Goal: Task Accomplishment & Management: Use online tool/utility

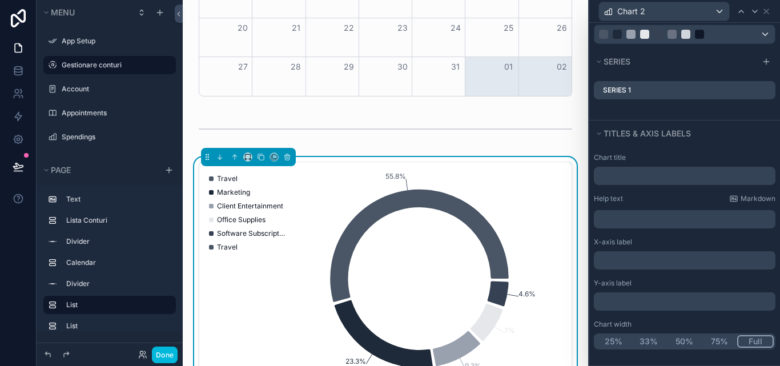
scroll to position [571, 0]
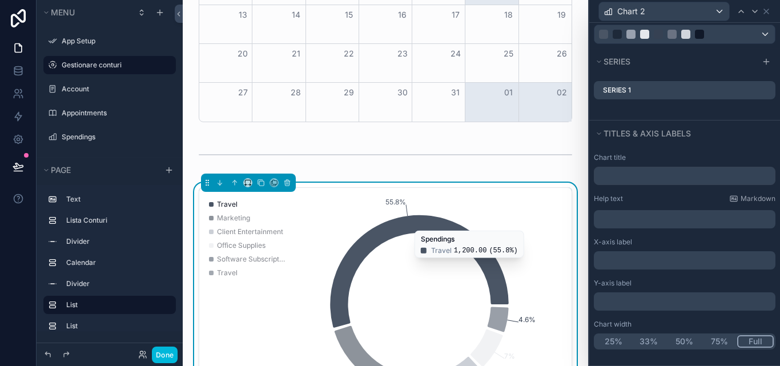
click at [432, 232] on icon "chart" at bounding box center [419, 271] width 178 height 112
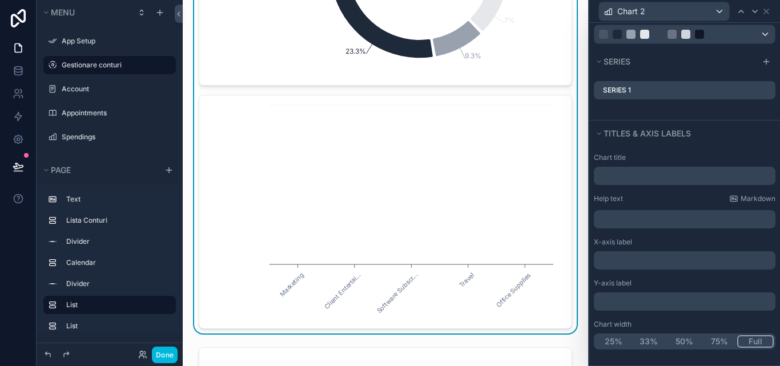
scroll to position [913, 0]
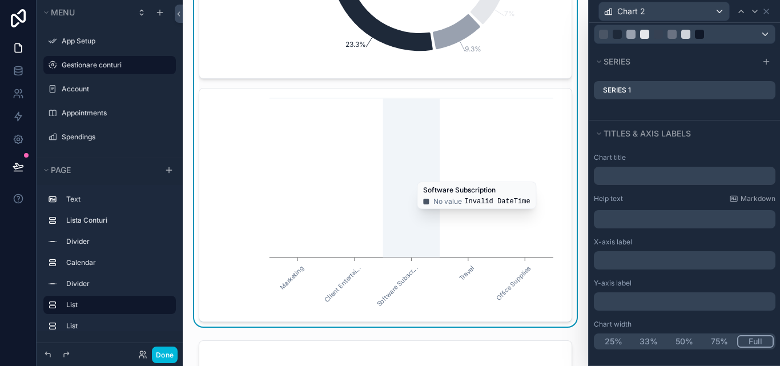
click at [434, 175] on icon "Marketing Client Entertai... Software Subscr... Travel Office Supplies" at bounding box center [381, 204] width 350 height 219
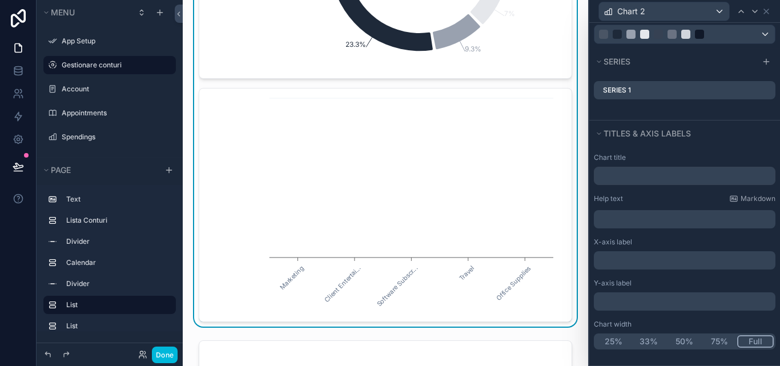
click at [688, 209] on div "﻿" at bounding box center [685, 218] width 182 height 21
click at [686, 216] on p "﻿" at bounding box center [685, 218] width 175 height 11
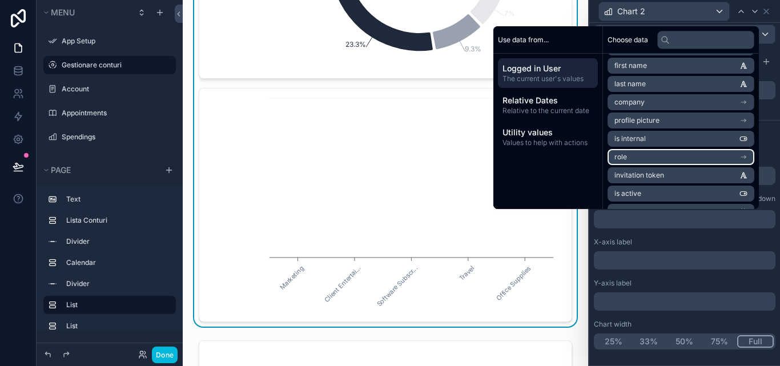
scroll to position [57, 0]
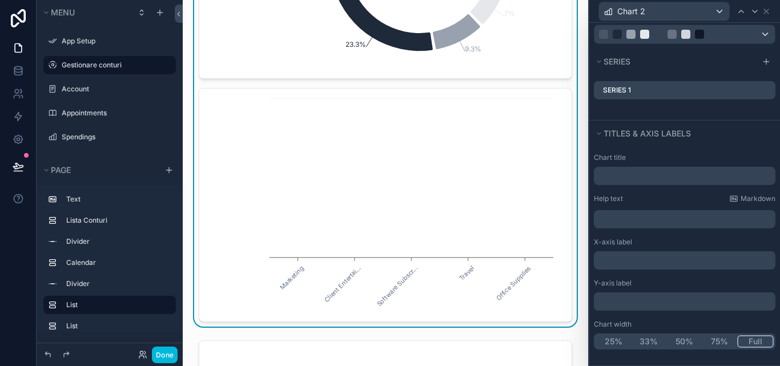
click at [677, 280] on div "Y-axis label" at bounding box center [685, 283] width 182 height 9
click at [607, 339] on button "25%" at bounding box center [612, 341] width 35 height 13
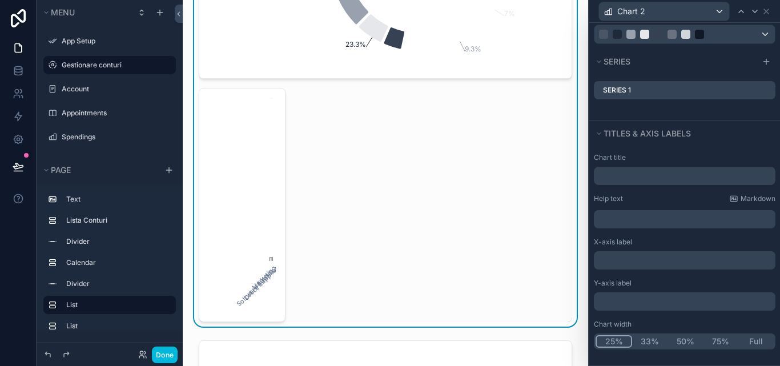
click at [672, 340] on button "50%" at bounding box center [684, 341] width 35 height 13
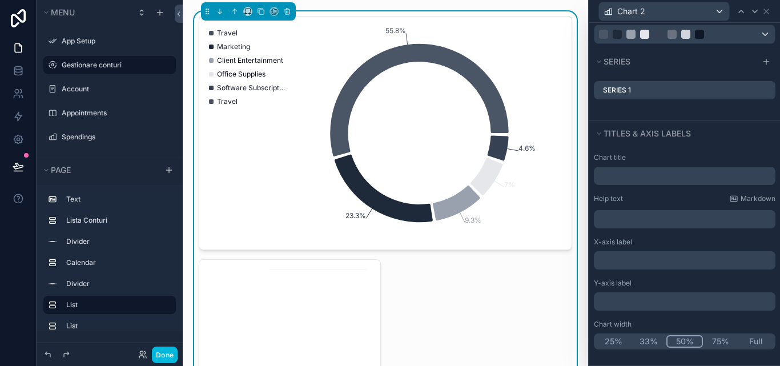
scroll to position [913, 0]
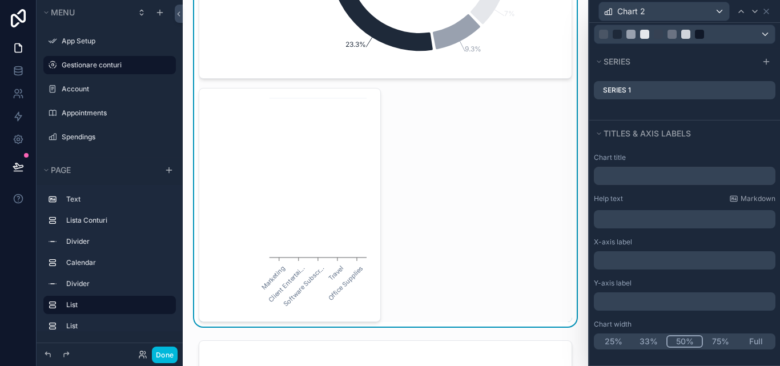
click at [469, 215] on div "55.8% 23.3% 9.3% 7% 4.6% Travel Marketing Client Entertainment Office Supplies …" at bounding box center [385, 83] width 373 height 477
click at [757, 337] on button "Full" at bounding box center [755, 341] width 37 height 13
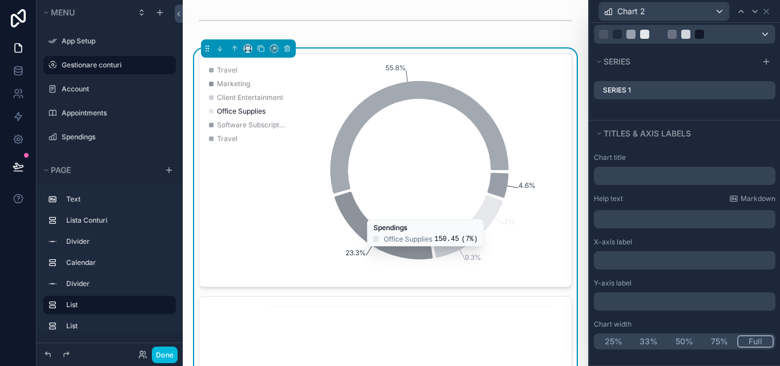
scroll to position [685, 0]
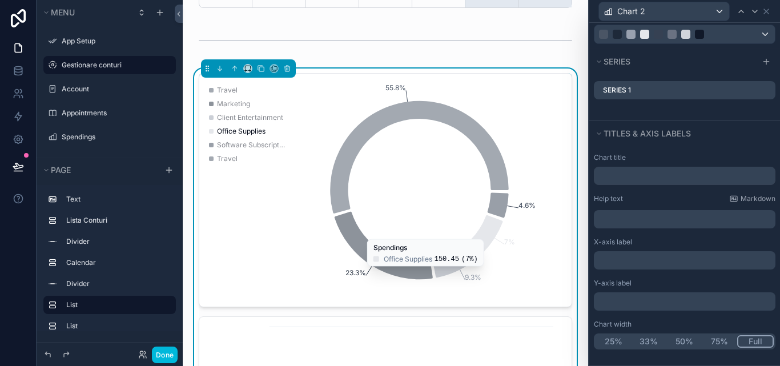
click at [0, 0] on icon at bounding box center [0, 0] width 0 height 0
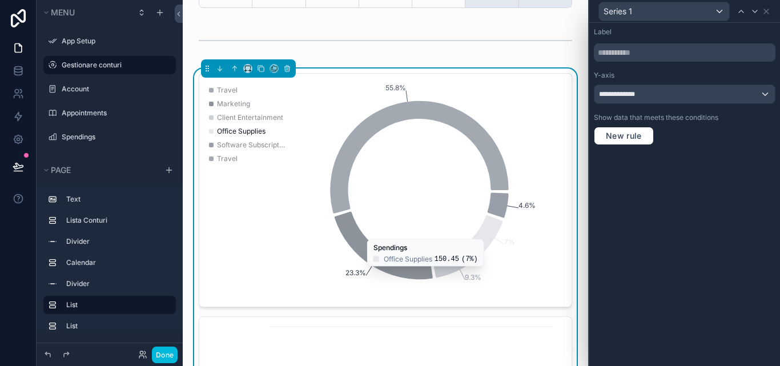
scroll to position [799, 0]
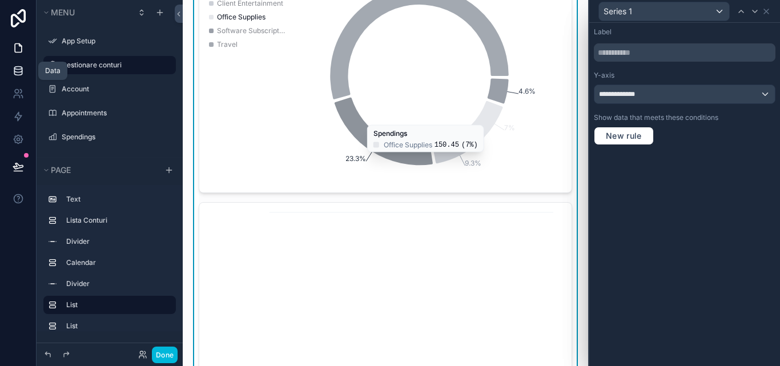
click at [21, 71] on icon at bounding box center [18, 70] width 11 height 11
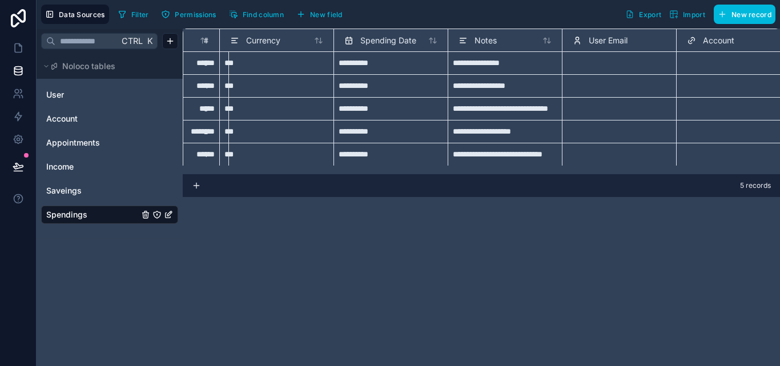
scroll to position [0, 328]
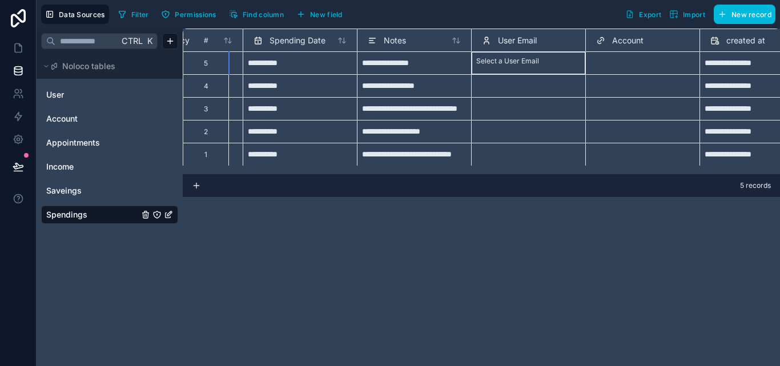
click at [479, 67] on div at bounding box center [478, 72] width 2 height 11
click at [616, 65] on div "Select a Account" at bounding box center [623, 67] width 55 height 9
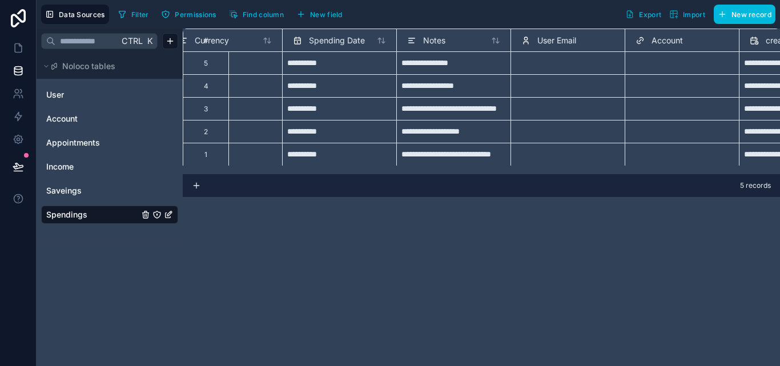
scroll to position [0, 329]
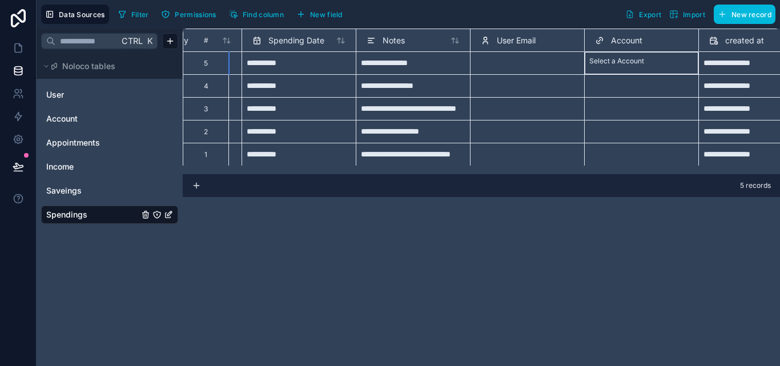
click at [607, 56] on div "Select a Account" at bounding box center [641, 62] width 114 height 23
click at [631, 65] on div "Select a Account" at bounding box center [616, 61] width 55 height 9
click at [627, 66] on div "Select a Account" at bounding box center [641, 61] width 104 height 9
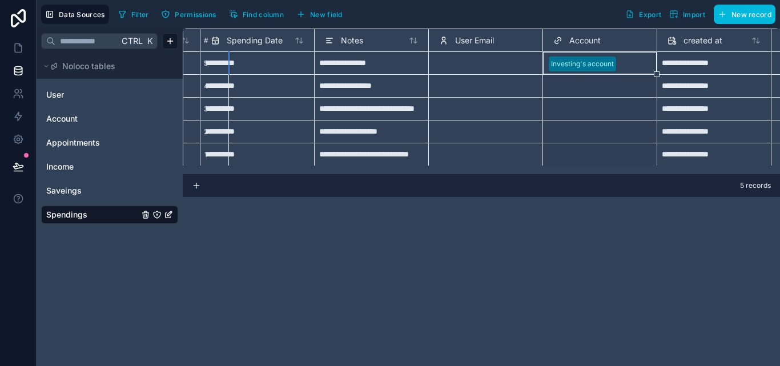
scroll to position [1, 371]
drag, startPoint x: 695, startPoint y: 74, endPoint x: 682, endPoint y: 164, distance: 91.1
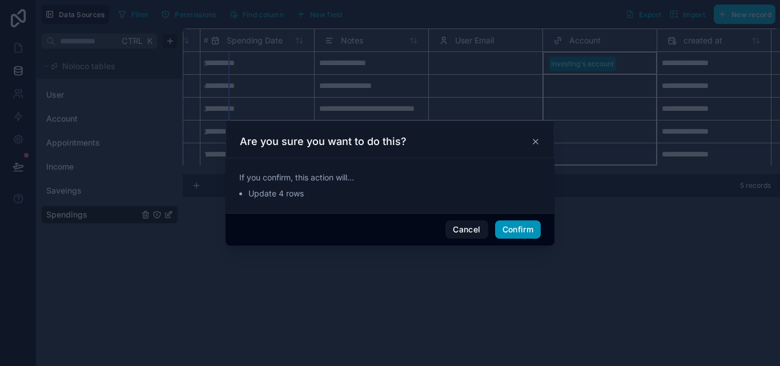
click at [519, 224] on button "Confirm" at bounding box center [518, 229] width 46 height 18
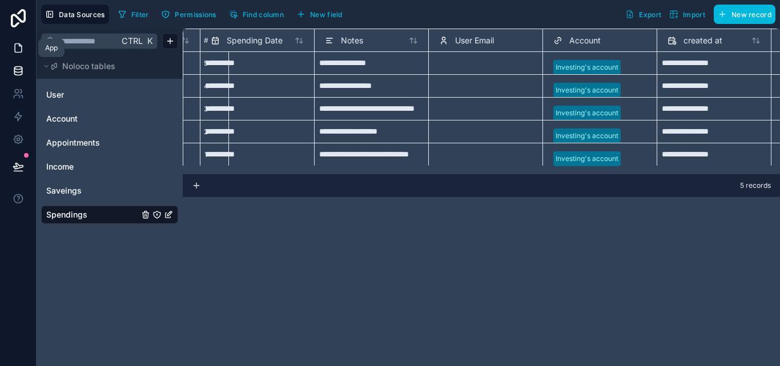
click at [18, 46] on icon at bounding box center [18, 47] width 11 height 11
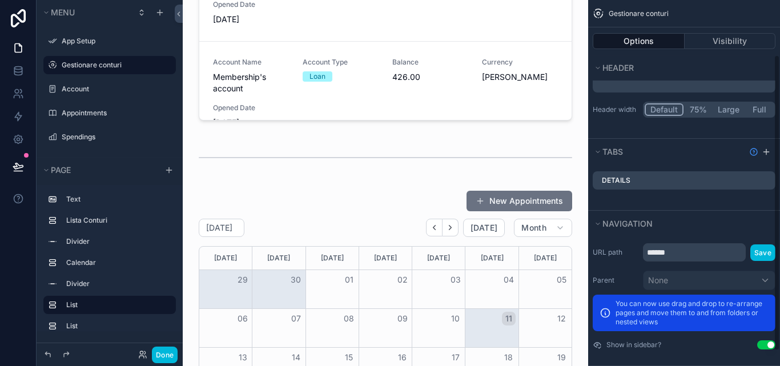
scroll to position [86, 0]
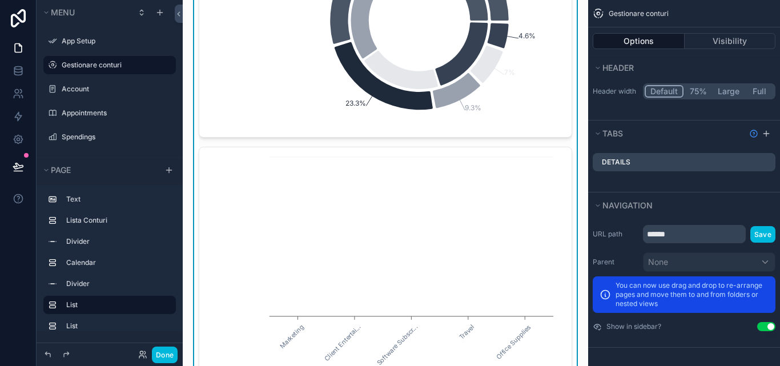
scroll to position [913, 0]
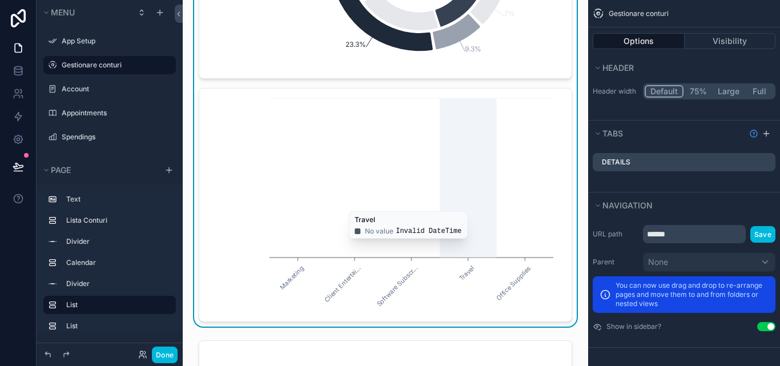
click at [480, 205] on icon "Marketing Client Entertai... Software Subscr... Travel Office Supplies" at bounding box center [381, 204] width 350 height 219
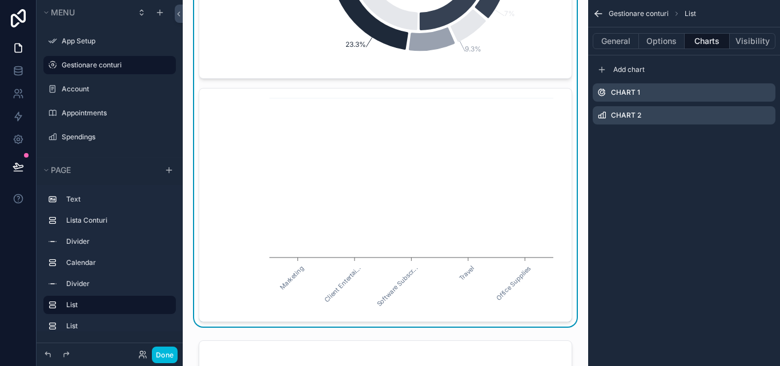
scroll to position [742, 0]
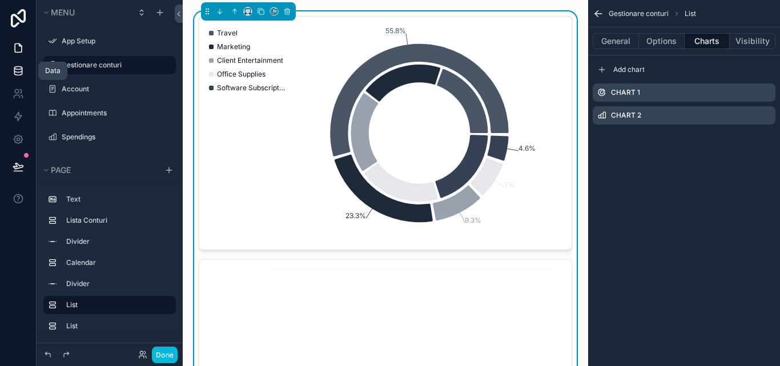
click at [7, 75] on link at bounding box center [18, 70] width 36 height 23
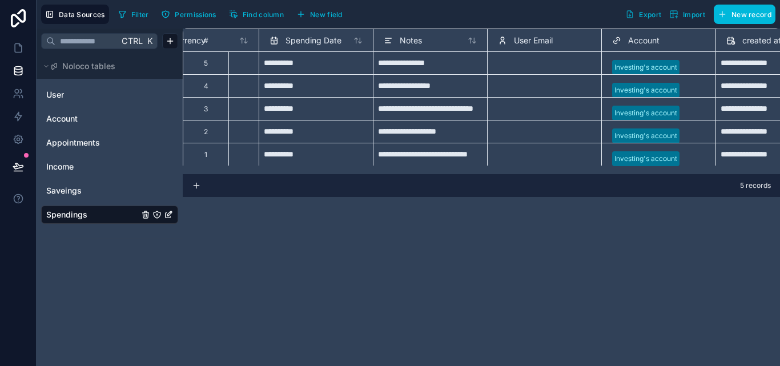
scroll to position [0, 388]
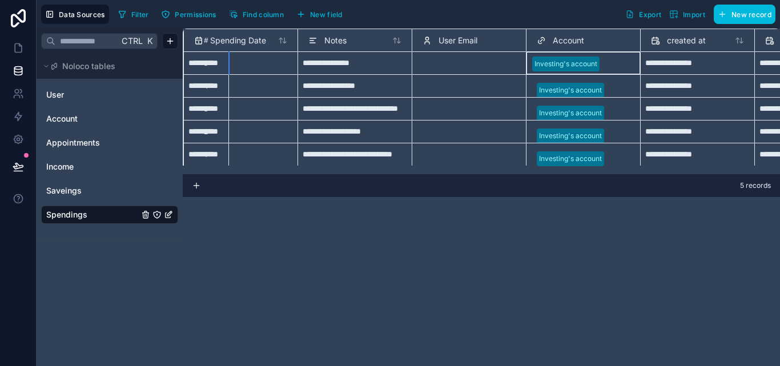
click at [534, 72] on div at bounding box center [533, 77] width 2 height 11
click at [606, 64] on div "Investing's account" at bounding box center [583, 71] width 104 height 29
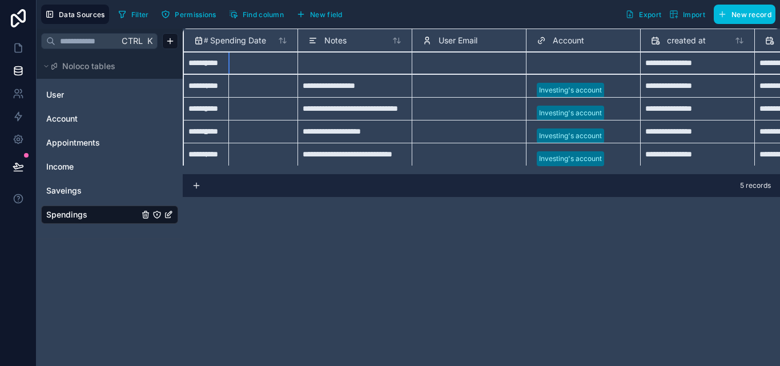
click at [615, 92] on div at bounding box center [618, 89] width 21 height 11
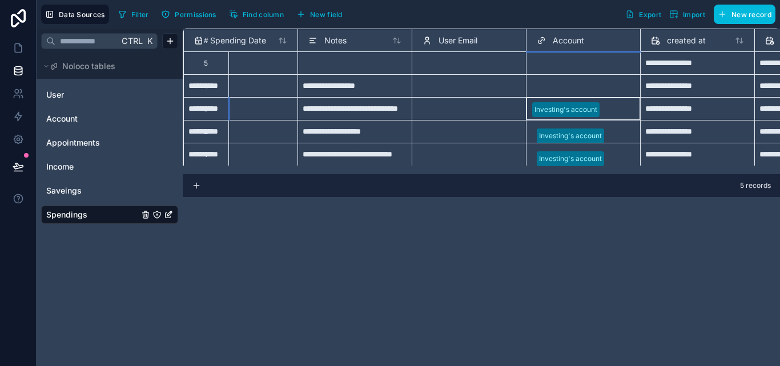
click at [615, 119] on div "Investing's account" at bounding box center [583, 116] width 104 height 29
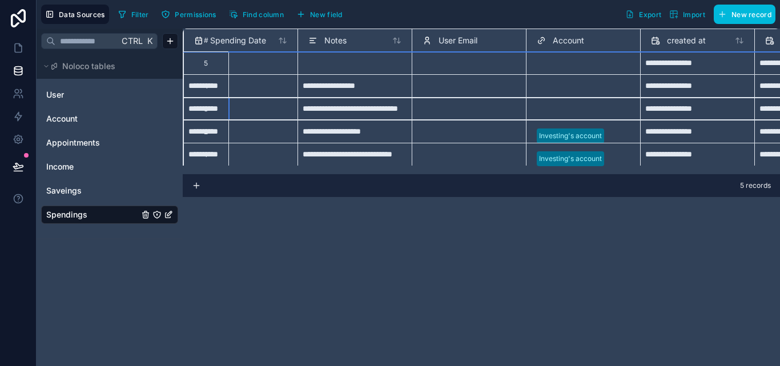
click at [618, 132] on div at bounding box center [618, 135] width 21 height 11
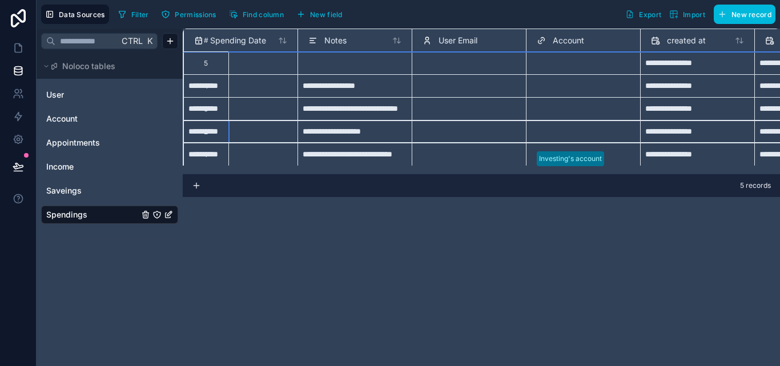
click at [620, 163] on div at bounding box center [618, 158] width 21 height 11
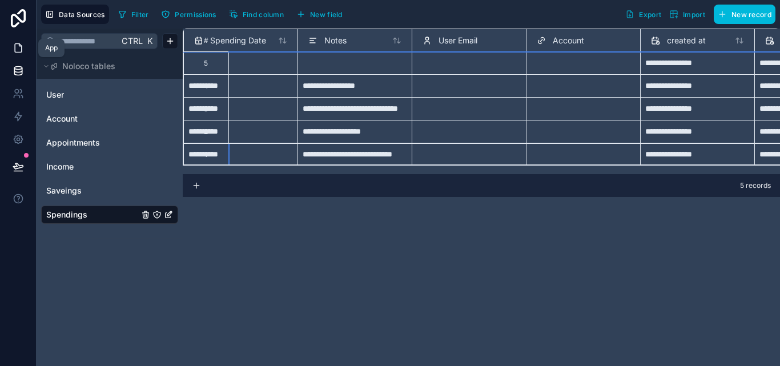
click at [20, 50] on icon at bounding box center [18, 47] width 11 height 11
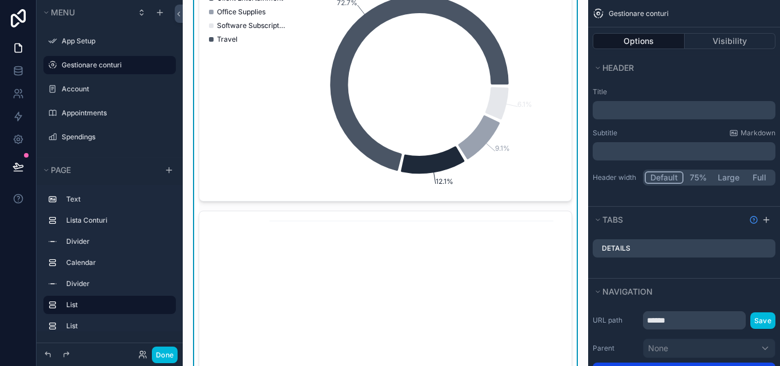
scroll to position [856, 0]
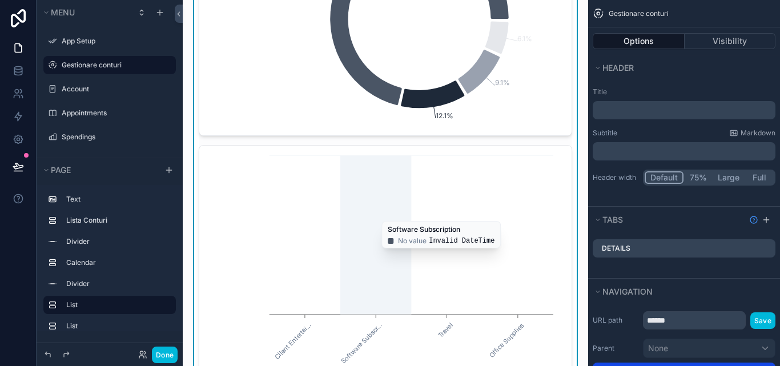
click at [373, 215] on icon "Client Entertai... Software Subscr... Travel Office Supplies" at bounding box center [381, 261] width 350 height 219
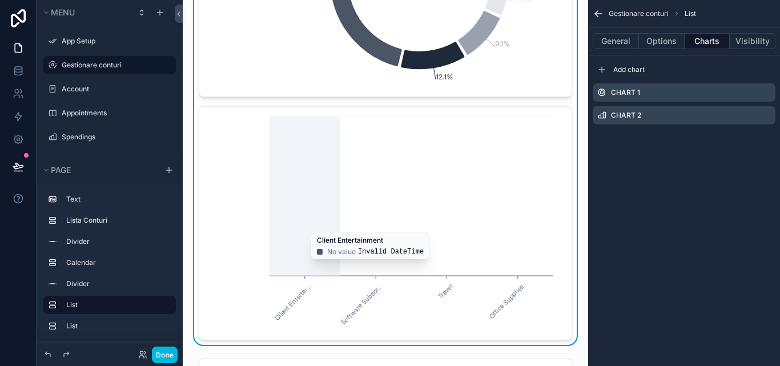
scroll to position [913, 0]
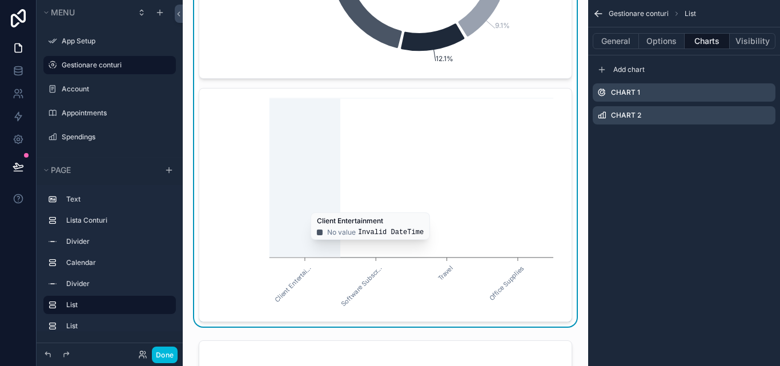
click at [326, 206] on icon "Client Entertai... Software Subscr... Travel Office Supplies" at bounding box center [381, 204] width 350 height 219
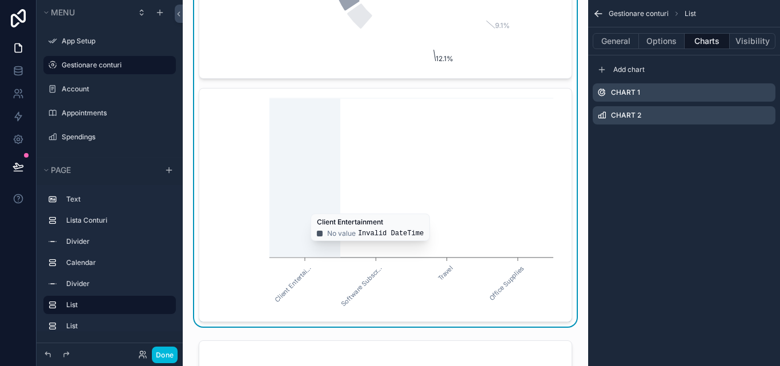
click at [0, 0] on icon "scrollable content" at bounding box center [0, 0] width 0 height 0
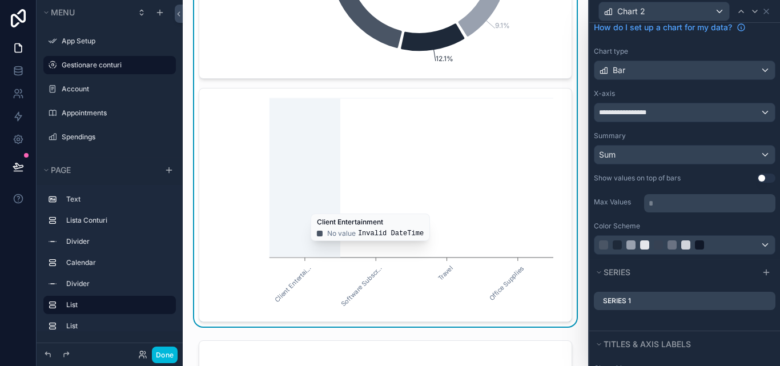
scroll to position [57, 0]
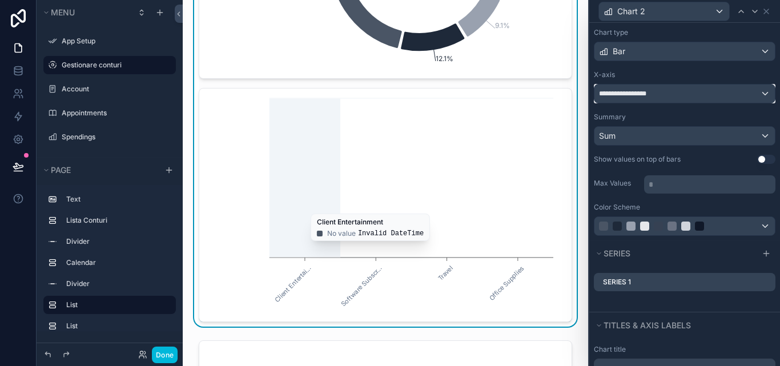
click at [753, 94] on div "**********" at bounding box center [684, 93] width 180 height 18
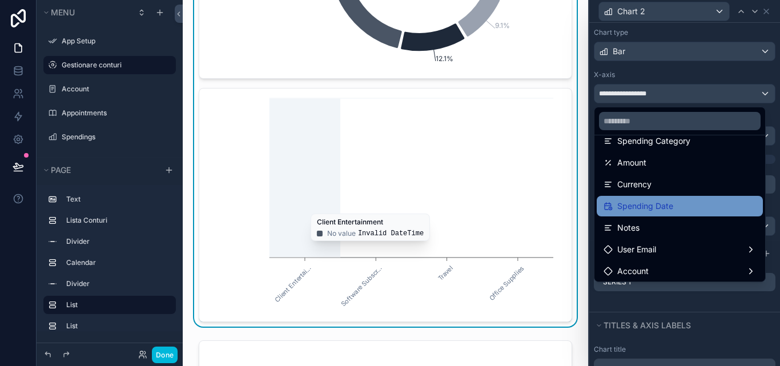
click at [674, 201] on div "Spending Date" at bounding box center [679, 206] width 152 height 14
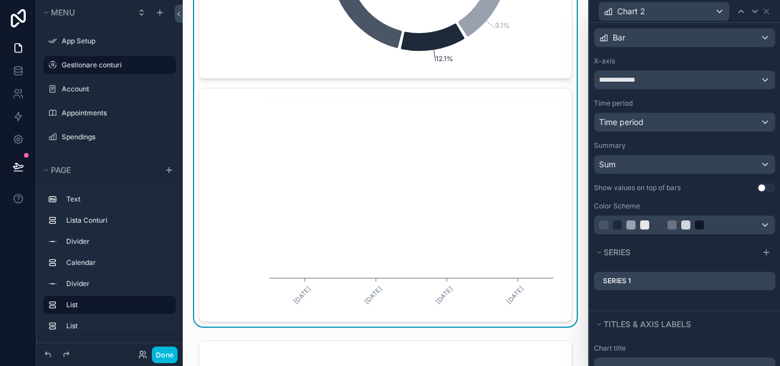
scroll to position [114, 0]
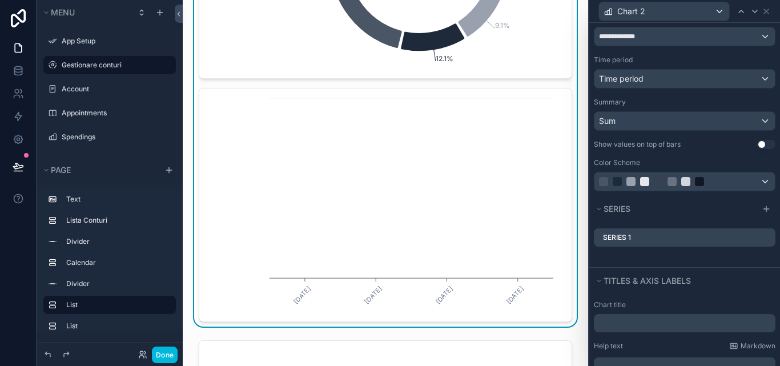
click at [0, 0] on icon at bounding box center [0, 0] width 0 height 0
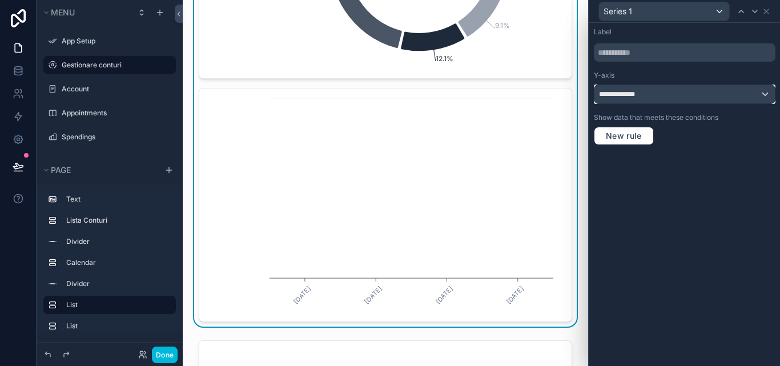
click at [765, 96] on div "**********" at bounding box center [684, 94] width 180 height 18
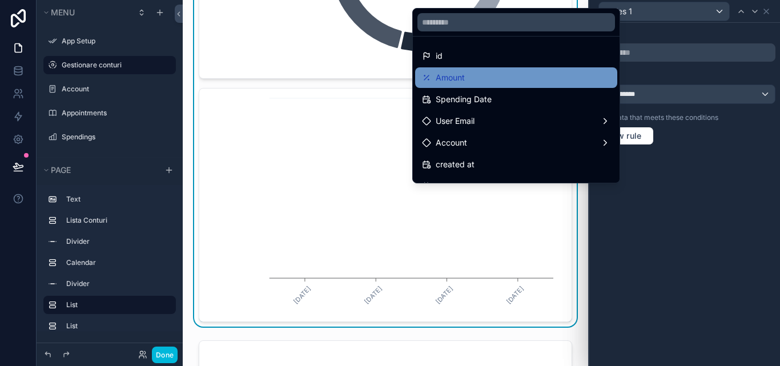
click at [538, 83] on div "Amount" at bounding box center [516, 78] width 188 height 14
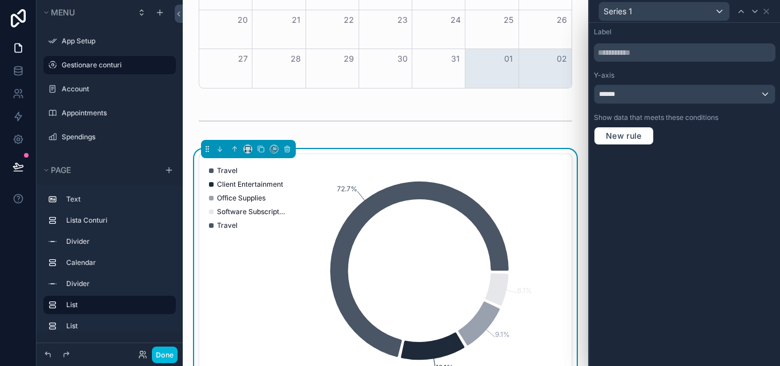
scroll to position [611, 0]
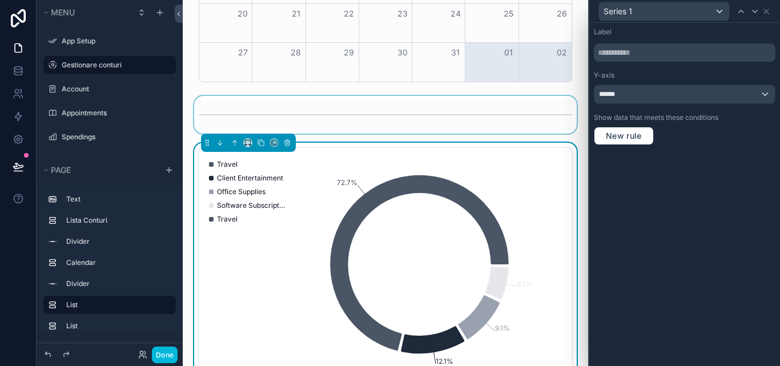
click at [522, 122] on div "scrollable content" at bounding box center [385, 115] width 387 height 38
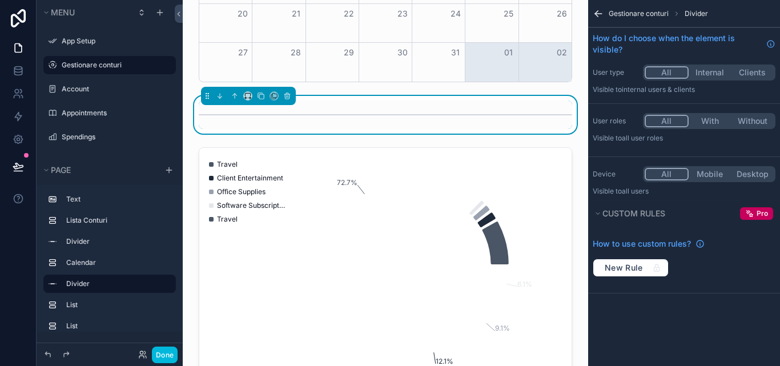
scroll to position [646, 0]
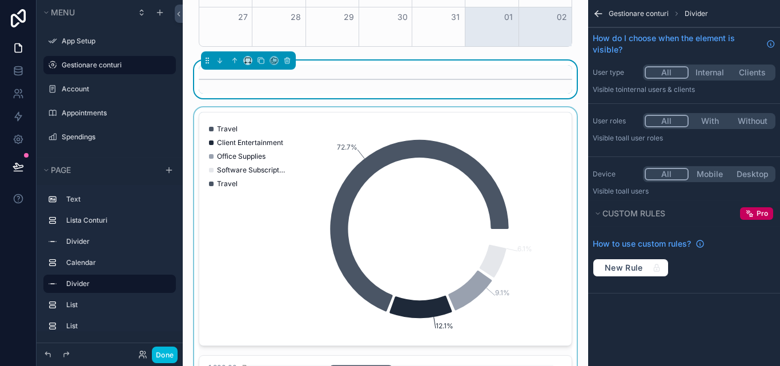
click at [521, 158] on div "scrollable content" at bounding box center [385, 350] width 387 height 486
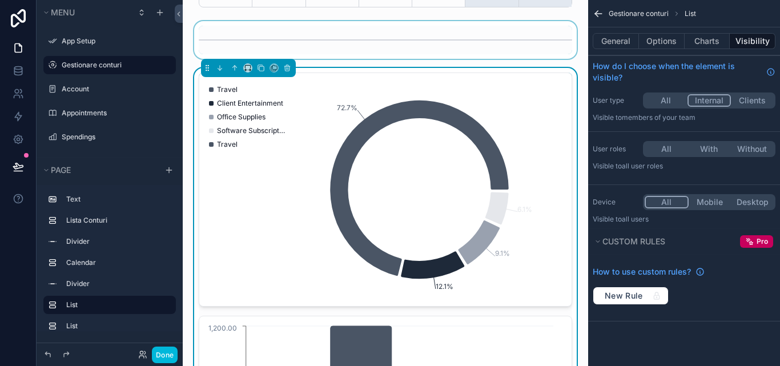
scroll to position [737, 0]
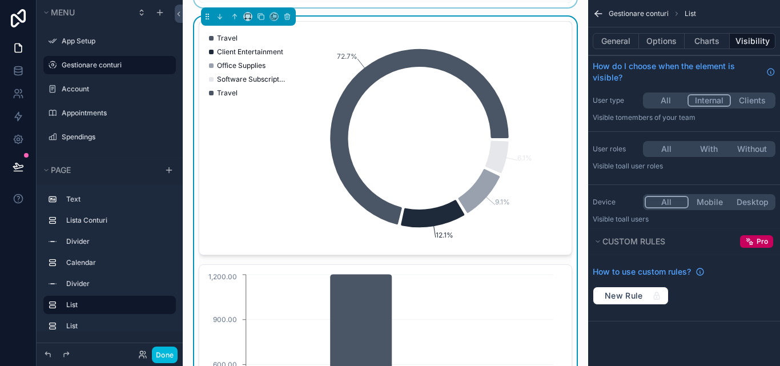
click at [584, 172] on div "App Setup Gestionare conturi Account 10 Appointments Spendings My Profile Power…" at bounding box center [481, 183] width 597 height 366
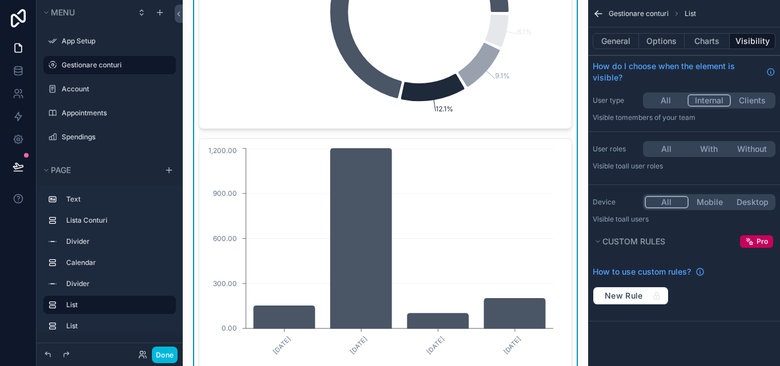
scroll to position [843, 0]
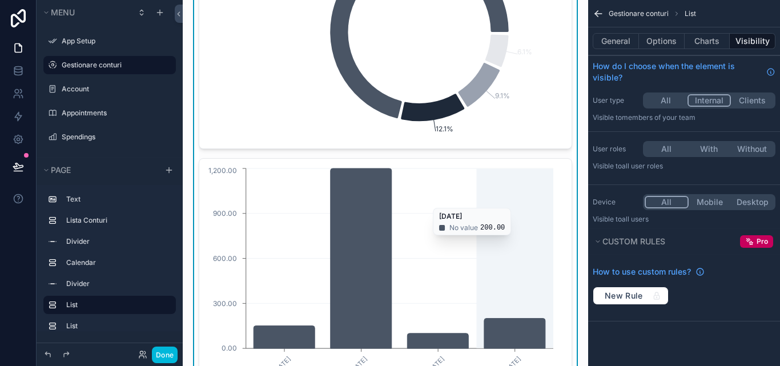
click at [511, 186] on icon "01/09/2025 05/09/2025 10/09/2025 12/09/2025 0.00 300.00 600.00 900.00 1,200.00" at bounding box center [381, 275] width 350 height 219
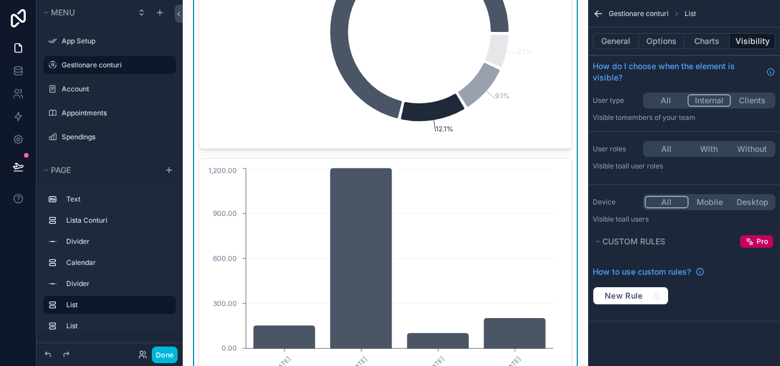
click at [508, 123] on icon "72.7% 12.1% 9.1% 6.1%" at bounding box center [381, 31] width 350 height 219
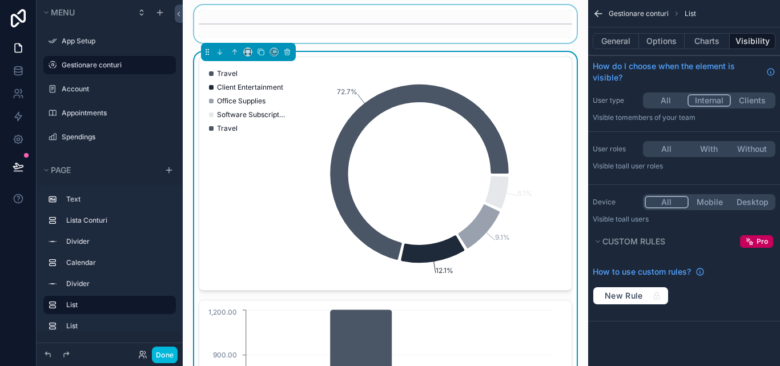
scroll to position [672, 0]
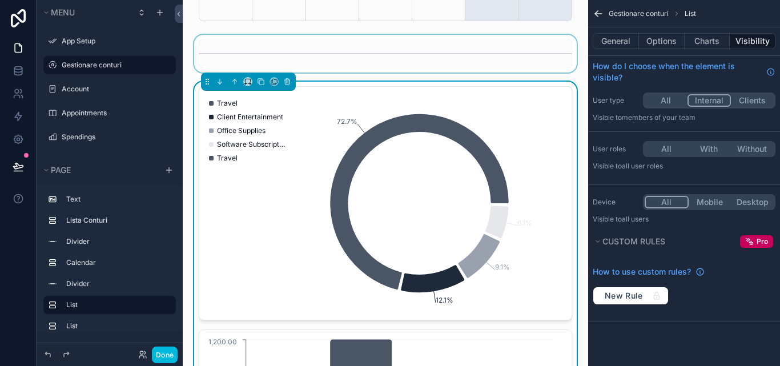
click at [575, 78] on div "Monitorizeaza si gestioneeaza-ti contul din aceasta pagina New Account Account …" at bounding box center [385, 294] width 405 height 1933
click at [571, 106] on div "Monitorizeaza si gestioneeaza-ti contul din aceasta pagina New Account Account …" at bounding box center [385, 294] width 405 height 1933
click at [572, 69] on div "Monitorizeaza si gestioneeaza-ti contul din aceasta pagina New Account Account …" at bounding box center [385, 294] width 405 height 1933
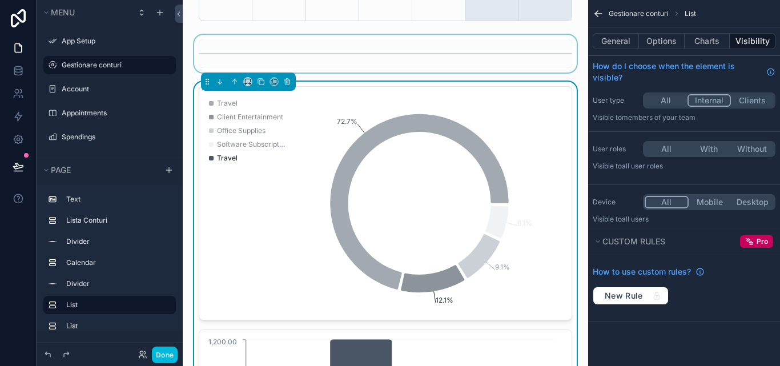
drag, startPoint x: 211, startPoint y: 160, endPoint x: 478, endPoint y: 219, distance: 273.5
click at [483, 220] on icon "72.7% 12.1% 9.1% 6.1%" at bounding box center [381, 203] width 350 height 219
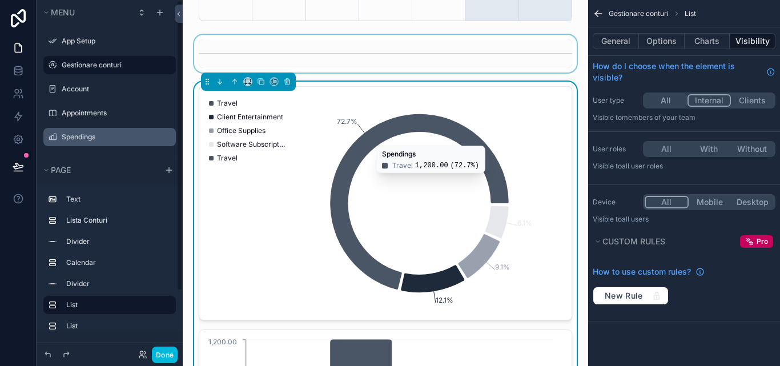
click at [102, 135] on label "Spendings" at bounding box center [115, 136] width 107 height 9
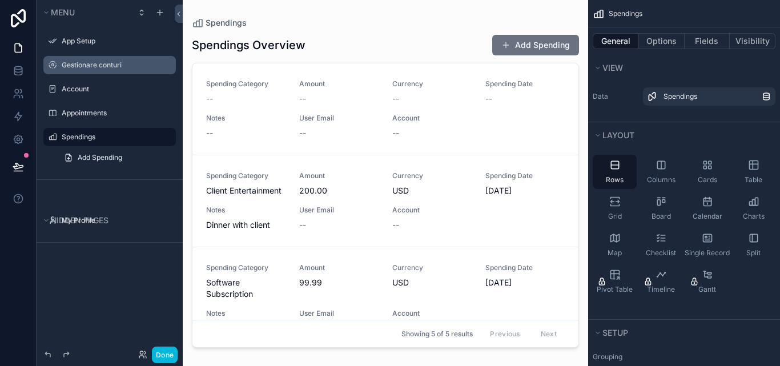
click at [95, 61] on div "Gestionare conturi" at bounding box center [118, 65] width 112 height 9
click at [87, 63] on label "Gestionare conturi" at bounding box center [115, 65] width 107 height 9
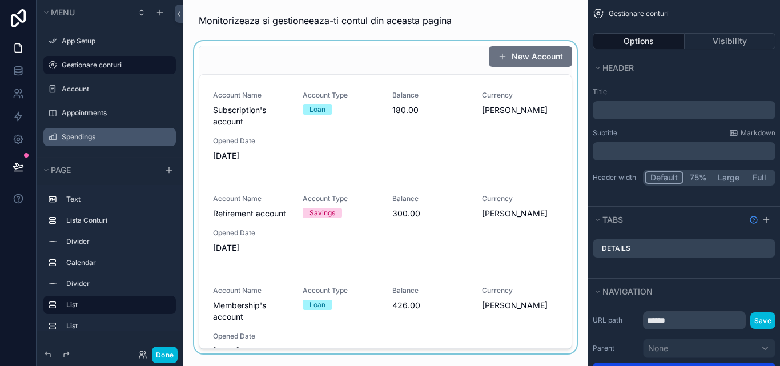
click at [557, 100] on div "scrollable content" at bounding box center [385, 199] width 387 height 317
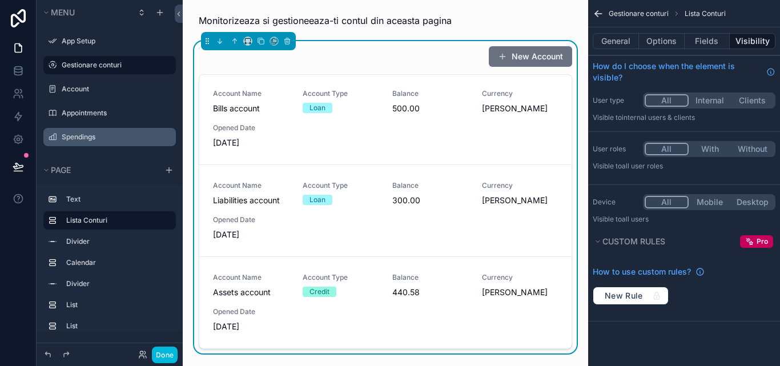
scroll to position [417, 0]
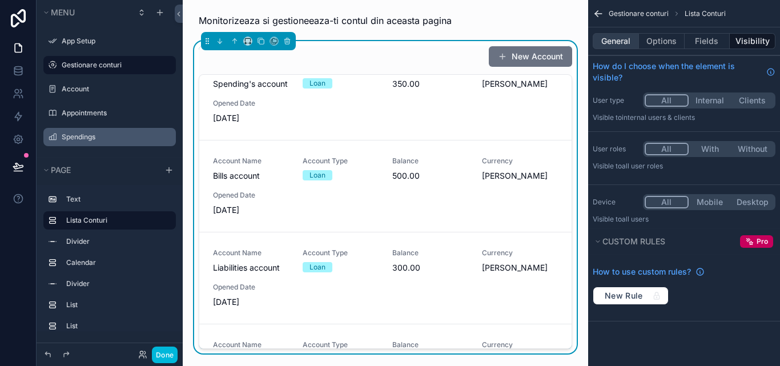
click at [611, 38] on button "General" at bounding box center [615, 41] width 46 height 16
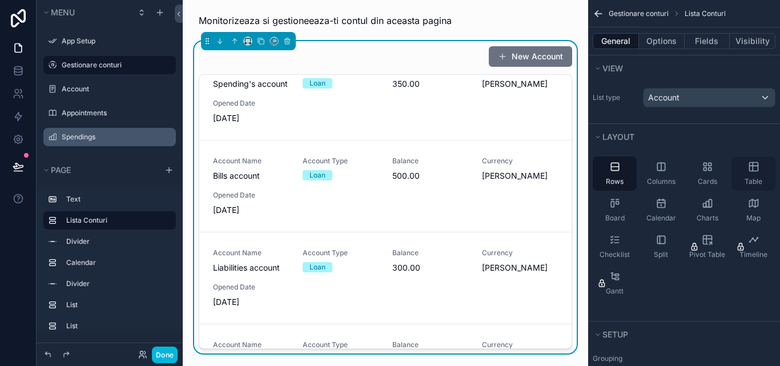
click at [756, 176] on div "Table" at bounding box center [753, 173] width 44 height 34
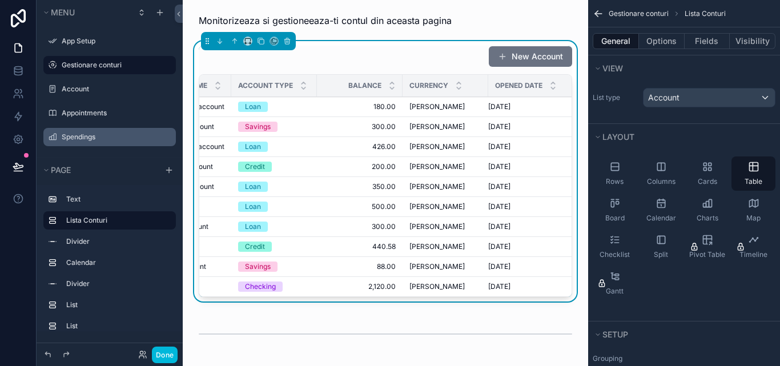
scroll to position [0, 0]
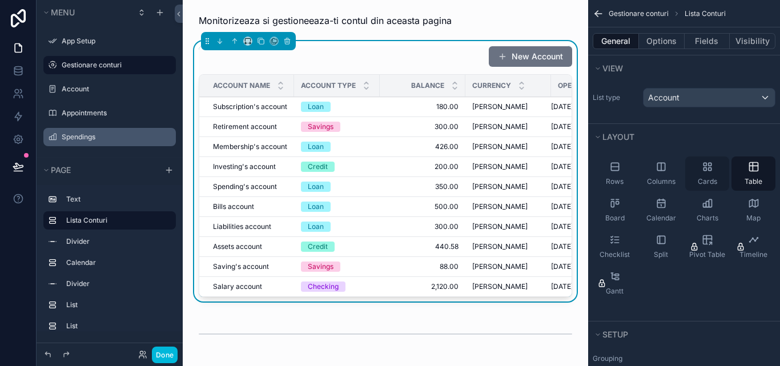
click at [711, 162] on icon "scrollable content" at bounding box center [706, 166] width 11 height 11
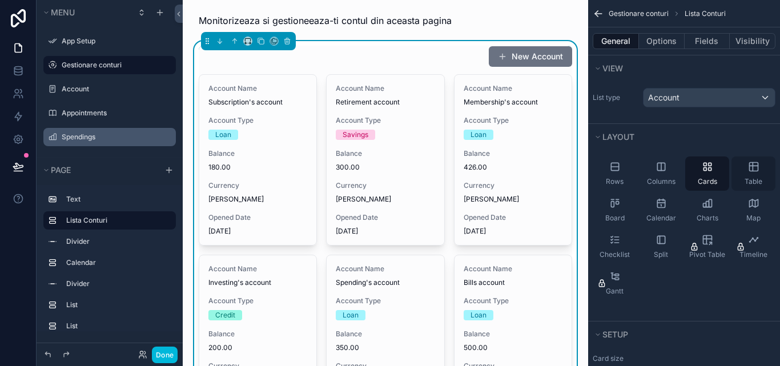
click at [749, 167] on icon "scrollable content" at bounding box center [753, 166] width 11 height 11
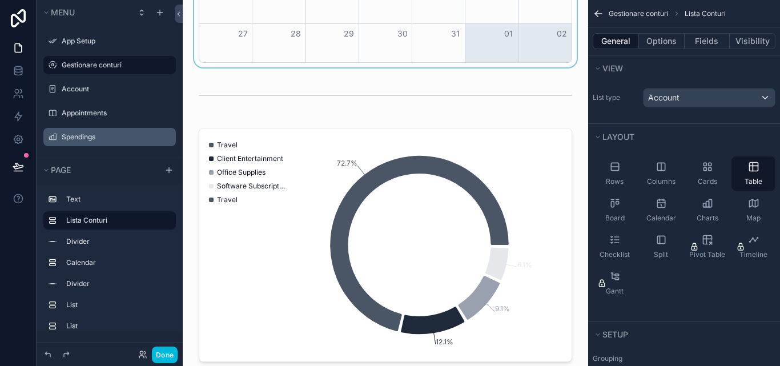
scroll to position [635, 0]
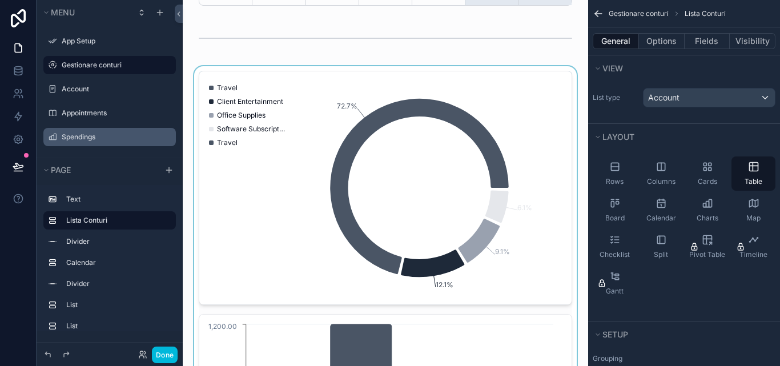
click at [391, 121] on div "scrollable content" at bounding box center [385, 309] width 387 height 486
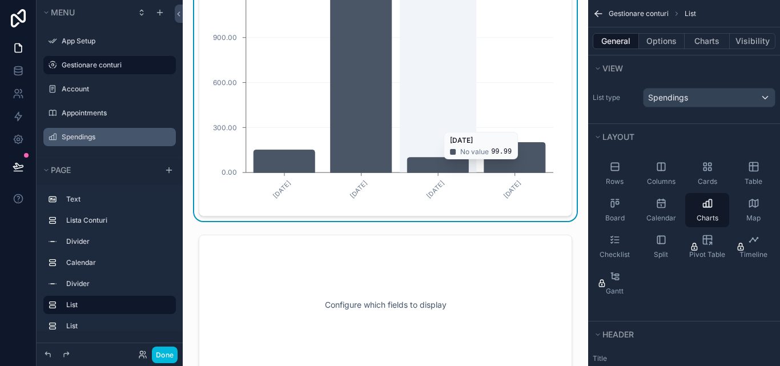
scroll to position [978, 0]
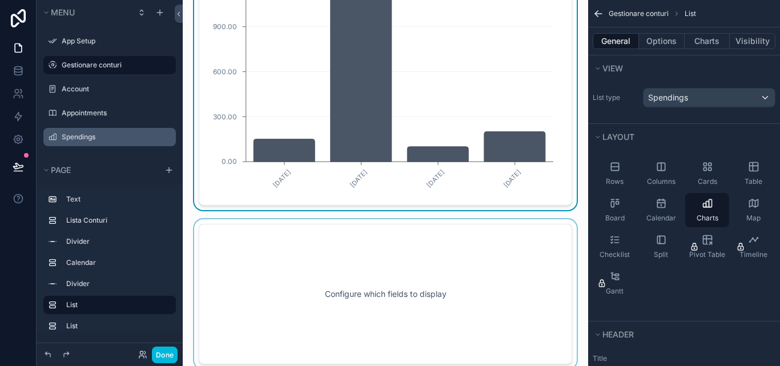
click at [467, 264] on div "scrollable content" at bounding box center [385, 294] width 387 height 150
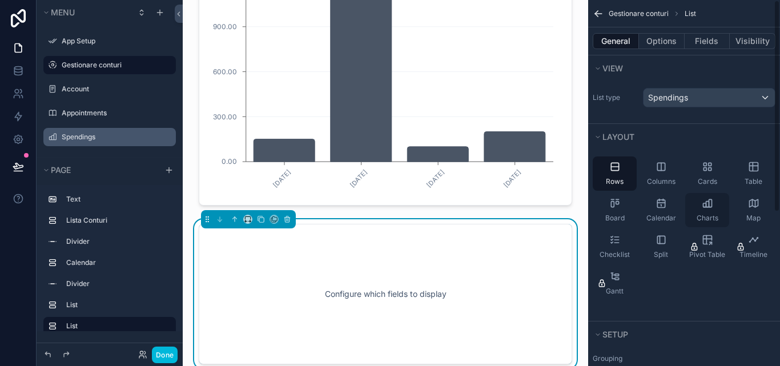
click at [706, 204] on icon "scrollable content" at bounding box center [706, 202] width 11 height 11
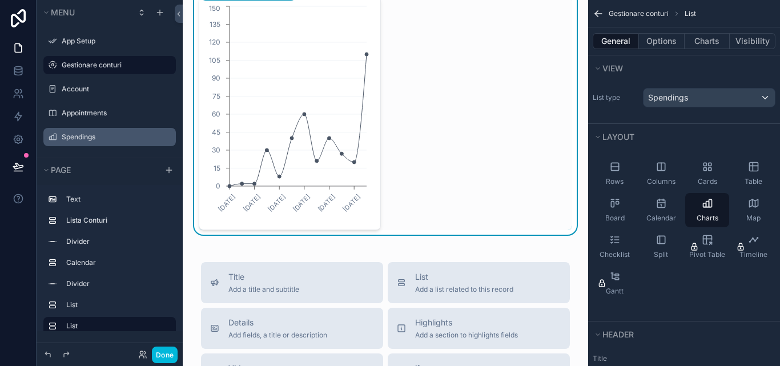
scroll to position [1206, 0]
click at [701, 205] on icon "scrollable content" at bounding box center [706, 202] width 11 height 11
click at [387, 171] on div "06/01/2025 10/03/2025 05/05/2025 07/07/2025 08/09/2025 10/11/2025 0 15 30 45 60…" at bounding box center [385, 112] width 373 height 234
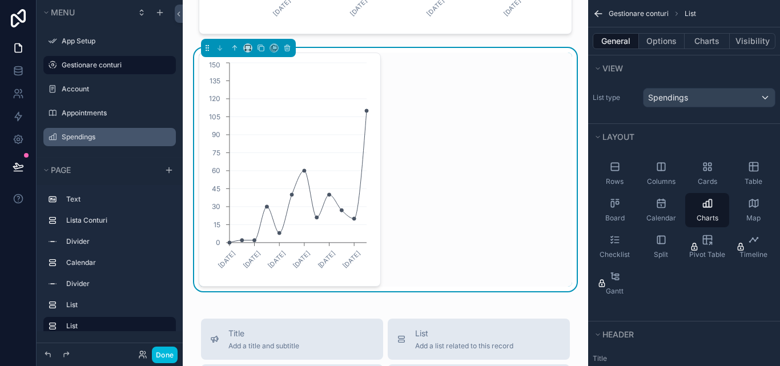
scroll to position [1092, 0]
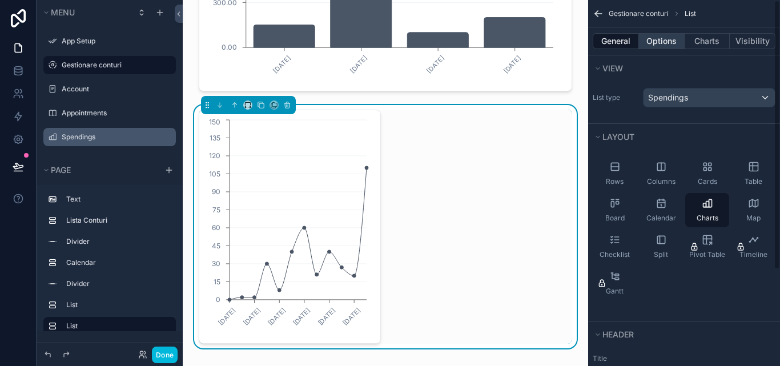
click at [657, 41] on button "Options" at bounding box center [662, 41] width 46 height 16
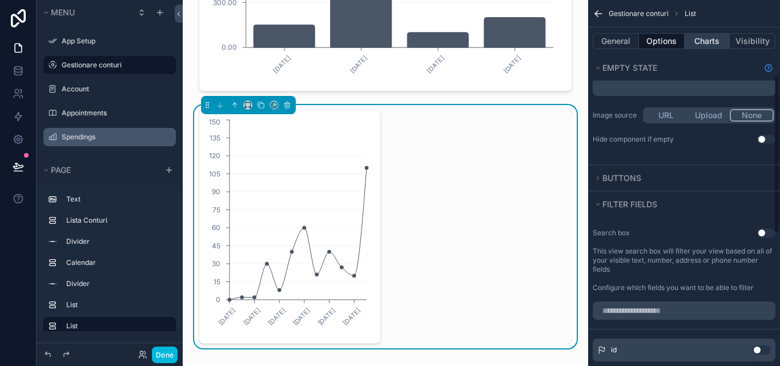
scroll to position [171, 0]
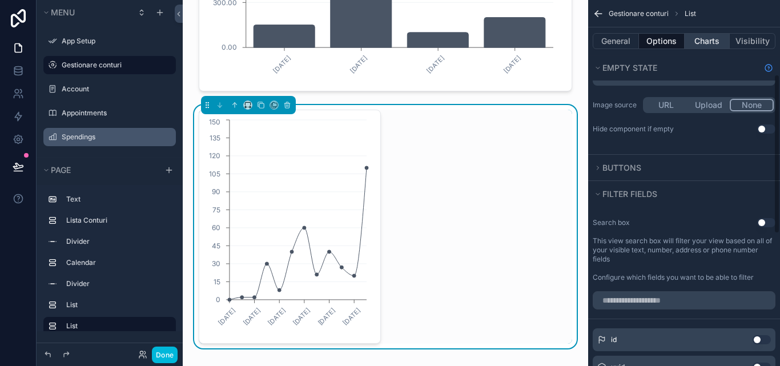
click at [720, 40] on button "Charts" at bounding box center [707, 41] width 46 height 16
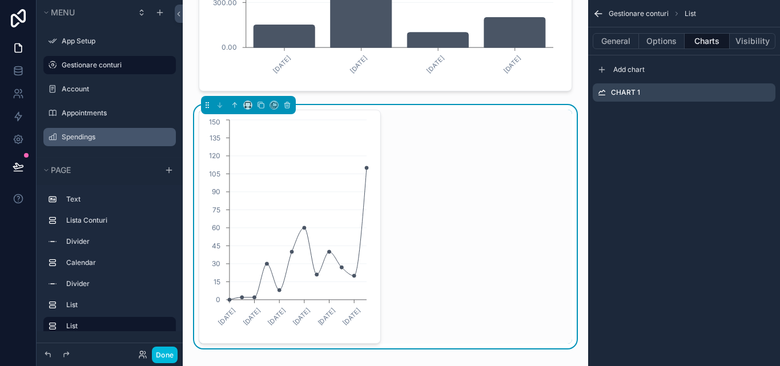
scroll to position [0, 0]
click at [0, 0] on icon "scrollable content" at bounding box center [0, 0] width 0 height 0
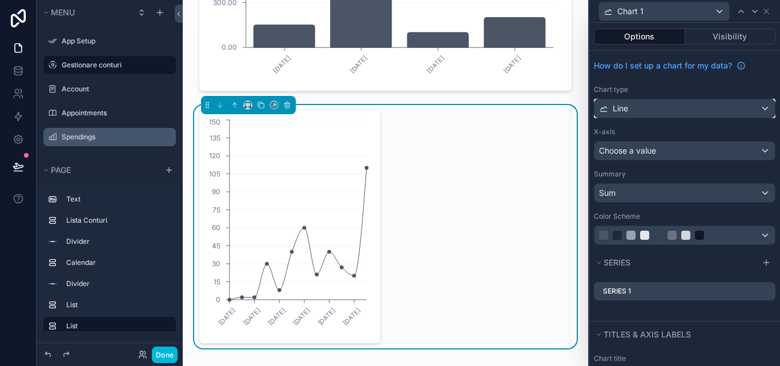
click at [728, 112] on div "Line" at bounding box center [684, 108] width 180 height 18
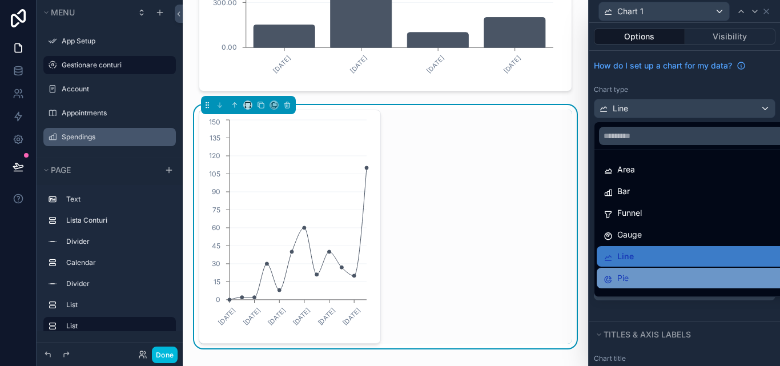
click at [660, 278] on div "Pie" at bounding box center [693, 278] width 180 height 14
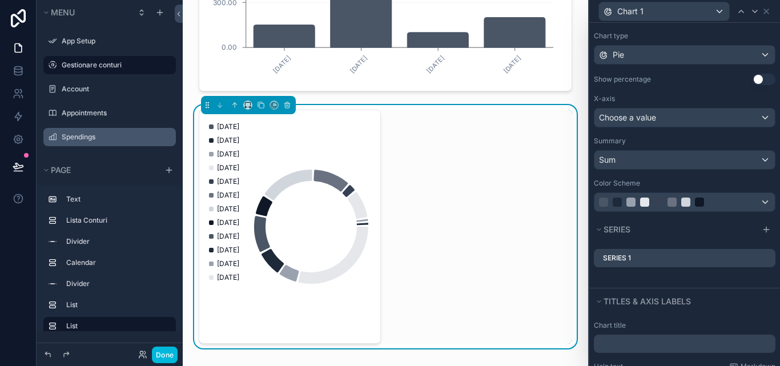
scroll to position [139, 0]
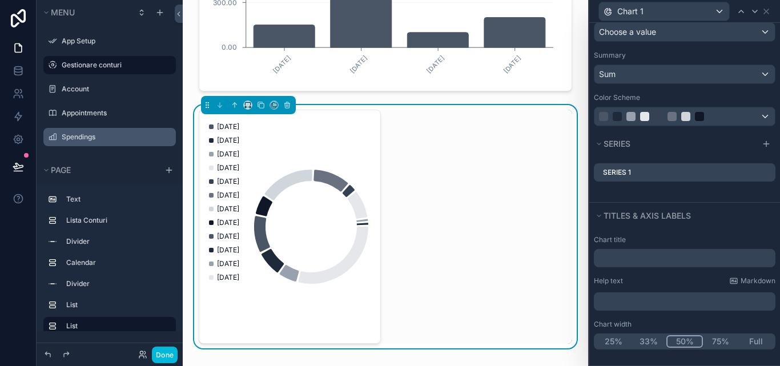
click at [748, 333] on div "25% 33% 50% 75% Full" at bounding box center [685, 341] width 182 height 16
click at [752, 342] on button "Full" at bounding box center [755, 341] width 37 height 13
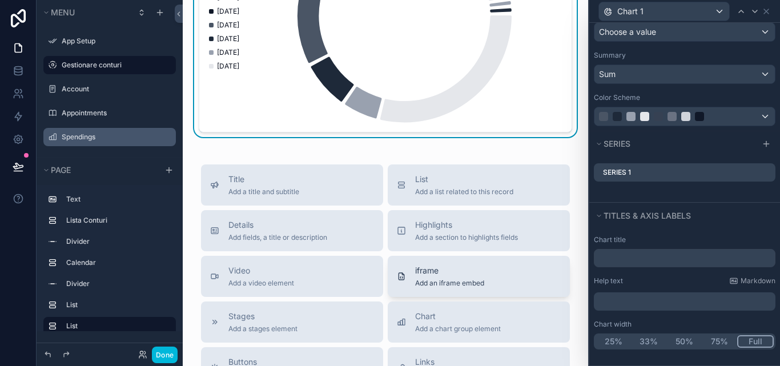
scroll to position [1320, 0]
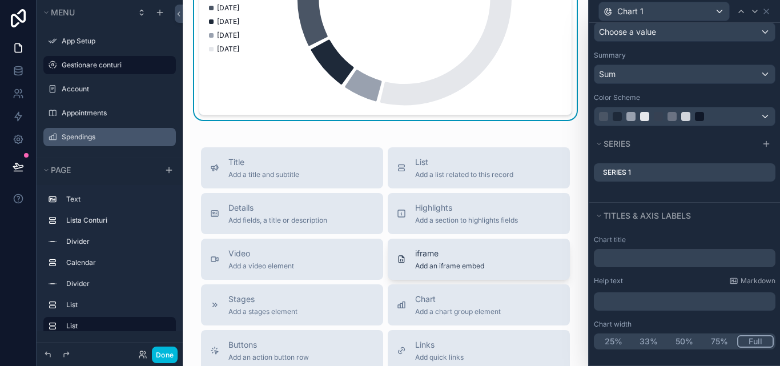
click at [448, 305] on span "Chart" at bounding box center [458, 298] width 86 height 11
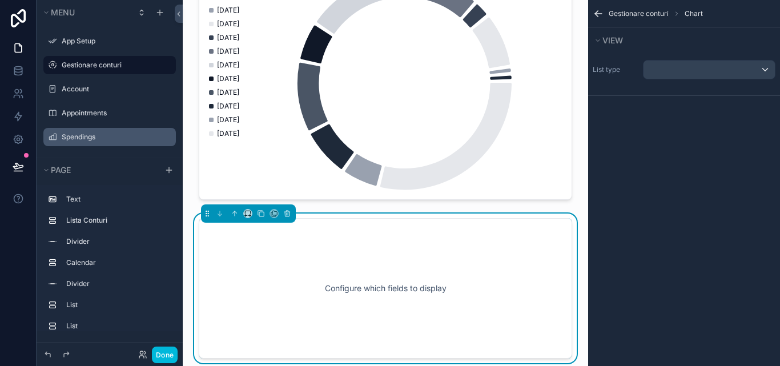
scroll to position [1235, 0]
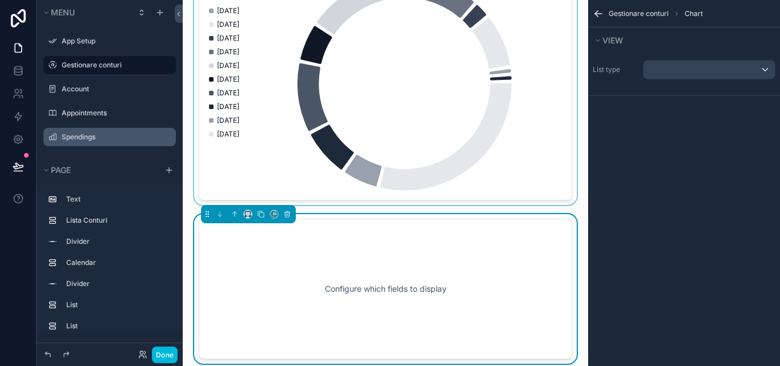
click at [303, 195] on div "scrollable content" at bounding box center [385, 83] width 387 height 243
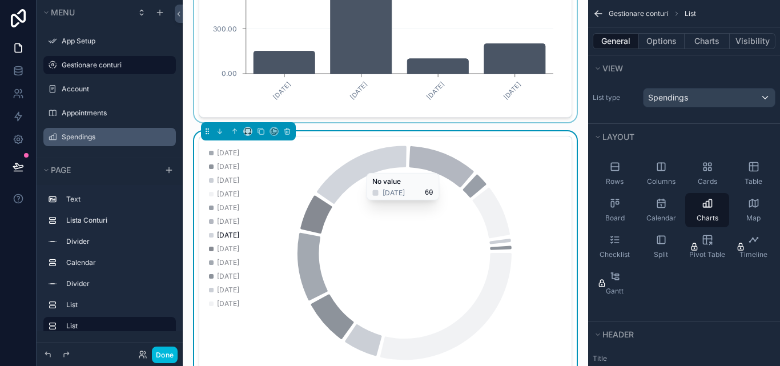
scroll to position [1121, 0]
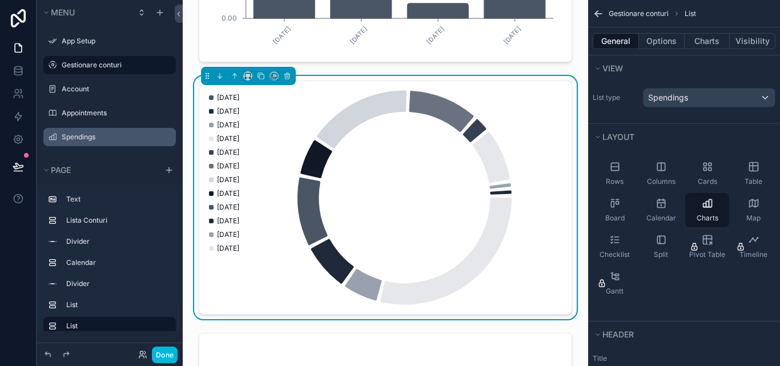
click at [469, 224] on icon "chart" at bounding box center [381, 197] width 350 height 219
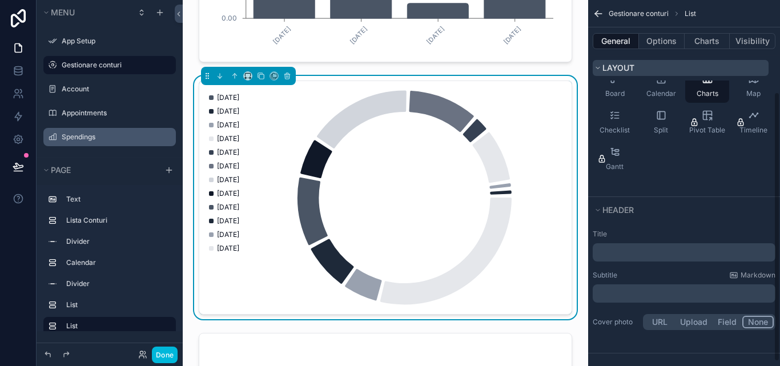
scroll to position [130, 0]
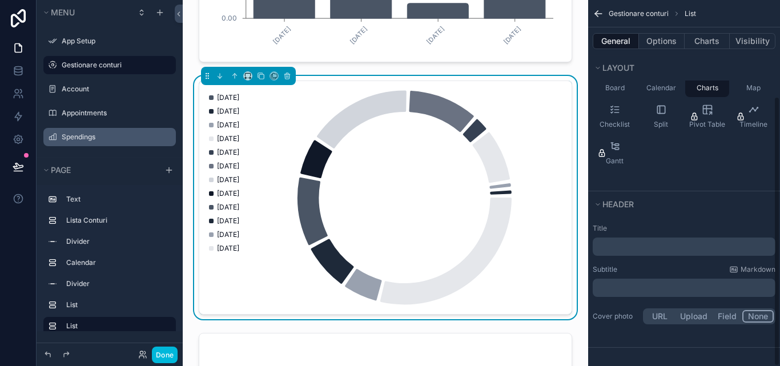
click at [690, 49] on div "General Options Charts Visibility" at bounding box center [684, 40] width 192 height 27
click at [695, 46] on button "Charts" at bounding box center [707, 41] width 46 height 16
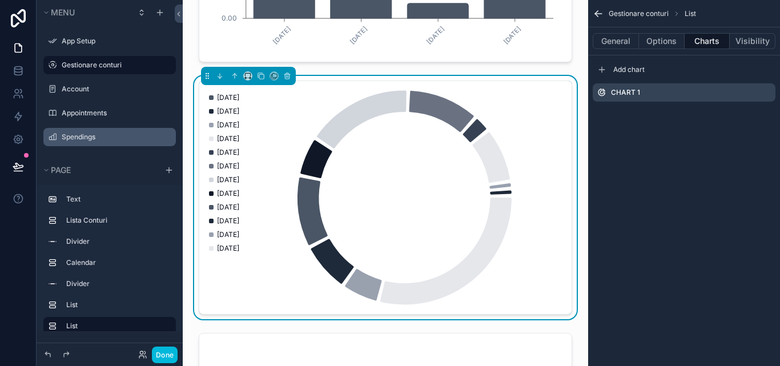
scroll to position [0, 0]
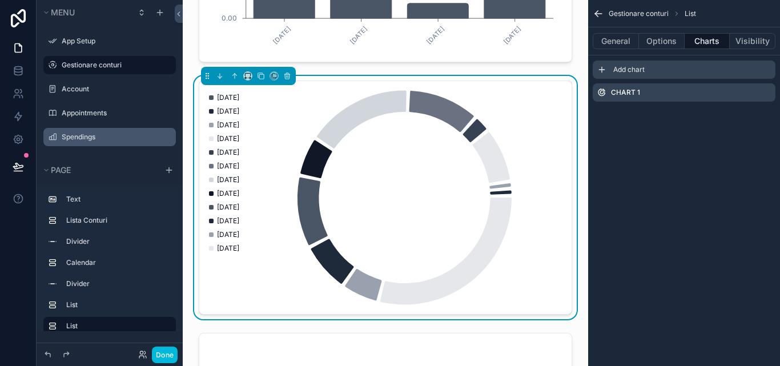
click at [601, 71] on icon "scrollable content" at bounding box center [601, 69] width 9 height 9
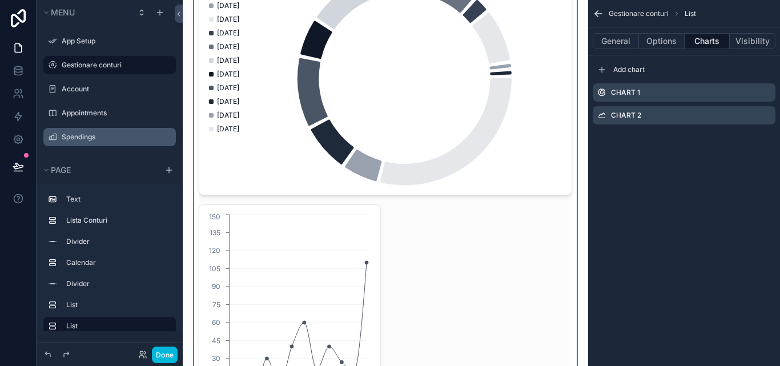
scroll to position [1292, 0]
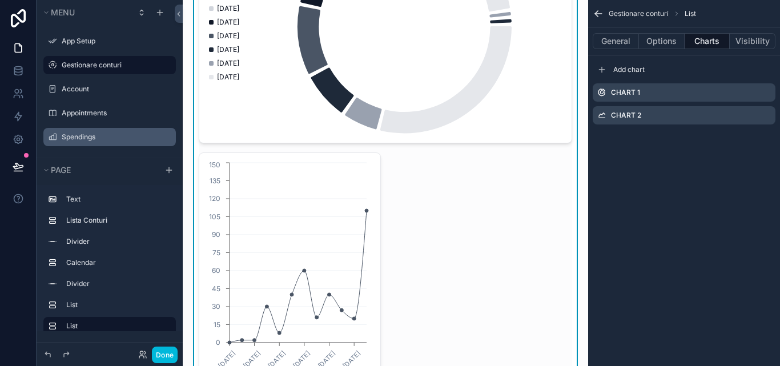
click at [655, 111] on div "Chart 2" at bounding box center [683, 115] width 183 height 18
click at [771, 116] on div "Chart 2" at bounding box center [683, 115] width 183 height 18
click at [0, 0] on icon "scrollable content" at bounding box center [0, 0] width 0 height 0
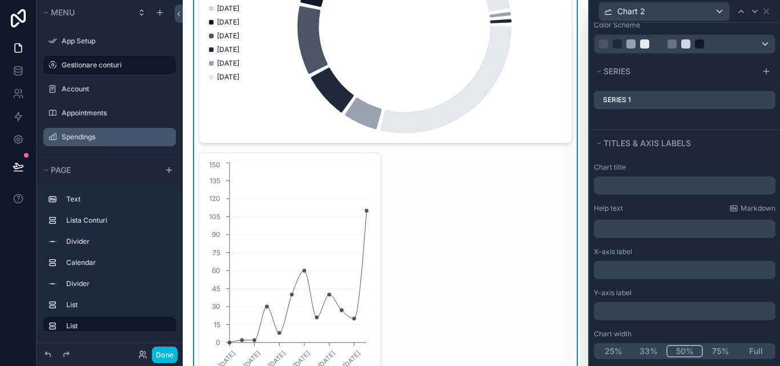
scroll to position [201, 0]
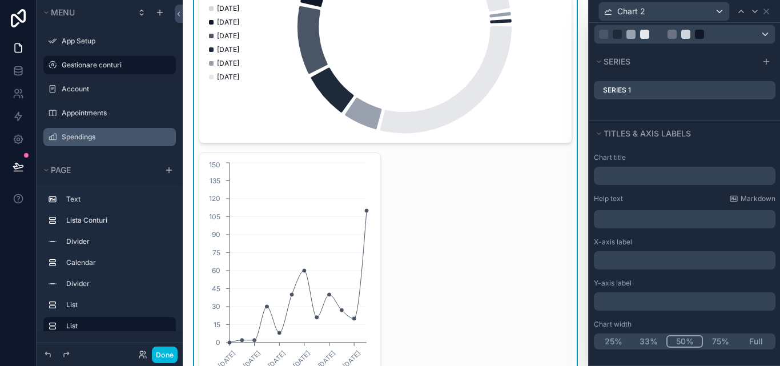
click at [755, 344] on button "Full" at bounding box center [755, 341] width 35 height 13
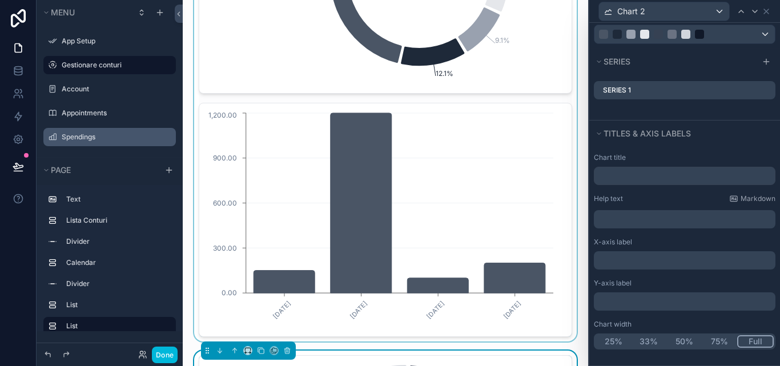
scroll to position [970, 0]
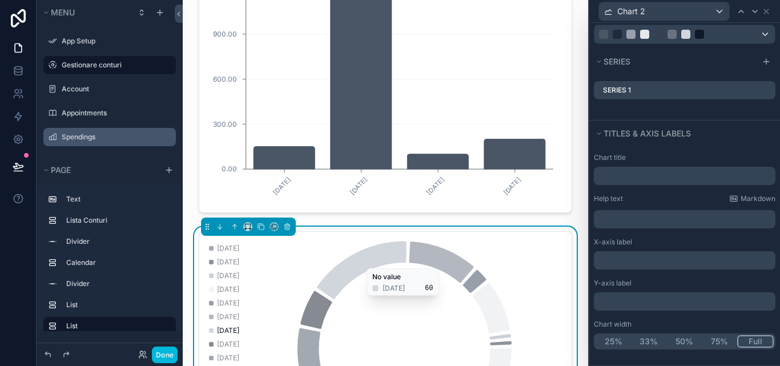
click at [403, 259] on icon "chart" at bounding box center [362, 270] width 90 height 58
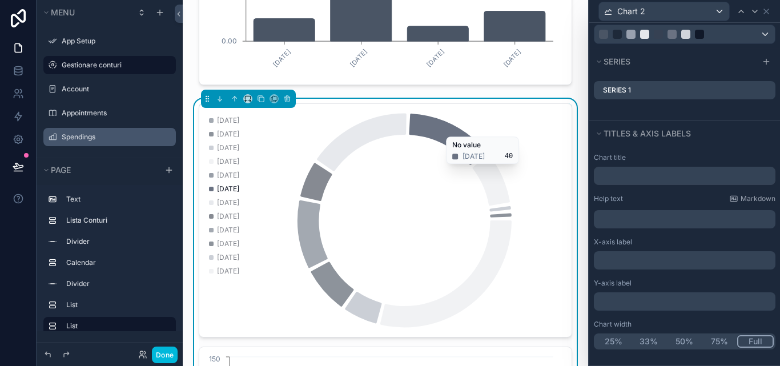
scroll to position [1142, 0]
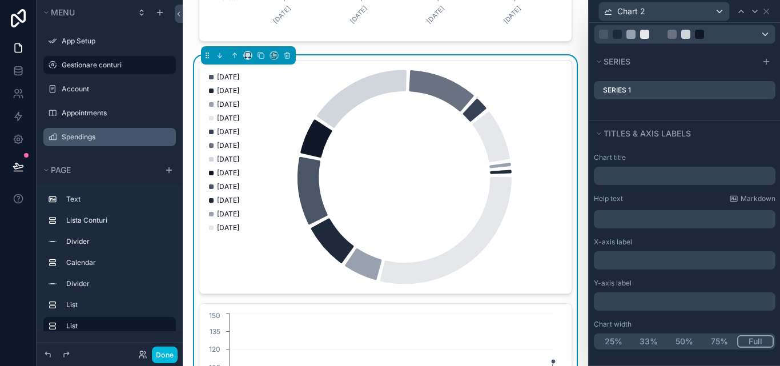
click at [404, 179] on icon "chart" at bounding box center [381, 176] width 350 height 219
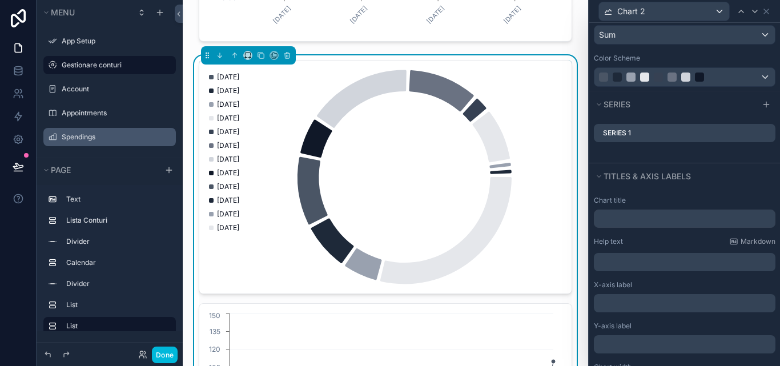
scroll to position [30, 0]
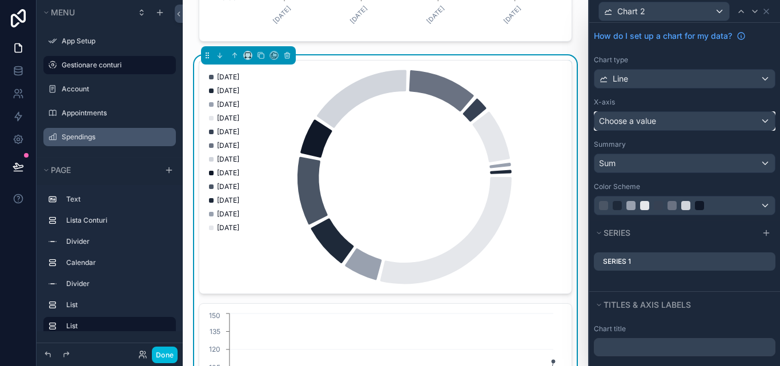
click at [756, 122] on div "Choose a value" at bounding box center [684, 121] width 180 height 18
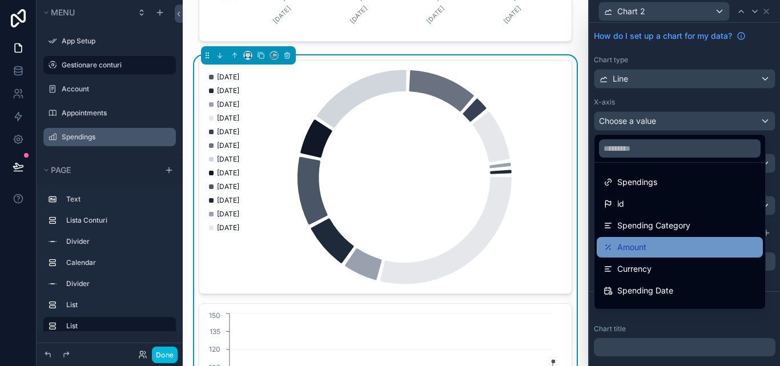
click at [704, 248] on div "Amount" at bounding box center [679, 247] width 152 height 14
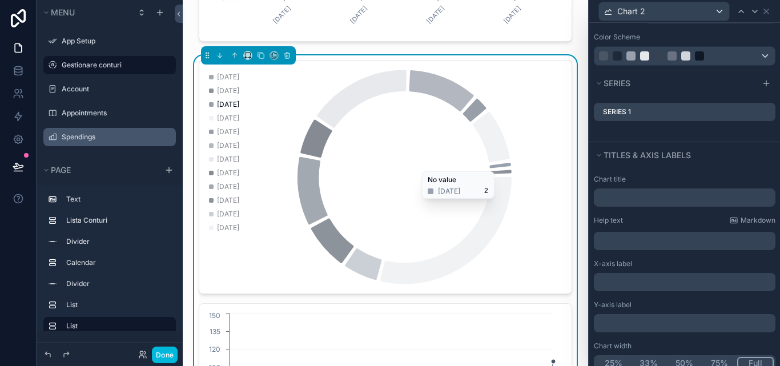
scroll to position [228, 0]
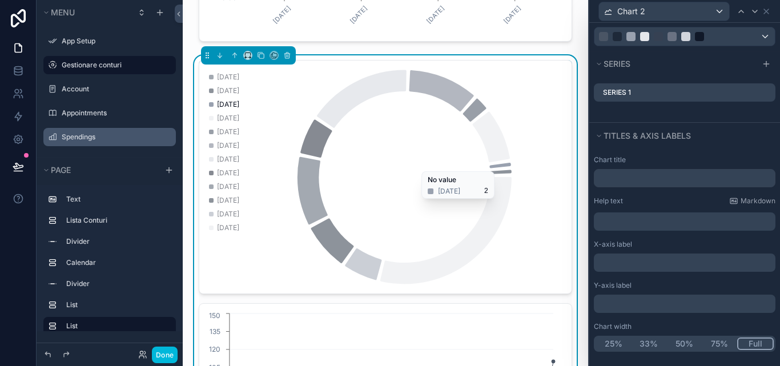
click at [0, 0] on icon at bounding box center [0, 0] width 0 height 0
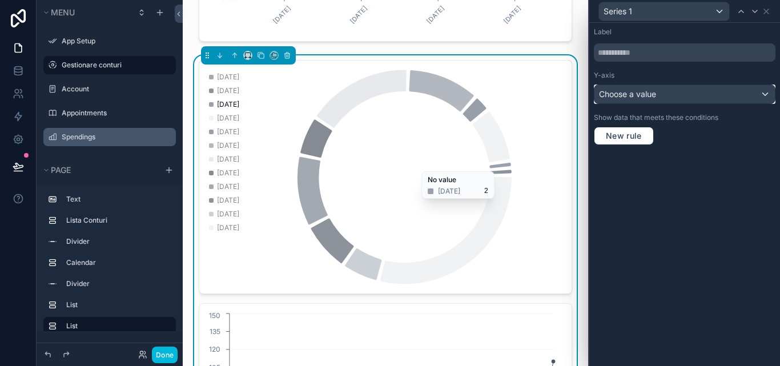
click at [765, 96] on div "Choose a value" at bounding box center [684, 94] width 180 height 18
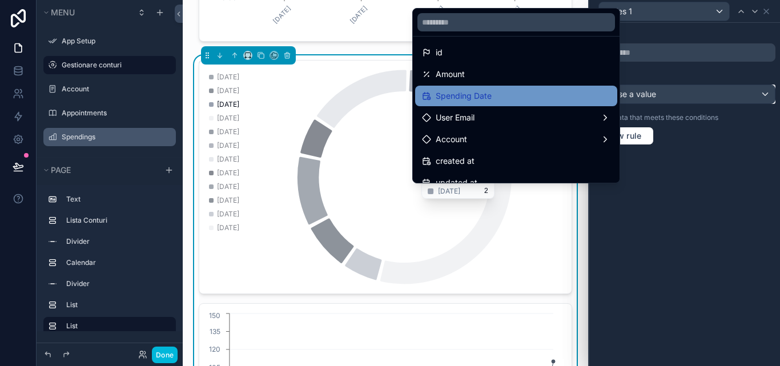
scroll to position [0, 0]
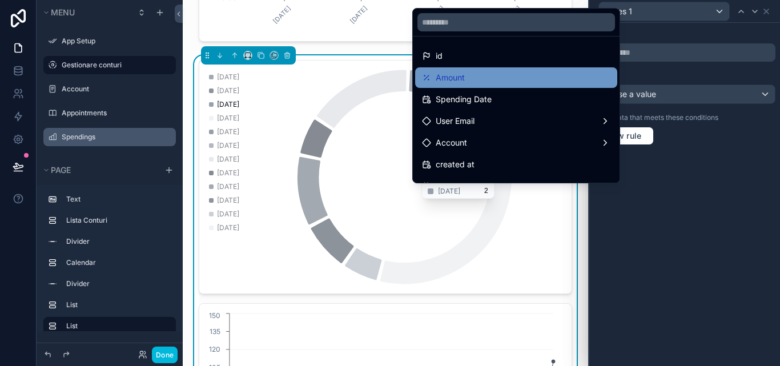
click at [555, 83] on div "Amount" at bounding box center [516, 78] width 188 height 14
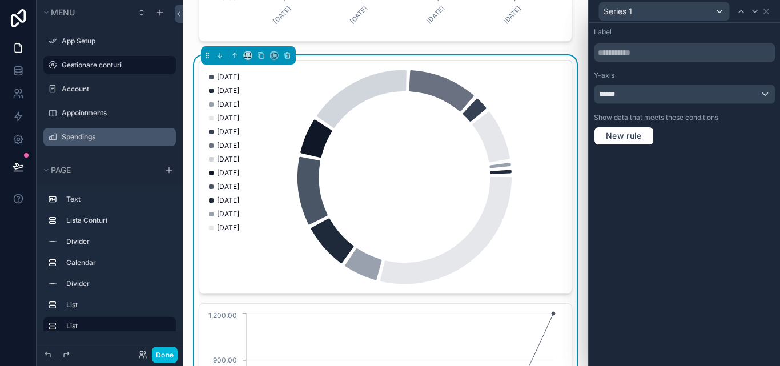
scroll to position [171, 0]
click at [764, 9] on icon at bounding box center [766, 11] width 5 height 5
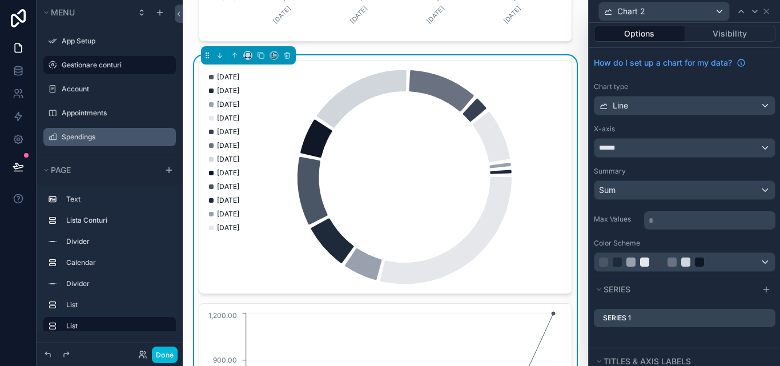
scroll to position [0, 0]
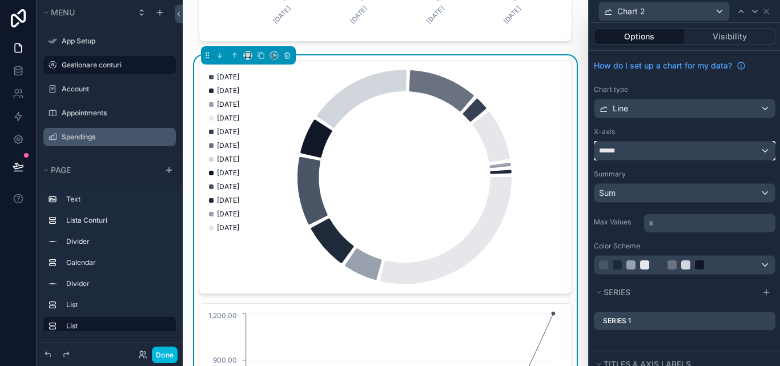
click at [751, 149] on div "******" at bounding box center [684, 151] width 180 height 18
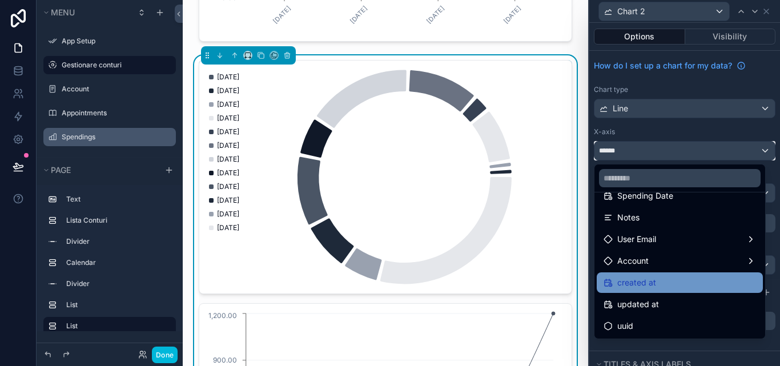
scroll to position [67, 0]
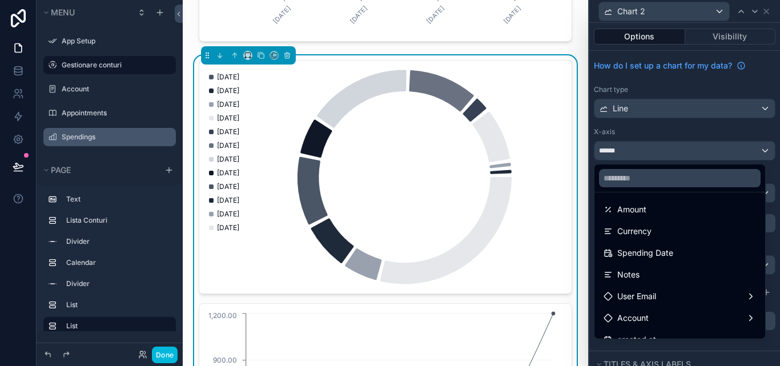
click at [504, 238] on icon "chart" at bounding box center [381, 176] width 350 height 219
click at [107, 135] on label "Spendings" at bounding box center [115, 136] width 107 height 9
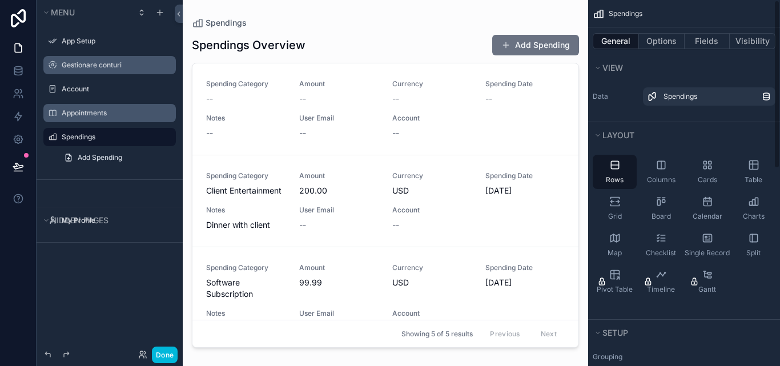
click at [92, 116] on label "Appointments" at bounding box center [115, 112] width 107 height 9
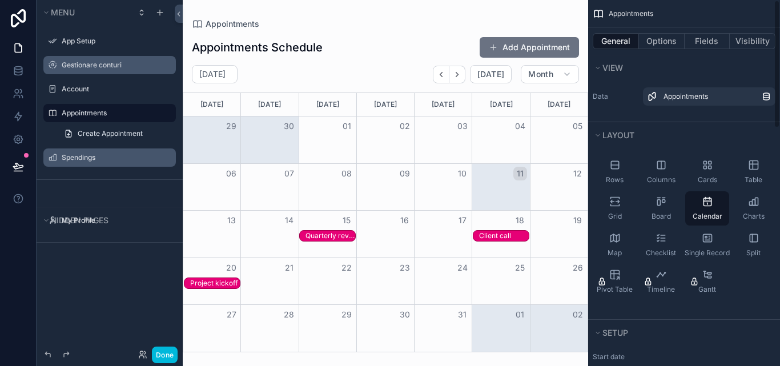
click at [75, 107] on div "Appointments" at bounding box center [118, 113] width 112 height 14
click at [79, 115] on label "Appointments" at bounding box center [115, 112] width 107 height 9
click at [165, 15] on div "scrollable content" at bounding box center [160, 13] width 14 height 14
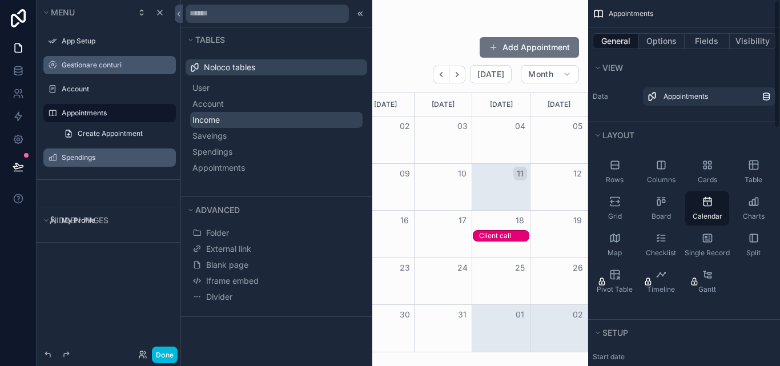
click at [220, 115] on span "Income" at bounding box center [205, 119] width 27 height 11
click at [230, 115] on div "scrollable content" at bounding box center [385, 183] width 405 height 366
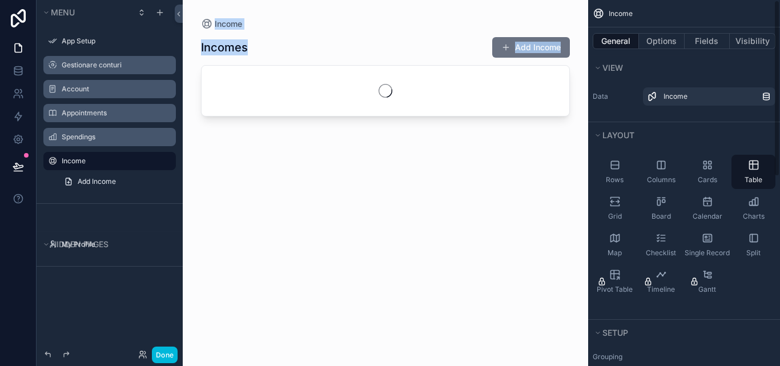
click at [102, 177] on span "Add Income" at bounding box center [97, 181] width 38 height 9
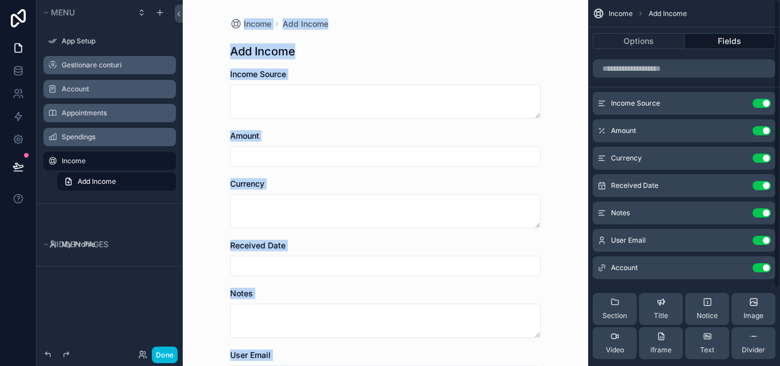
click at [49, 175] on div "Add Income" at bounding box center [110, 181] width 146 height 21
click at [104, 67] on label "Gestionare conturi" at bounding box center [115, 65] width 107 height 9
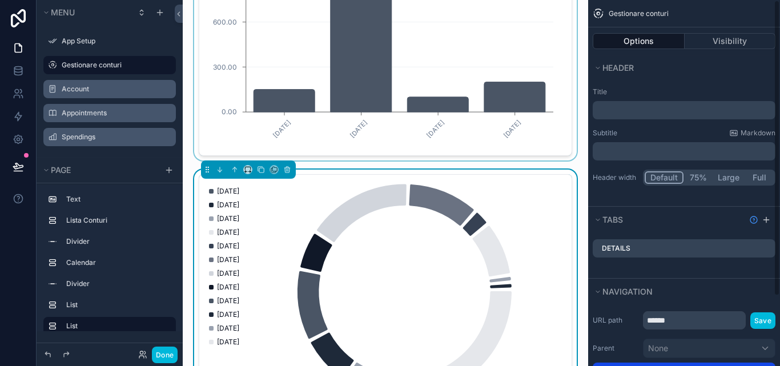
scroll to position [1256, 0]
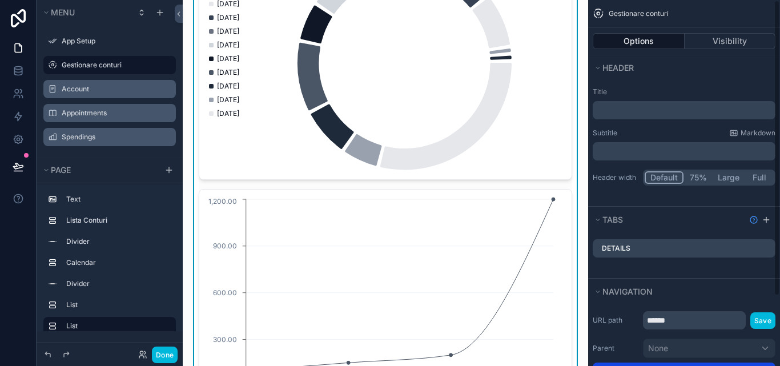
click at [410, 115] on icon "chart" at bounding box center [381, 62] width 350 height 219
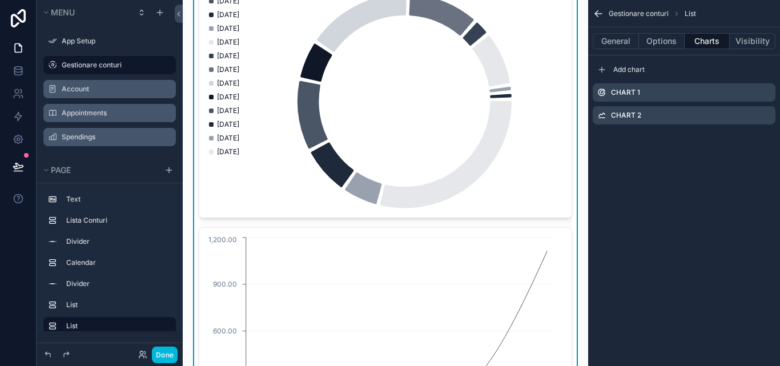
scroll to position [1199, 0]
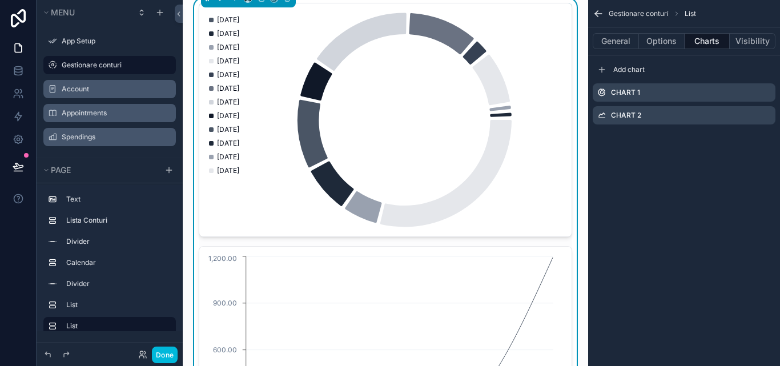
click at [449, 118] on icon "chart" at bounding box center [381, 119] width 350 height 219
click at [771, 91] on div "Chart 1" at bounding box center [683, 92] width 183 height 18
click at [0, 0] on icon "scrollable content" at bounding box center [0, 0] width 0 height 0
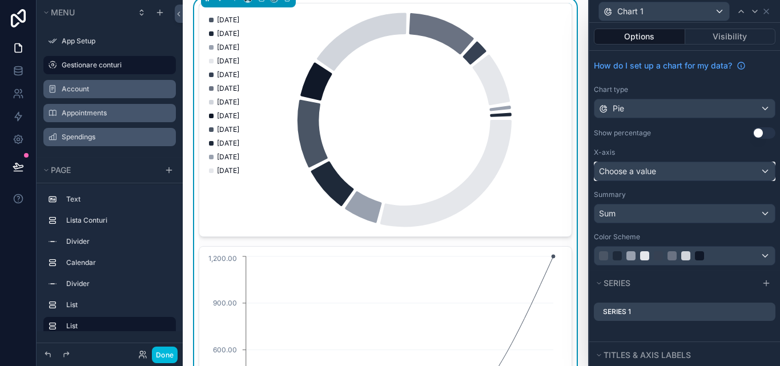
click at [760, 171] on div "Choose a value" at bounding box center [684, 171] width 180 height 18
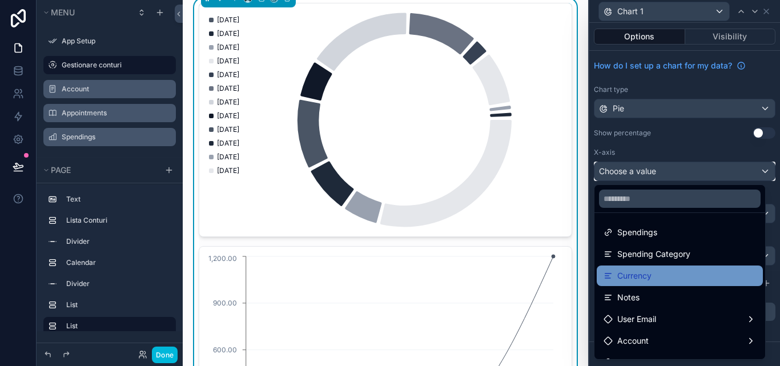
scroll to position [16, 0]
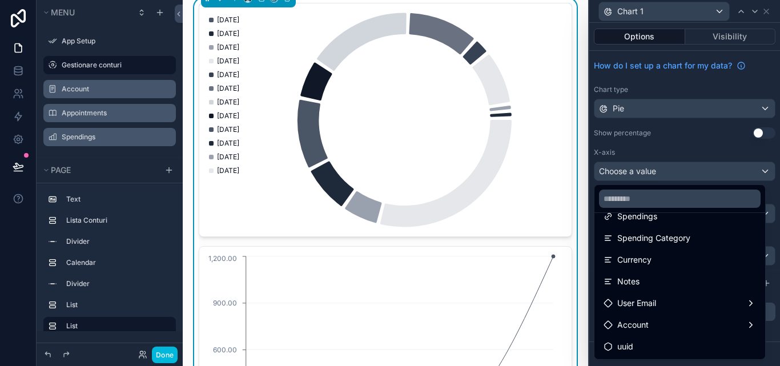
click at [725, 163] on div at bounding box center [684, 183] width 191 height 366
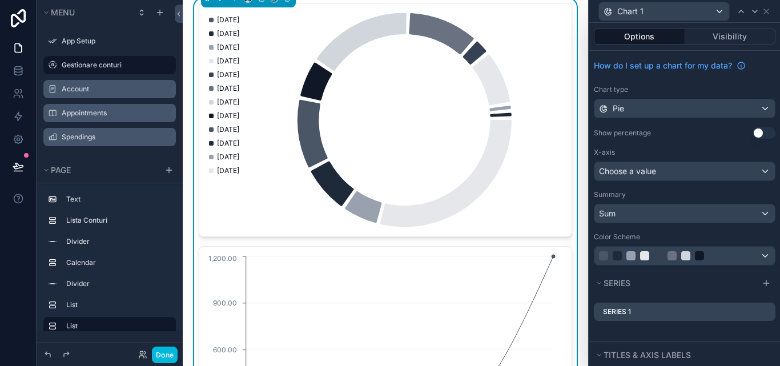
click at [759, 133] on button "Use setting" at bounding box center [763, 132] width 23 height 11
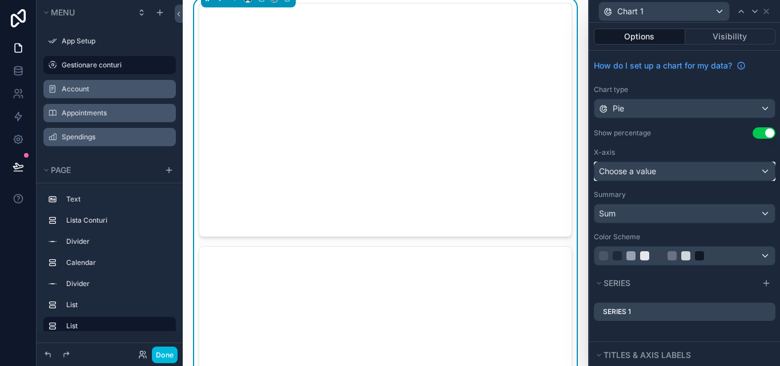
click at [759, 173] on div "Choose a value" at bounding box center [684, 171] width 180 height 18
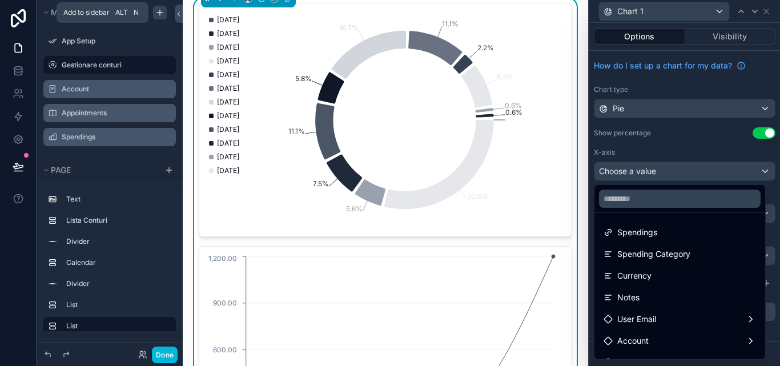
click at [162, 11] on icon "scrollable content" at bounding box center [159, 12] width 9 height 9
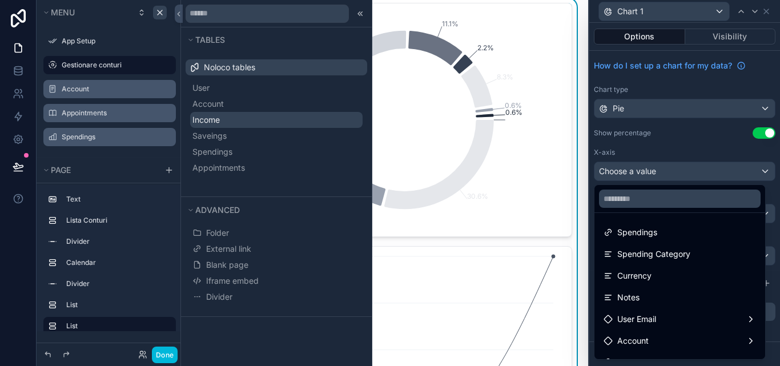
click at [235, 118] on button "Income" at bounding box center [276, 120] width 172 height 16
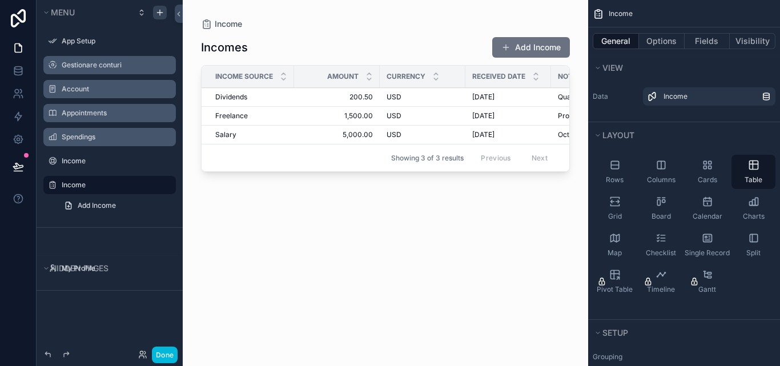
click at [114, 64] on label "Gestionare conturi" at bounding box center [115, 65] width 107 height 9
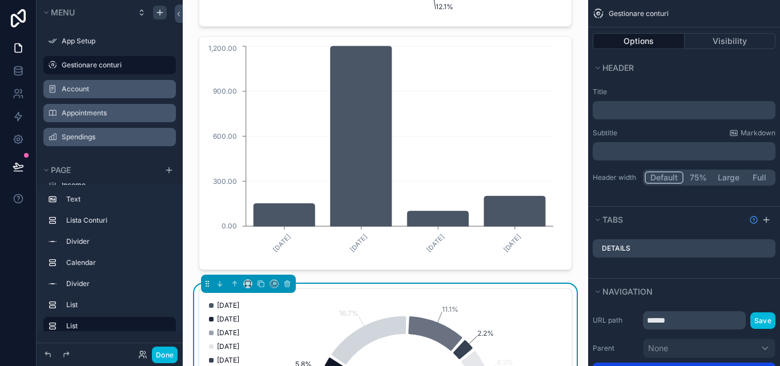
scroll to position [1199, 0]
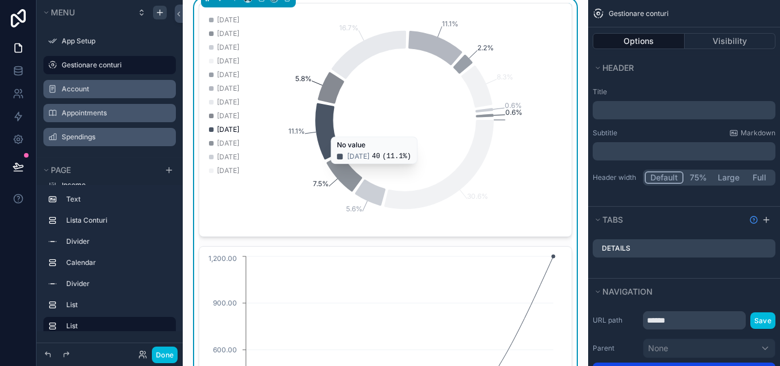
click at [348, 119] on icon "0.6% 0.6% 8.3% 2.2% 11.1% 16.7% 5.8% 11.1% 7.5% 5.6% 30.6%" at bounding box center [381, 119] width 350 height 219
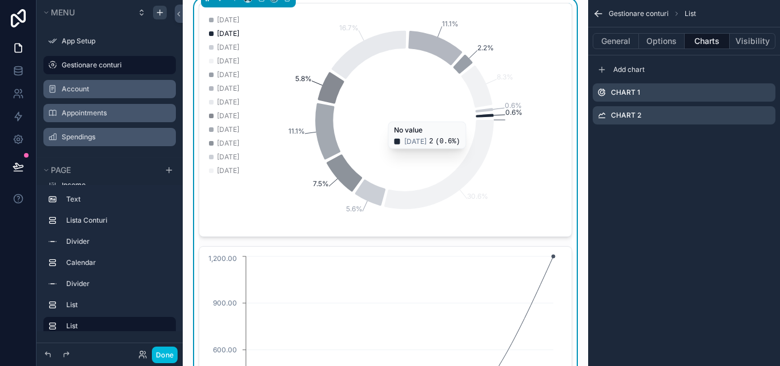
click at [0, 0] on icon "scrollable content" at bounding box center [0, 0] width 0 height 0
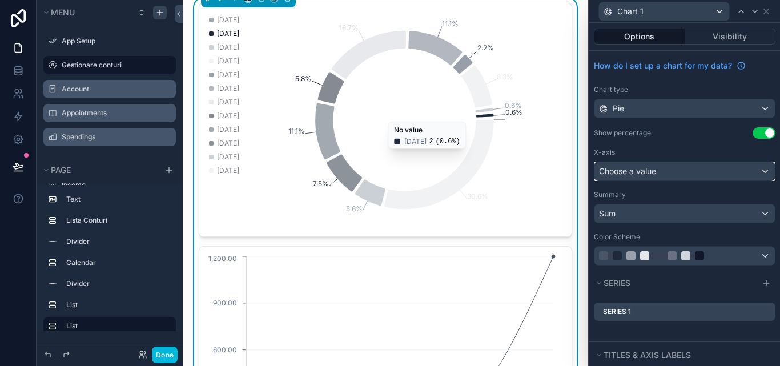
click at [761, 171] on div "Choose a value" at bounding box center [684, 171] width 180 height 18
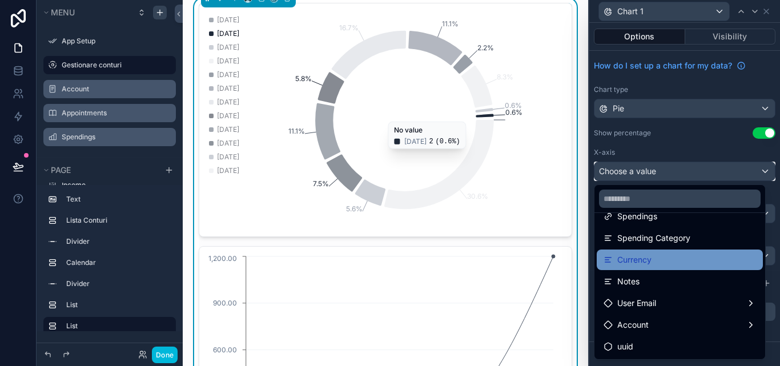
scroll to position [0, 0]
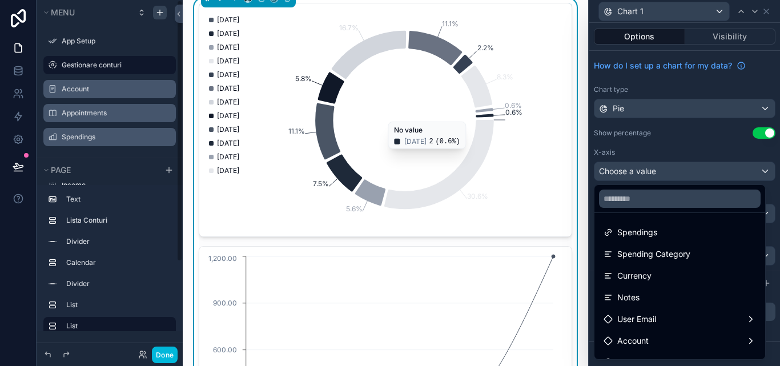
click at [110, 148] on div "scrollable content" at bounding box center [110, 148] width 146 height 2
click at [163, 14] on icon "scrollable content" at bounding box center [159, 12] width 9 height 9
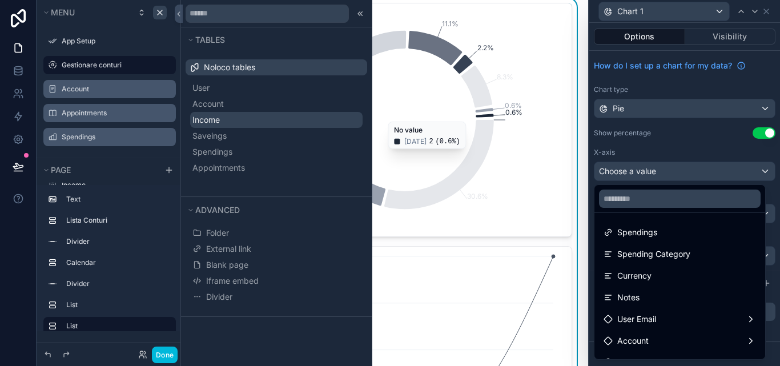
click at [226, 126] on button "Income" at bounding box center [276, 120] width 172 height 16
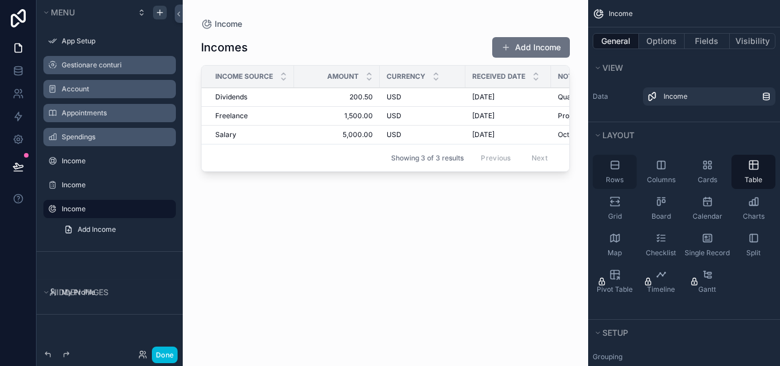
click at [616, 173] on div "Rows" at bounding box center [614, 172] width 44 height 34
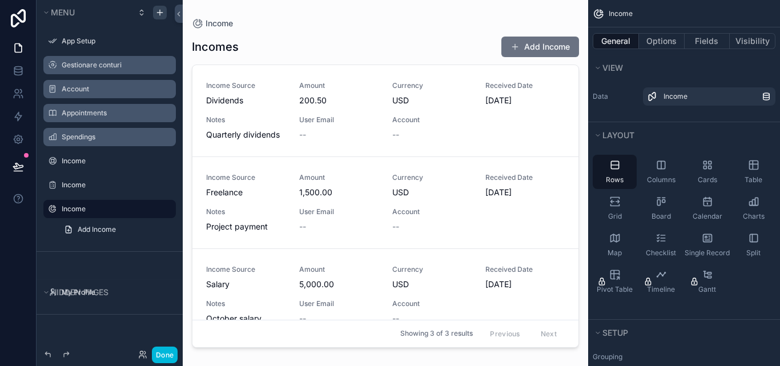
click at [398, 15] on div "scrollable content" at bounding box center [385, 176] width 405 height 352
click at [0, 0] on icon "scrollable content" at bounding box center [0, 0] width 0 height 0
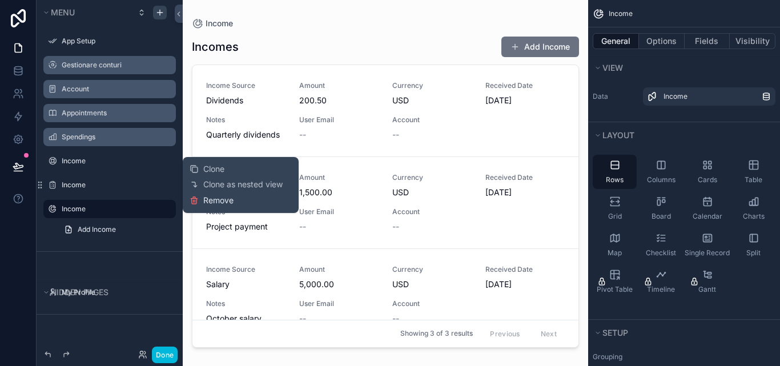
click at [200, 200] on button "Remove" at bounding box center [211, 200] width 44 height 11
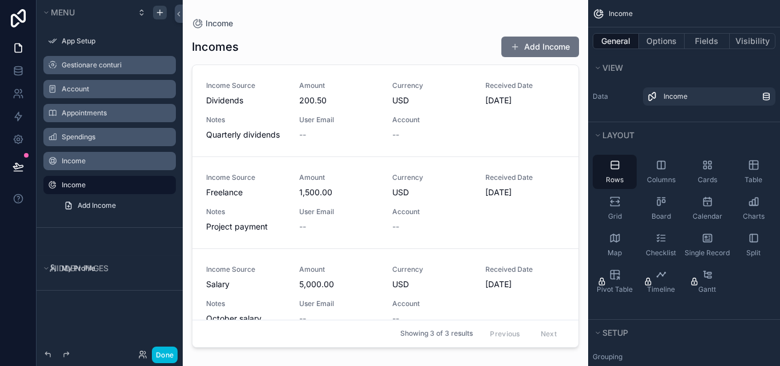
click at [0, 0] on icon "scrollable content" at bounding box center [0, 0] width 0 height 0
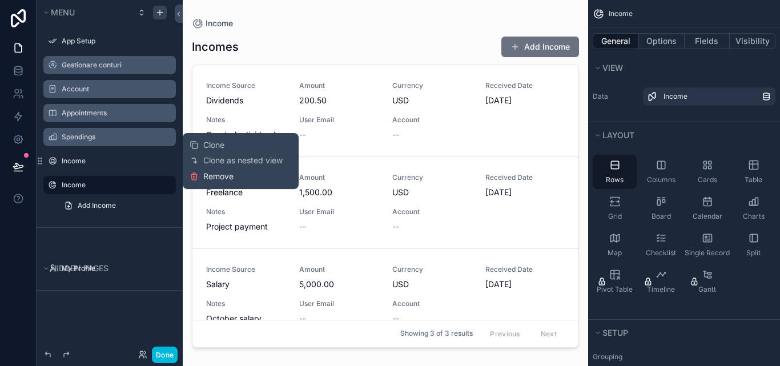
click at [205, 176] on span "Remove" at bounding box center [218, 176] width 30 height 11
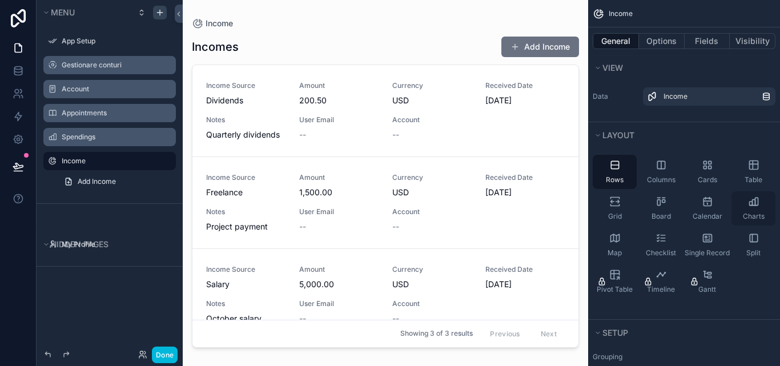
click at [744, 209] on div "Charts" at bounding box center [753, 208] width 44 height 34
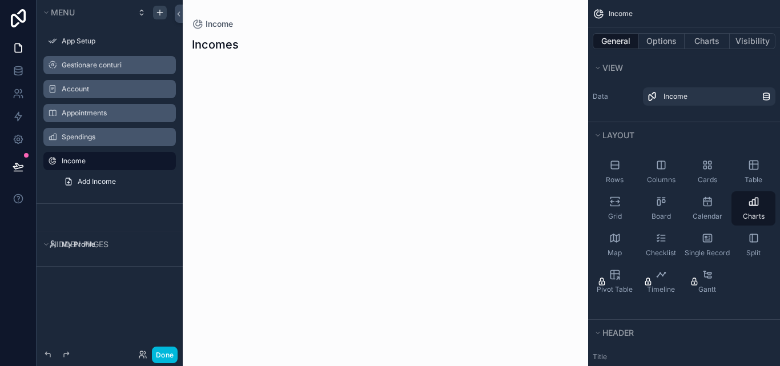
click at [111, 68] on label "Gestionare conturi" at bounding box center [115, 65] width 107 height 9
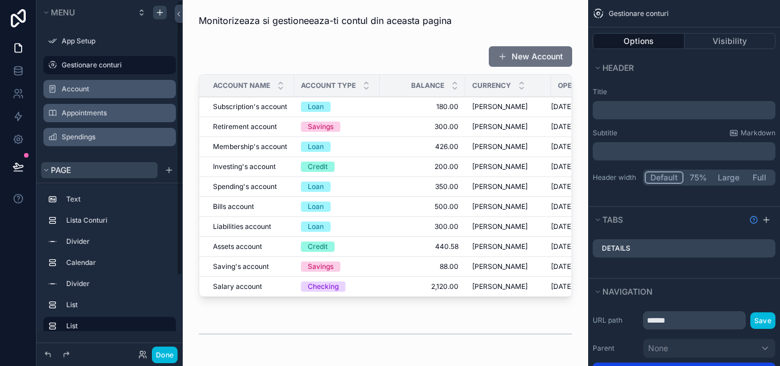
click at [72, 174] on button "Page" at bounding box center [99, 170] width 116 height 16
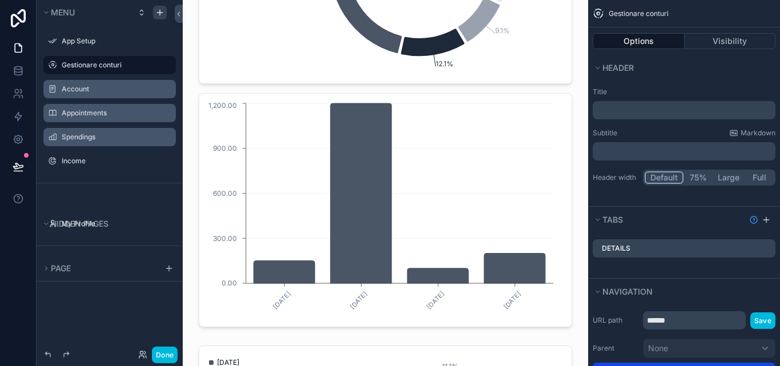
scroll to position [1084, 0]
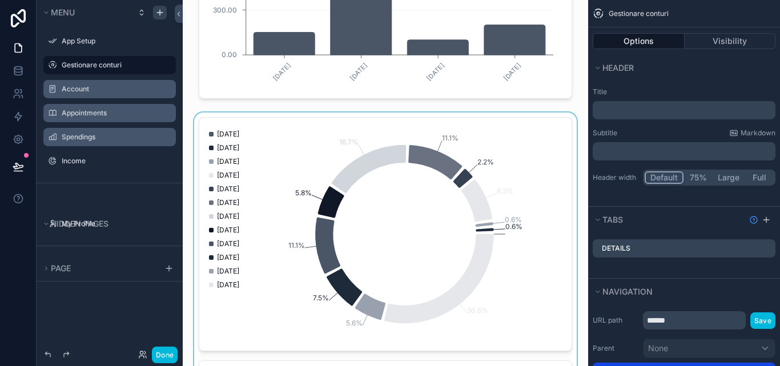
click at [417, 184] on div "scrollable content" at bounding box center [385, 355] width 387 height 486
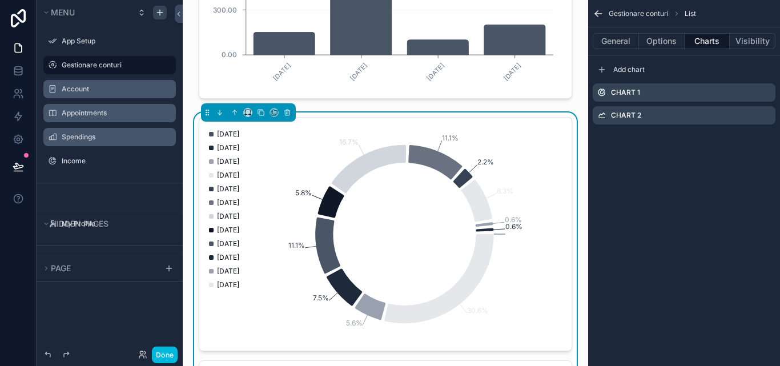
click at [0, 0] on icon "scrollable content" at bounding box center [0, 0] width 0 height 0
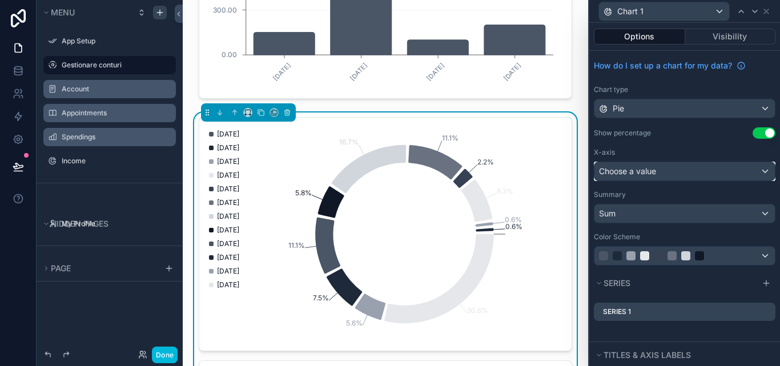
click at [752, 173] on div "Choose a value" at bounding box center [684, 171] width 180 height 18
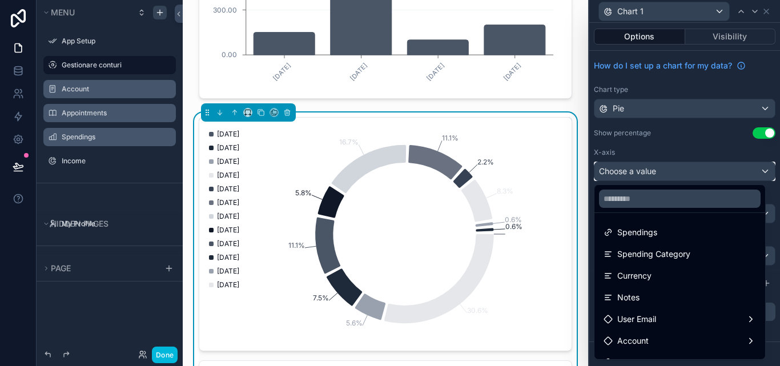
scroll to position [16, 0]
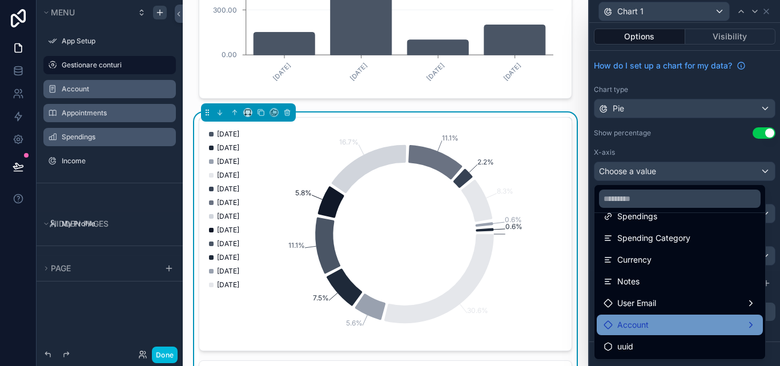
click at [735, 325] on div "Account" at bounding box center [679, 325] width 152 height 14
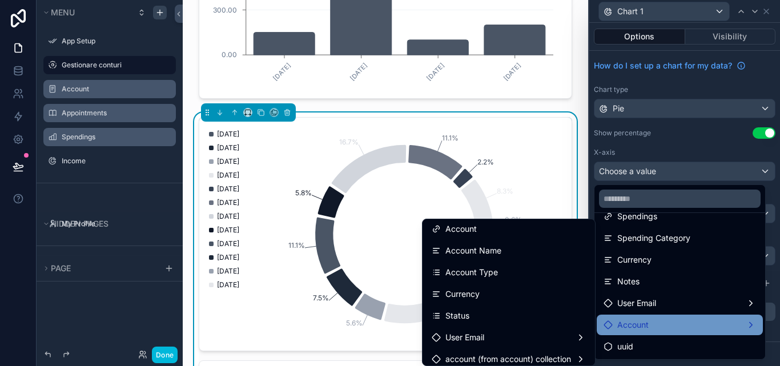
scroll to position [0, 0]
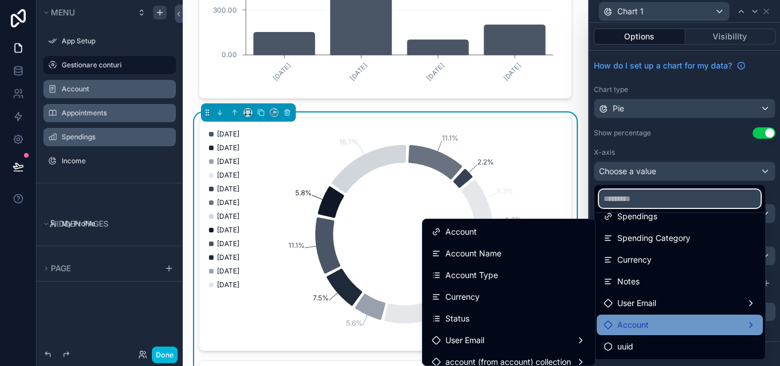
click at [682, 200] on input "text" at bounding box center [680, 198] width 162 height 18
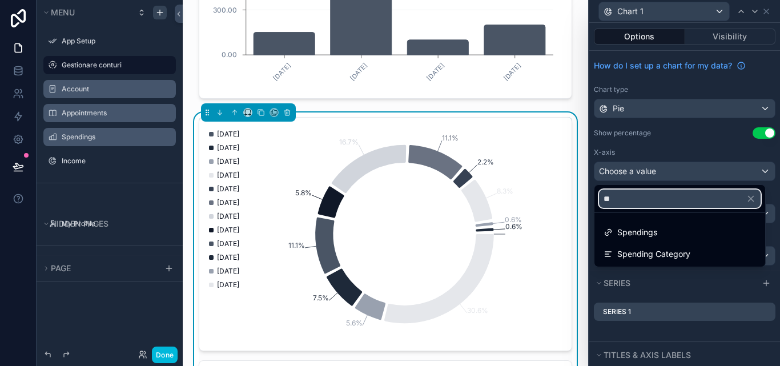
type input "*"
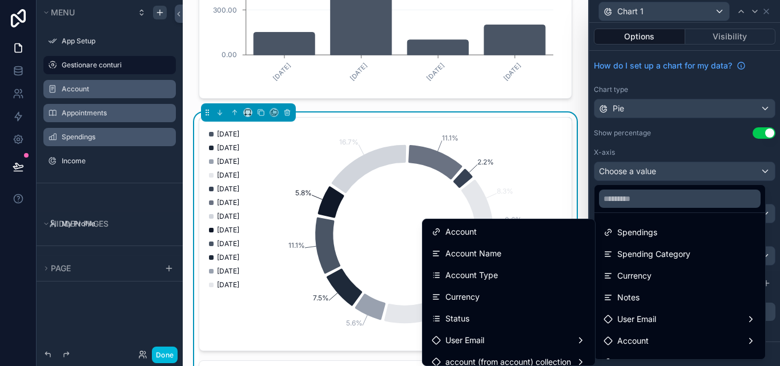
click at [691, 175] on div at bounding box center [684, 183] width 191 height 366
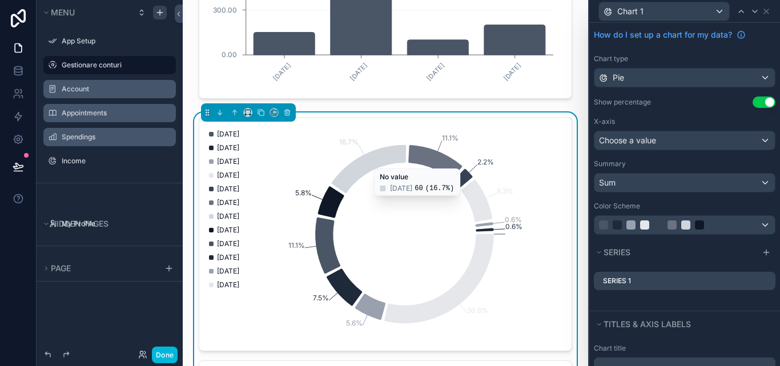
scroll to position [57, 0]
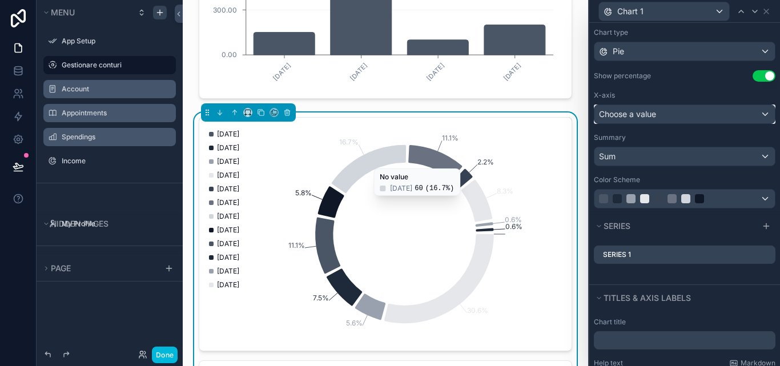
click at [752, 112] on div "Choose a value" at bounding box center [684, 114] width 180 height 18
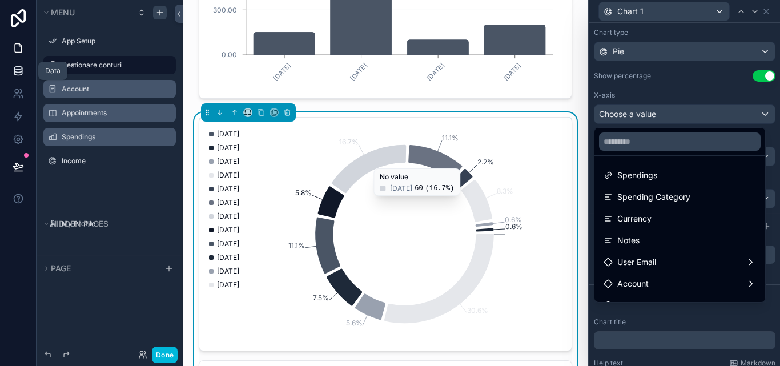
click at [5, 66] on link at bounding box center [18, 70] width 36 height 23
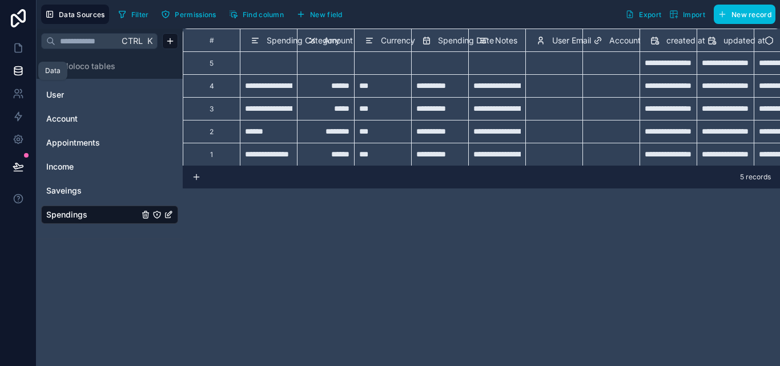
click at [13, 69] on icon at bounding box center [18, 70] width 11 height 11
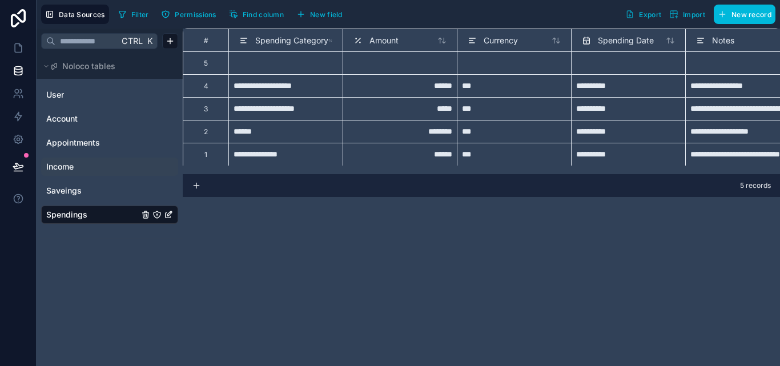
click at [102, 163] on link "Income" at bounding box center [92, 166] width 92 height 11
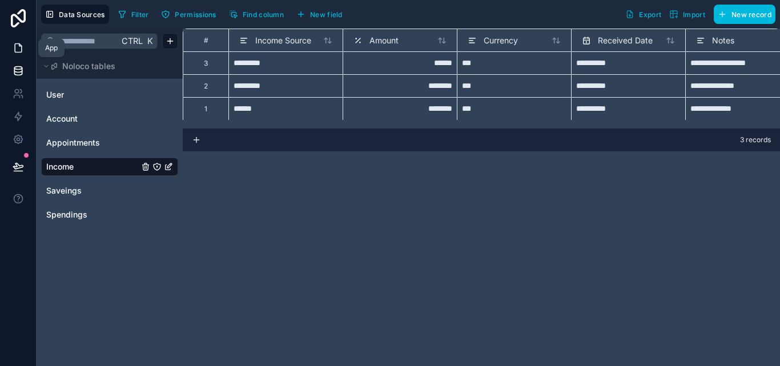
click at [19, 56] on link at bounding box center [18, 48] width 36 height 23
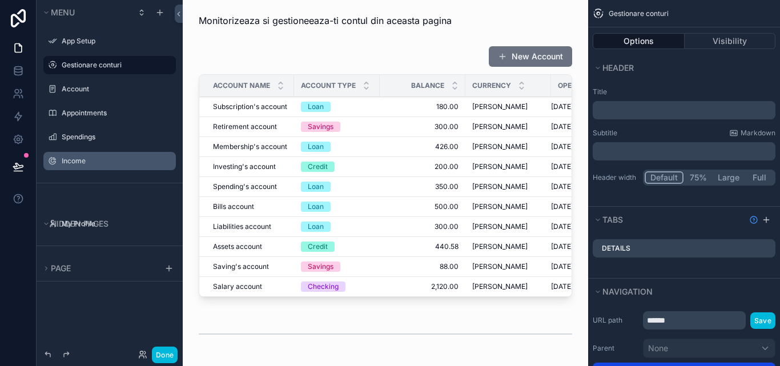
click at [83, 156] on div "Income" at bounding box center [118, 160] width 112 height 9
click at [0, 0] on button "scrollable content" at bounding box center [0, 0] width 0 height 0
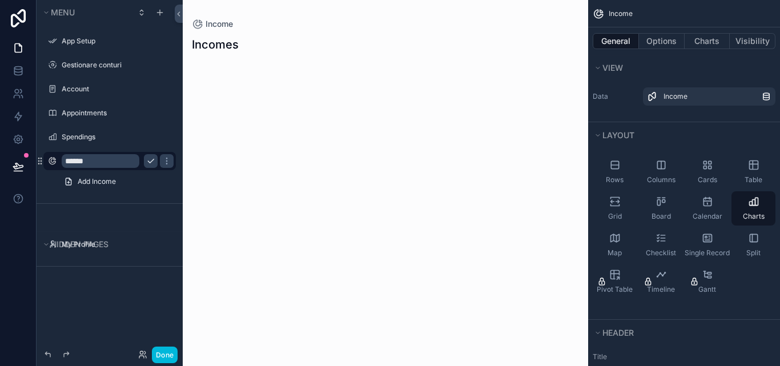
click at [148, 164] on icon "scrollable content" at bounding box center [150, 160] width 9 height 9
click at [299, 163] on div "Income Incomes" at bounding box center [385, 183] width 405 height 366
click at [631, 170] on div "Rows" at bounding box center [614, 172] width 44 height 34
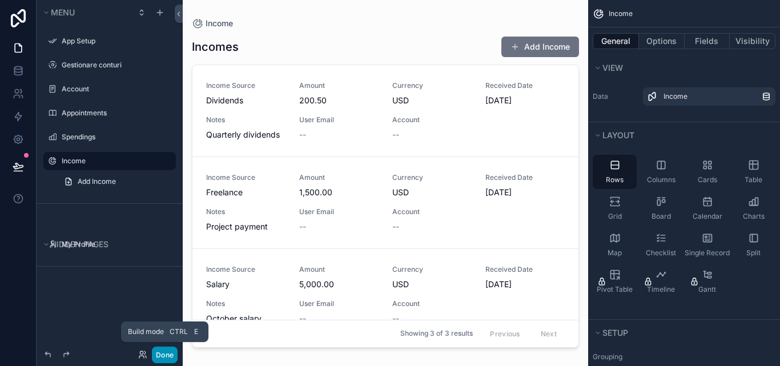
click at [158, 356] on button "Done" at bounding box center [165, 354] width 26 height 17
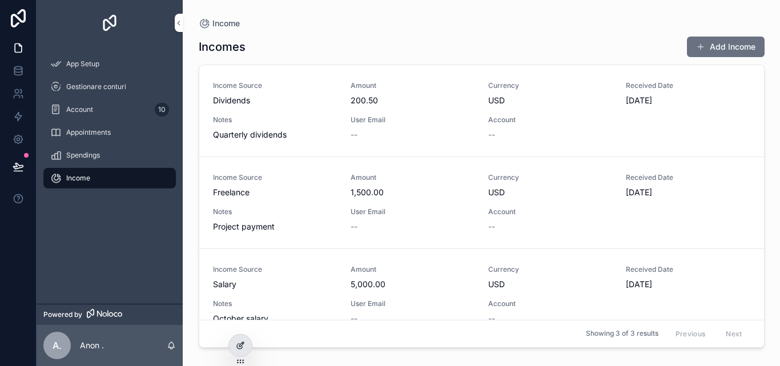
click at [231, 348] on div at bounding box center [240, 345] width 23 height 22
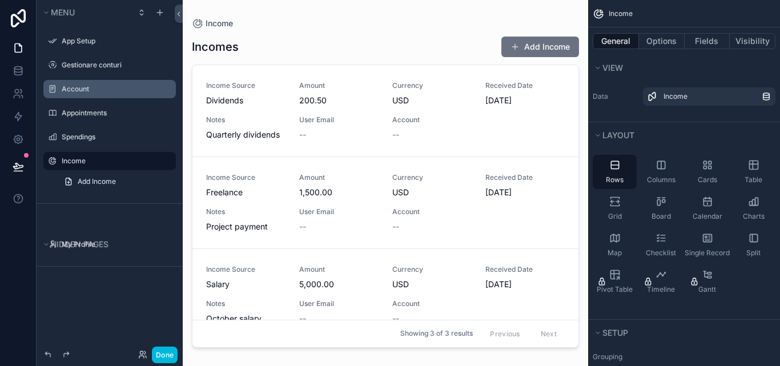
click at [104, 92] on label "Account" at bounding box center [115, 88] width 107 height 9
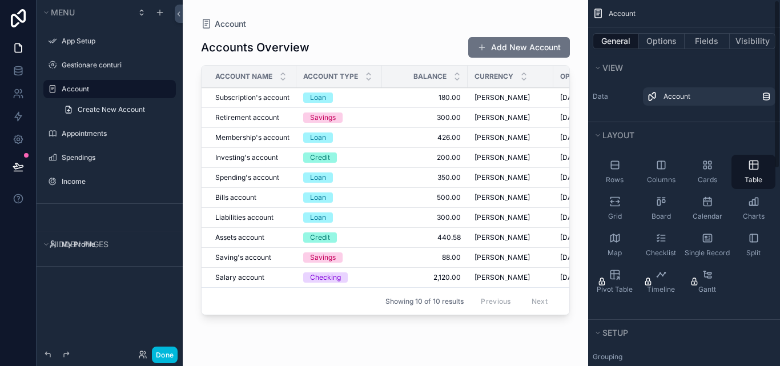
click at [580, 87] on div "scrollable content" at bounding box center [385, 176] width 405 height 352
click at [103, 70] on div "Gestionare conturi" at bounding box center [118, 65] width 112 height 9
click at [104, 73] on div "Gestionare conturi" at bounding box center [110, 65] width 128 height 18
click at [127, 70] on div "Gestionare conturi" at bounding box center [118, 65] width 112 height 9
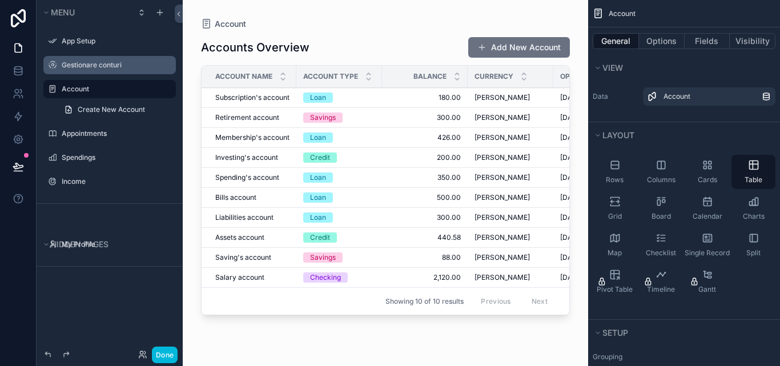
click at [134, 66] on label "Gestionare conturi" at bounding box center [115, 65] width 107 height 9
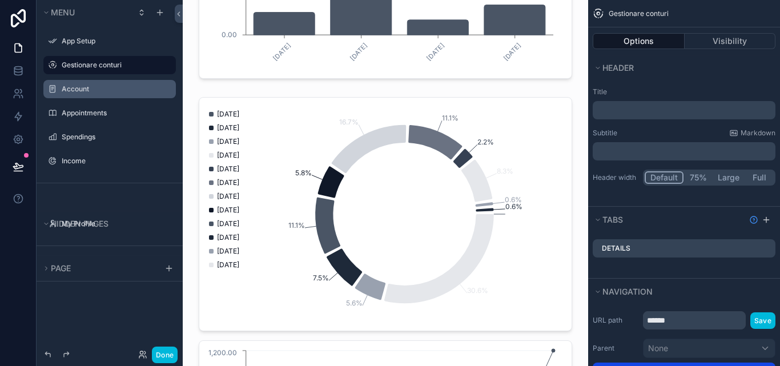
scroll to position [1199, 0]
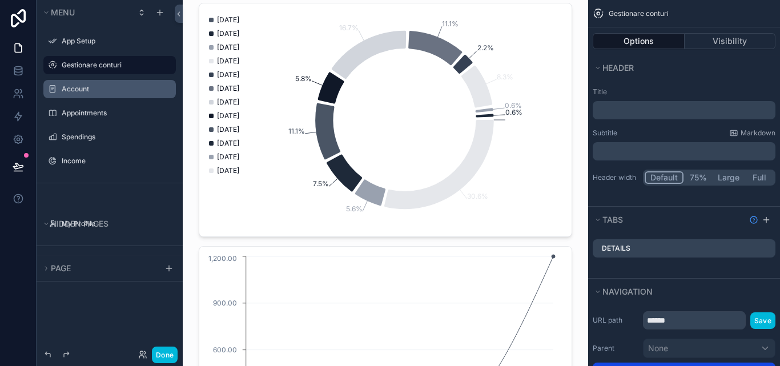
click at [435, 84] on div "scrollable content" at bounding box center [385, 241] width 387 height 486
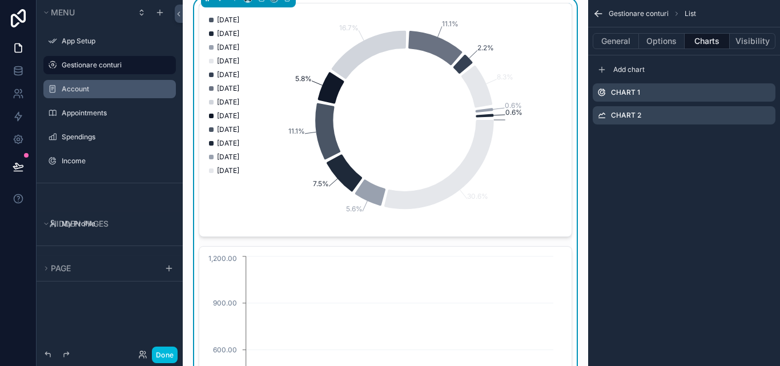
click at [435, 84] on icon "0.6% 0.6% 8.3% 2.2% 11.1% 16.7% 5.8% 11.1% 7.5% 5.6% 30.6%" at bounding box center [381, 119] width 350 height 219
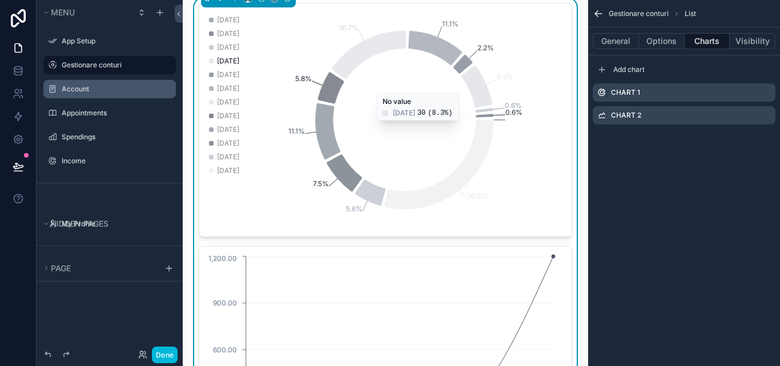
click at [0, 0] on icon "scrollable content" at bounding box center [0, 0] width 0 height 0
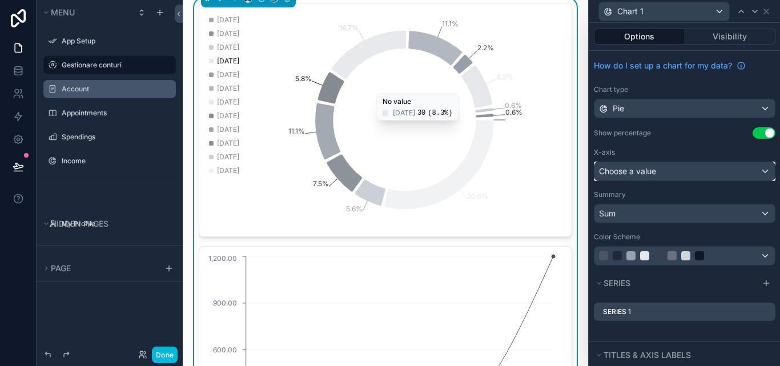
click at [756, 168] on div "Choose a value" at bounding box center [684, 171] width 180 height 18
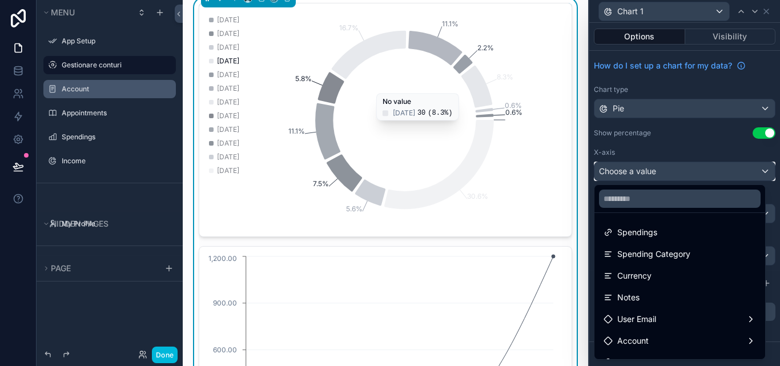
scroll to position [16, 0]
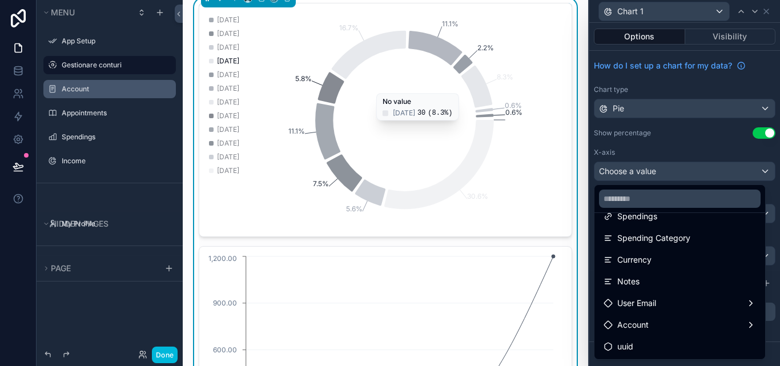
drag, startPoint x: 692, startPoint y: 245, endPoint x: 700, endPoint y: 240, distance: 9.5
click at [700, 240] on div "Spending Category" at bounding box center [679, 238] width 152 height 14
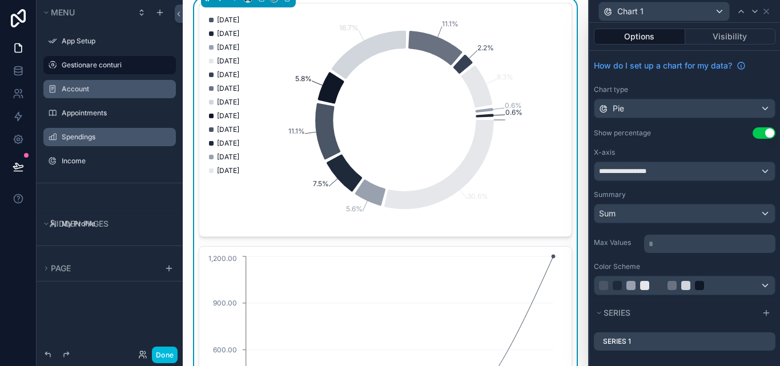
click at [0, 0] on icon "scrollable content" at bounding box center [0, 0] width 0 height 0
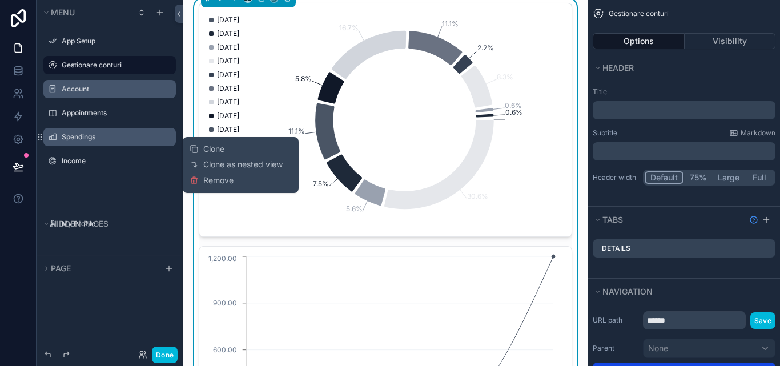
click at [0, 0] on icon "scrollable content" at bounding box center [0, 0] width 0 height 0
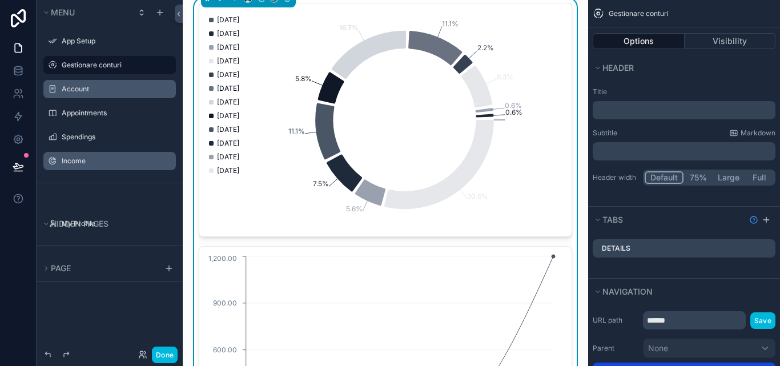
click at [0, 0] on icon "scrollable content" at bounding box center [0, 0] width 0 height 0
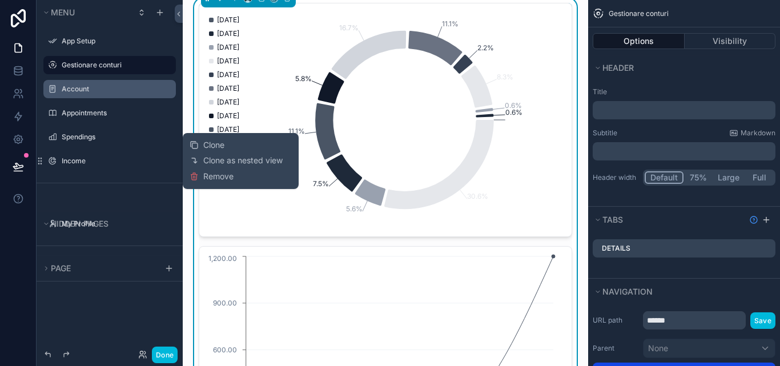
click at [156, 176] on div "App Setup Gestionare conturi Account Appointments Spendings Income" at bounding box center [110, 104] width 146 height 158
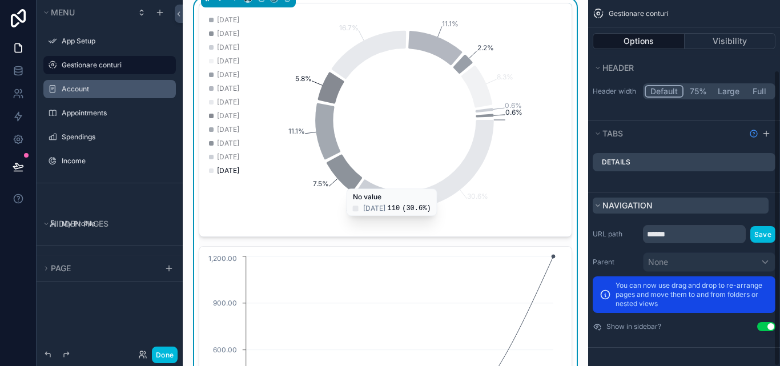
scroll to position [0, 0]
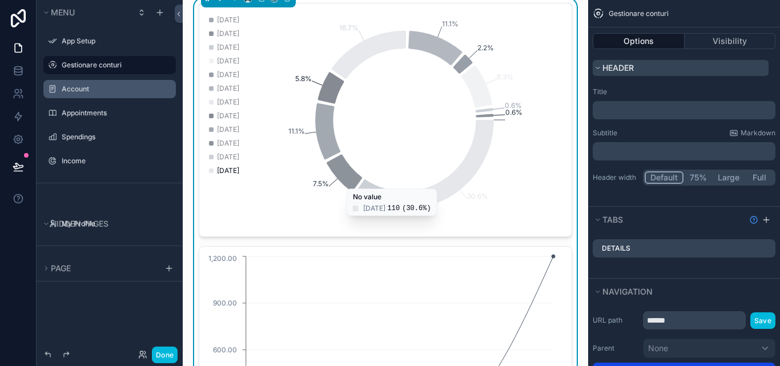
click at [610, 67] on span "Header" at bounding box center [617, 68] width 31 height 10
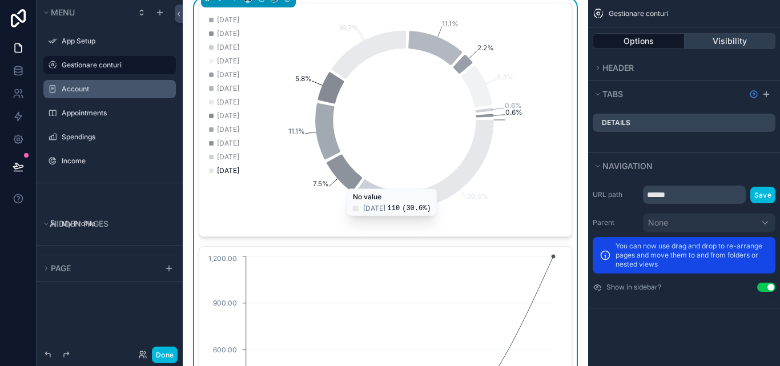
click at [718, 43] on button "Visibility" at bounding box center [729, 41] width 91 height 16
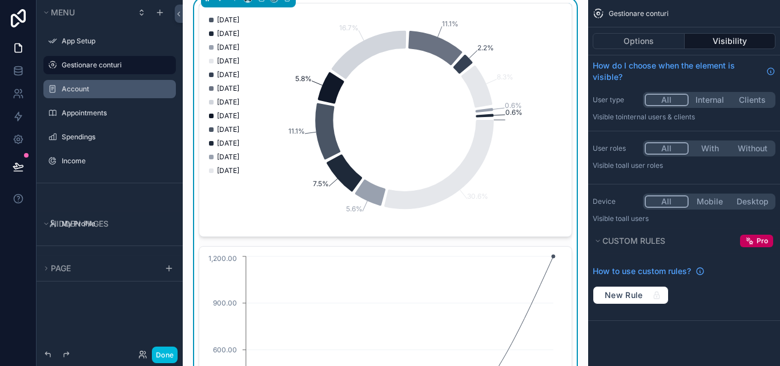
click at [441, 160] on icon "0.6% 0.6% 8.3% 2.2% 11.1% 16.7% 5.8% 11.1% 7.5% 5.6% 30.6%" at bounding box center [381, 119] width 350 height 219
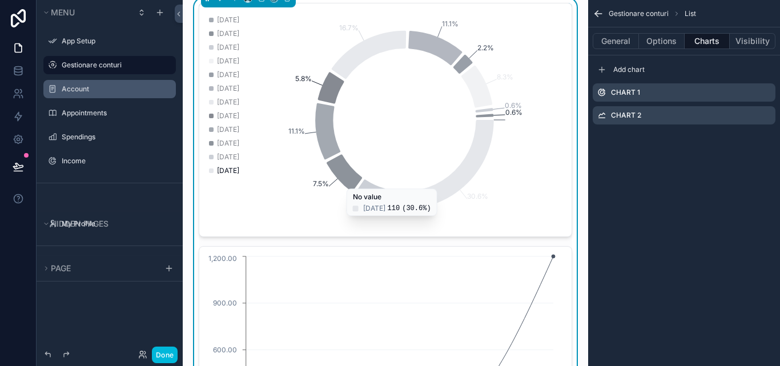
click at [771, 92] on div "scrollable content" at bounding box center [771, 92] width 0 height 0
click at [0, 0] on icon "scrollable content" at bounding box center [0, 0] width 0 height 0
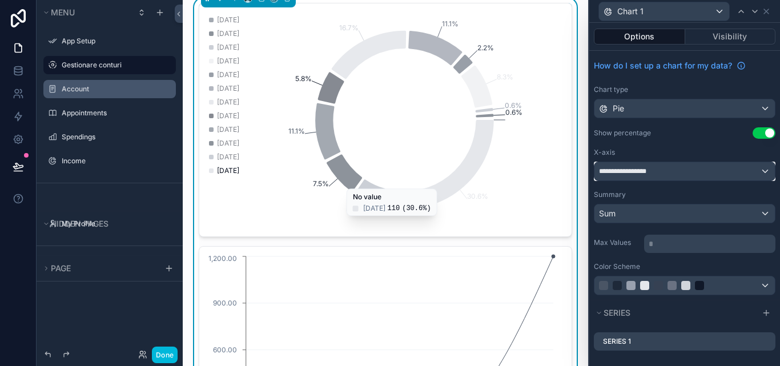
click at [753, 171] on div "**********" at bounding box center [684, 171] width 180 height 18
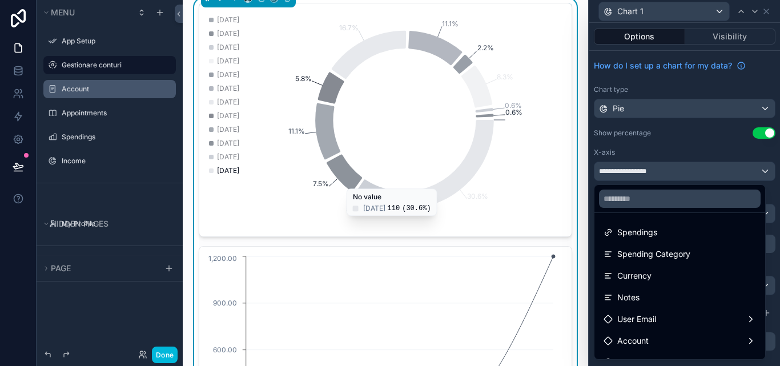
click at [752, 165] on div at bounding box center [684, 183] width 191 height 366
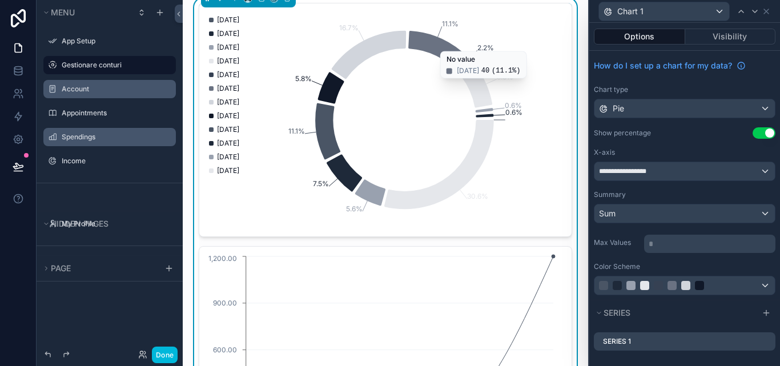
click at [116, 136] on label "Spendings" at bounding box center [115, 136] width 107 height 9
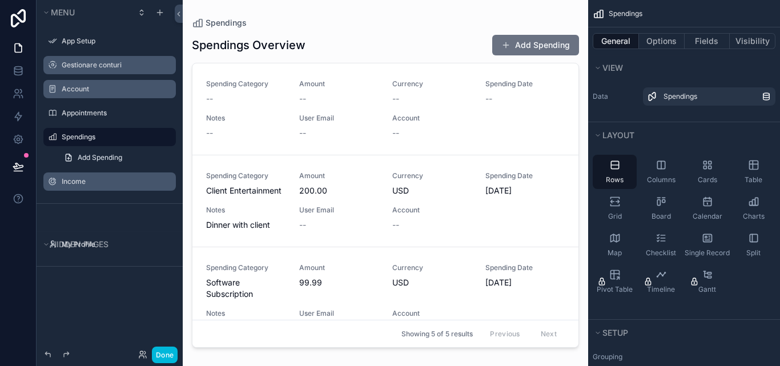
click at [117, 174] on div "Income" at bounding box center [110, 181] width 128 height 18
click at [115, 180] on label "Income" at bounding box center [115, 181] width 107 height 9
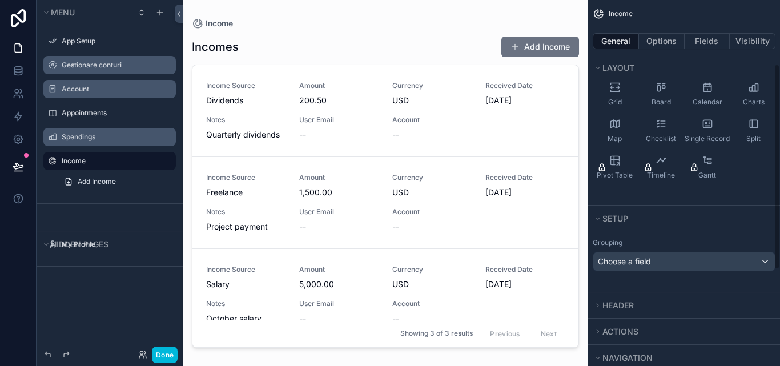
scroll to position [156, 0]
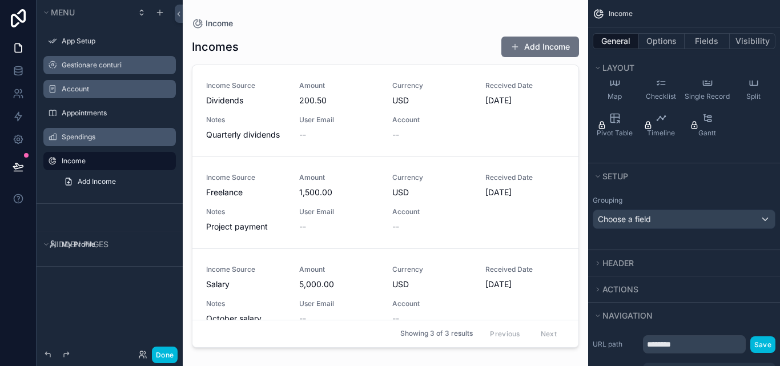
click at [761, 247] on div "Grouping Choose a field" at bounding box center [684, 219] width 192 height 61
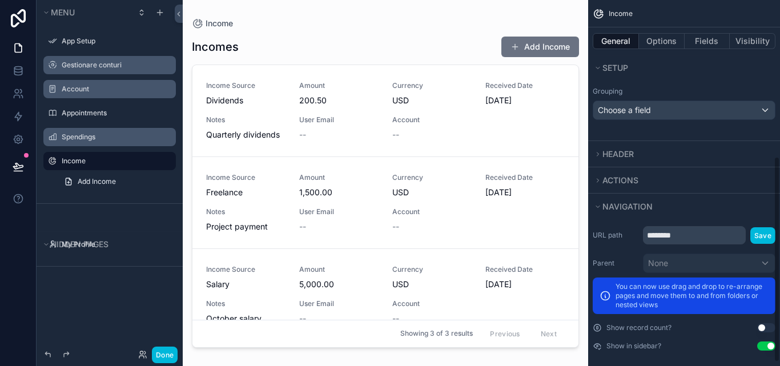
scroll to position [285, 0]
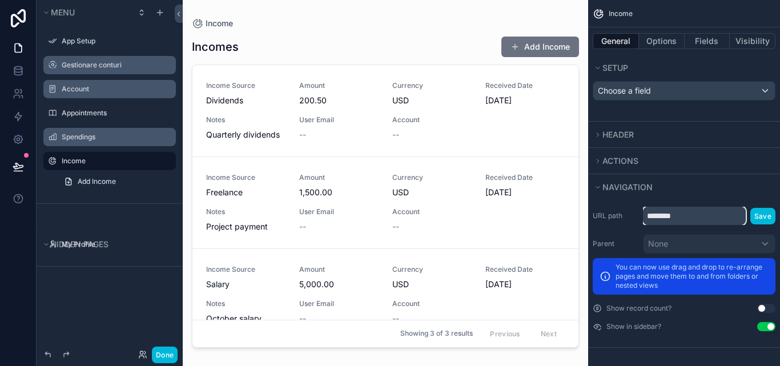
click at [720, 221] on input "********" at bounding box center [694, 216] width 103 height 18
type input "******"
click at [761, 213] on button "Save" at bounding box center [762, 216] width 25 height 17
click at [87, 139] on label "Spendings" at bounding box center [115, 136] width 107 height 9
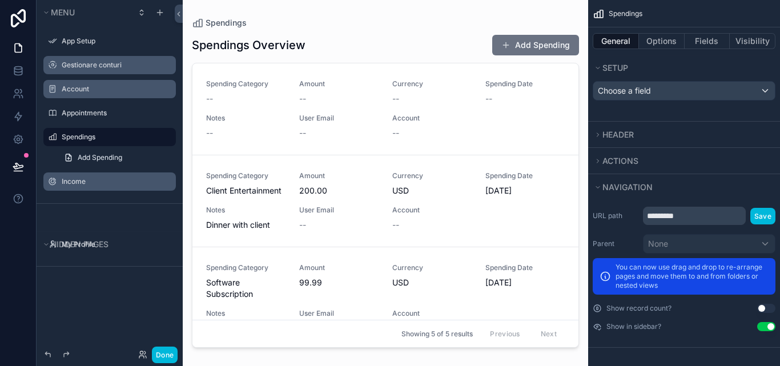
click at [105, 177] on div "Income" at bounding box center [118, 181] width 112 height 9
click at [52, 175] on div "scrollable content" at bounding box center [53, 182] width 14 height 14
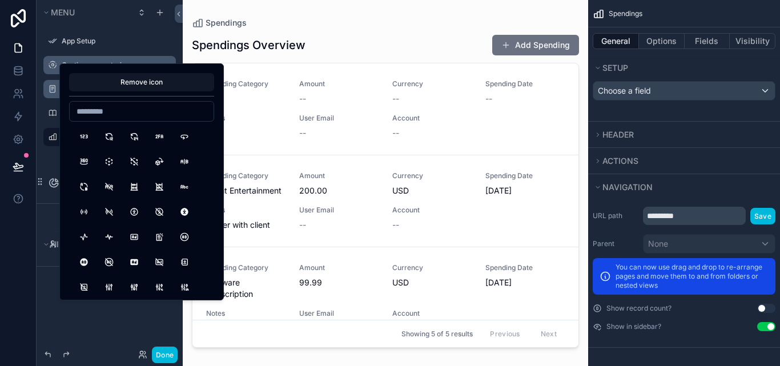
click at [41, 196] on div "App Setup Gestionare conturi Account Appointments Spendings Add Spending ******" at bounding box center [110, 114] width 146 height 178
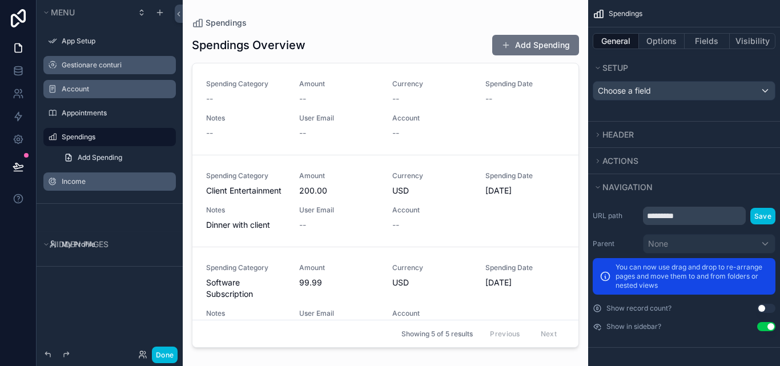
click at [79, 182] on label "Income" at bounding box center [115, 181] width 107 height 9
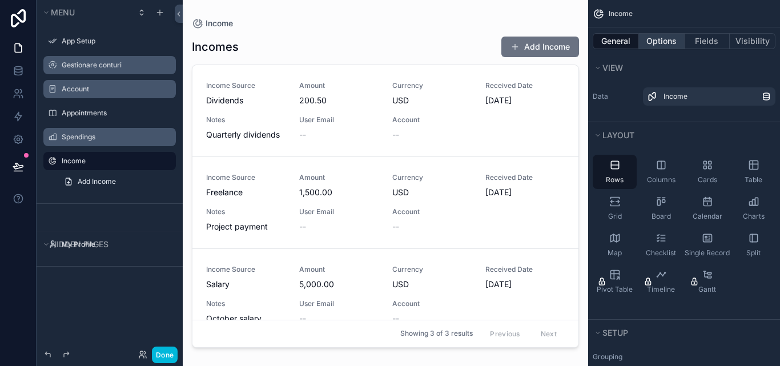
click at [662, 34] on button "Options" at bounding box center [662, 41] width 46 height 16
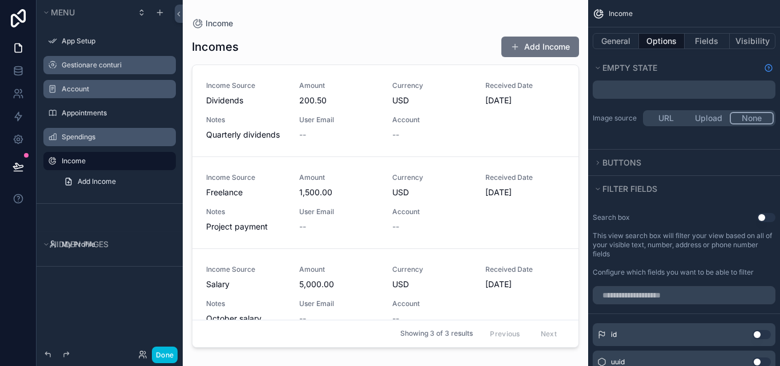
scroll to position [400, 0]
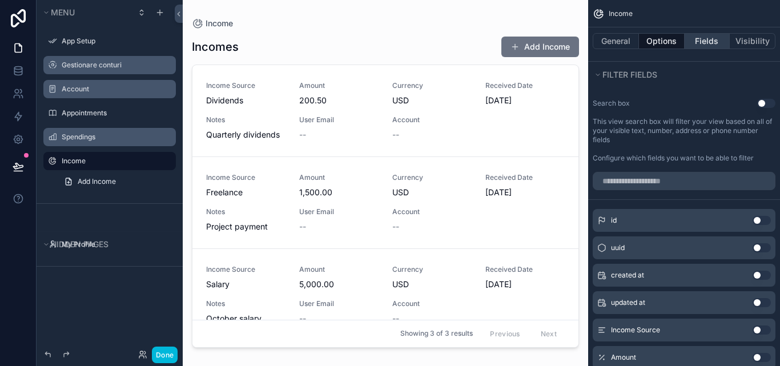
click at [718, 45] on button "Fields" at bounding box center [707, 41] width 46 height 16
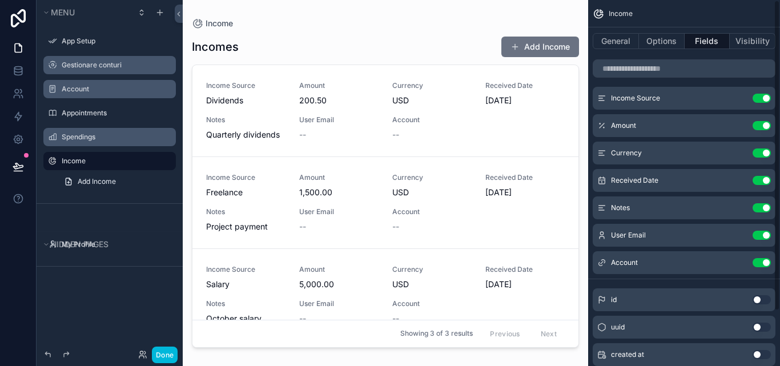
scroll to position [0, 0]
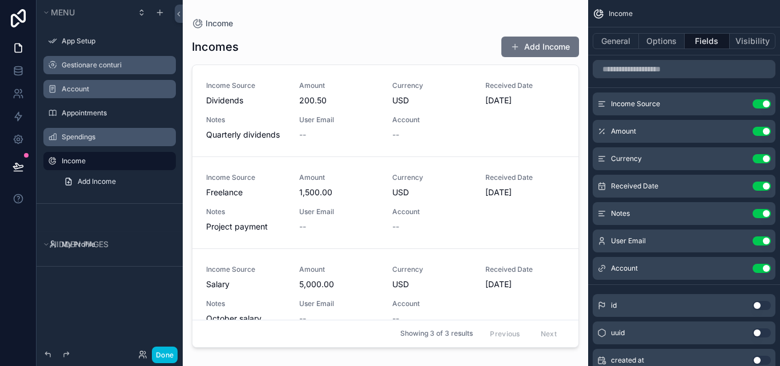
click at [0, 0] on icon "scrollable content" at bounding box center [0, 0] width 0 height 0
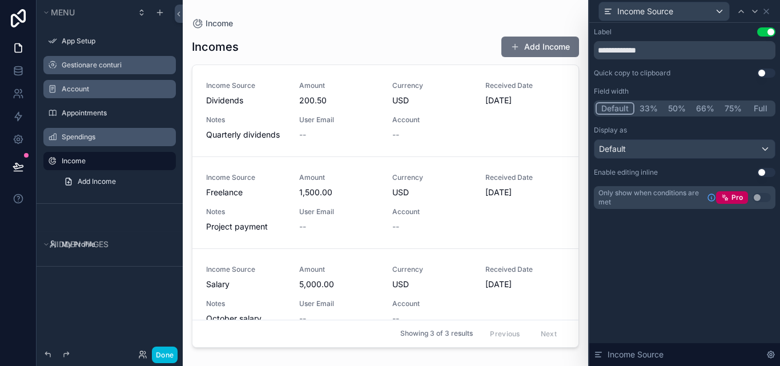
click at [760, 106] on button "Full" at bounding box center [760, 108] width 27 height 13
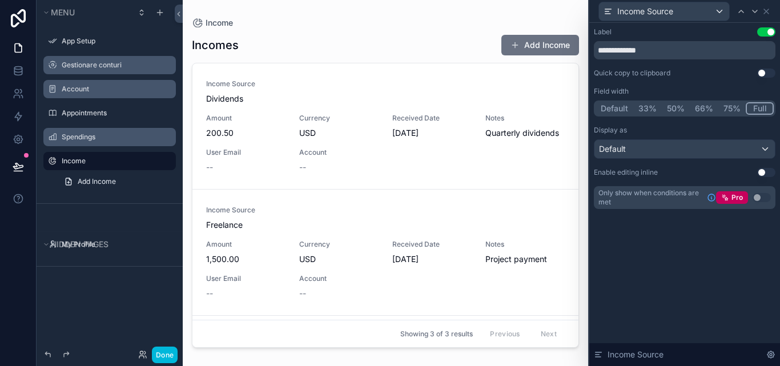
click at [612, 106] on button "Default" at bounding box center [614, 108] width 38 height 13
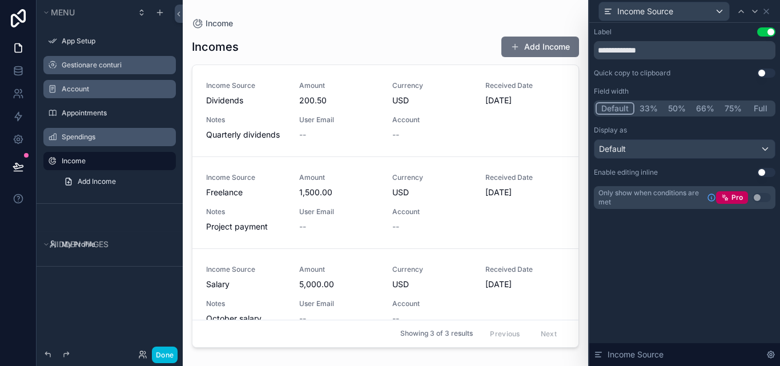
click at [754, 103] on button "Full" at bounding box center [760, 108] width 27 height 13
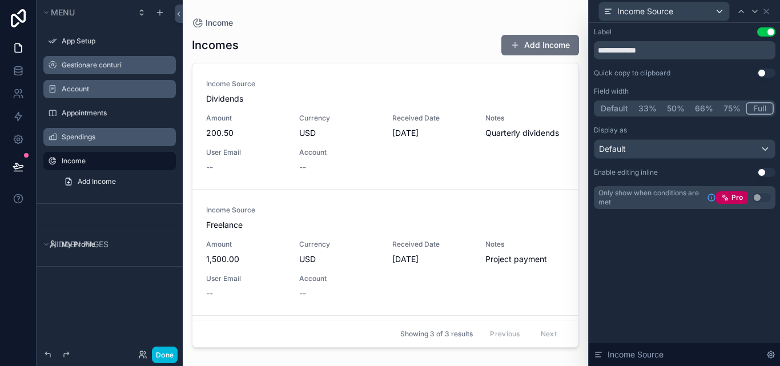
click at [612, 112] on button "Default" at bounding box center [614, 108] width 38 height 13
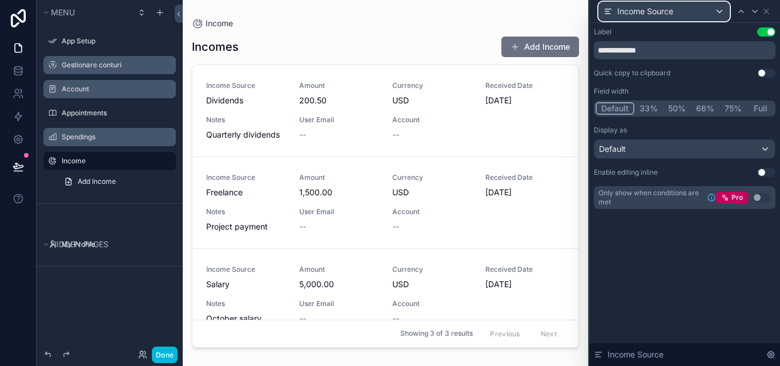
click at [721, 15] on div "Income Source" at bounding box center [664, 11] width 130 height 18
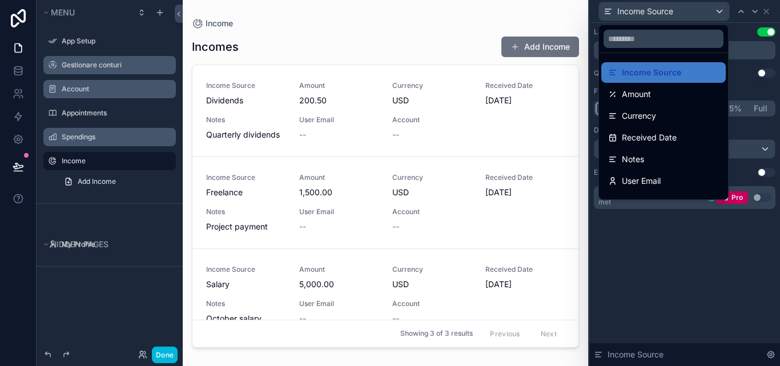
click at [721, 15] on div at bounding box center [684, 183] width 191 height 366
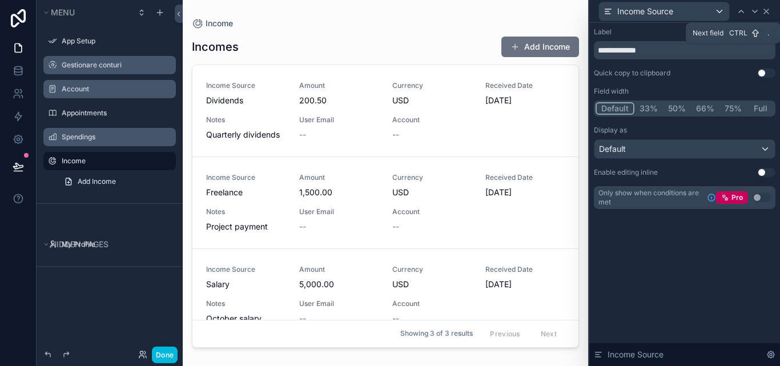
click at [762, 11] on icon at bounding box center [765, 11] width 9 height 9
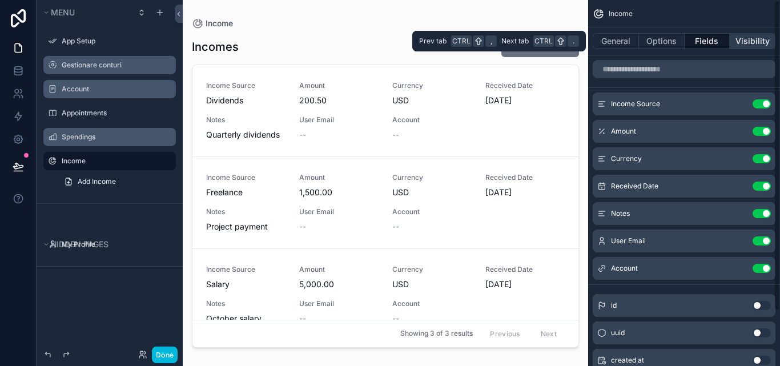
click at [749, 34] on button "Visibility" at bounding box center [752, 41] width 46 height 16
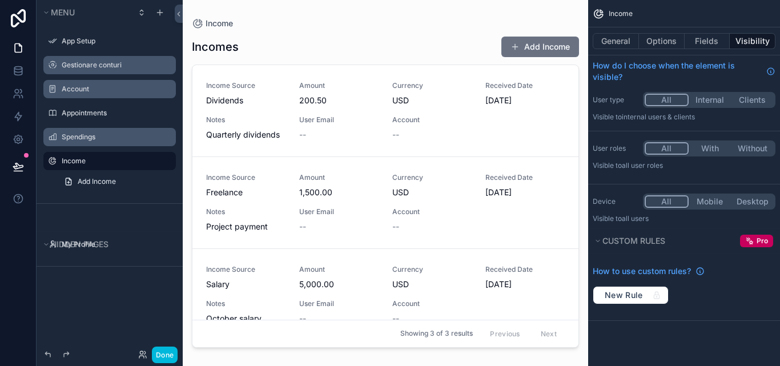
click at [79, 57] on div "Gestionare conturi" at bounding box center [110, 65] width 128 height 18
click at [87, 61] on label "Gestionare conturi" at bounding box center [115, 65] width 107 height 9
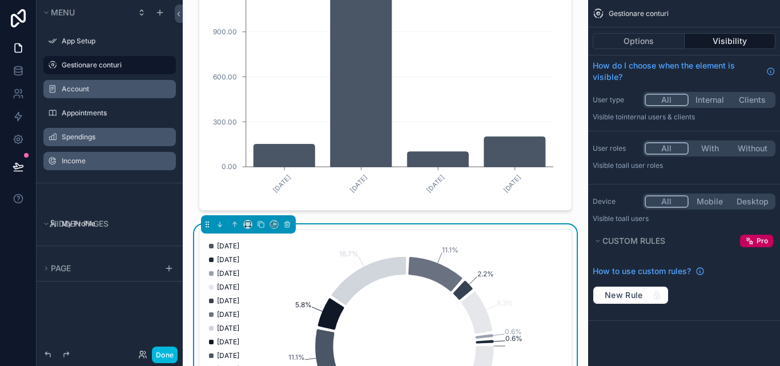
scroll to position [1051, 0]
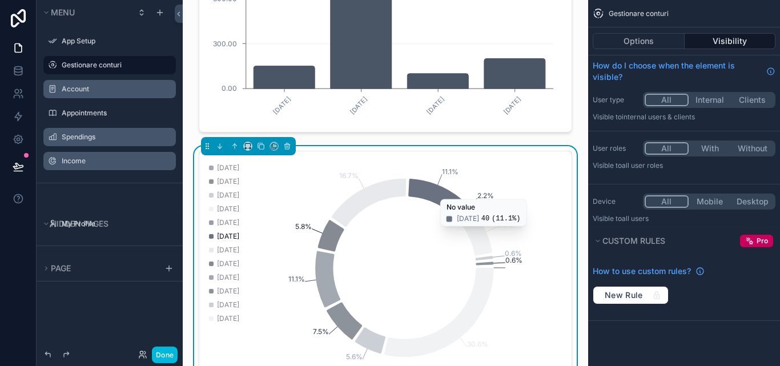
click at [443, 205] on icon "chart" at bounding box center [435, 196] width 54 height 34
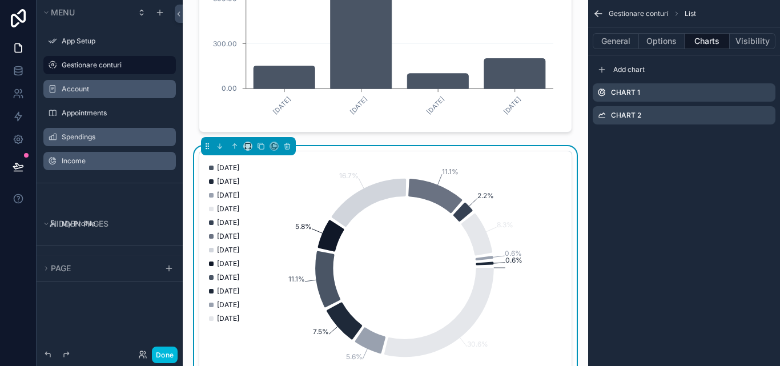
click at [0, 0] on icon "scrollable content" at bounding box center [0, 0] width 0 height 0
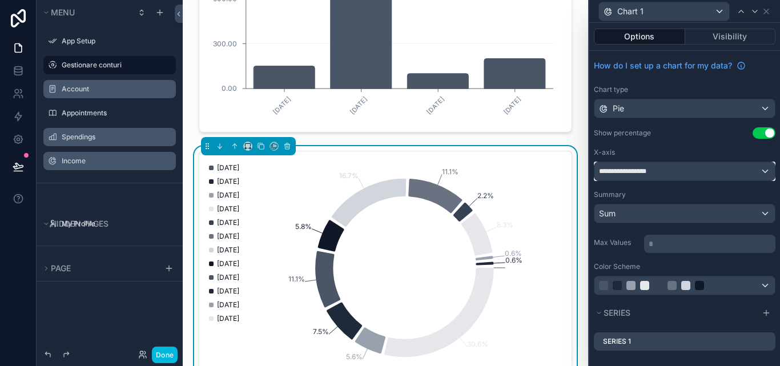
click at [751, 170] on div "**********" at bounding box center [684, 171] width 180 height 18
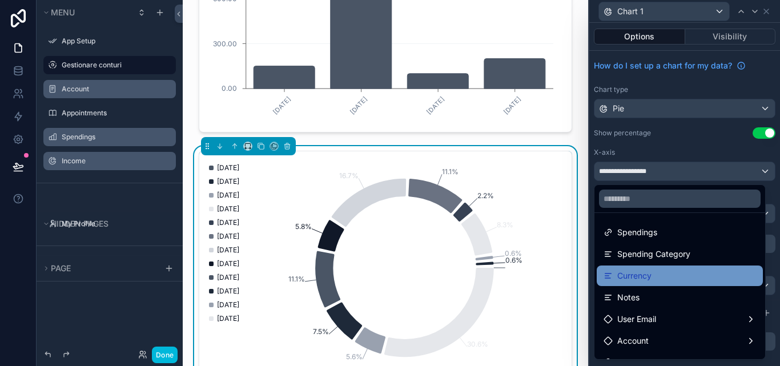
click at [667, 272] on div "Currency" at bounding box center [679, 276] width 152 height 14
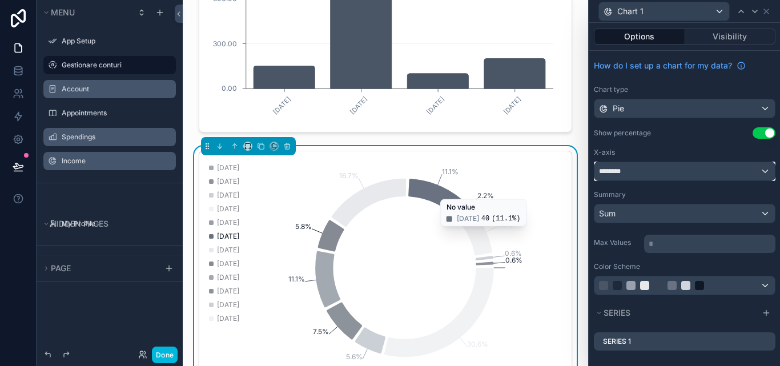
click at [755, 170] on div "********" at bounding box center [684, 171] width 180 height 18
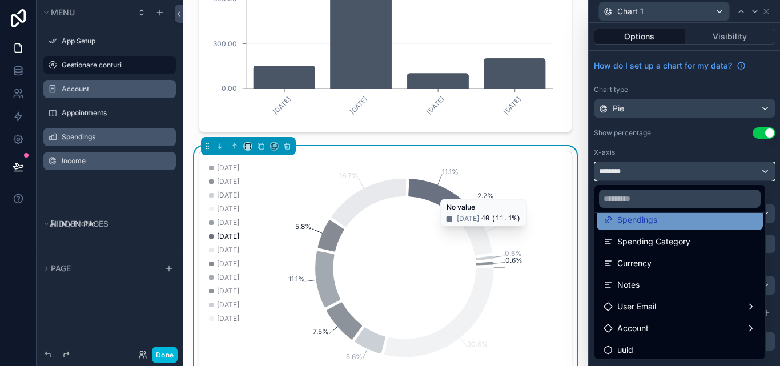
scroll to position [16, 0]
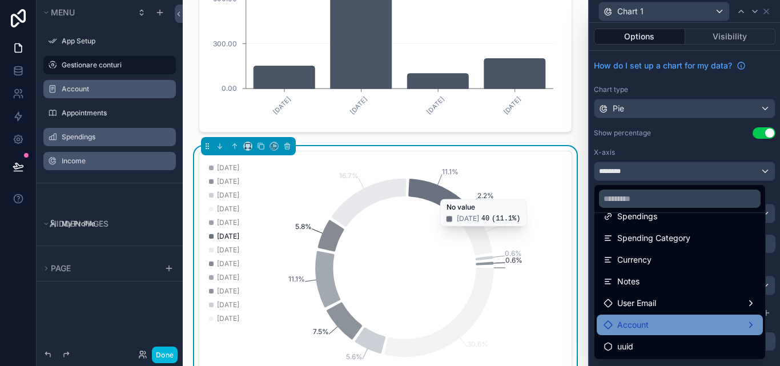
click at [736, 317] on div "Account" at bounding box center [679, 325] width 166 height 21
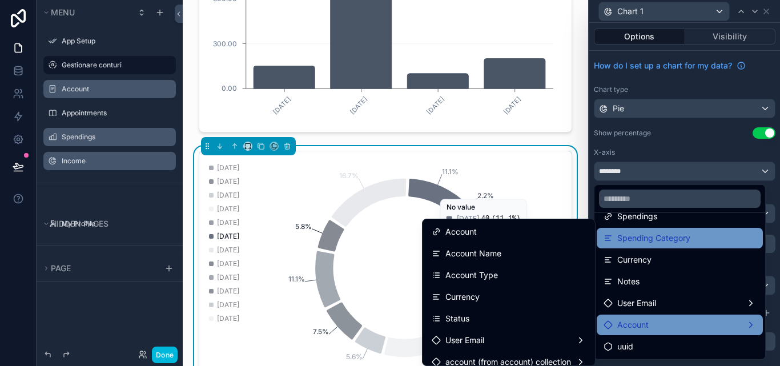
click at [654, 245] on div "Spending Category" at bounding box center [679, 238] width 166 height 21
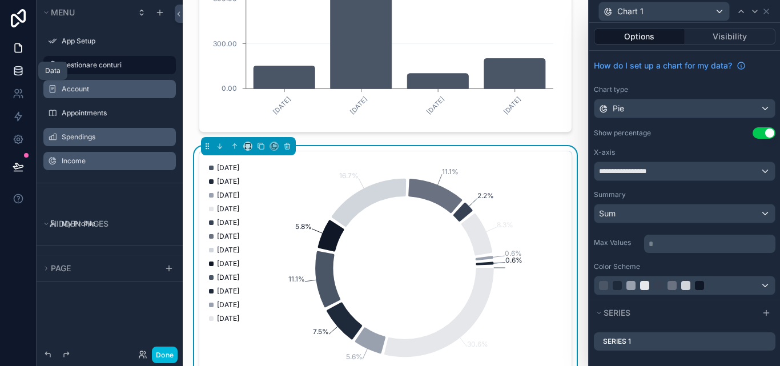
click at [17, 75] on icon at bounding box center [17, 73] width 7 height 5
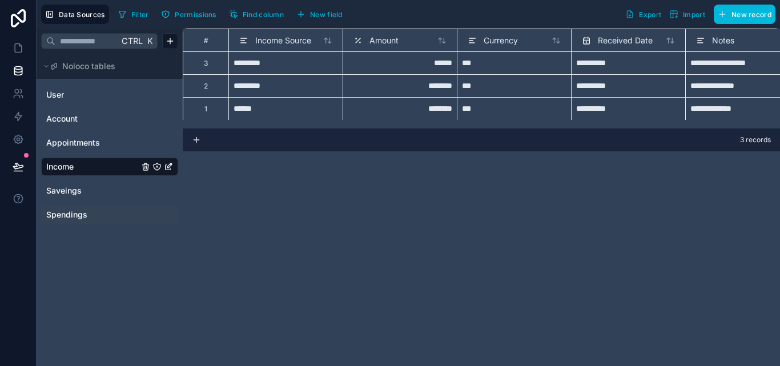
click at [76, 221] on div "Spendings" at bounding box center [109, 214] width 137 height 18
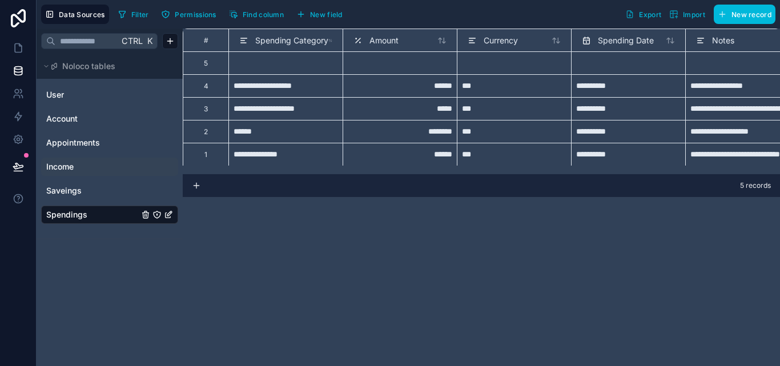
click at [95, 168] on link "Income" at bounding box center [92, 166] width 92 height 11
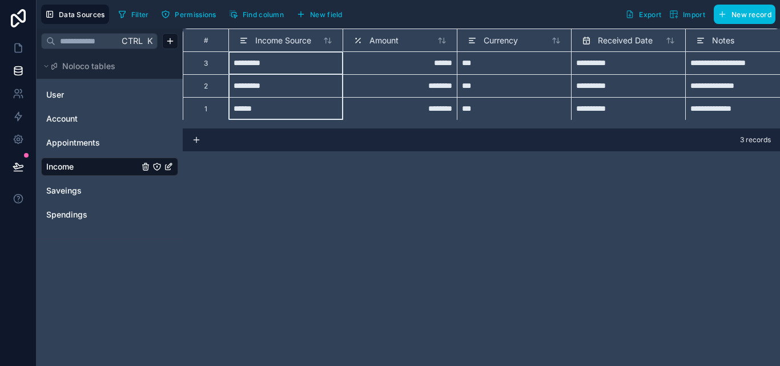
click at [311, 43] on span "Income Source" at bounding box center [283, 40] width 56 height 11
click at [308, 44] on span "Income Source" at bounding box center [283, 40] width 56 height 11
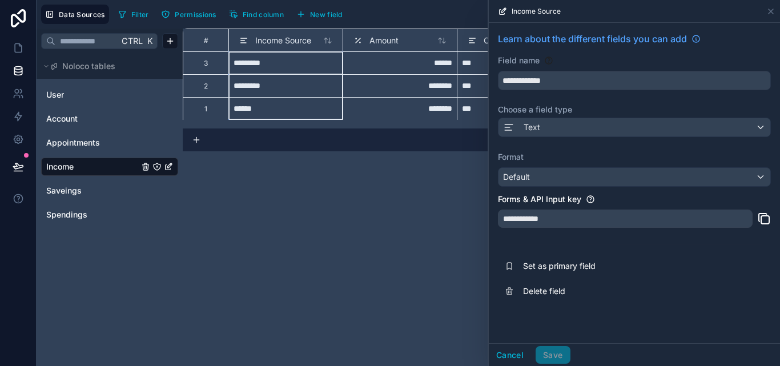
click at [307, 41] on span "Income Source" at bounding box center [283, 40] width 56 height 11
click at [595, 82] on input "**********" at bounding box center [634, 80] width 272 height 18
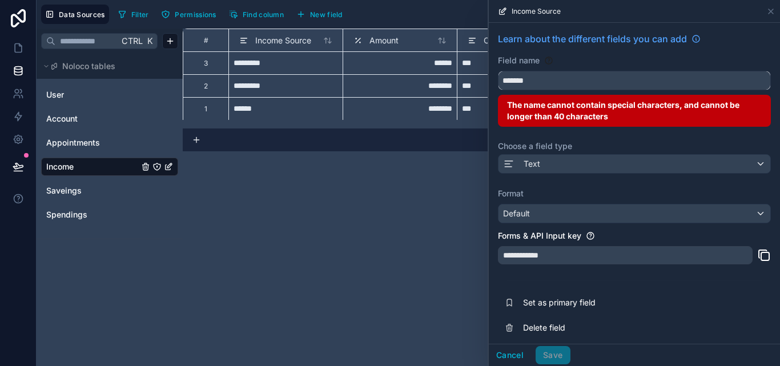
type input "******"
click at [594, 86] on input "******" at bounding box center [634, 80] width 272 height 18
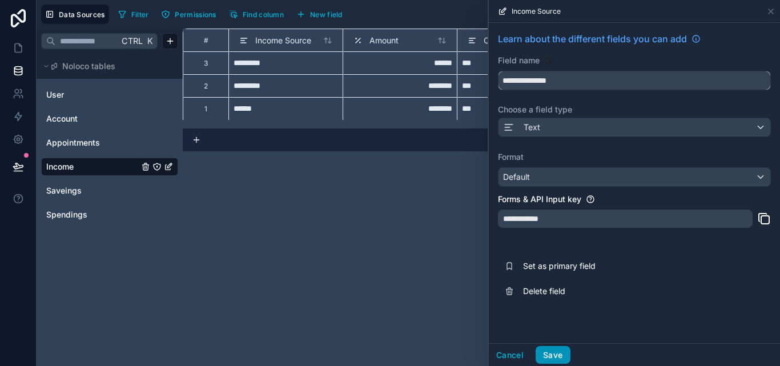
type input "**********"
click at [561, 352] on button "Save" at bounding box center [552, 355] width 34 height 18
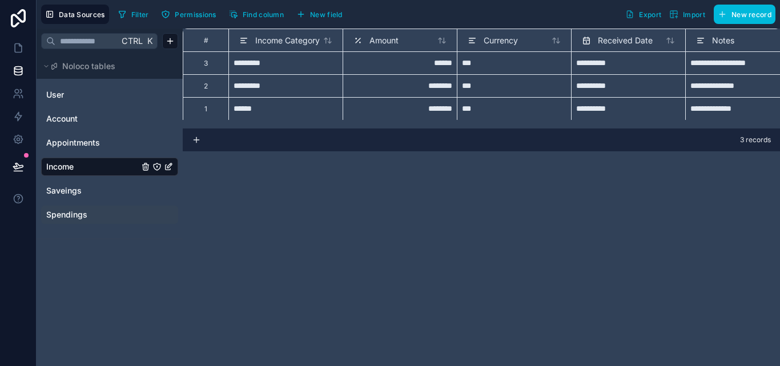
click at [115, 208] on div "Spendings" at bounding box center [109, 214] width 137 height 18
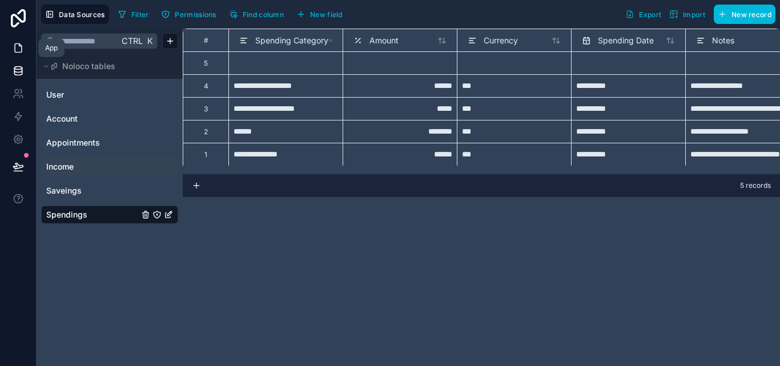
click at [22, 41] on link at bounding box center [18, 48] width 36 height 23
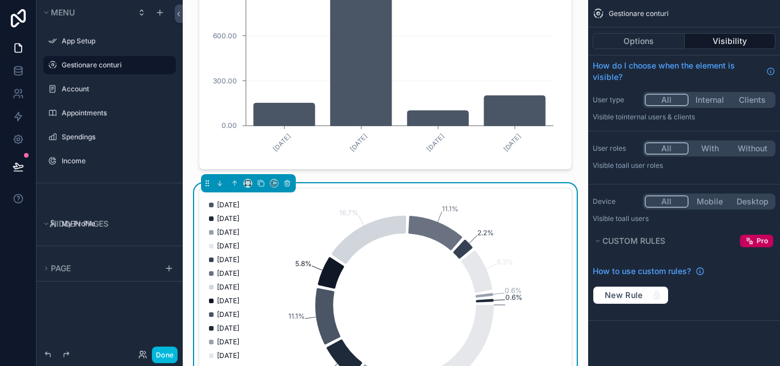
scroll to position [1027, 0]
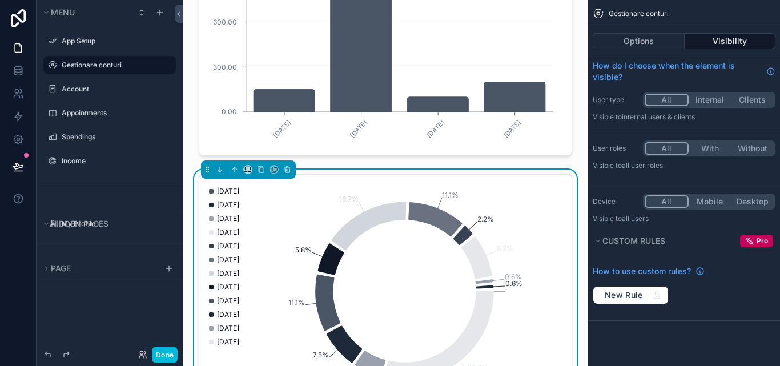
click at [321, 233] on icon "0.6% 0.6% 8.3% 2.2% 11.1% 16.7% 5.8% 11.1% 7.5% 5.6% 30.6%" at bounding box center [381, 291] width 350 height 219
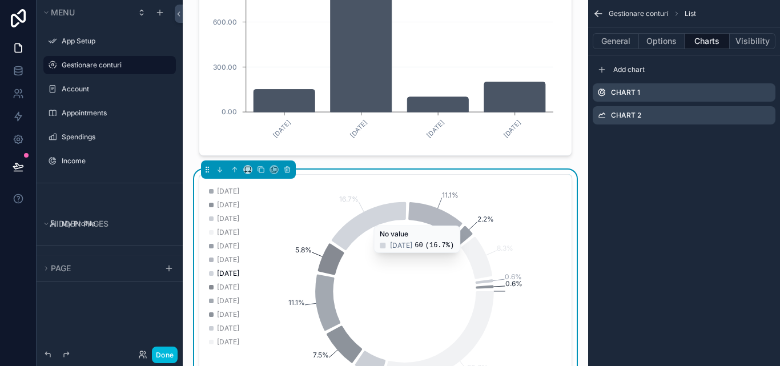
click at [0, 0] on icon "scrollable content" at bounding box center [0, 0] width 0 height 0
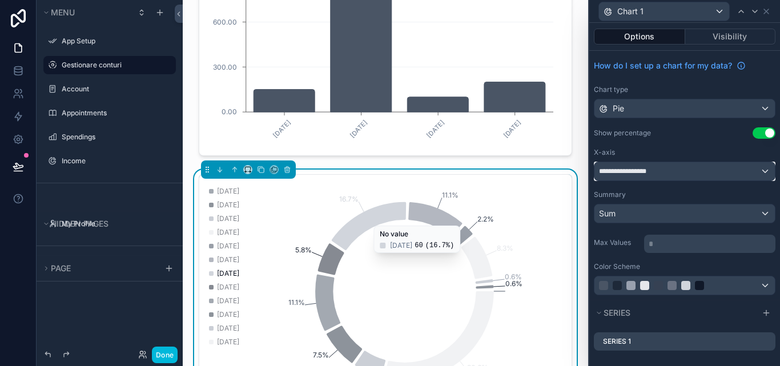
click at [760, 174] on div "**********" at bounding box center [684, 171] width 180 height 18
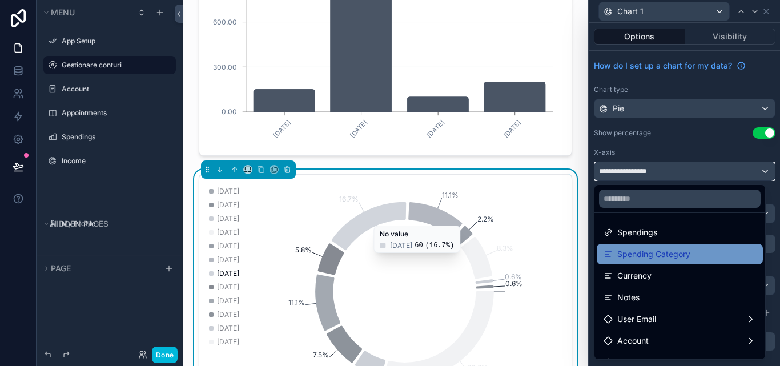
scroll to position [16, 0]
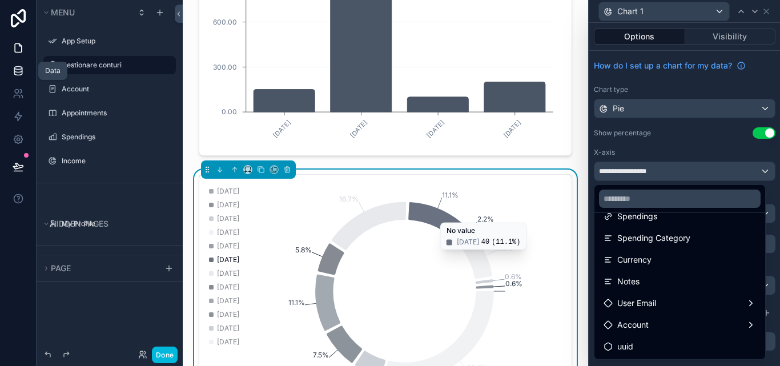
click at [18, 64] on link at bounding box center [18, 70] width 36 height 23
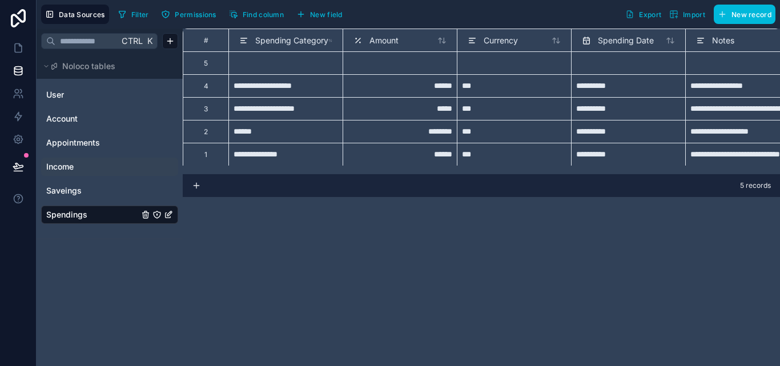
click at [93, 164] on link "Income" at bounding box center [92, 166] width 92 height 11
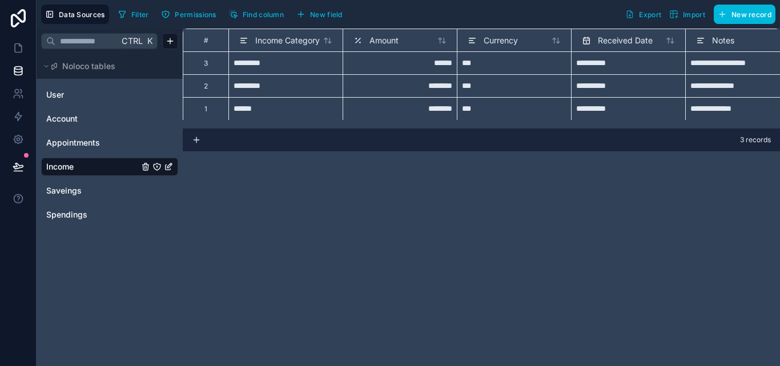
click at [300, 37] on span "Income Category" at bounding box center [287, 40] width 64 height 11
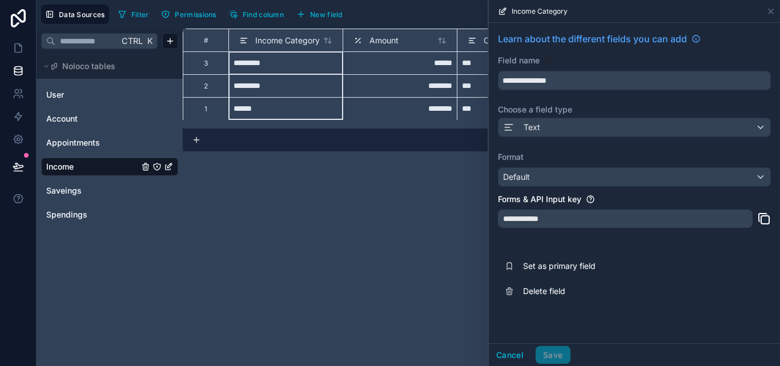
click at [724, 225] on div "**********" at bounding box center [625, 218] width 255 height 18
click at [725, 220] on div "**********" at bounding box center [625, 218] width 255 height 18
click at [565, 219] on div "**********" at bounding box center [625, 218] width 255 height 18
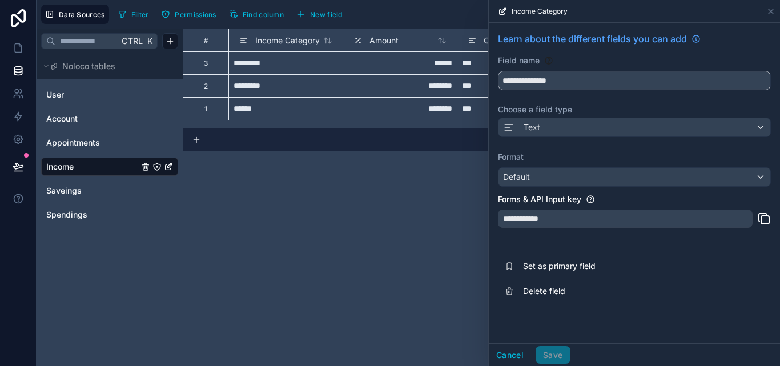
click at [592, 78] on input "**********" at bounding box center [634, 80] width 272 height 18
type input "**********"
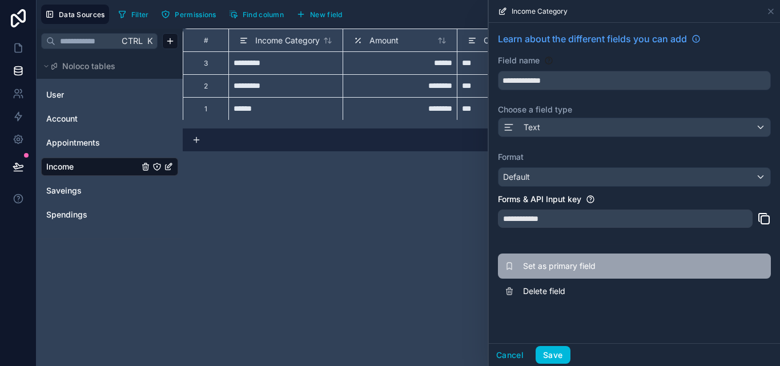
click at [576, 261] on span "Set as primary field" at bounding box center [605, 265] width 164 height 11
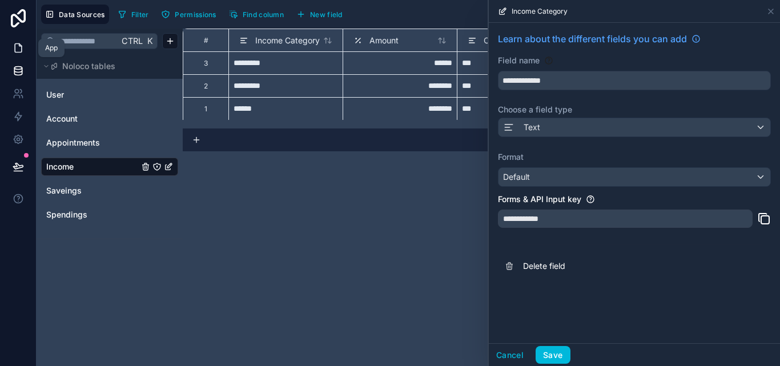
click at [22, 49] on icon at bounding box center [18, 48] width 7 height 9
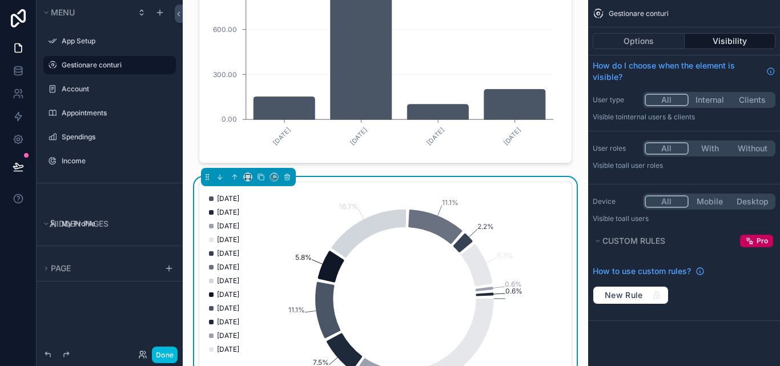
scroll to position [1142, 0]
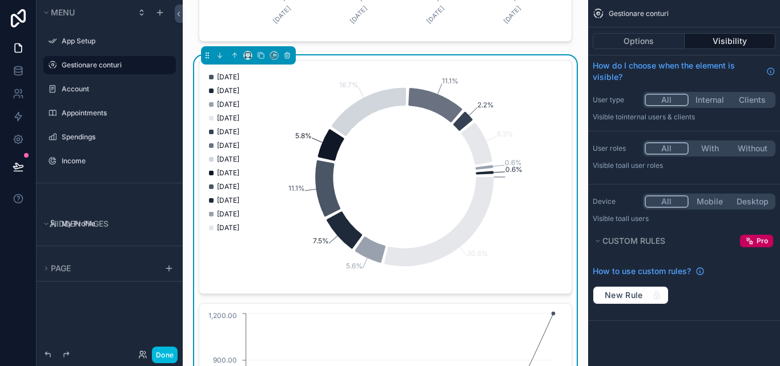
click at [416, 163] on icon "0.6% 0.6% 8.3% 2.2% 11.1% 16.7% 5.8% 11.1% 7.5% 5.6% 30.6%" at bounding box center [381, 176] width 350 height 219
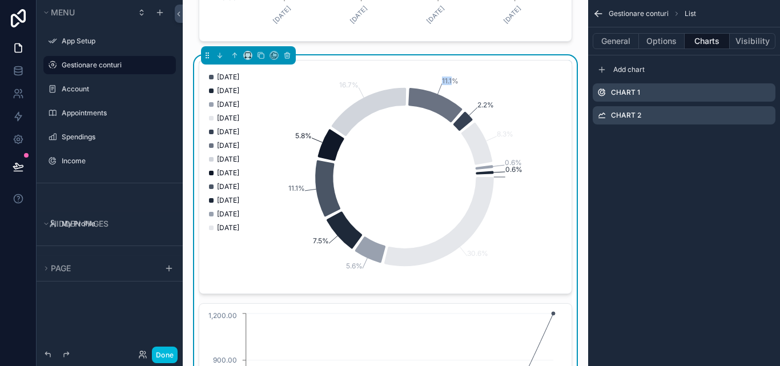
click at [0, 0] on icon "scrollable content" at bounding box center [0, 0] width 0 height 0
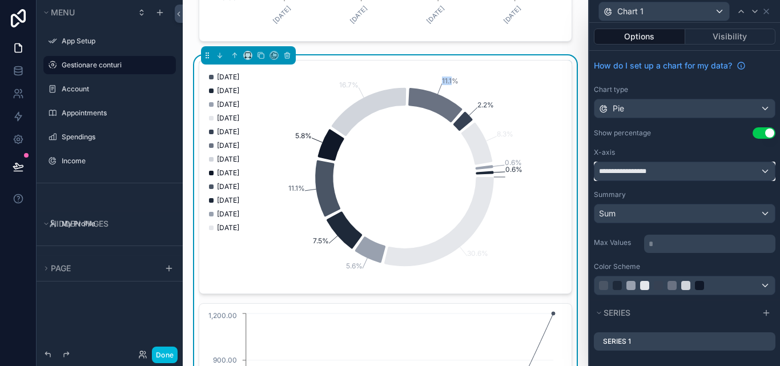
click at [758, 171] on div "**********" at bounding box center [684, 171] width 180 height 18
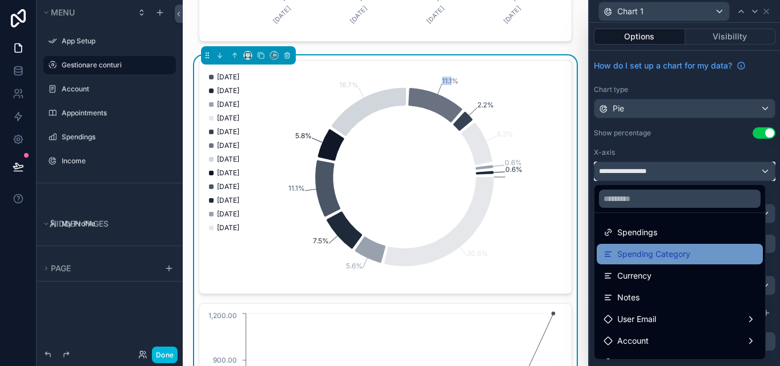
scroll to position [16, 0]
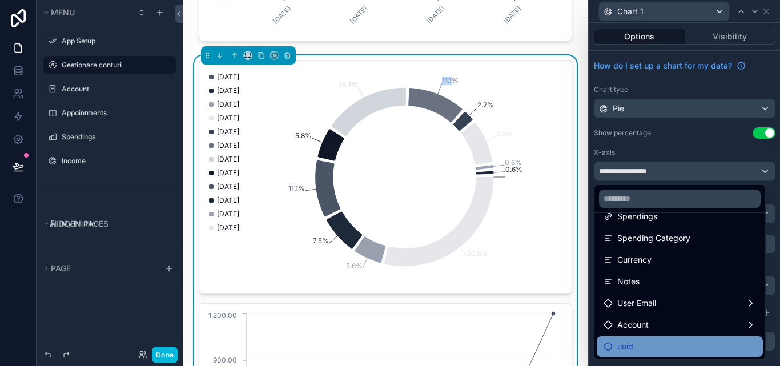
click at [657, 345] on div "uuid" at bounding box center [679, 347] width 152 height 14
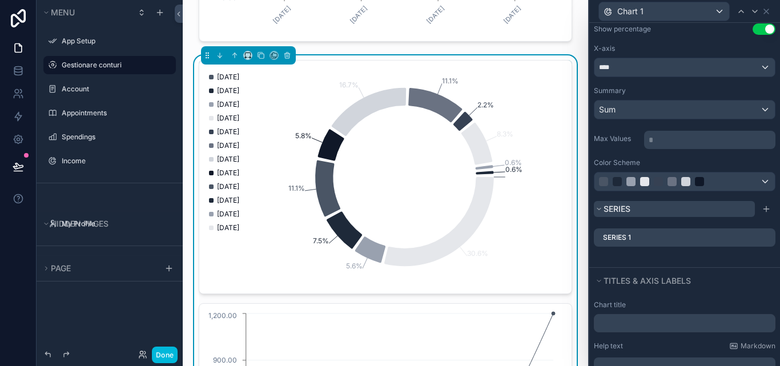
scroll to position [114, 0]
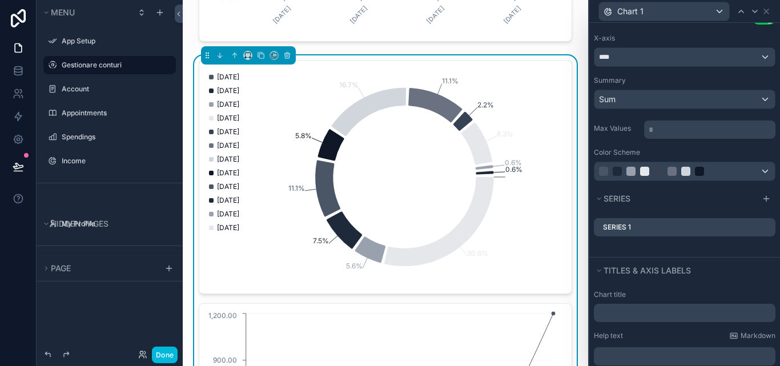
click at [0, 0] on icon at bounding box center [0, 0] width 0 height 0
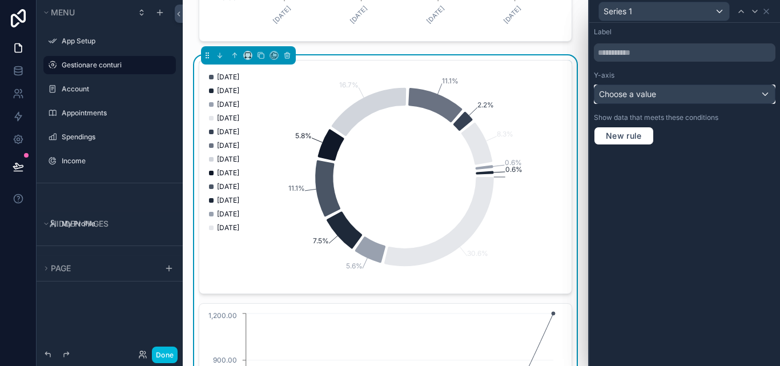
click at [762, 99] on div "Choose a value" at bounding box center [684, 94] width 180 height 18
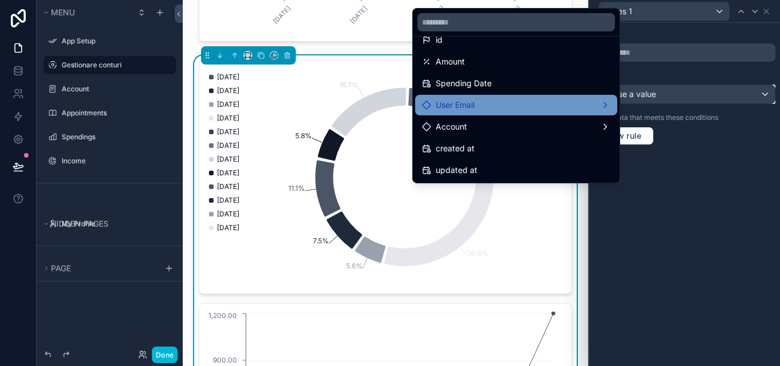
scroll to position [0, 0]
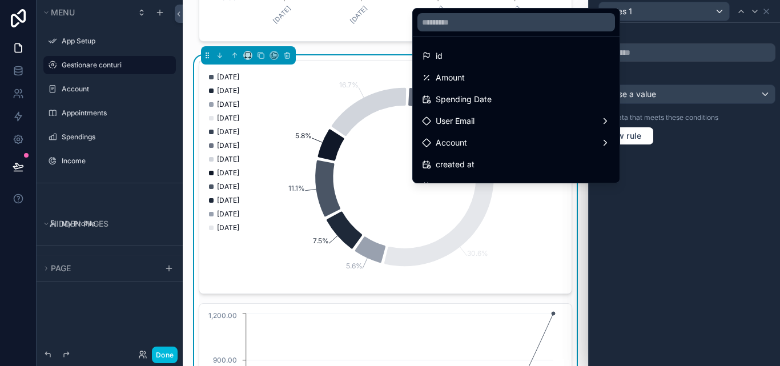
click at [691, 172] on div at bounding box center [684, 183] width 191 height 366
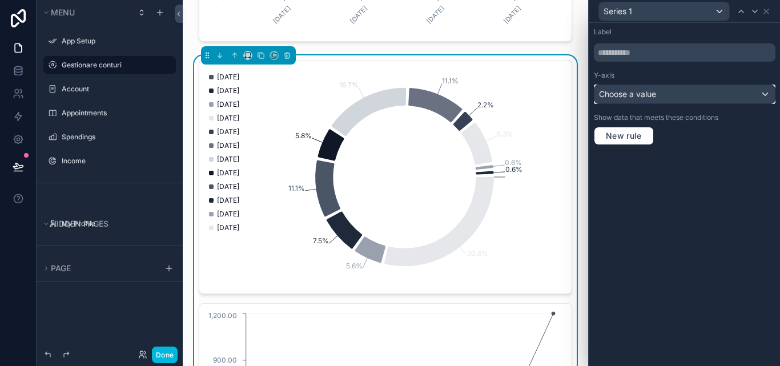
click at [757, 102] on div "Choose a value" at bounding box center [684, 94] width 180 height 18
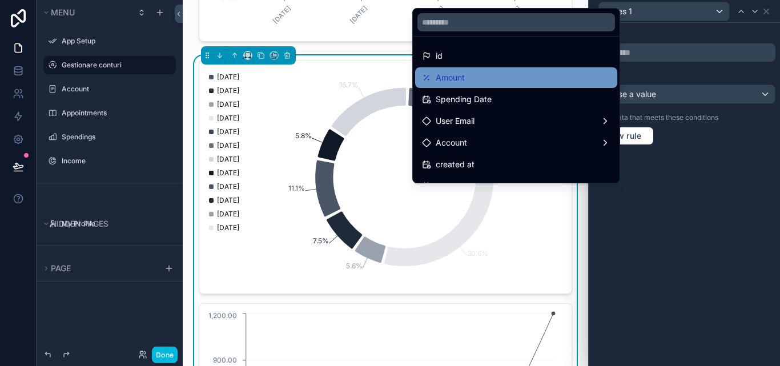
click at [474, 73] on div "Amount" at bounding box center [516, 78] width 188 height 14
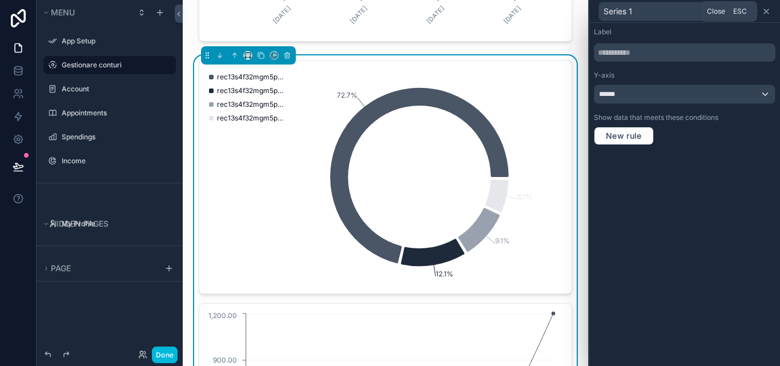
click at [764, 11] on icon at bounding box center [765, 11] width 9 height 9
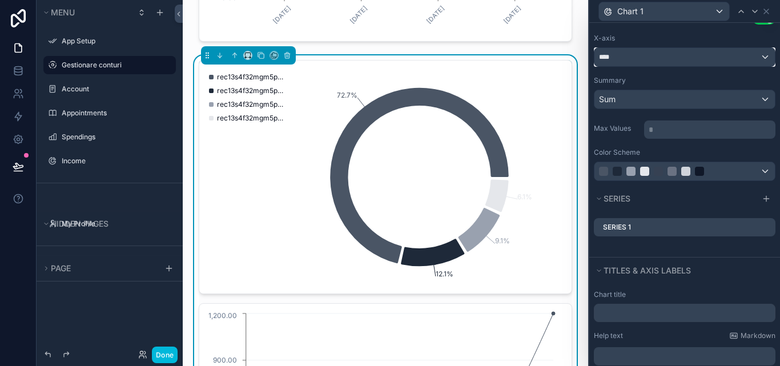
click at [756, 61] on div "****" at bounding box center [684, 57] width 180 height 18
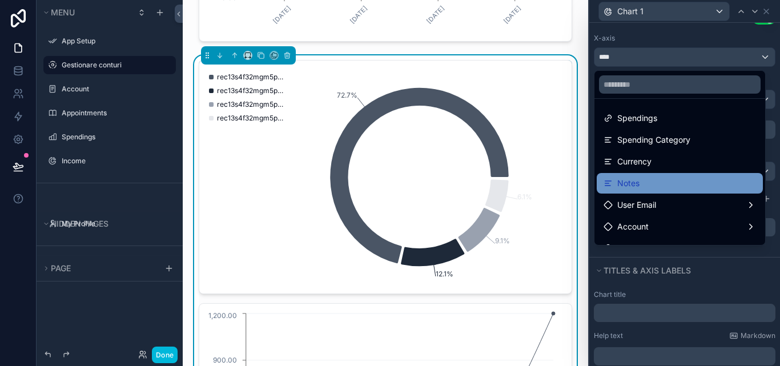
click at [671, 185] on div "Notes" at bounding box center [679, 183] width 152 height 14
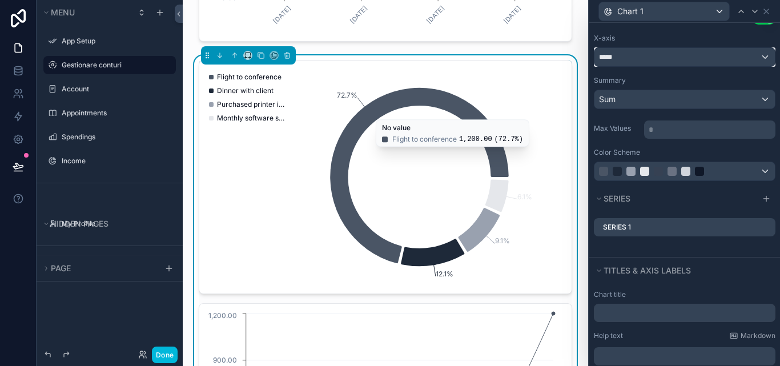
click at [753, 63] on div "*****" at bounding box center [684, 57] width 180 height 18
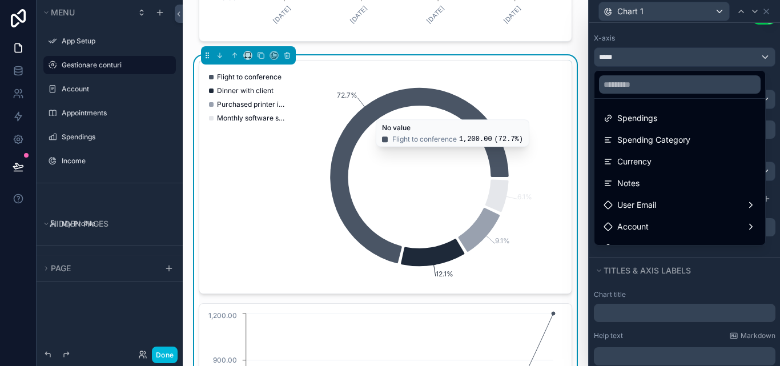
click at [753, 63] on div at bounding box center [684, 183] width 191 height 366
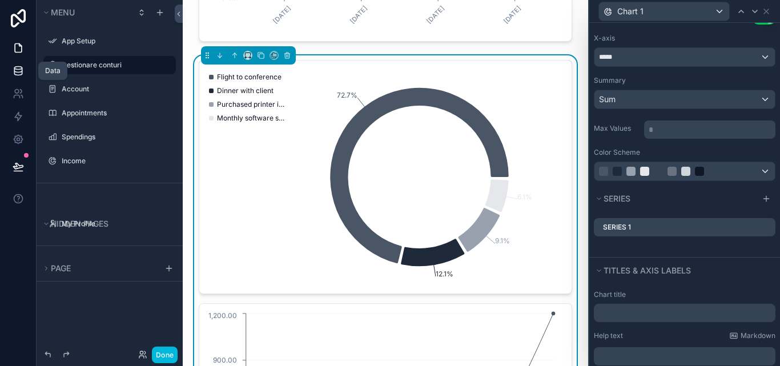
click at [7, 71] on link at bounding box center [18, 70] width 36 height 23
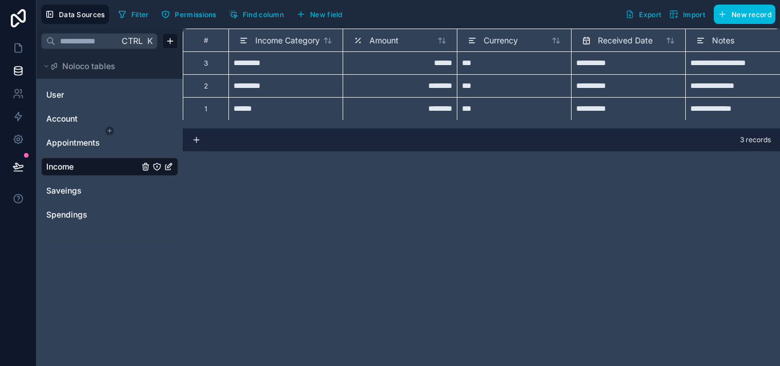
click at [68, 130] on html "**********" at bounding box center [390, 183] width 780 height 366
click at [69, 134] on html "**********" at bounding box center [390, 183] width 780 height 366
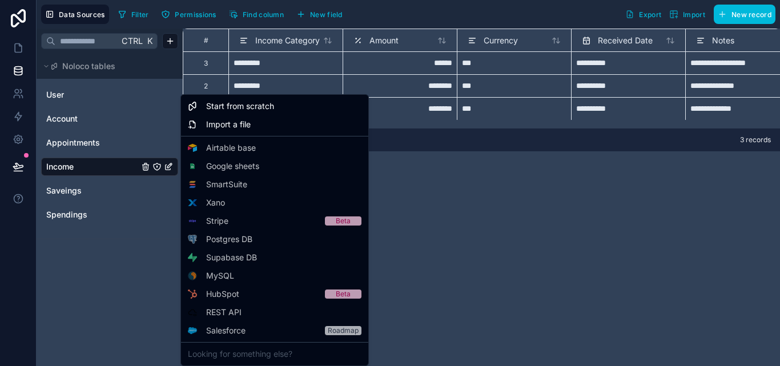
click at [71, 142] on html "**********" at bounding box center [390, 183] width 780 height 366
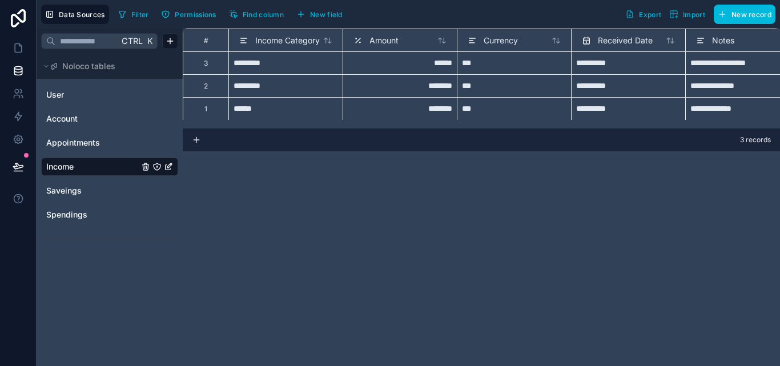
click at [71, 142] on span "Appointments" at bounding box center [73, 142] width 54 height 11
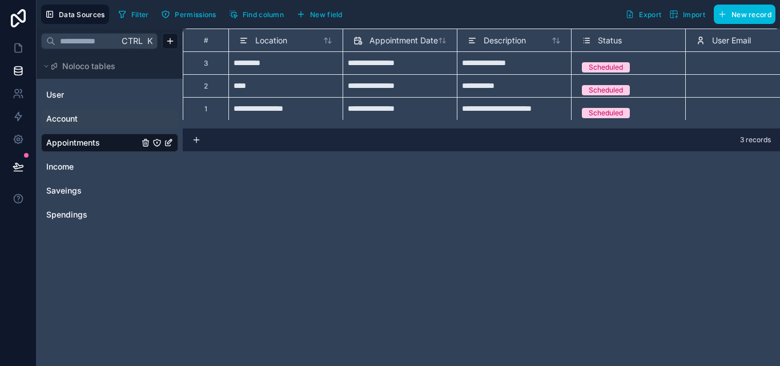
click at [79, 112] on div "Account" at bounding box center [109, 119] width 137 height 18
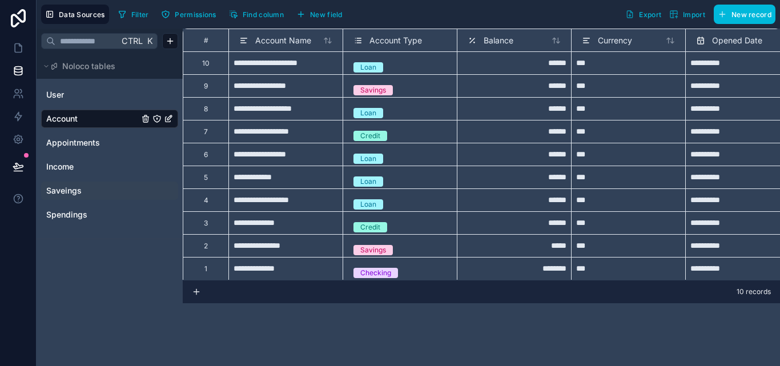
click at [76, 159] on div "Income" at bounding box center [109, 167] width 137 height 18
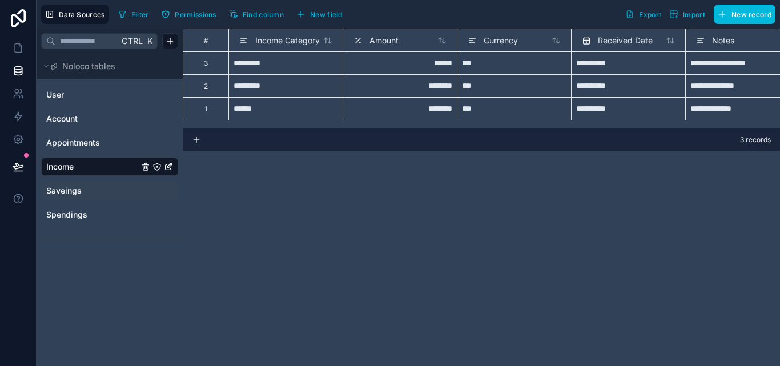
click at [73, 190] on span "Saveings" at bounding box center [63, 190] width 35 height 11
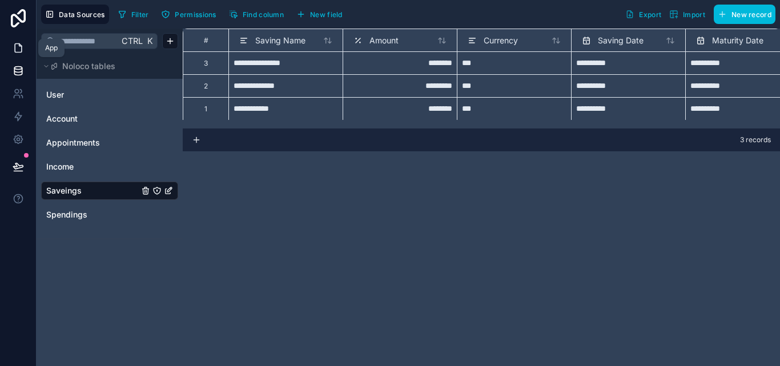
click at [20, 55] on link at bounding box center [18, 48] width 36 height 23
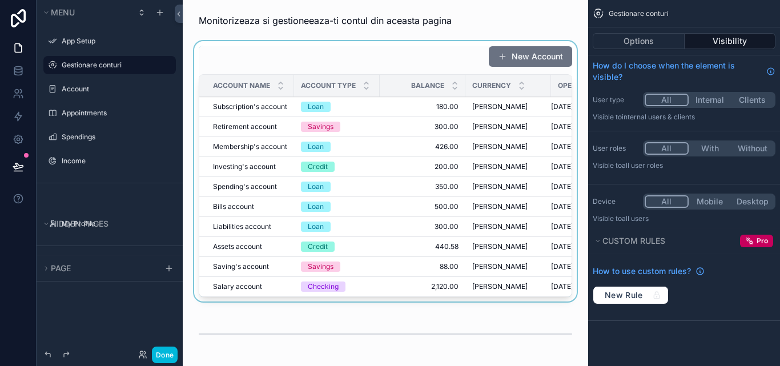
click at [503, 189] on div "scrollable content" at bounding box center [385, 173] width 387 height 265
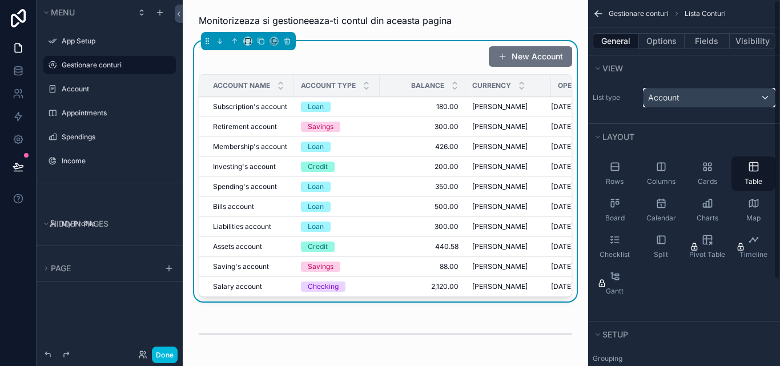
click at [757, 102] on div "Account" at bounding box center [708, 97] width 131 height 18
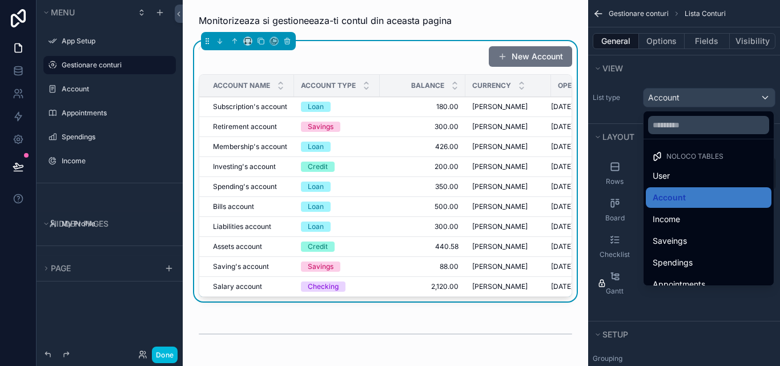
click at [772, 95] on div "scrollable content" at bounding box center [390, 183] width 780 height 366
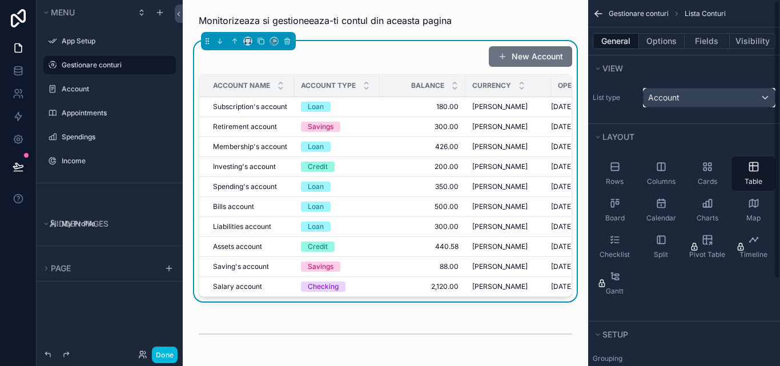
click at [762, 98] on div "Account" at bounding box center [708, 97] width 131 height 18
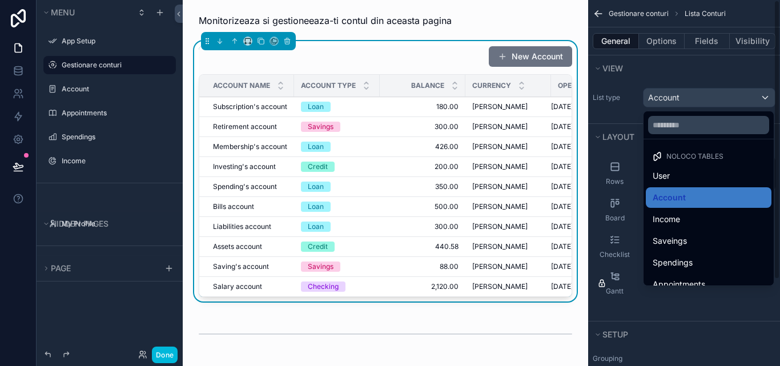
click at [764, 97] on div "scrollable content" at bounding box center [390, 183] width 780 height 366
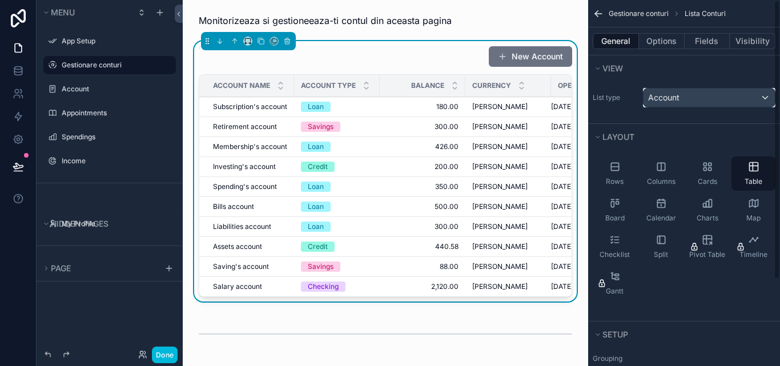
click at [768, 93] on div "Account" at bounding box center [708, 97] width 131 height 18
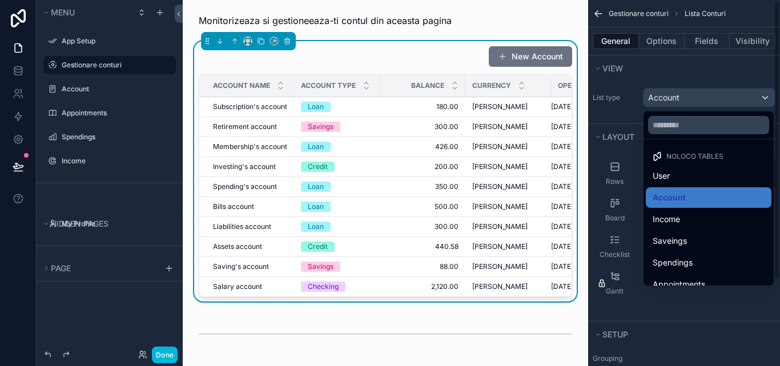
click at [749, 101] on div "scrollable content" at bounding box center [390, 183] width 780 height 366
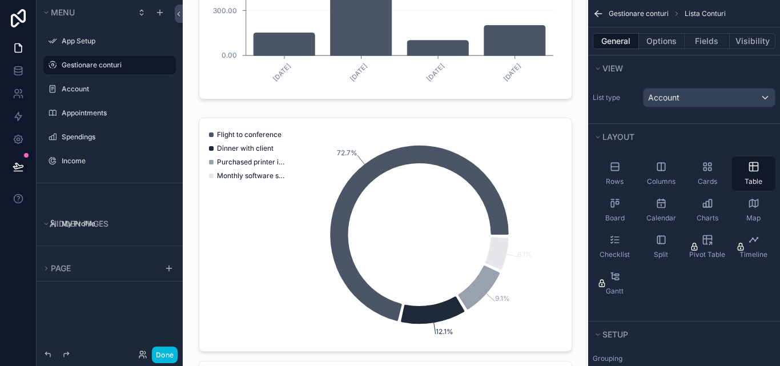
scroll to position [1256, 0]
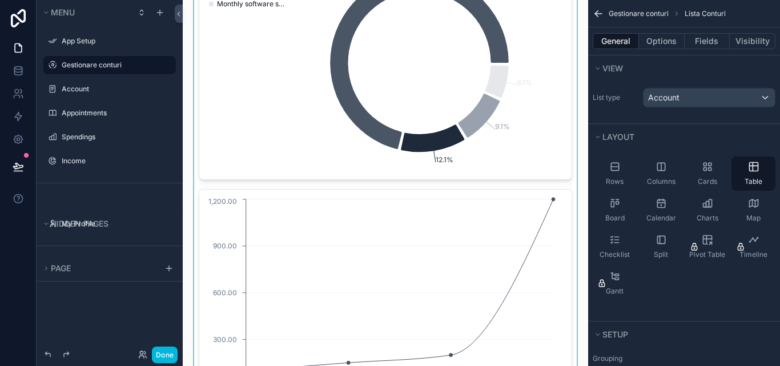
click at [467, 99] on div "scrollable content" at bounding box center [385, 184] width 387 height 486
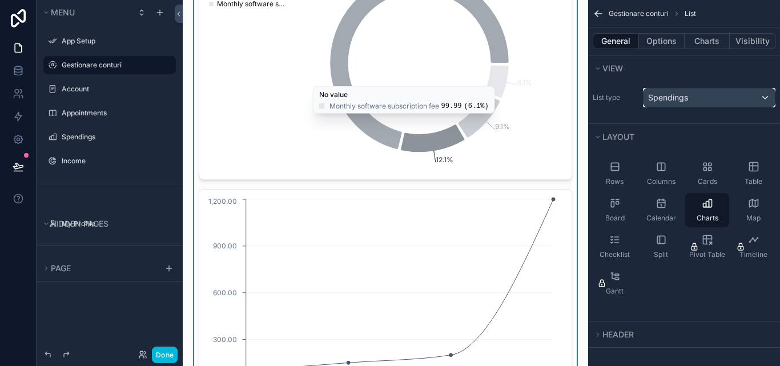
click at [767, 99] on div "Spendings" at bounding box center [708, 97] width 131 height 18
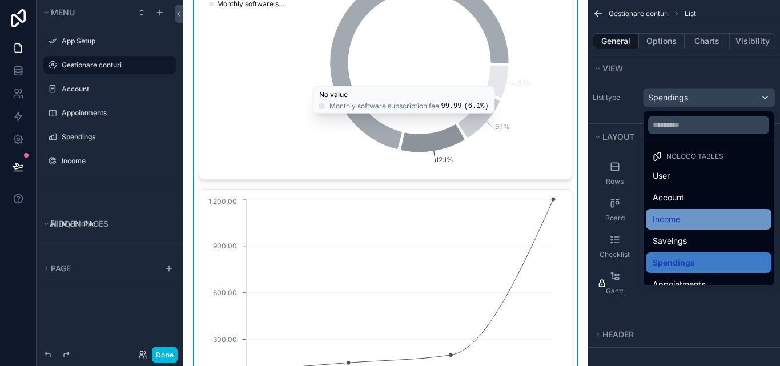
click at [686, 221] on div "Income" at bounding box center [708, 219] width 112 height 14
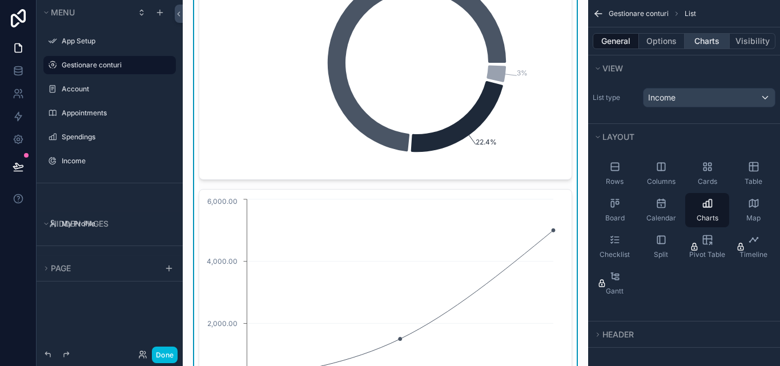
click at [712, 42] on button "Charts" at bounding box center [707, 41] width 46 height 16
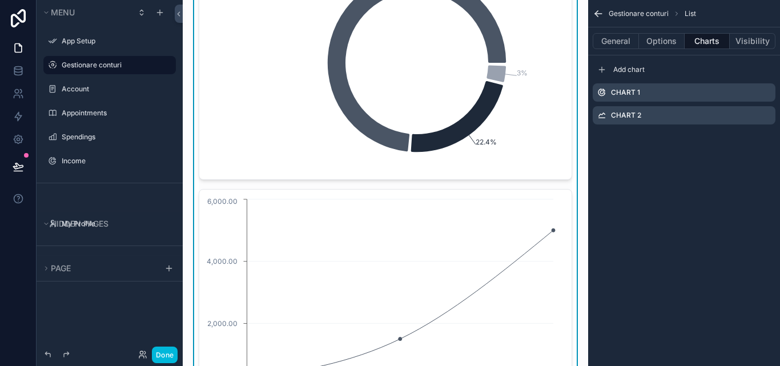
click at [0, 0] on icon "scrollable content" at bounding box center [0, 0] width 0 height 0
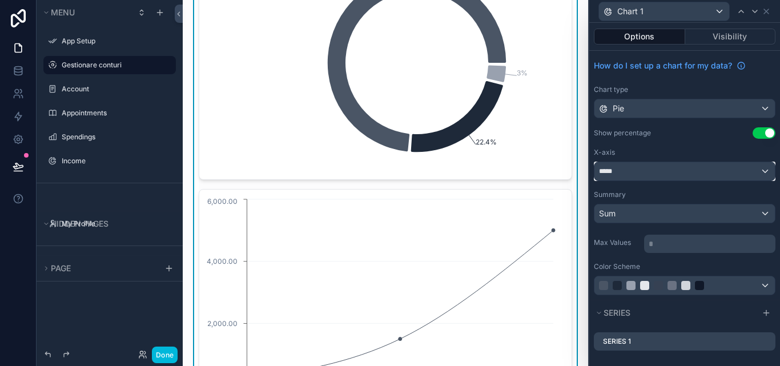
click at [760, 172] on div "*****" at bounding box center [684, 171] width 180 height 18
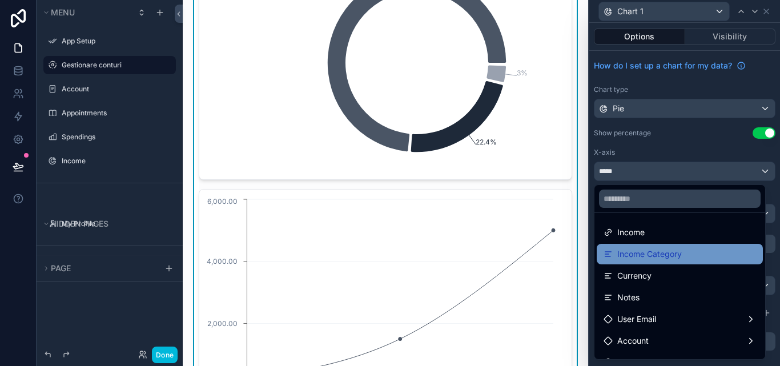
click at [688, 249] on div "Income Category" at bounding box center [679, 254] width 152 height 14
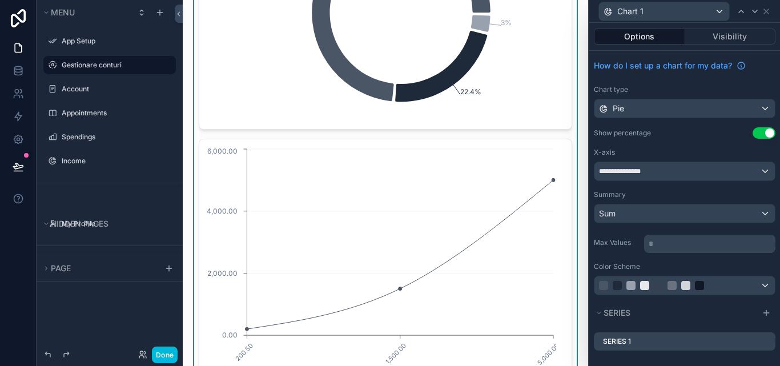
scroll to position [1313, 0]
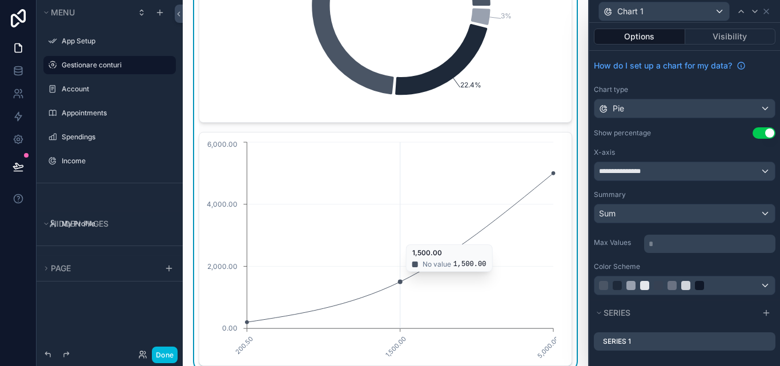
click at [470, 247] on icon "200.50 1,500.00 5,000.00 0.00 2,000.00 4,000.00 6,000.00" at bounding box center [381, 248] width 350 height 219
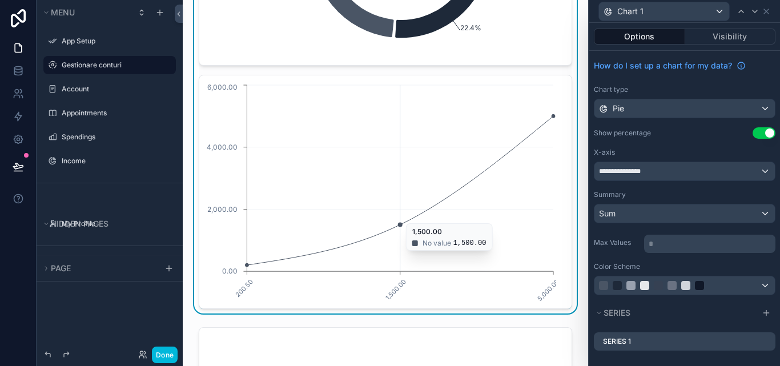
click at [463, 226] on icon "200.50 1,500.00 5,000.00 0.00 2,000.00 4,000.00 6,000.00" at bounding box center [381, 191] width 350 height 219
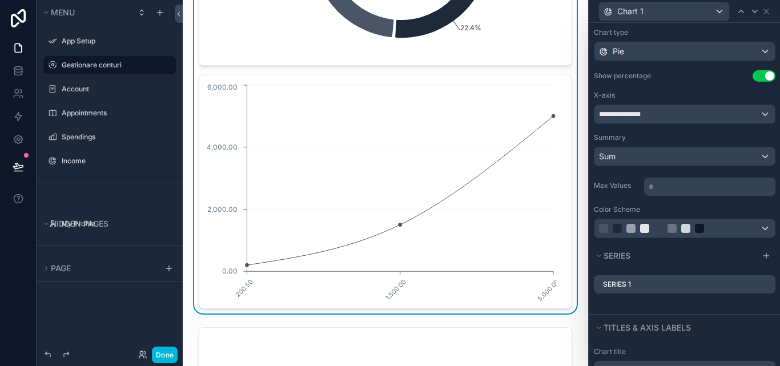
scroll to position [114, 0]
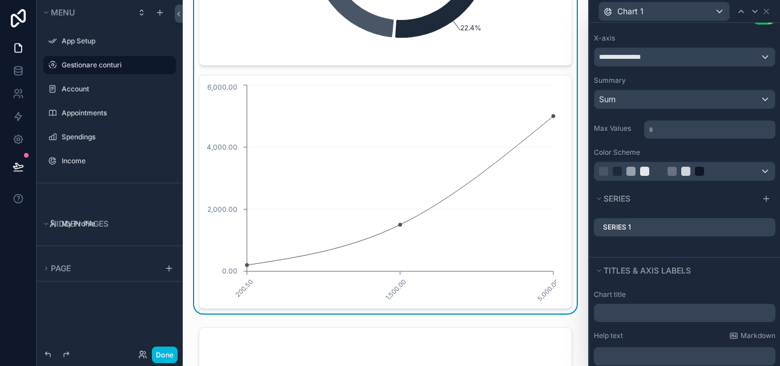
click at [0, 0] on icon at bounding box center [0, 0] width 0 height 0
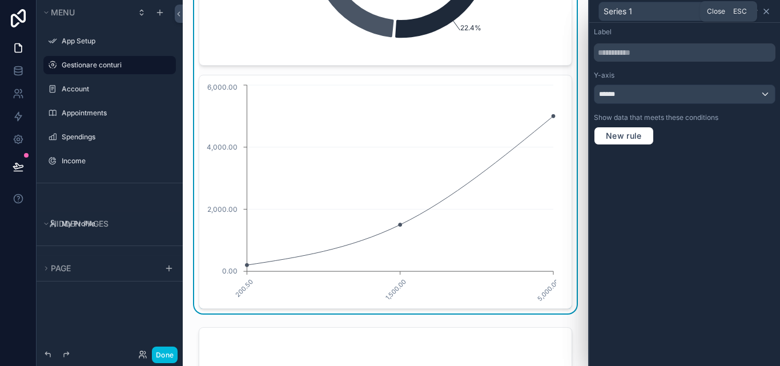
click at [768, 7] on icon at bounding box center [765, 11] width 9 height 9
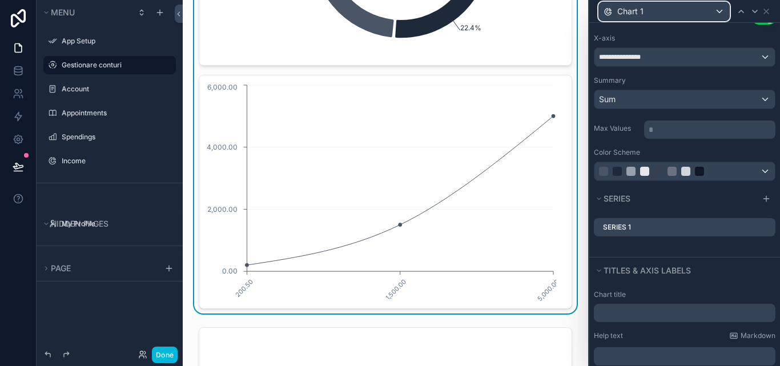
click at [718, 9] on div "Chart 1" at bounding box center [664, 11] width 130 height 18
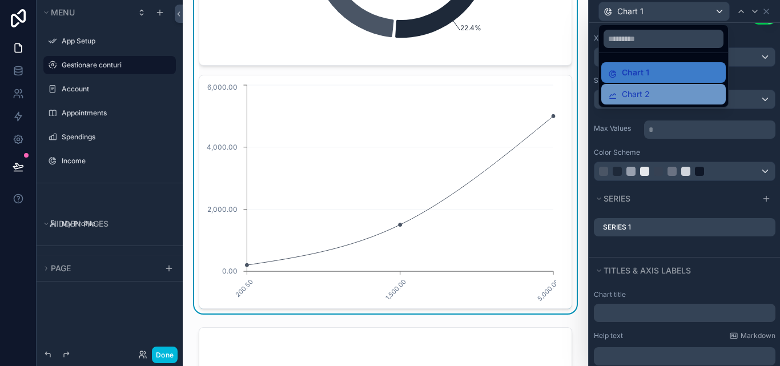
click at [681, 99] on div "Chart 2" at bounding box center [663, 94] width 111 height 14
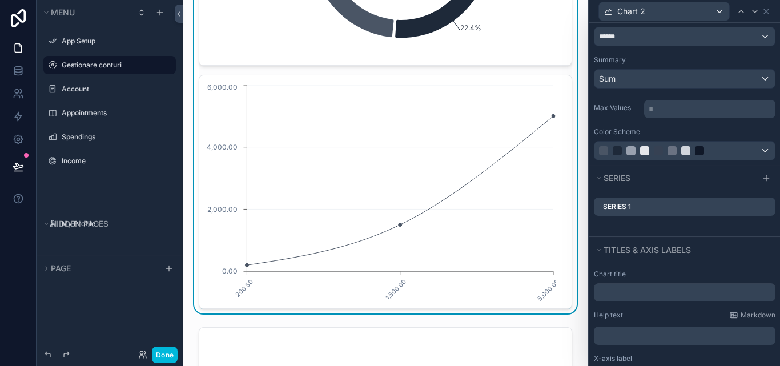
click at [0, 0] on icon at bounding box center [0, 0] width 0 height 0
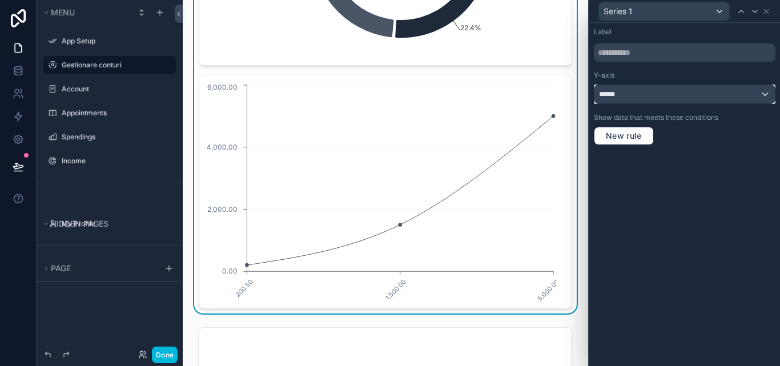
click at [769, 96] on div "******" at bounding box center [684, 94] width 180 height 18
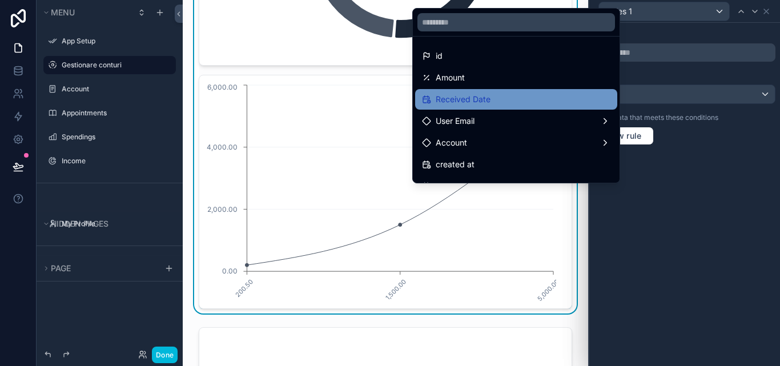
click at [582, 98] on div "Received Date" at bounding box center [516, 99] width 188 height 14
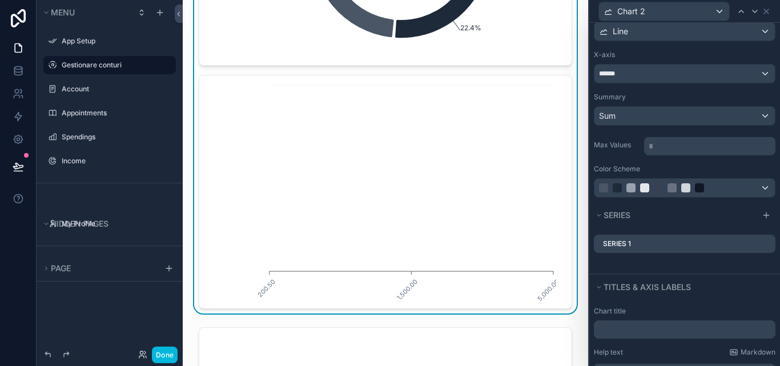
scroll to position [57, 0]
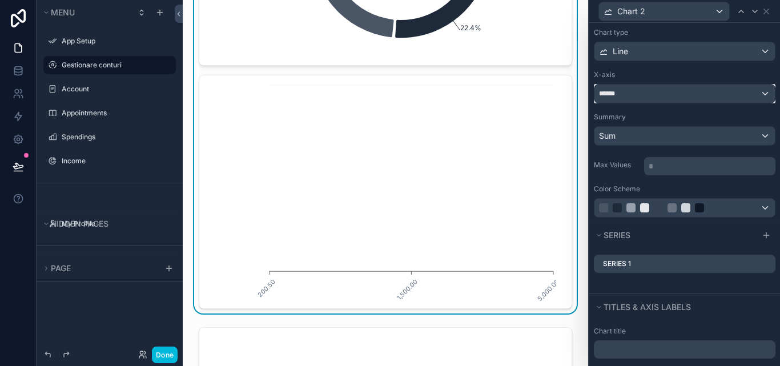
click at [759, 97] on div "******" at bounding box center [684, 93] width 180 height 18
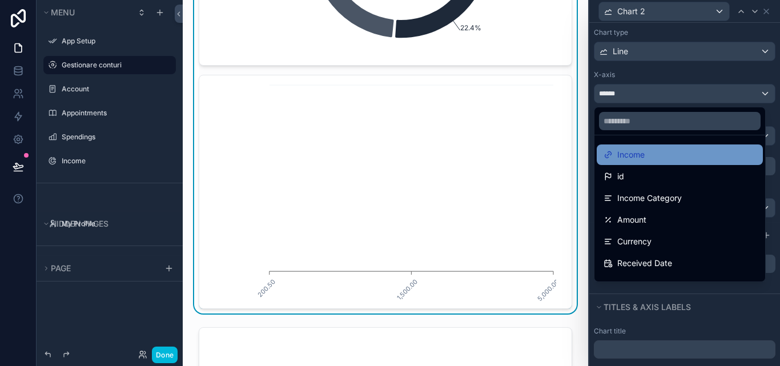
click at [663, 155] on div "Income" at bounding box center [679, 155] width 152 height 14
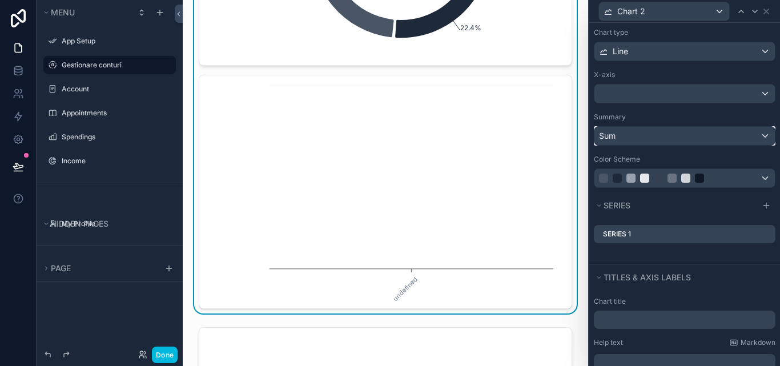
click at [752, 141] on div "Sum" at bounding box center [684, 136] width 180 height 18
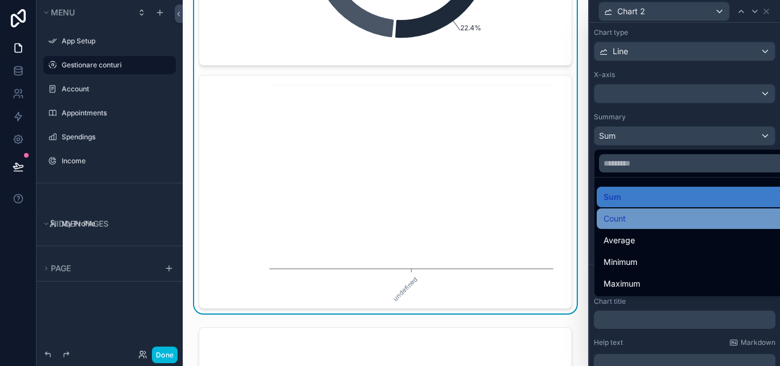
click at [659, 216] on div "Count" at bounding box center [693, 219] width 180 height 14
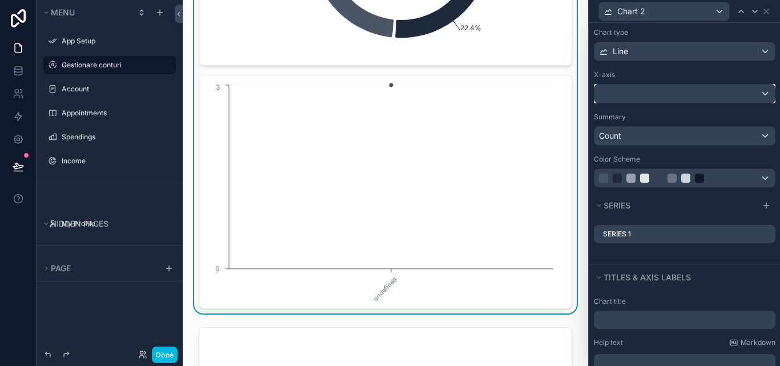
click at [757, 90] on div at bounding box center [684, 93] width 180 height 18
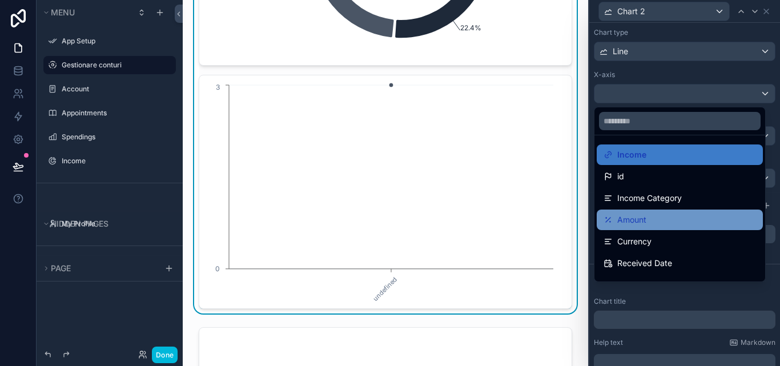
click at [673, 217] on div "Amount" at bounding box center [679, 220] width 152 height 14
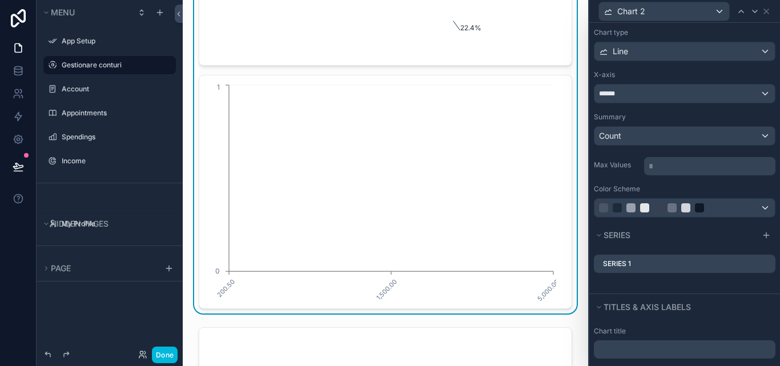
scroll to position [114, 0]
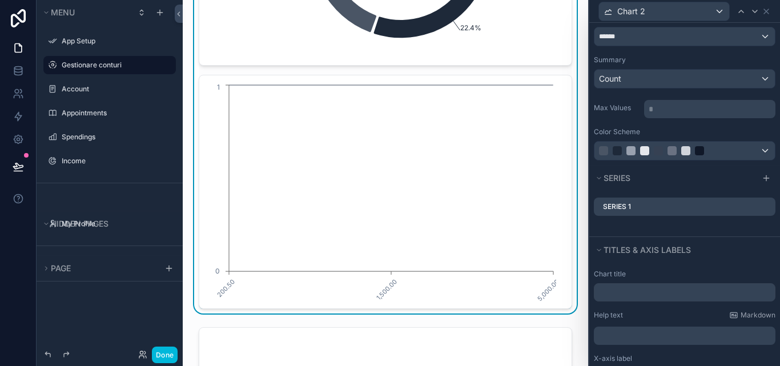
click at [0, 0] on icon at bounding box center [0, 0] width 0 height 0
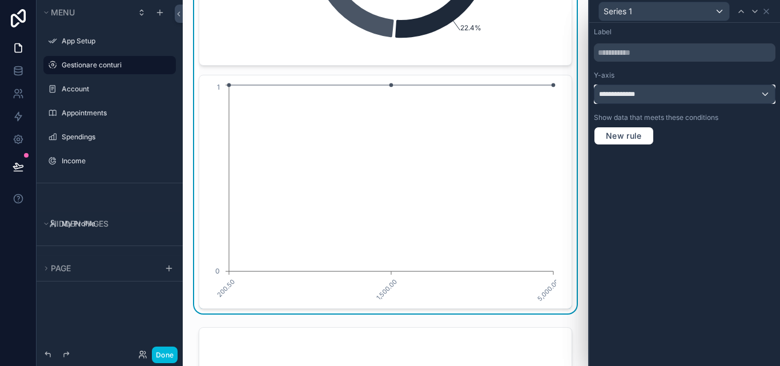
click at [760, 98] on div "**********" at bounding box center [684, 94] width 180 height 18
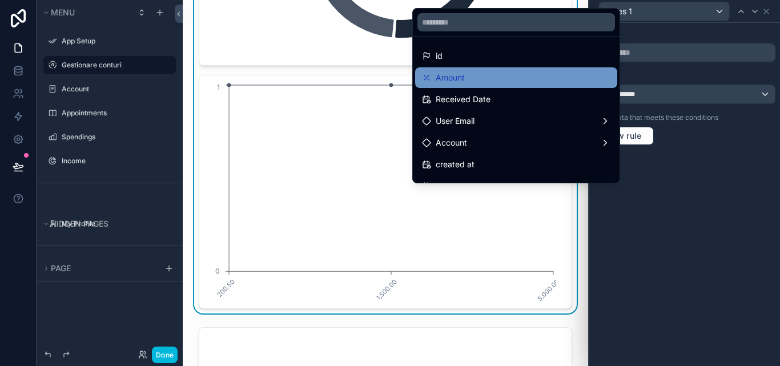
click at [497, 74] on div "Amount" at bounding box center [516, 78] width 188 height 14
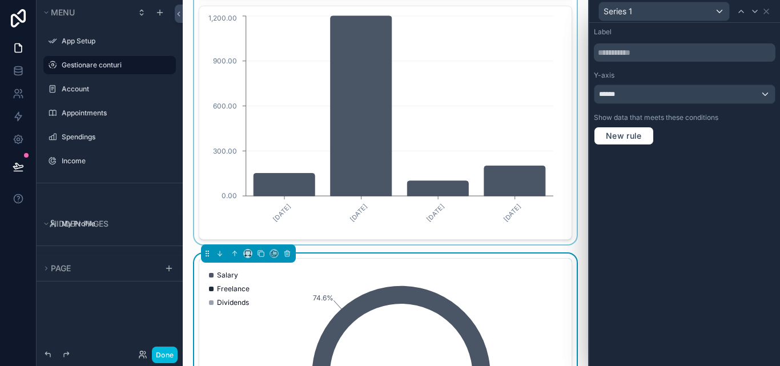
scroll to position [913, 0]
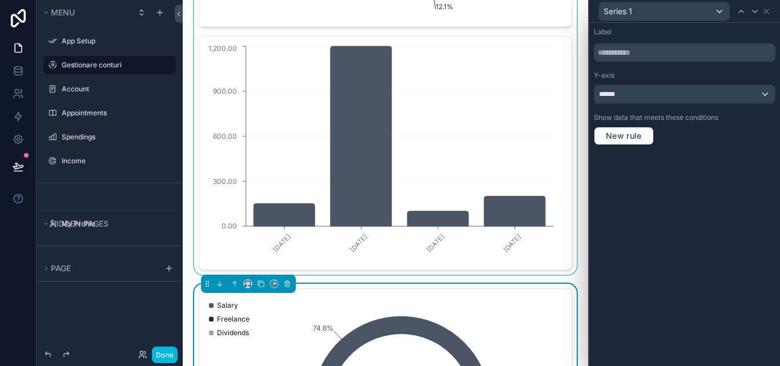
click at [397, 143] on div "scrollable content" at bounding box center [385, 31] width 387 height 486
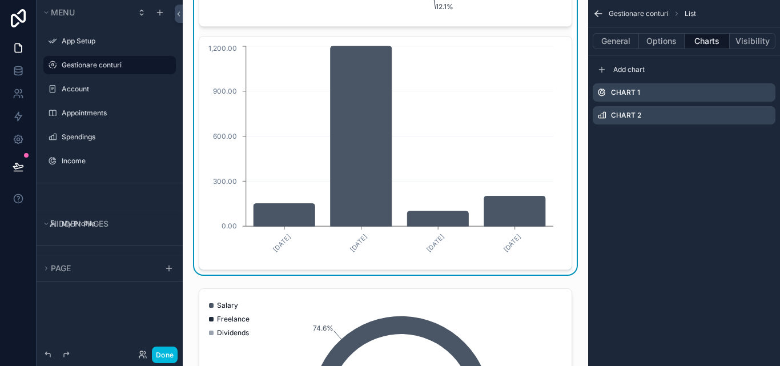
click at [771, 114] on div "Chart 2" at bounding box center [683, 115] width 183 height 18
click at [0, 0] on icon "scrollable content" at bounding box center [0, 0] width 0 height 0
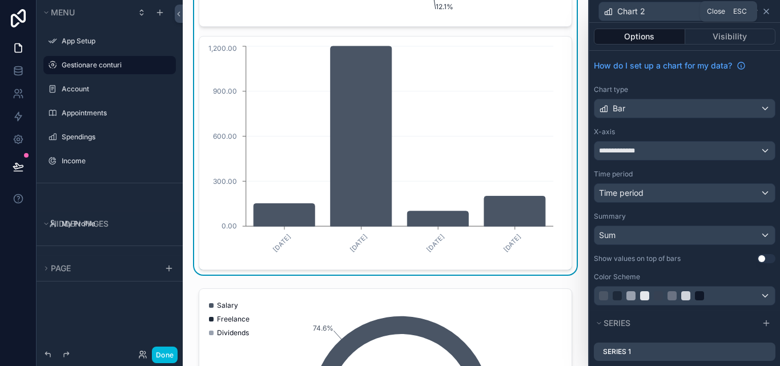
click at [764, 11] on icon at bounding box center [765, 11] width 9 height 9
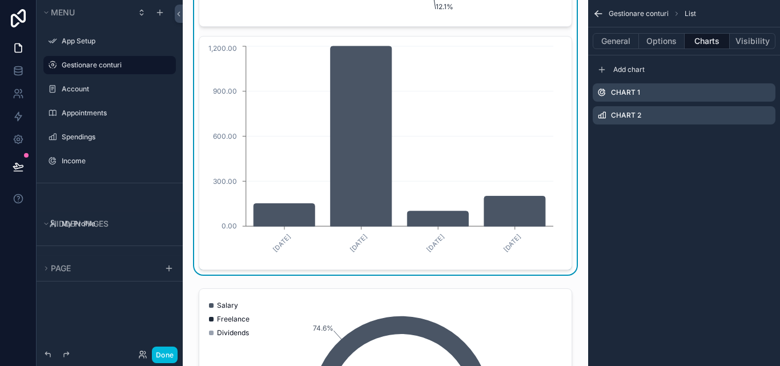
click at [0, 0] on icon "scrollable content" at bounding box center [0, 0] width 0 height 0
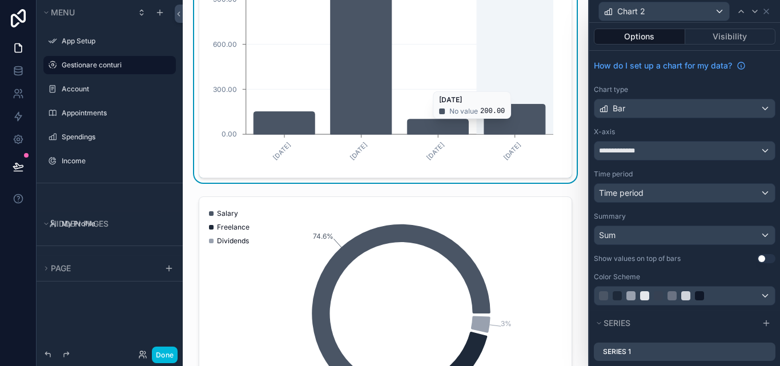
scroll to position [1027, 0]
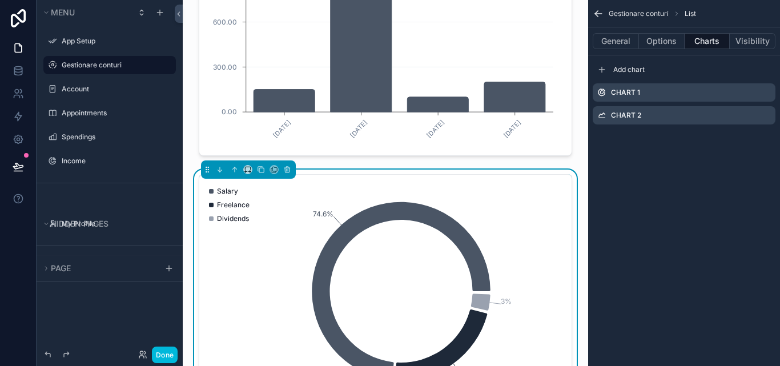
click at [0, 0] on icon "scrollable content" at bounding box center [0, 0] width 0 height 0
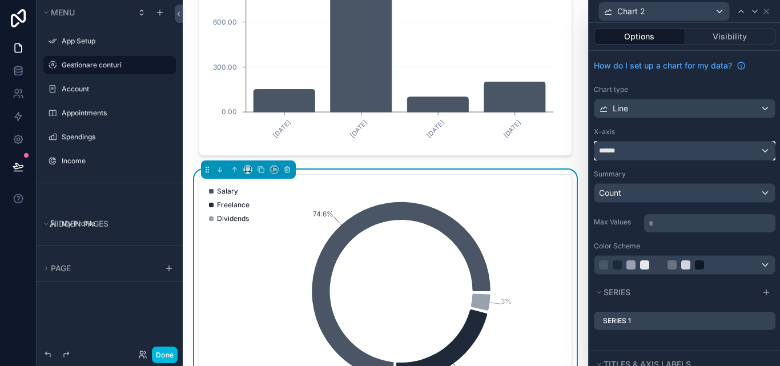
click at [759, 152] on div "******" at bounding box center [684, 151] width 180 height 18
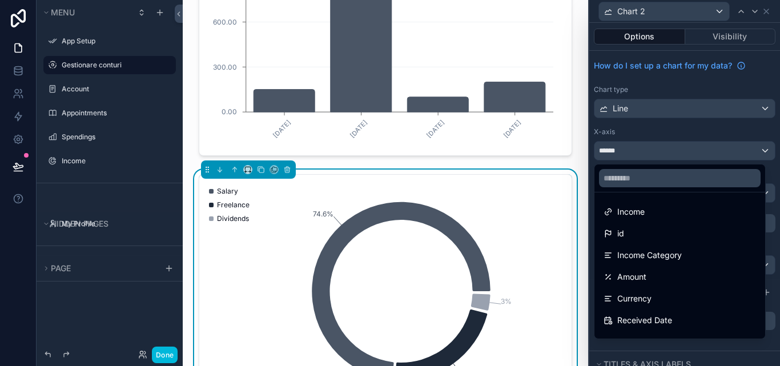
click at [735, 135] on div at bounding box center [684, 183] width 191 height 366
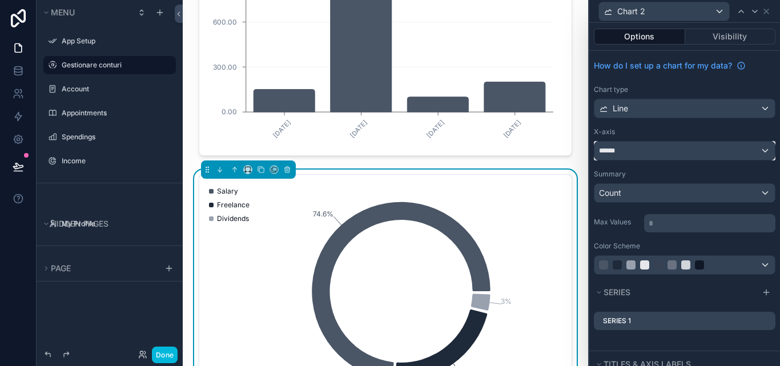
click at [751, 144] on div "******" at bounding box center [684, 151] width 180 height 18
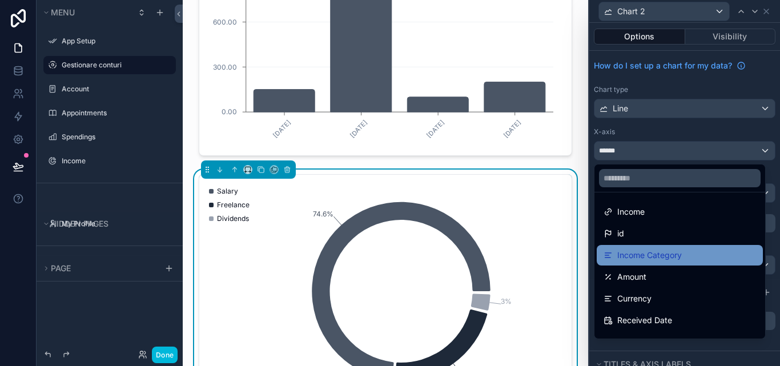
click at [702, 253] on div "Income Category" at bounding box center [679, 255] width 152 height 14
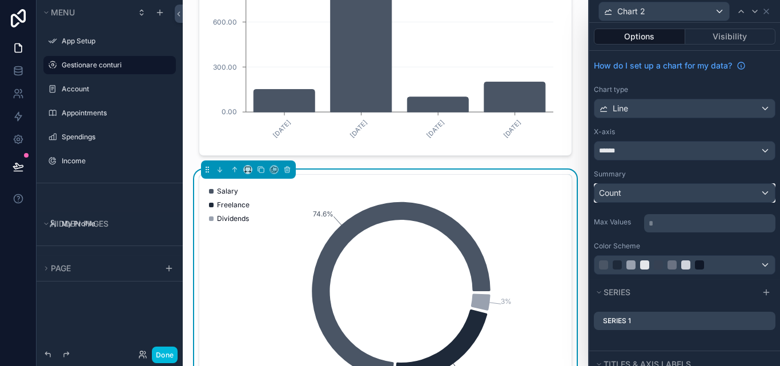
click at [756, 195] on div "Count" at bounding box center [684, 193] width 180 height 18
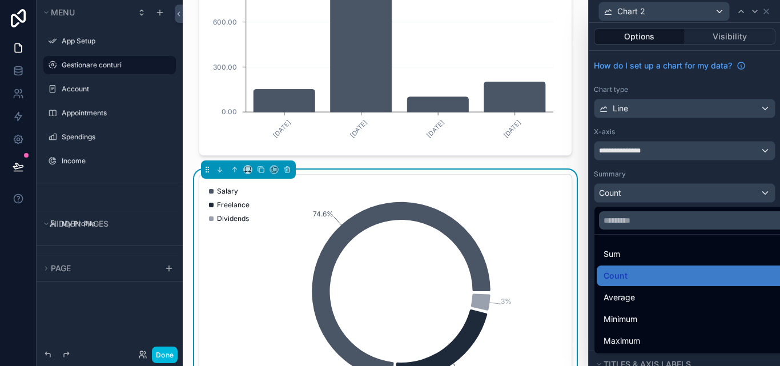
click at [677, 174] on div at bounding box center [684, 183] width 191 height 366
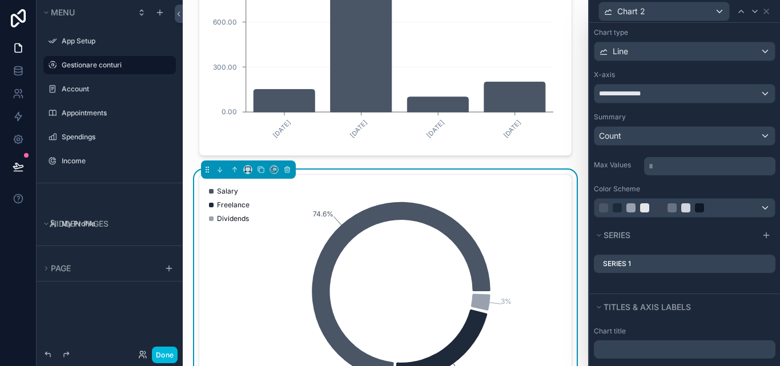
scroll to position [114, 0]
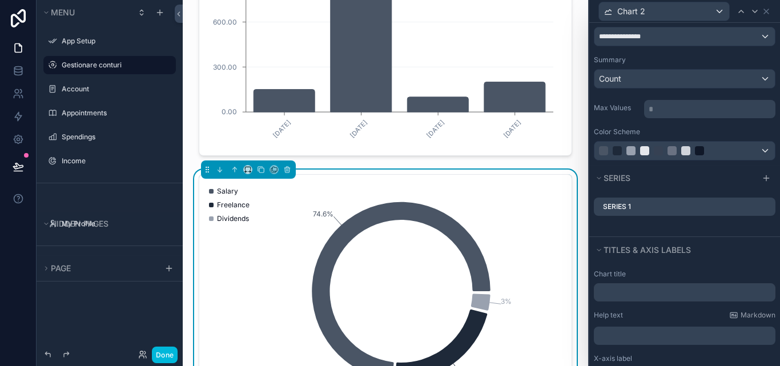
click at [0, 0] on icon at bounding box center [0, 0] width 0 height 0
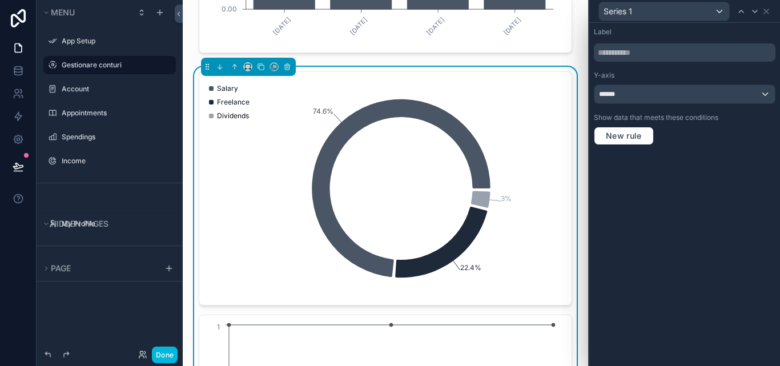
scroll to position [1027, 0]
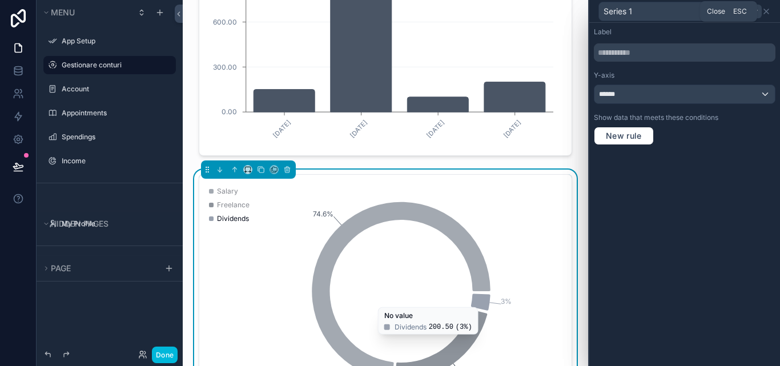
click at [759, 12] on div at bounding box center [755, 12] width 14 height 14
click at [765, 14] on icon at bounding box center [765, 11] width 9 height 9
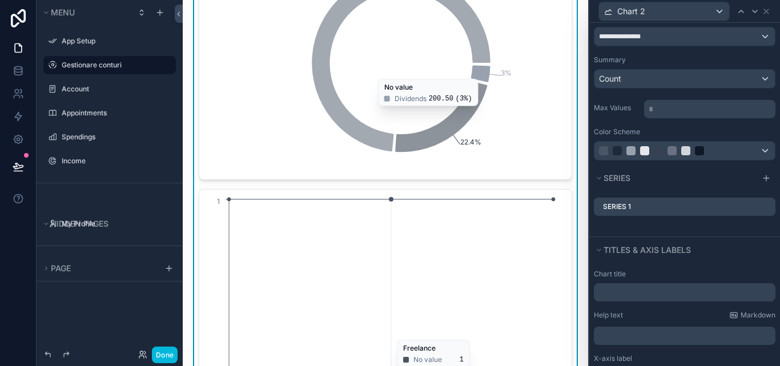
scroll to position [1370, 0]
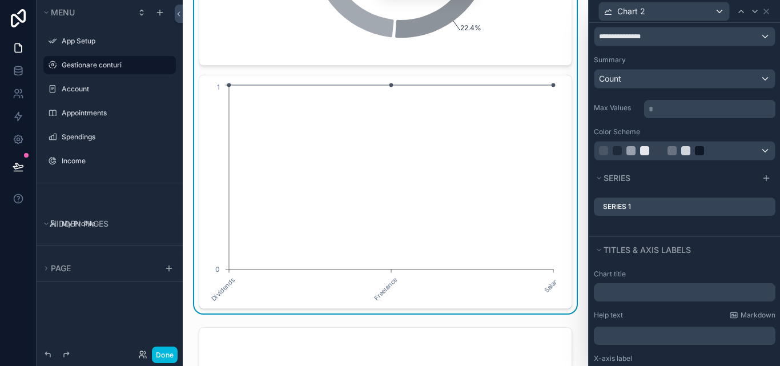
click at [0, 0] on icon at bounding box center [0, 0] width 0 height 0
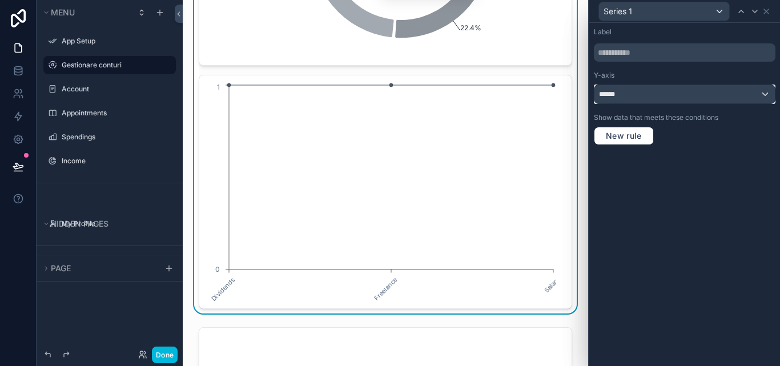
click at [754, 96] on div "******" at bounding box center [684, 94] width 180 height 18
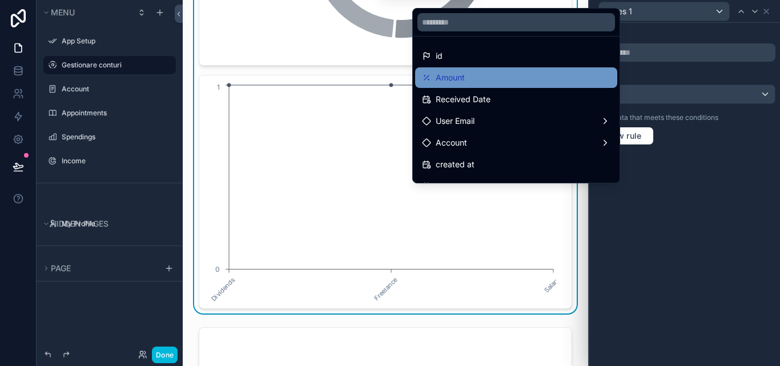
click at [460, 76] on span "Amount" at bounding box center [450, 78] width 29 height 14
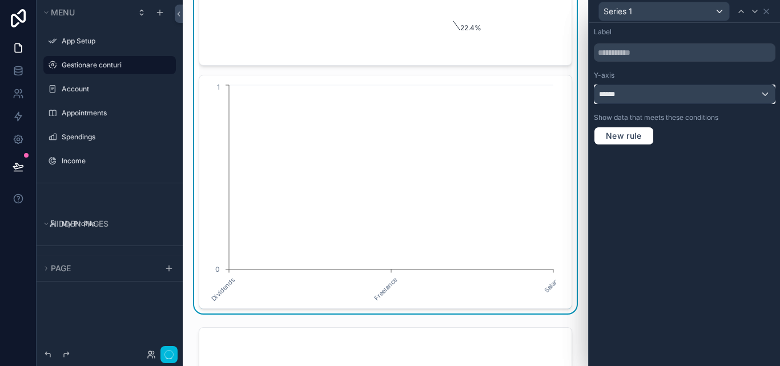
click at [658, 96] on div "******" at bounding box center [684, 94] width 180 height 18
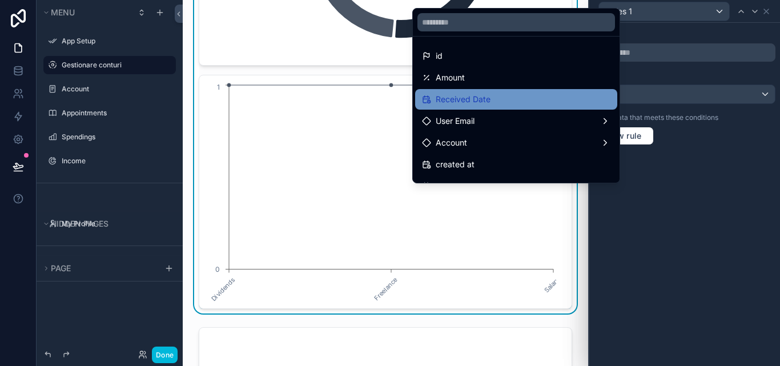
click at [455, 104] on span "Received Date" at bounding box center [463, 99] width 55 height 14
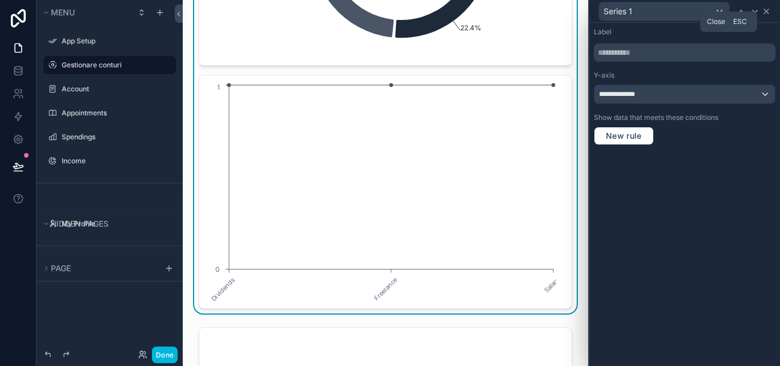
click at [765, 14] on icon at bounding box center [765, 11] width 9 height 9
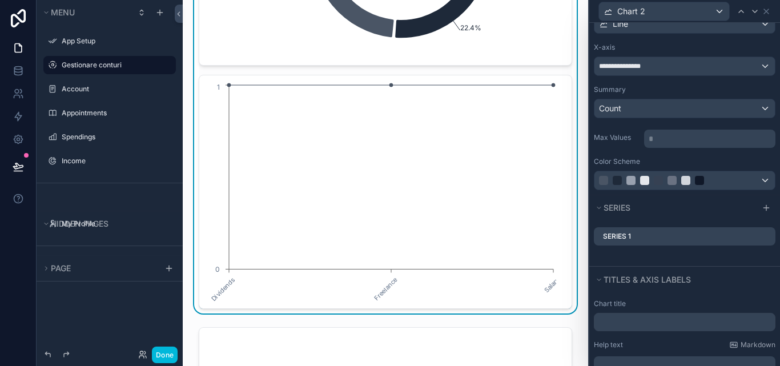
scroll to position [57, 0]
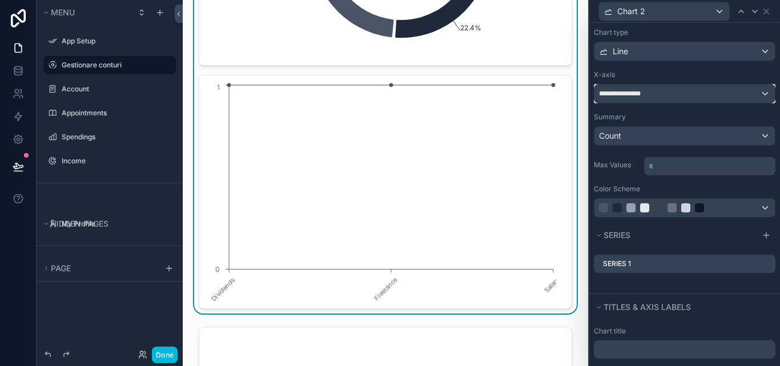
click at [751, 94] on div "**********" at bounding box center [684, 93] width 180 height 18
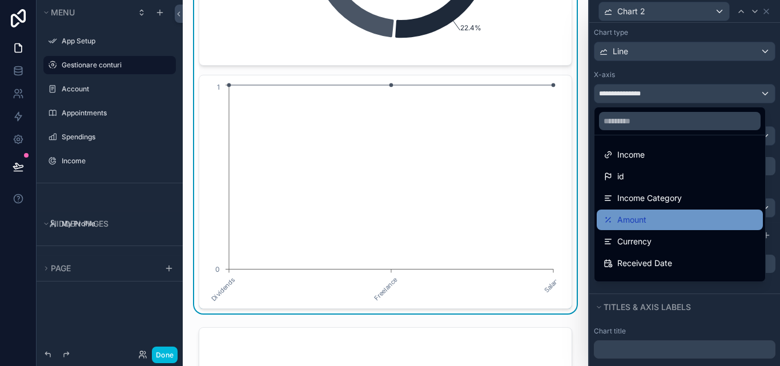
click at [665, 221] on div "Amount" at bounding box center [679, 220] width 152 height 14
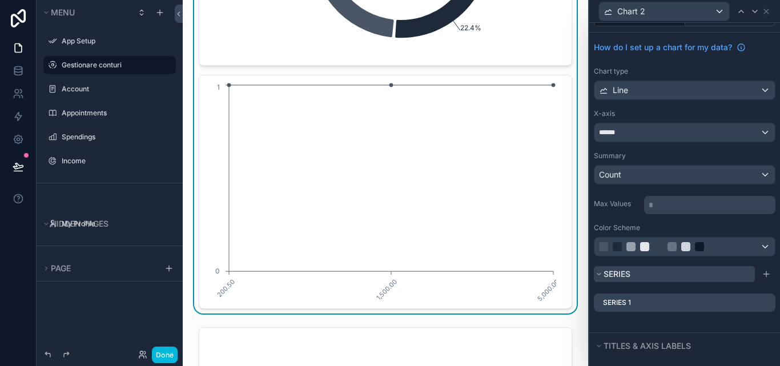
scroll to position [0, 0]
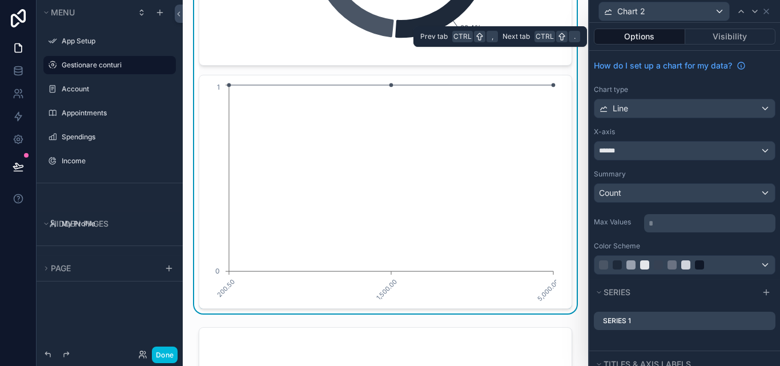
click at [645, 33] on button "Options" at bounding box center [639, 37] width 91 height 16
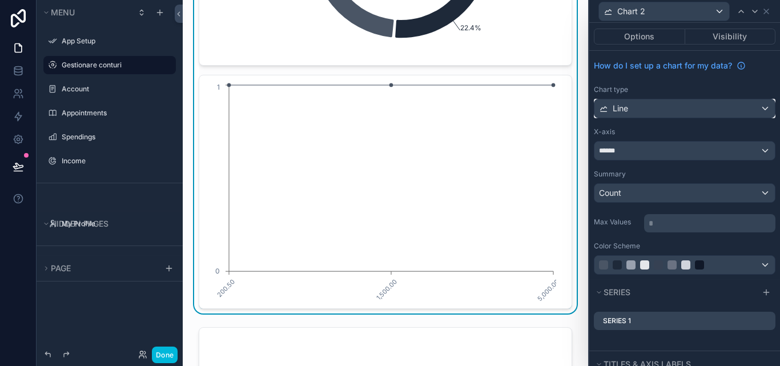
click at [761, 100] on div "Line" at bounding box center [684, 108] width 180 height 18
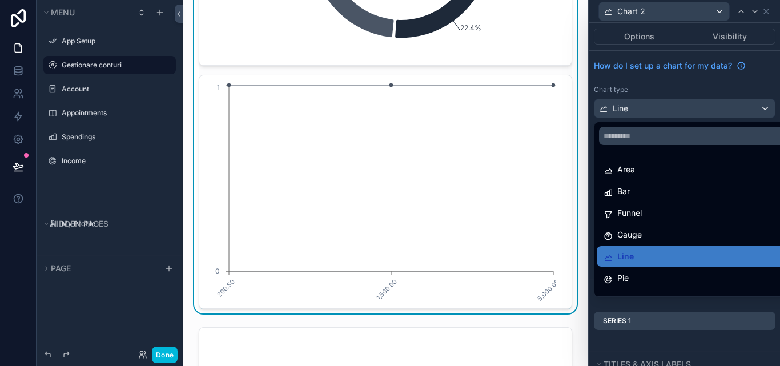
click at [757, 108] on div at bounding box center [684, 183] width 191 height 366
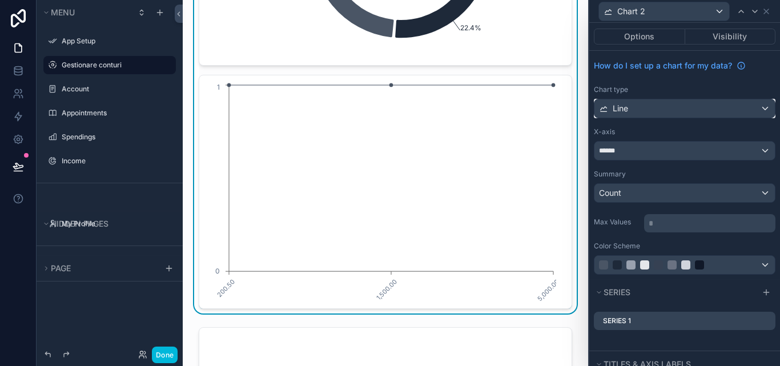
click at [757, 108] on div "Line" at bounding box center [684, 108] width 180 height 18
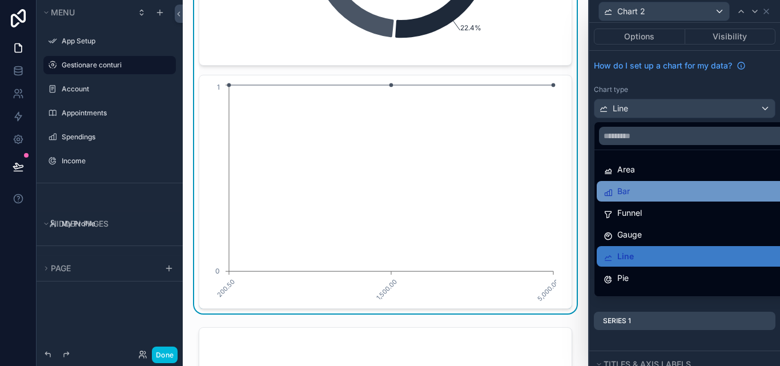
click at [684, 190] on div "Bar" at bounding box center [693, 191] width 180 height 14
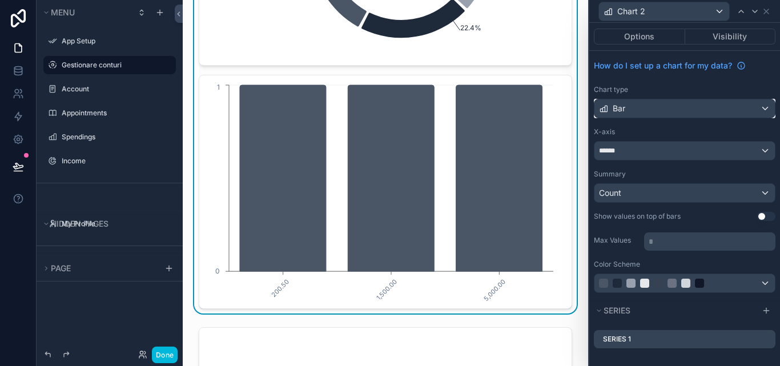
click at [744, 114] on div "Bar" at bounding box center [684, 108] width 180 height 18
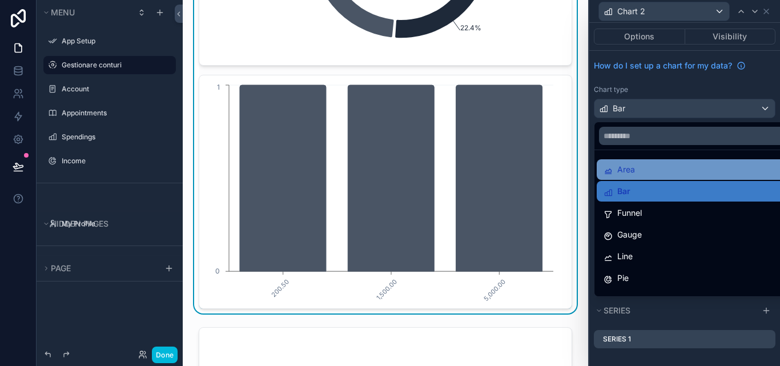
click at [687, 163] on div "Area" at bounding box center [693, 170] width 180 height 14
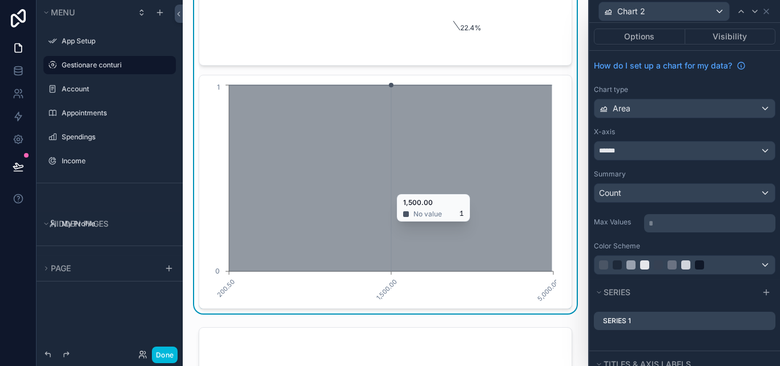
click at [390, 197] on icon "chart" at bounding box center [391, 178] width 324 height 186
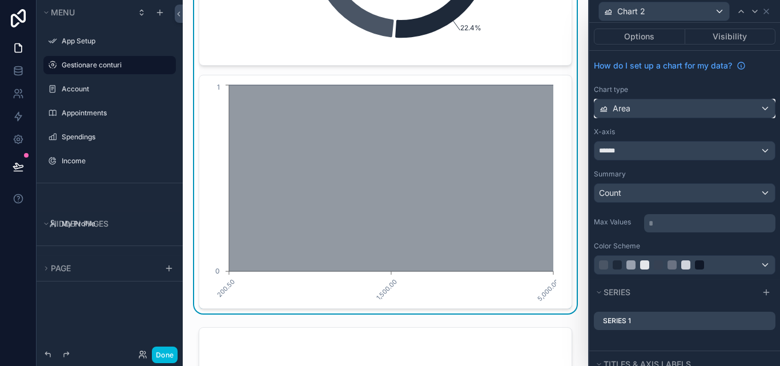
click at [655, 111] on div "Area" at bounding box center [684, 108] width 180 height 18
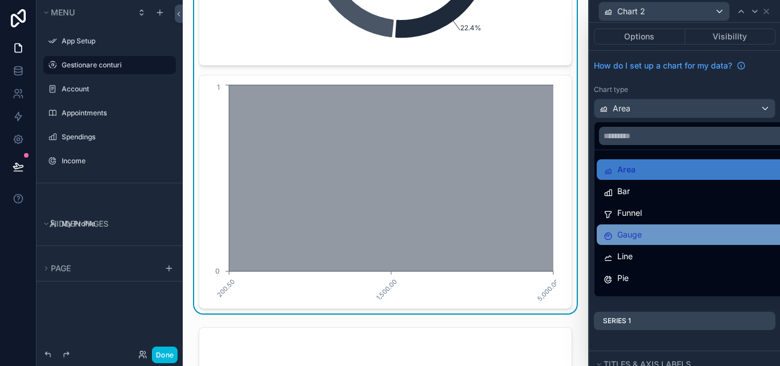
click at [642, 239] on span "Gauge" at bounding box center [629, 235] width 25 height 14
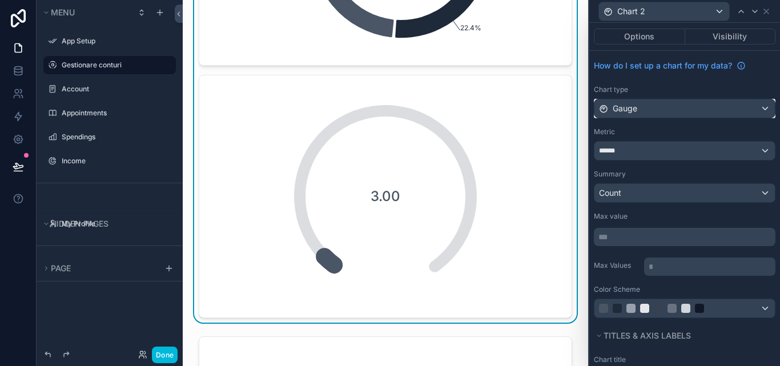
click at [710, 110] on div "Gauge" at bounding box center [684, 108] width 180 height 18
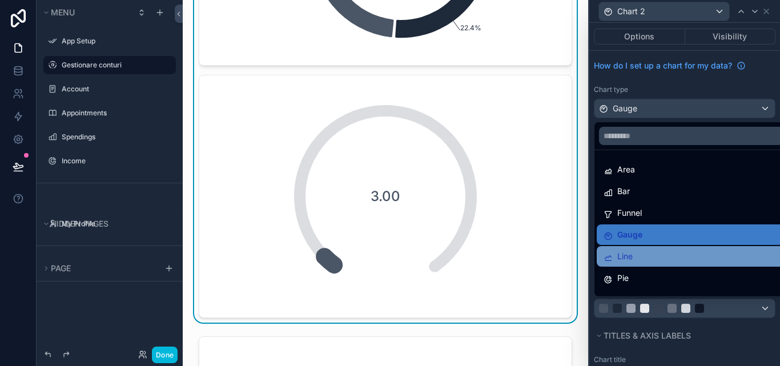
click at [671, 257] on div "Line" at bounding box center [693, 256] width 180 height 14
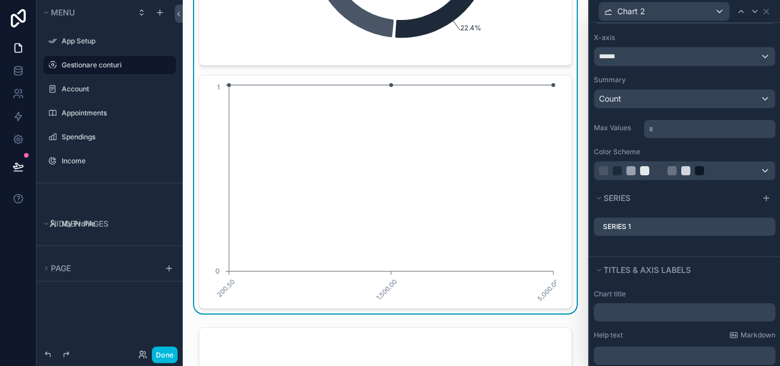
scroll to position [114, 0]
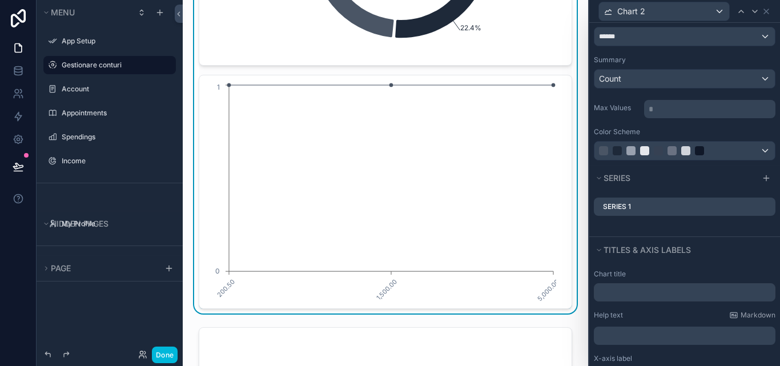
click at [762, 209] on div "Series 1" at bounding box center [685, 206] width 182 height 18
click at [0, 0] on icon at bounding box center [0, 0] width 0 height 0
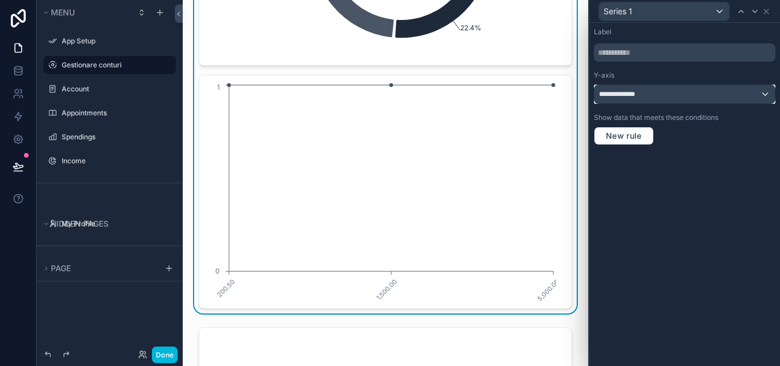
click at [768, 92] on div "**********" at bounding box center [684, 94] width 180 height 18
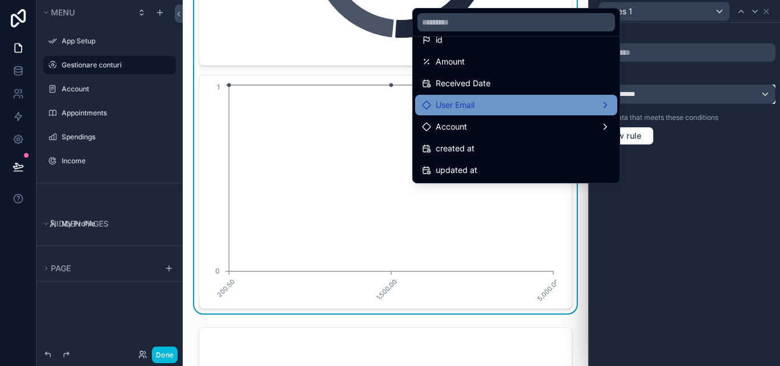
scroll to position [0, 0]
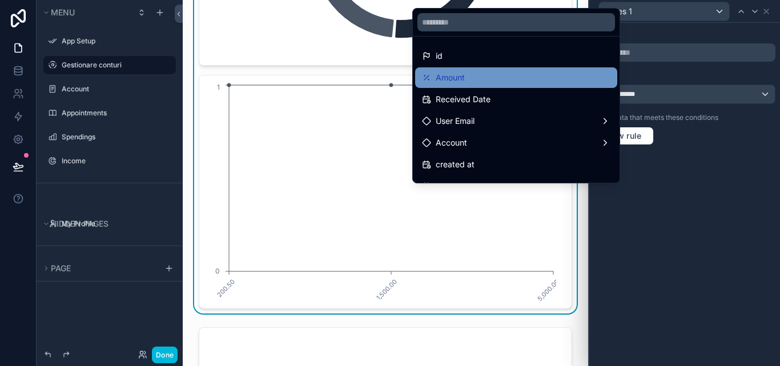
click at [562, 87] on div "Amount" at bounding box center [516, 77] width 202 height 21
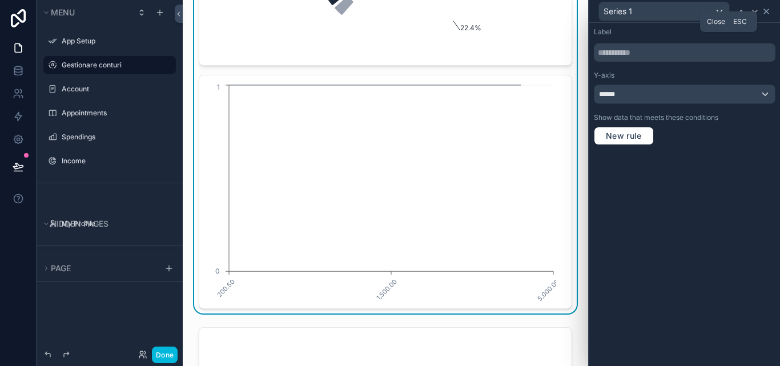
click at [764, 11] on icon at bounding box center [765, 11] width 9 height 9
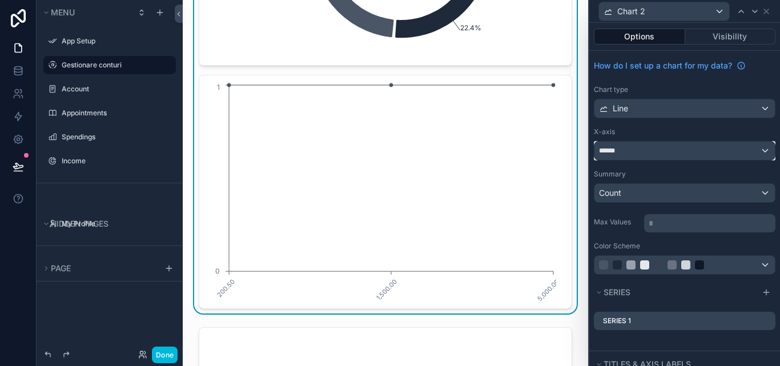
click at [755, 143] on div "******" at bounding box center [684, 151] width 180 height 18
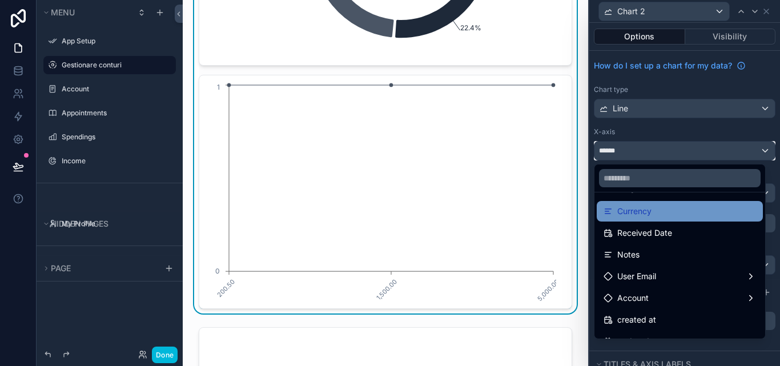
scroll to position [67, 0]
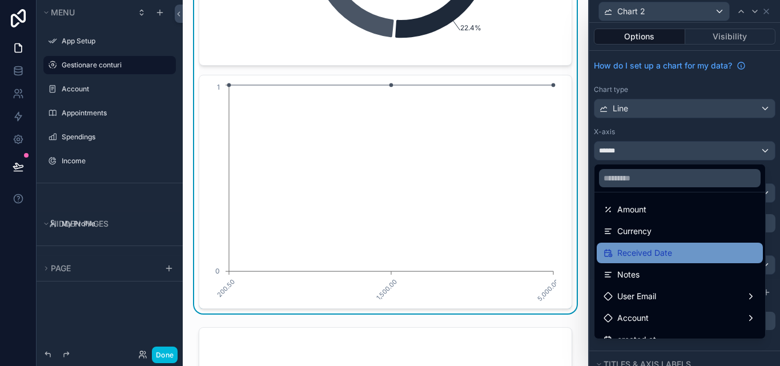
click at [686, 245] on div "Received Date" at bounding box center [679, 253] width 166 height 21
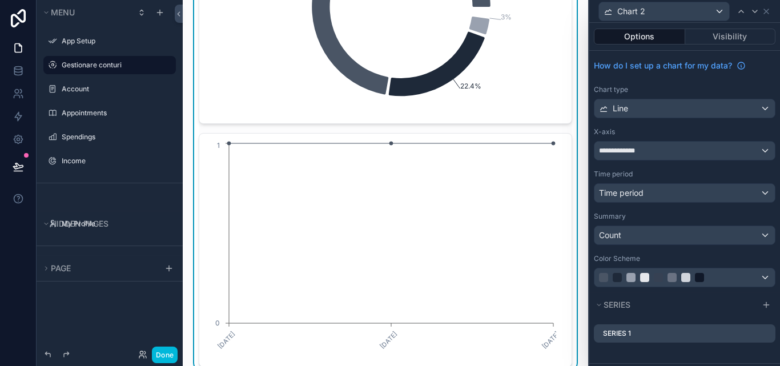
scroll to position [1084, 0]
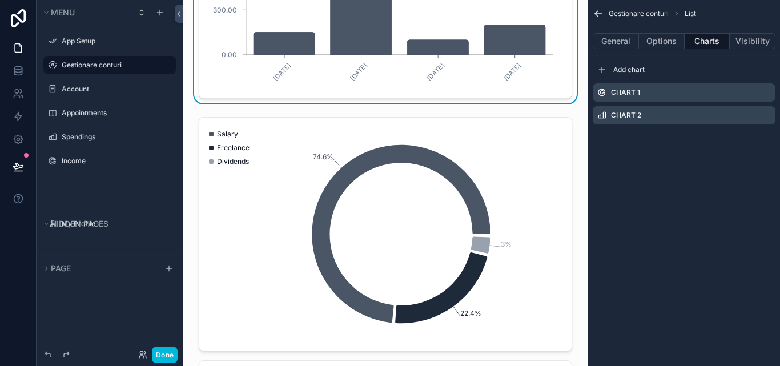
click at [764, 121] on div "Chart 2" at bounding box center [683, 115] width 183 height 18
click at [0, 0] on icon "scrollable content" at bounding box center [0, 0] width 0 height 0
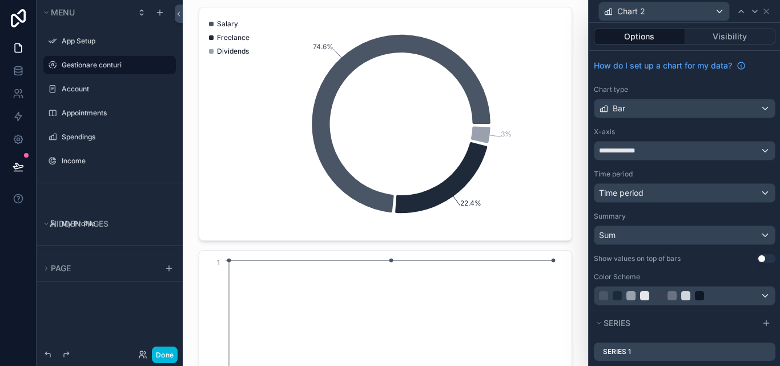
scroll to position [1199, 0]
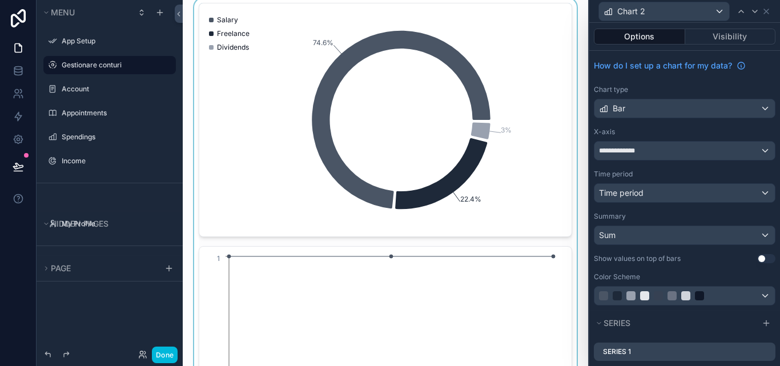
click at [391, 300] on div "scrollable content" at bounding box center [385, 241] width 387 height 486
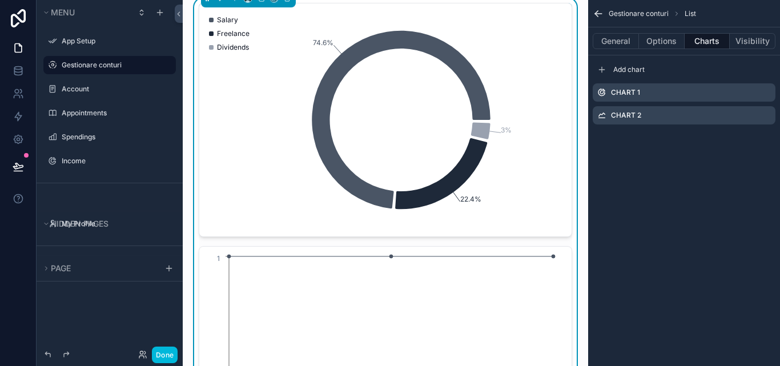
click at [0, 0] on icon "scrollable content" at bounding box center [0, 0] width 0 height 0
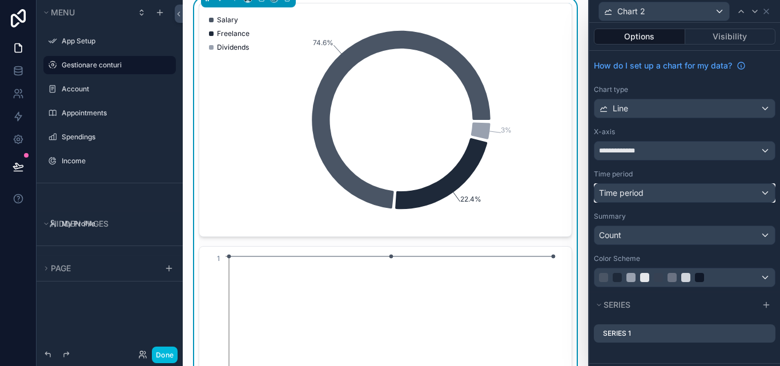
click at [754, 187] on div "Time period" at bounding box center [684, 193] width 180 height 18
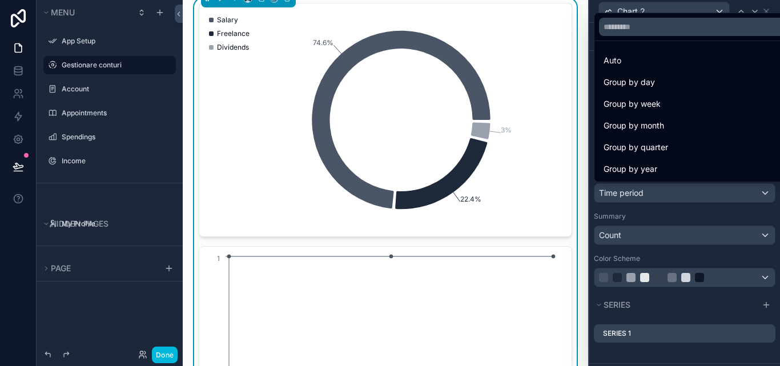
click at [662, 129] on span "Group by month" at bounding box center [633, 126] width 61 height 14
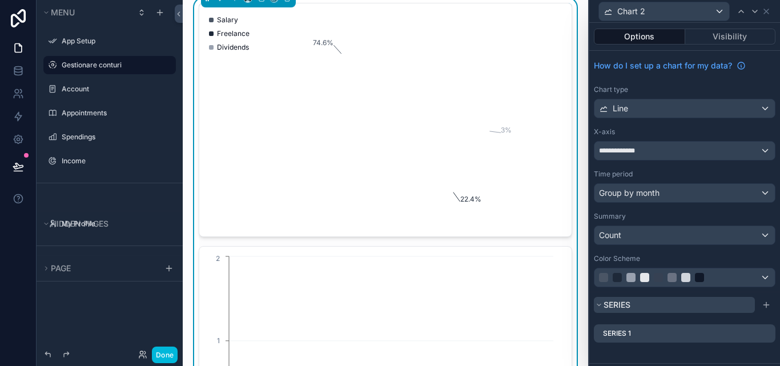
scroll to position [114, 0]
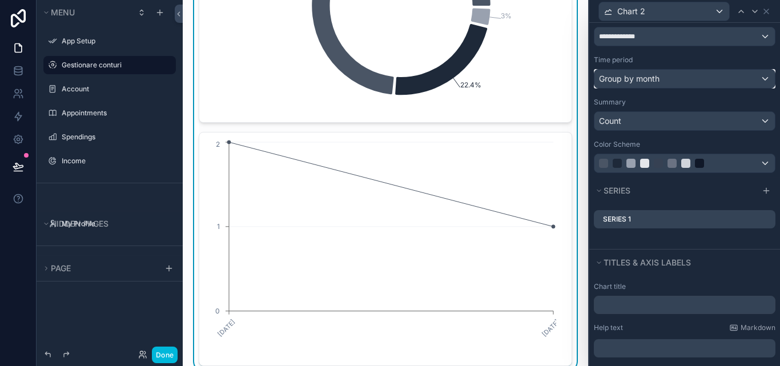
click at [753, 83] on div "Group by month" at bounding box center [684, 79] width 180 height 18
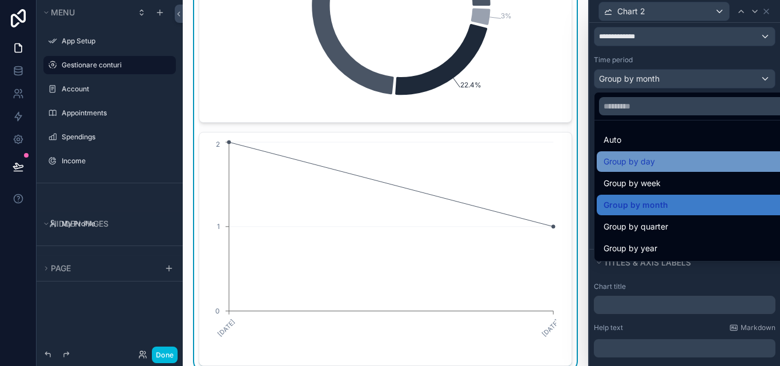
click at [663, 156] on div "Group by day" at bounding box center [693, 162] width 180 height 14
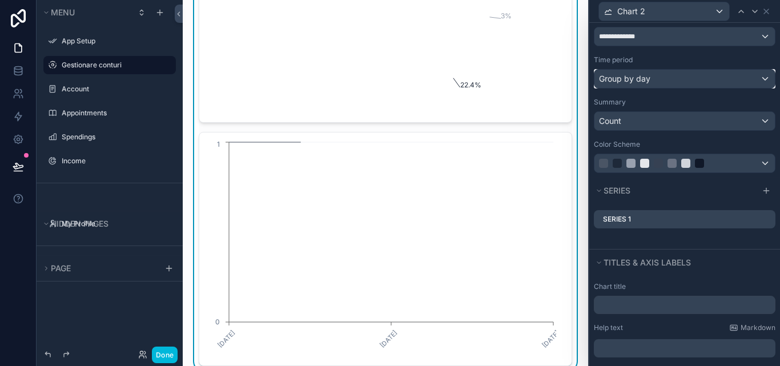
click at [703, 81] on div "Group by day" at bounding box center [684, 79] width 180 height 18
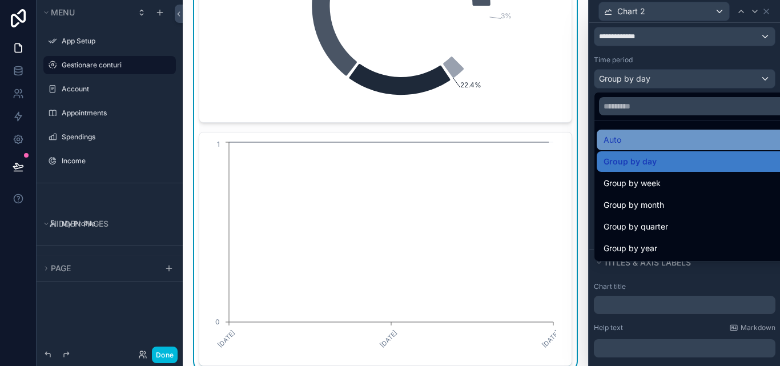
click at [679, 138] on div "Auto" at bounding box center [693, 140] width 180 height 14
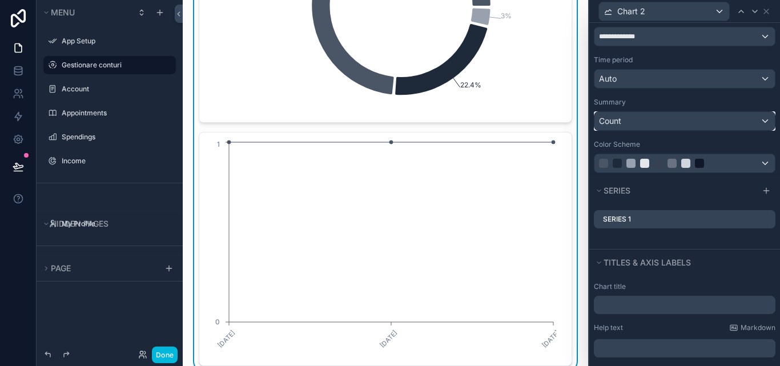
click at [693, 125] on div "Count" at bounding box center [684, 121] width 180 height 18
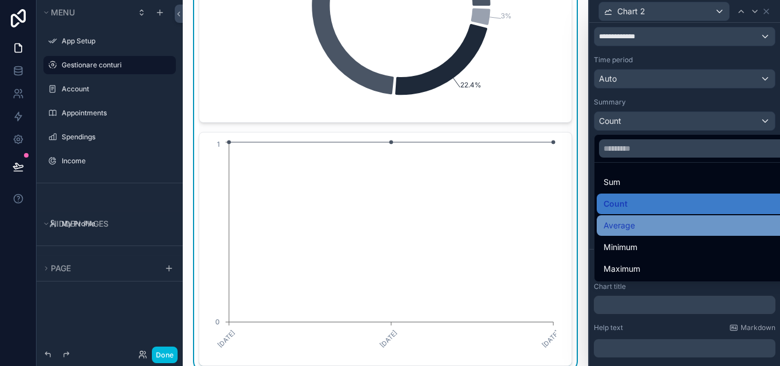
click at [662, 227] on div "Average" at bounding box center [693, 226] width 180 height 14
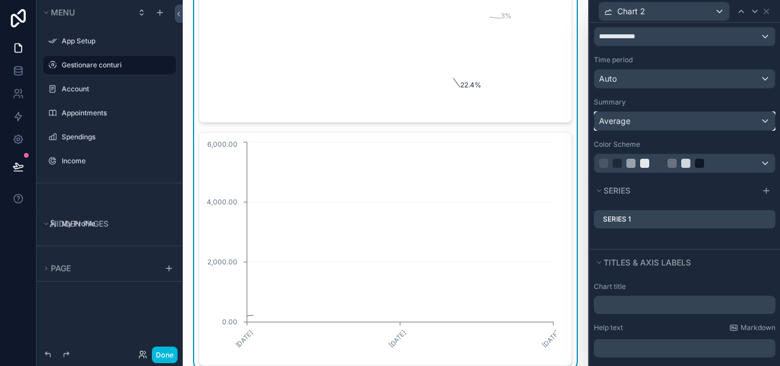
click at [672, 126] on div "Average" at bounding box center [684, 121] width 180 height 18
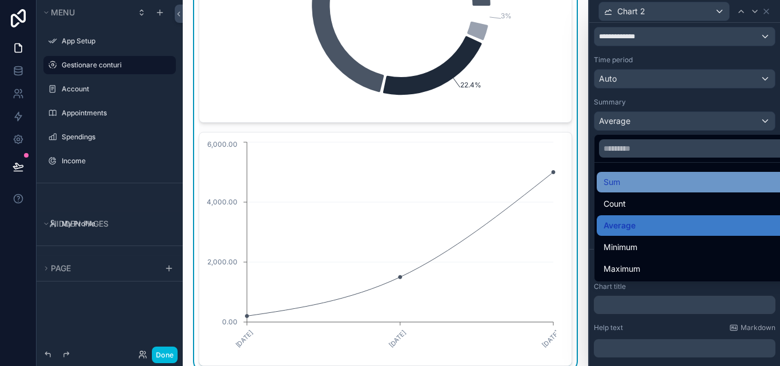
click at [651, 191] on div "Sum" at bounding box center [692, 182] width 193 height 21
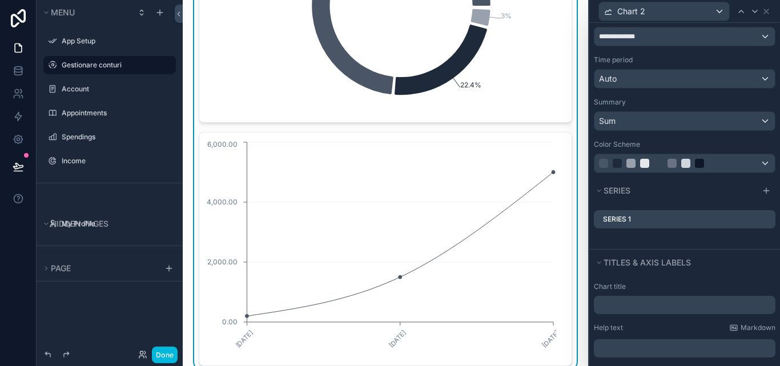
click at [0, 0] on icon at bounding box center [0, 0] width 0 height 0
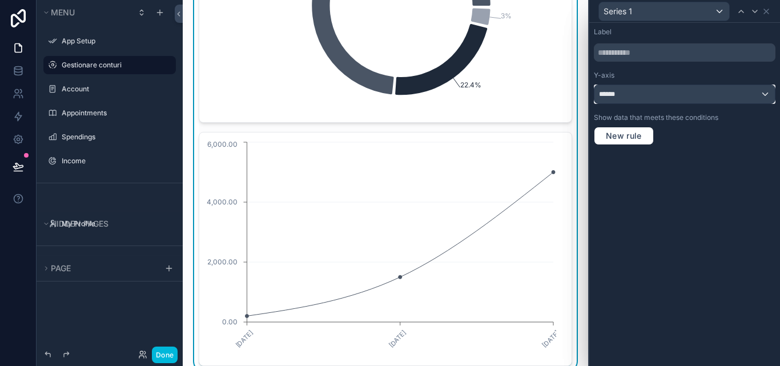
click at [763, 96] on div "******" at bounding box center [684, 94] width 180 height 18
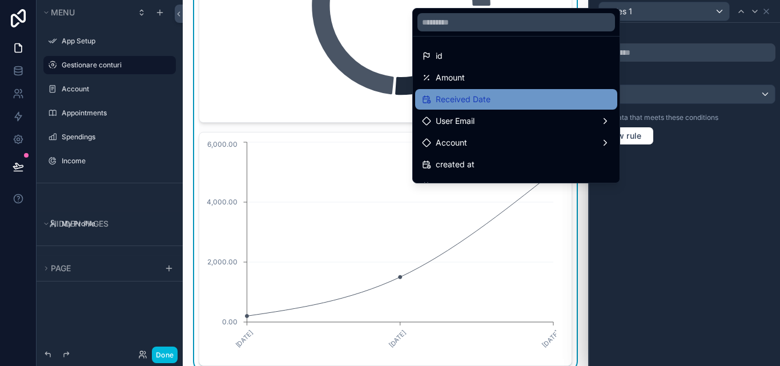
click at [523, 97] on div "Received Date" at bounding box center [516, 99] width 188 height 14
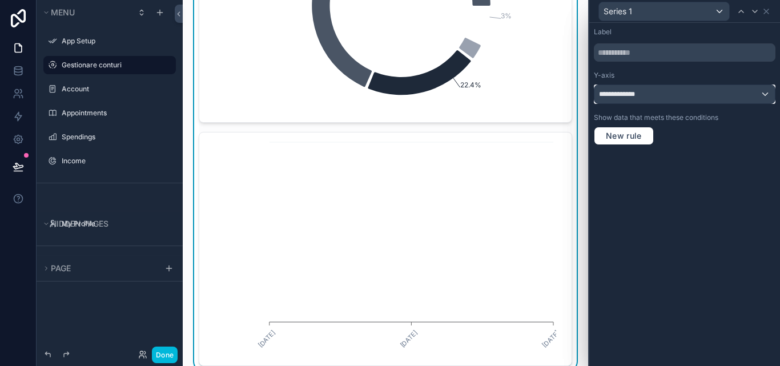
click at [760, 94] on div "**********" at bounding box center [684, 94] width 180 height 18
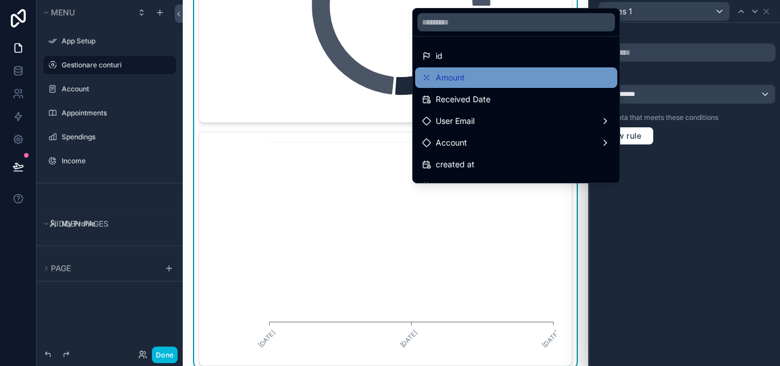
click at [516, 70] on div "Amount" at bounding box center [516, 77] width 202 height 21
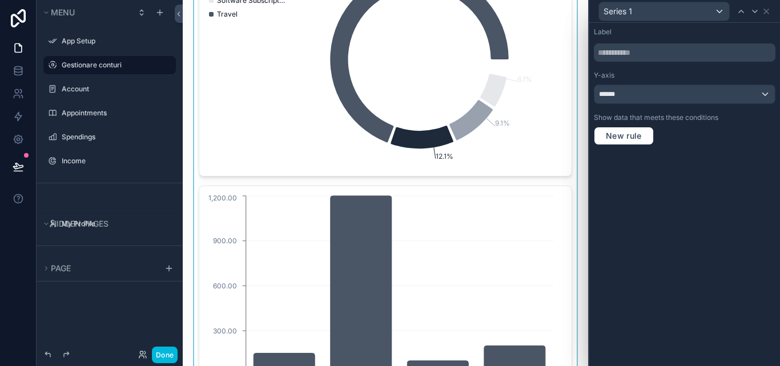
scroll to position [856, 0]
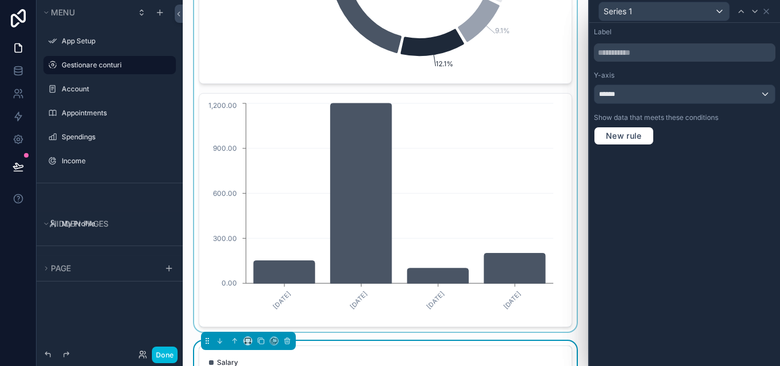
click at [461, 119] on div "scrollable content" at bounding box center [385, 88] width 387 height 486
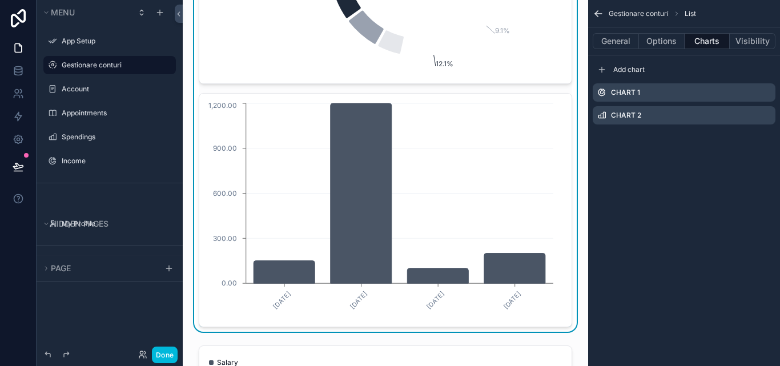
click at [0, 0] on icon "scrollable content" at bounding box center [0, 0] width 0 height 0
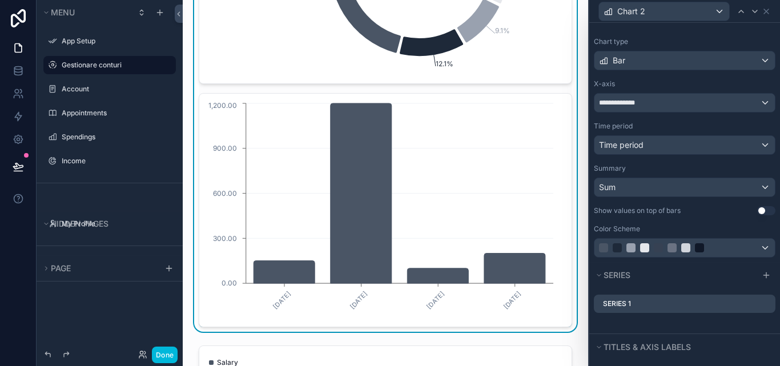
scroll to position [114, 0]
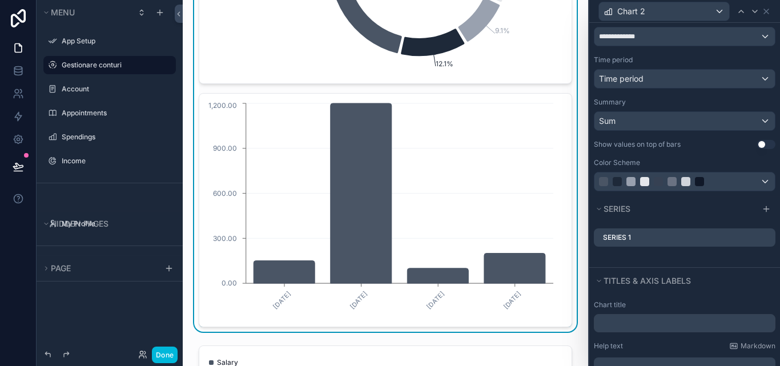
click at [0, 0] on icon at bounding box center [0, 0] width 0 height 0
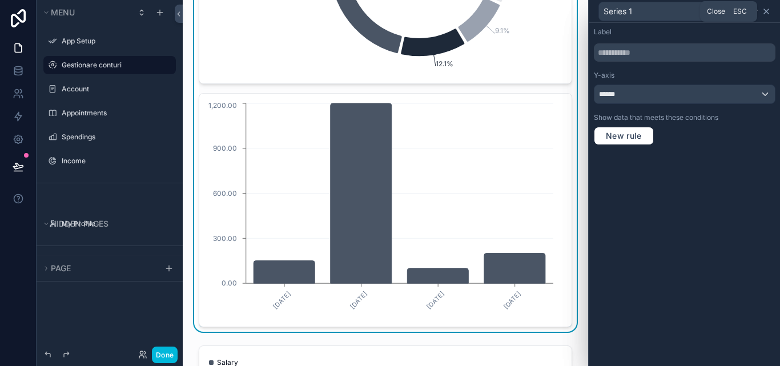
click at [765, 9] on icon at bounding box center [765, 11] width 9 height 9
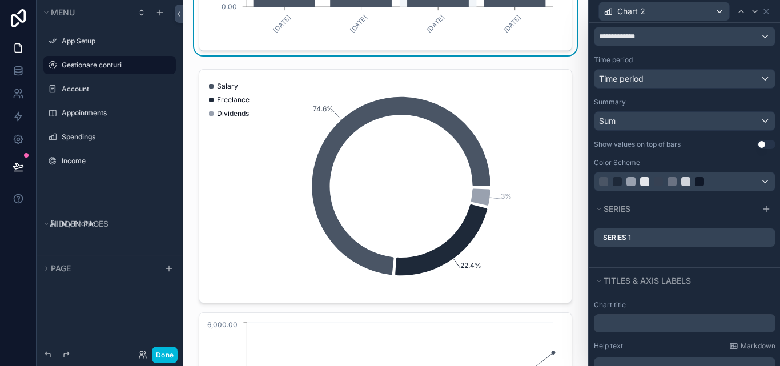
scroll to position [1142, 0]
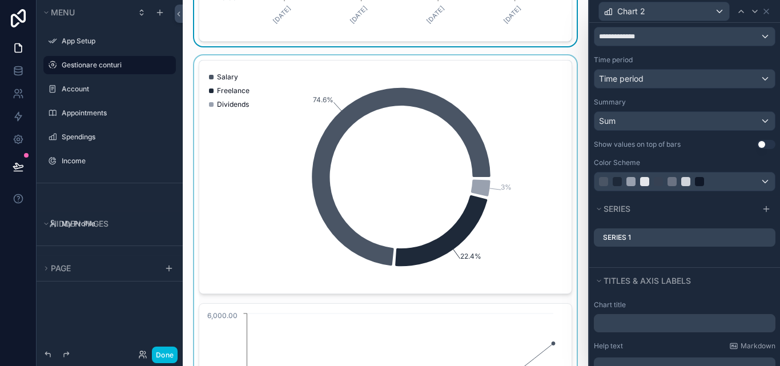
click at [405, 205] on div "scrollable content" at bounding box center [385, 298] width 387 height 486
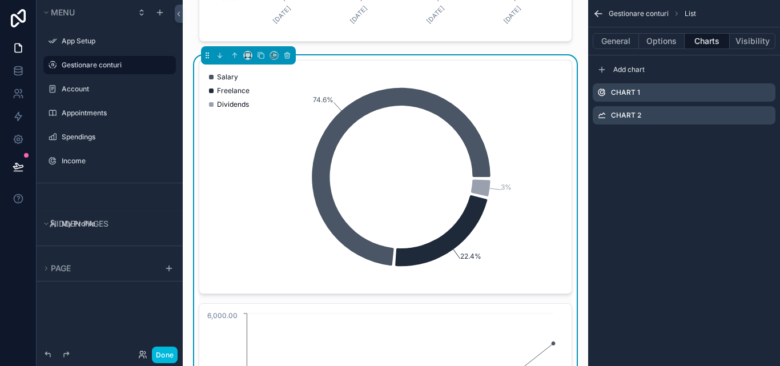
click at [0, 0] on icon "scrollable content" at bounding box center [0, 0] width 0 height 0
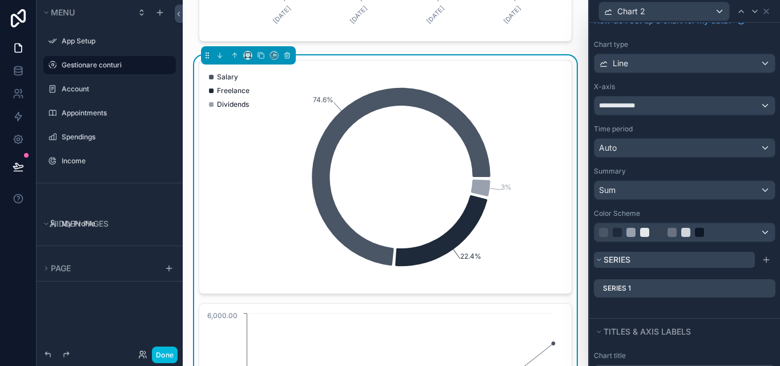
scroll to position [114, 0]
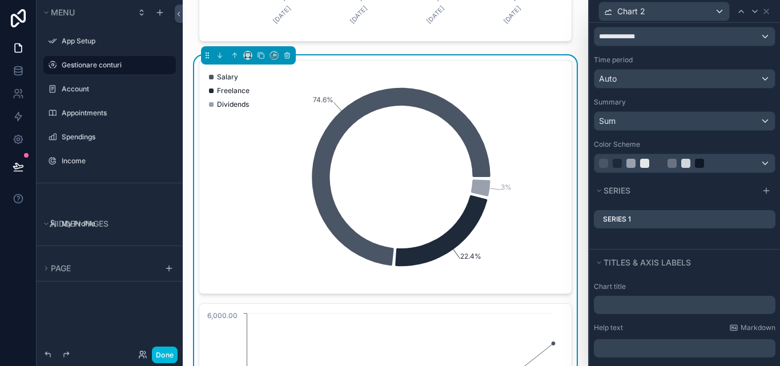
click at [0, 0] on icon at bounding box center [0, 0] width 0 height 0
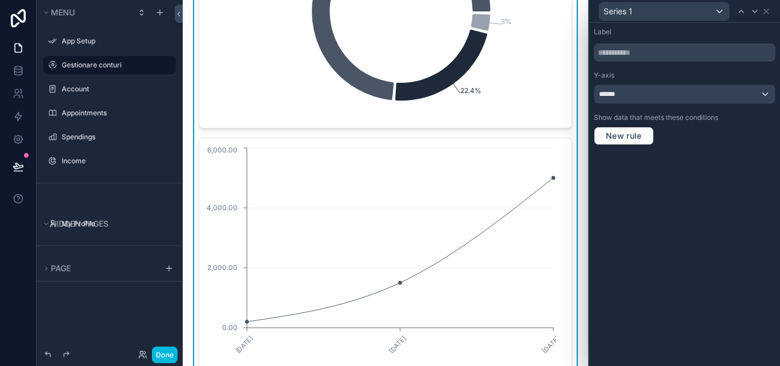
scroll to position [1313, 0]
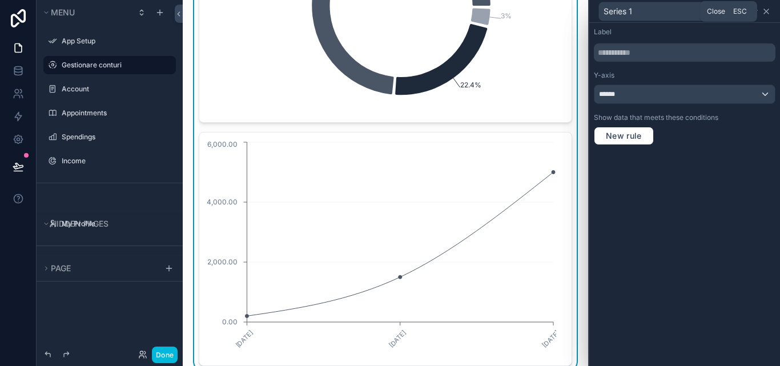
click at [763, 13] on icon at bounding box center [765, 11] width 9 height 9
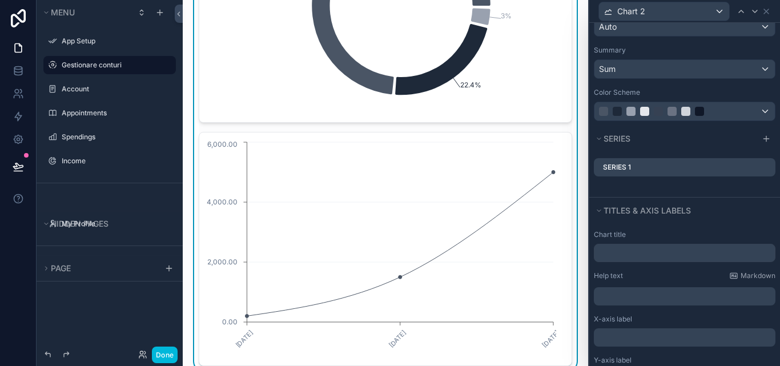
scroll to position [0, 0]
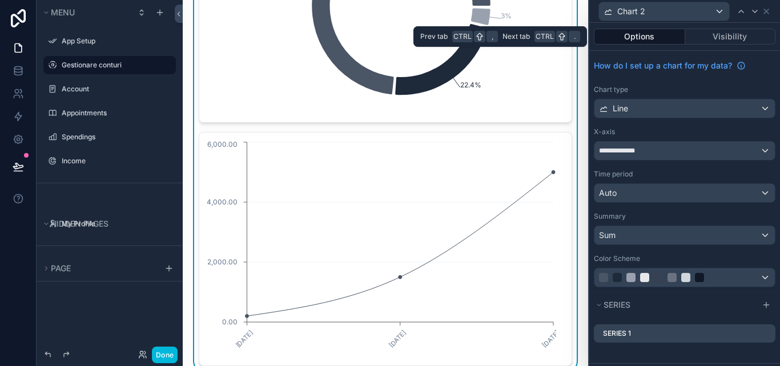
click at [642, 41] on button "Options" at bounding box center [639, 37] width 91 height 16
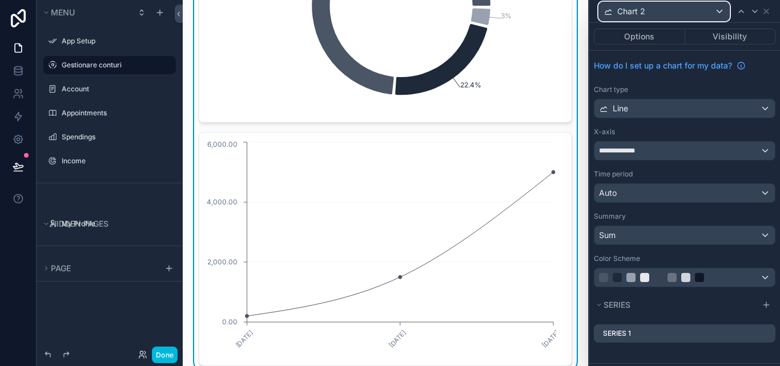
click at [690, 11] on div "Chart 2" at bounding box center [664, 11] width 130 height 18
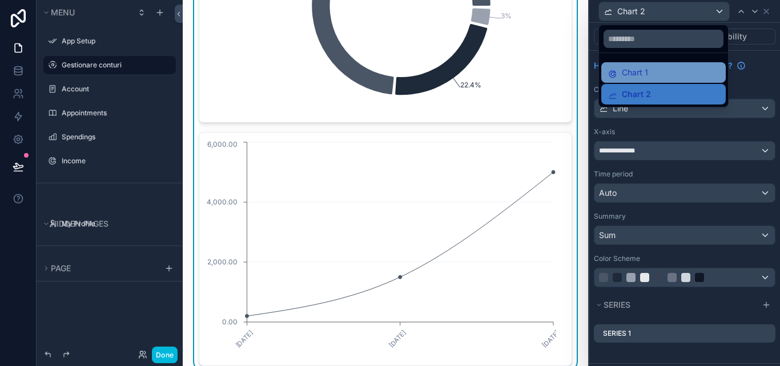
click at [653, 79] on div "Chart 1" at bounding box center [663, 73] width 111 height 14
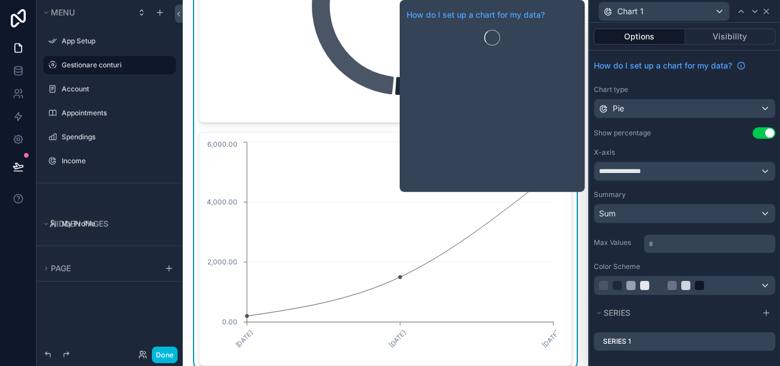
click at [764, 7] on icon at bounding box center [765, 11] width 9 height 9
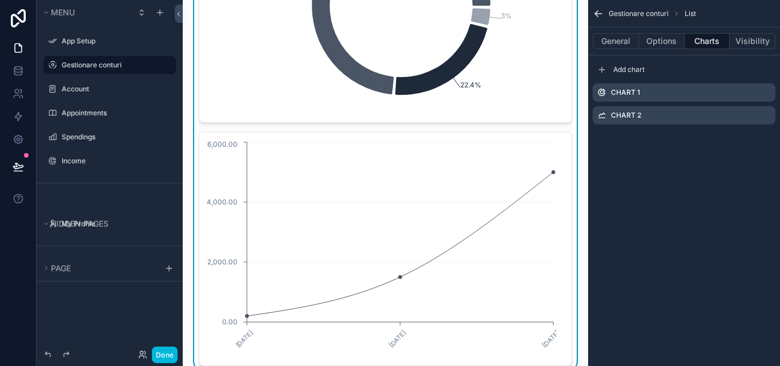
click at [547, 115] on icon "74.6% 22.4% 3%" at bounding box center [381, 5] width 350 height 219
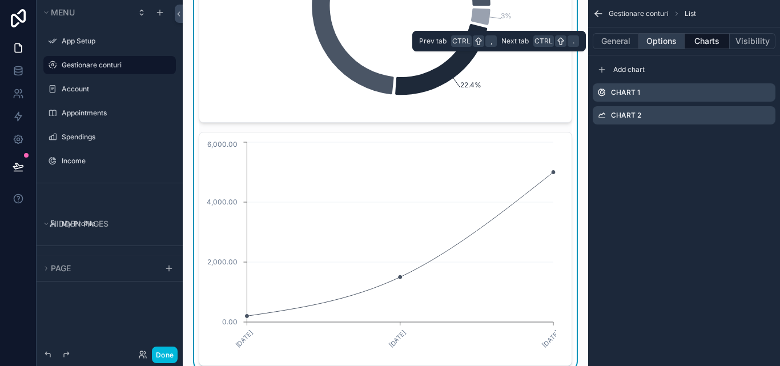
click at [667, 35] on button "Options" at bounding box center [662, 41] width 46 height 16
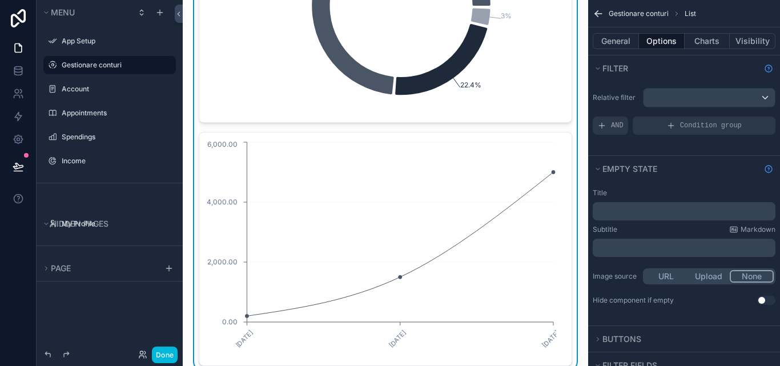
click at [626, 50] on div "General Options Charts Visibility" at bounding box center [684, 40] width 192 height 27
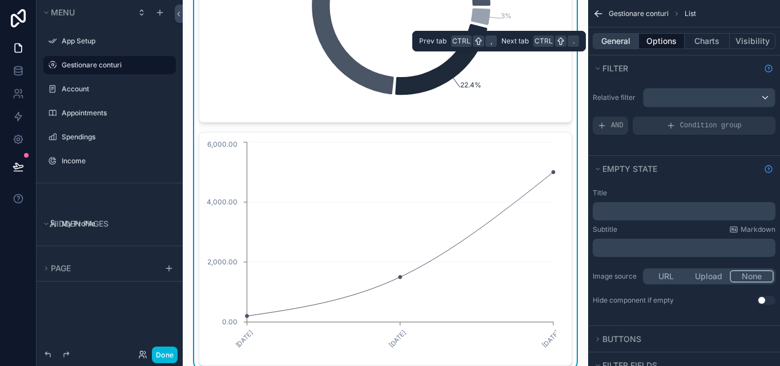
click at [626, 47] on button "General" at bounding box center [615, 41] width 46 height 16
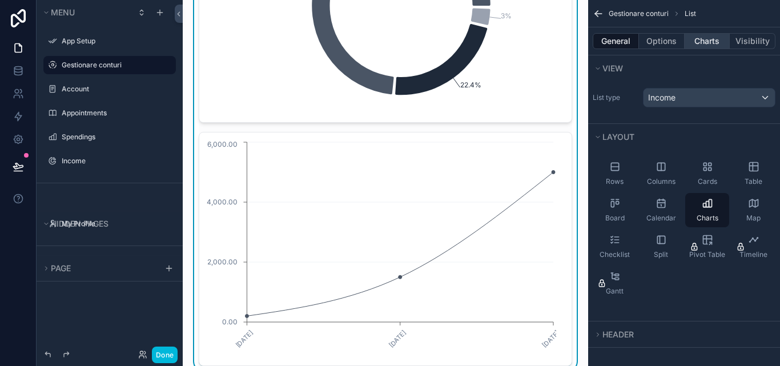
click at [716, 43] on button "Charts" at bounding box center [707, 41] width 46 height 16
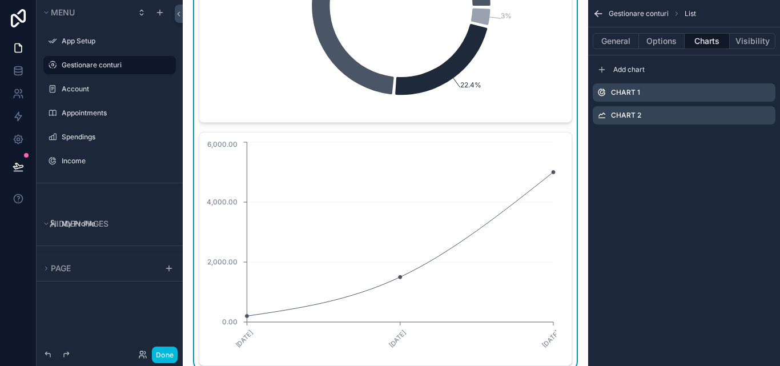
click at [0, 0] on icon "scrollable content" at bounding box center [0, 0] width 0 height 0
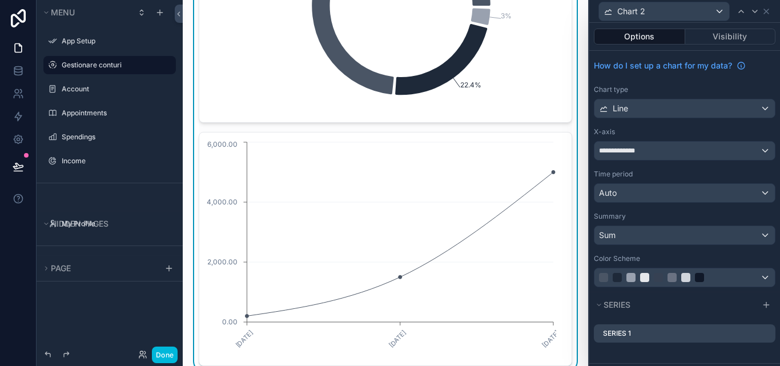
click at [644, 33] on button "Options" at bounding box center [639, 37] width 91 height 16
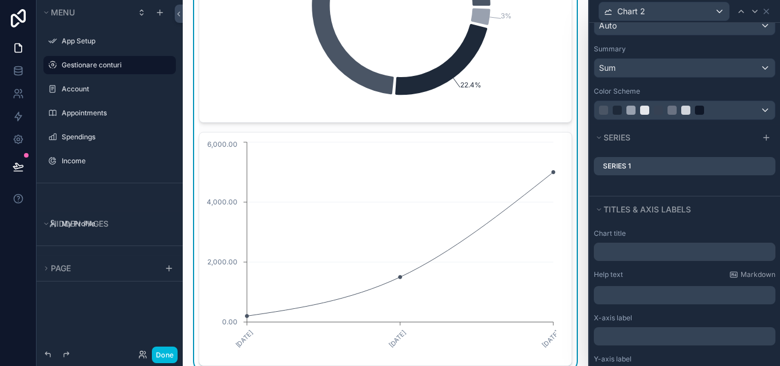
scroll to position [243, 0]
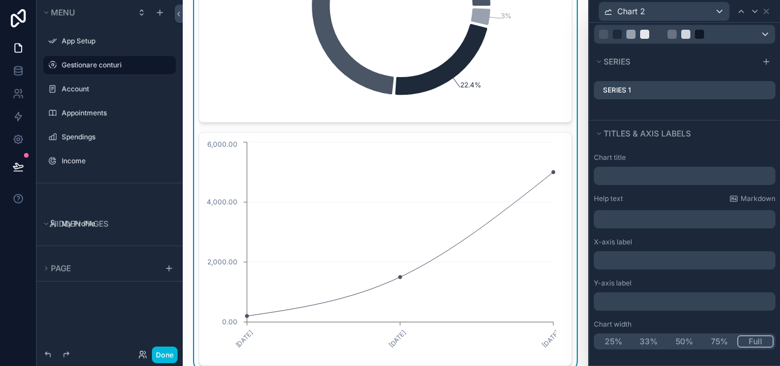
click at [679, 343] on button "50%" at bounding box center [683, 341] width 35 height 13
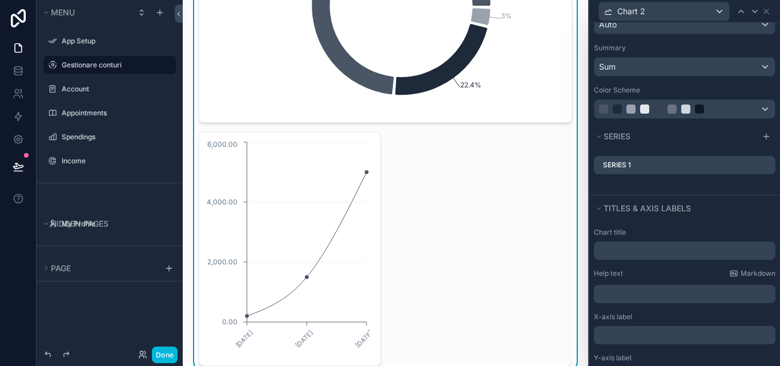
scroll to position [15, 0]
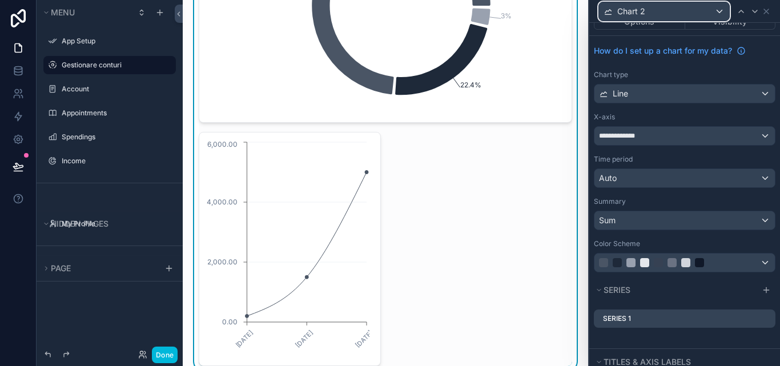
click at [718, 13] on div "Chart 2" at bounding box center [664, 11] width 130 height 18
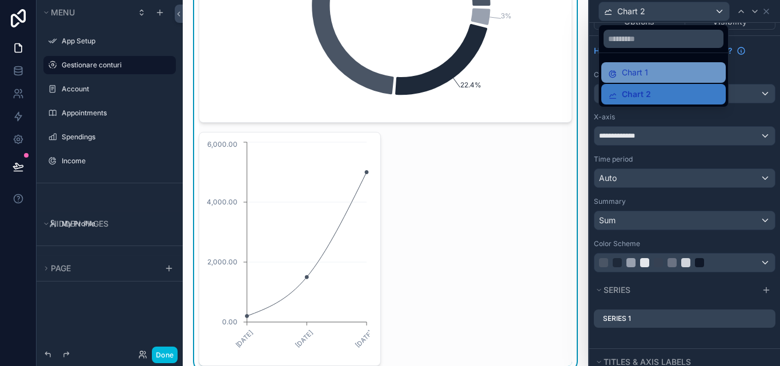
click at [680, 81] on div "Chart 1" at bounding box center [663, 72] width 124 height 21
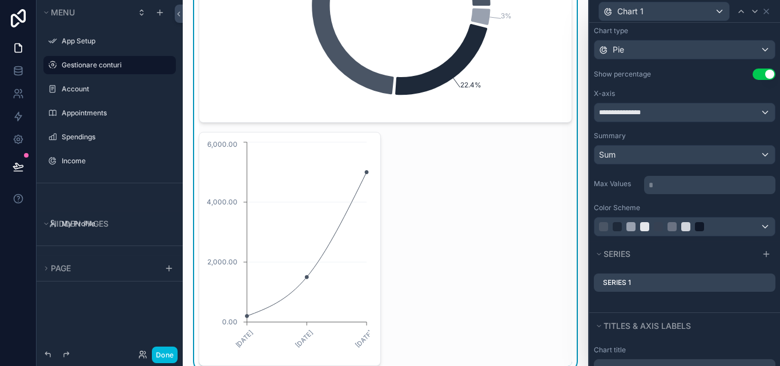
scroll to position [169, 0]
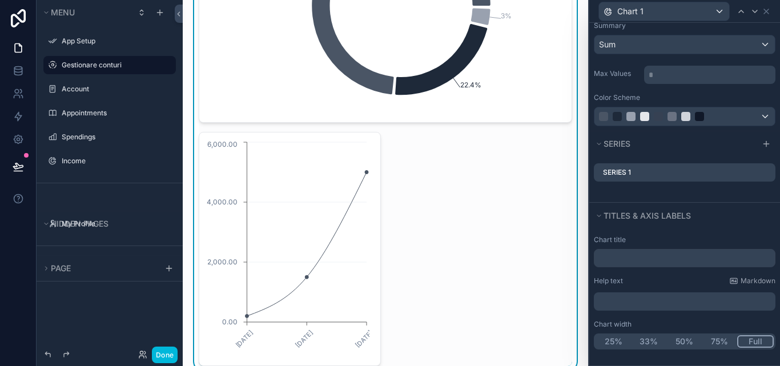
click at [680, 345] on button "50%" at bounding box center [683, 341] width 35 height 13
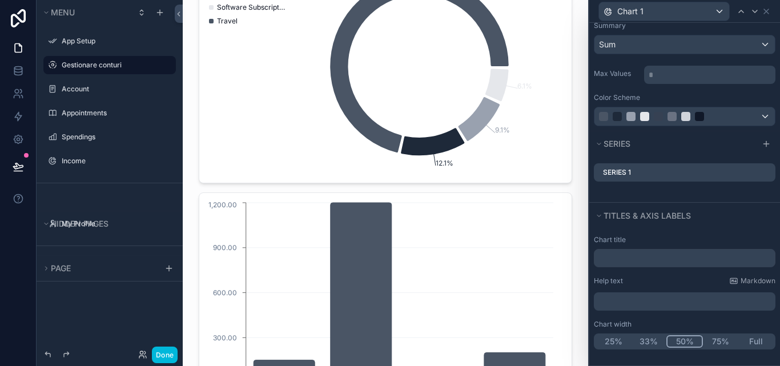
scroll to position [742, 0]
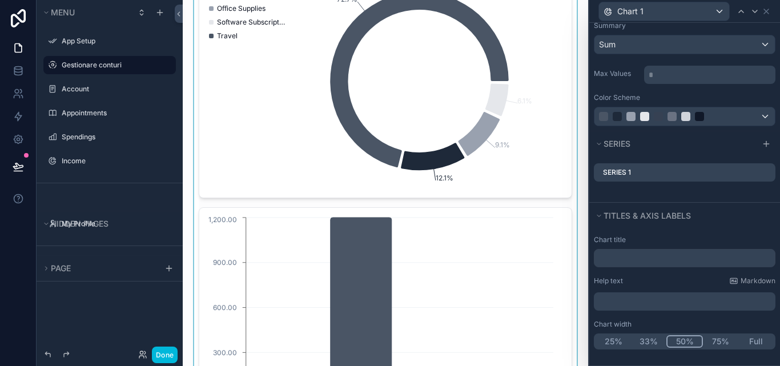
click at [515, 101] on div "scrollable content" at bounding box center [385, 202] width 387 height 486
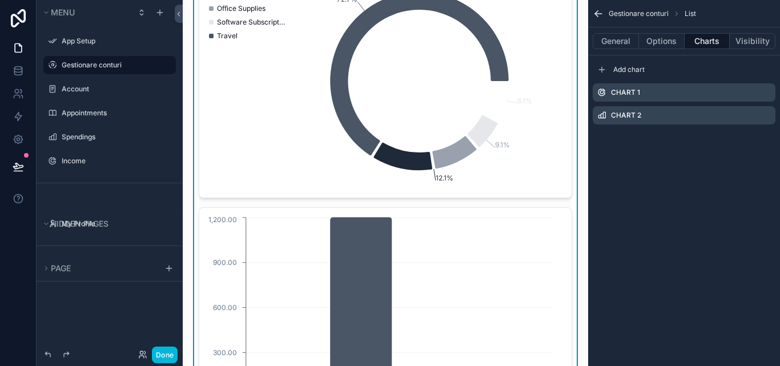
click at [0, 0] on icon "scrollable content" at bounding box center [0, 0] width 0 height 0
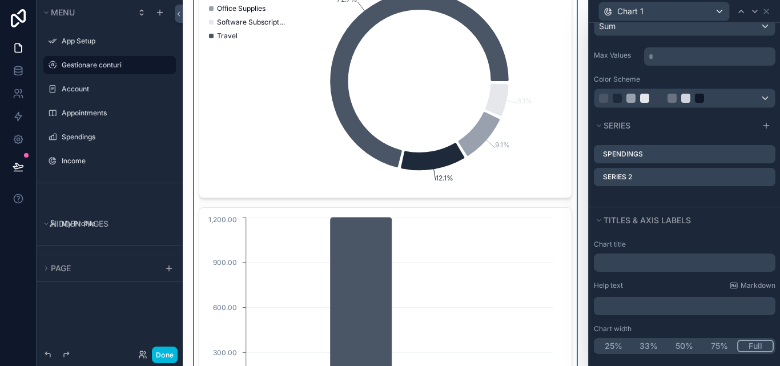
scroll to position [192, 0]
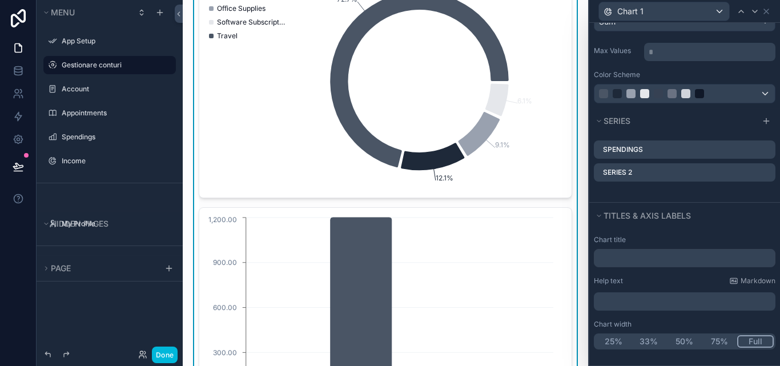
click at [678, 341] on button "50%" at bounding box center [683, 341] width 35 height 13
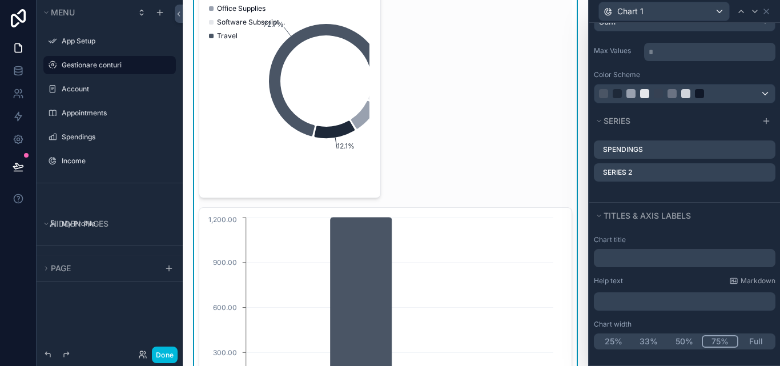
click at [724, 346] on button "75%" at bounding box center [719, 341] width 37 height 13
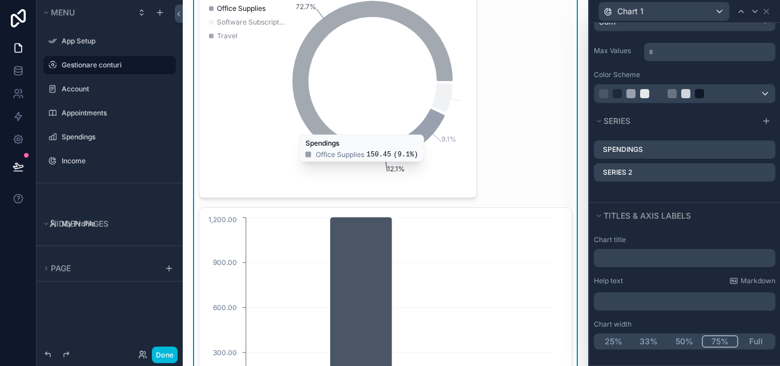
click at [751, 337] on button "Full" at bounding box center [755, 341] width 35 height 13
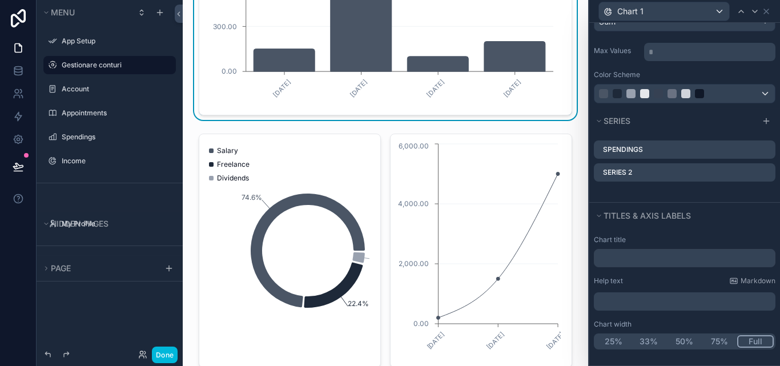
scroll to position [1142, 0]
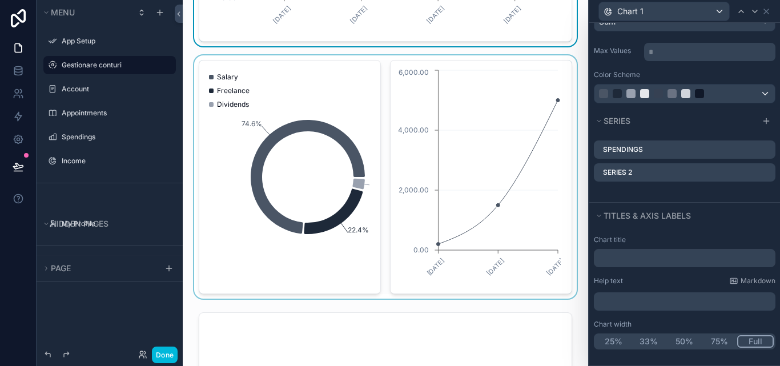
click at [313, 192] on div "scrollable content" at bounding box center [385, 176] width 387 height 243
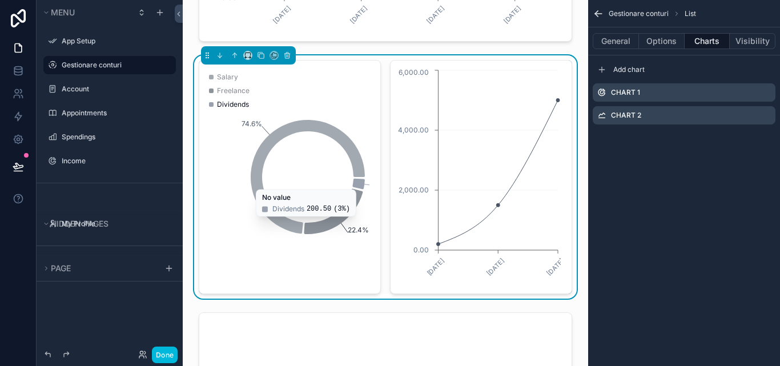
click at [0, 0] on icon "scrollable content" at bounding box center [0, 0] width 0 height 0
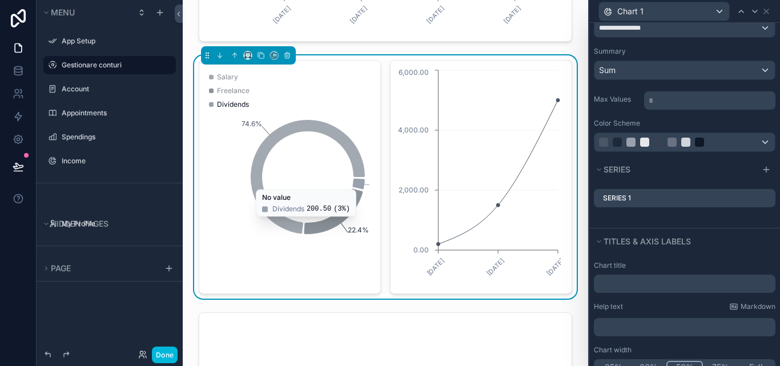
scroll to position [169, 0]
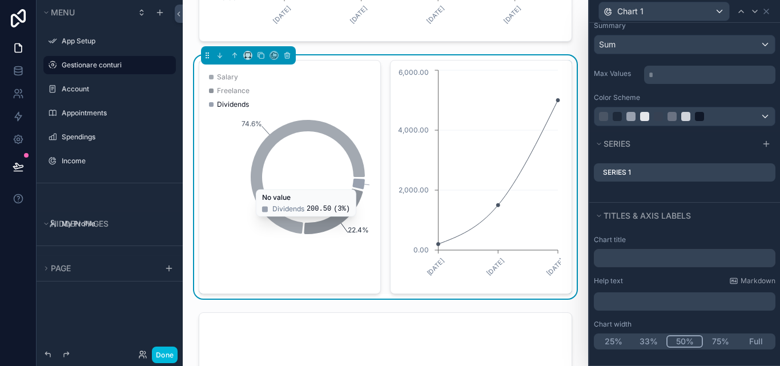
click at [709, 339] on button "75%" at bounding box center [720, 341] width 35 height 13
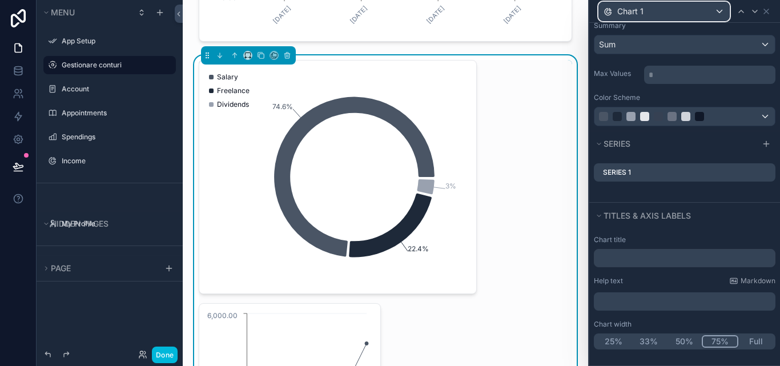
click at [718, 13] on div "Chart 1" at bounding box center [664, 11] width 130 height 18
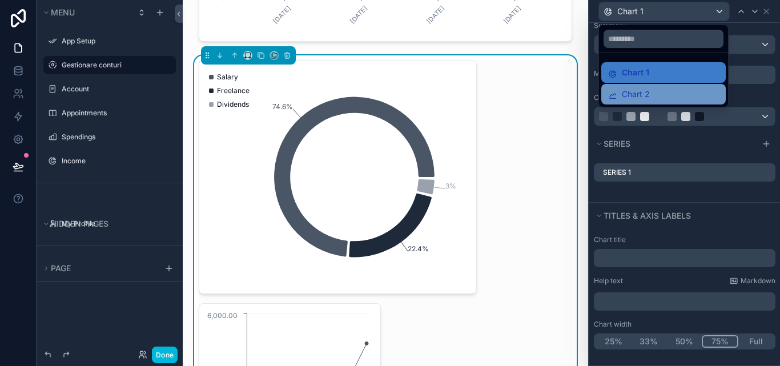
click at [680, 94] on div "Chart 2" at bounding box center [663, 94] width 111 height 14
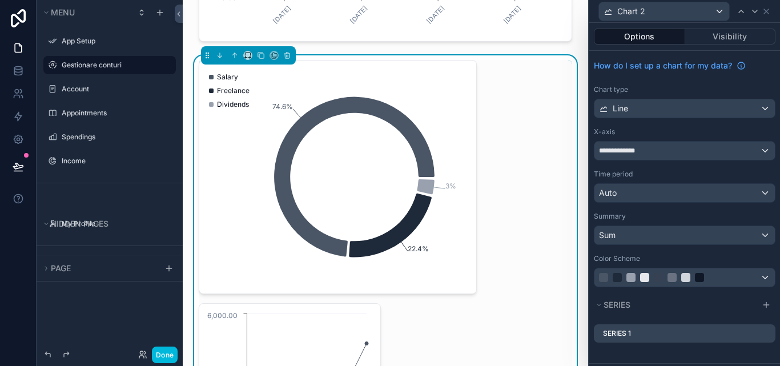
scroll to position [243, 0]
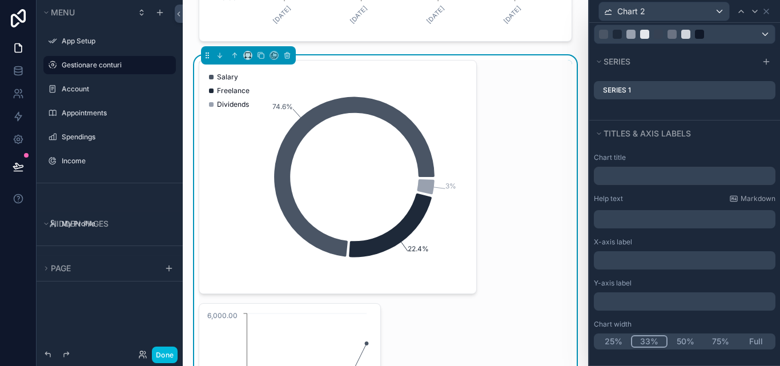
click at [643, 340] on button "33%" at bounding box center [649, 341] width 37 height 13
click at [608, 336] on button "25%" at bounding box center [612, 341] width 35 height 13
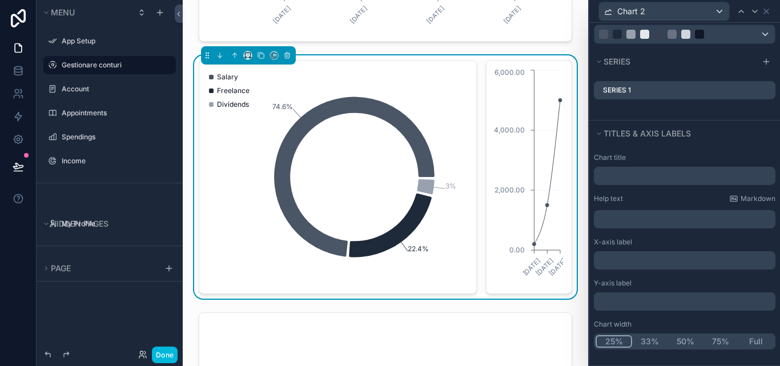
click at [749, 345] on button "Full" at bounding box center [755, 341] width 35 height 13
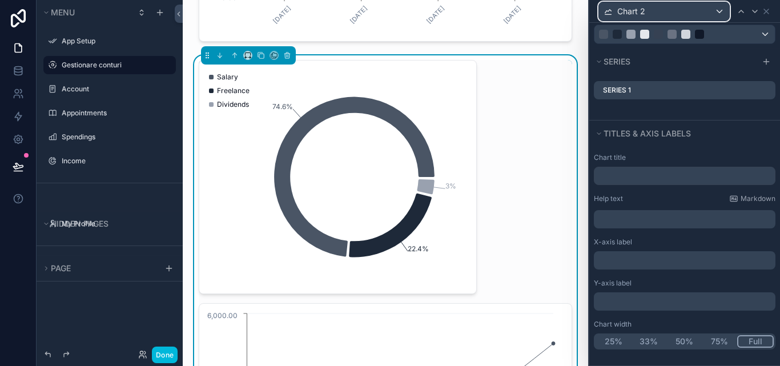
click at [722, 11] on div "Chart 2" at bounding box center [664, 11] width 130 height 18
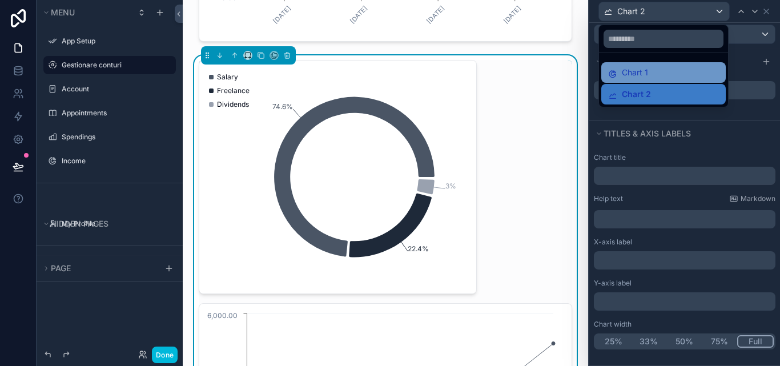
click at [675, 71] on div "Chart 1" at bounding box center [663, 73] width 111 height 14
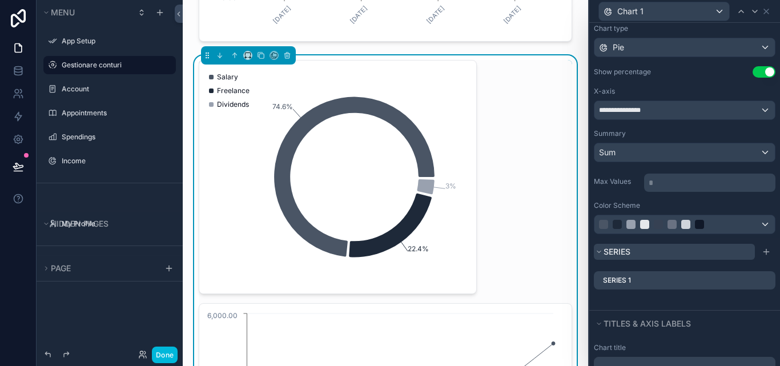
scroll to position [169, 0]
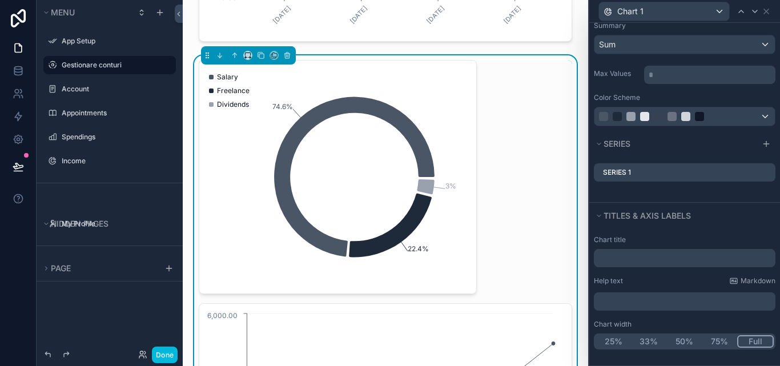
click at [743, 336] on button "Full" at bounding box center [755, 341] width 37 height 13
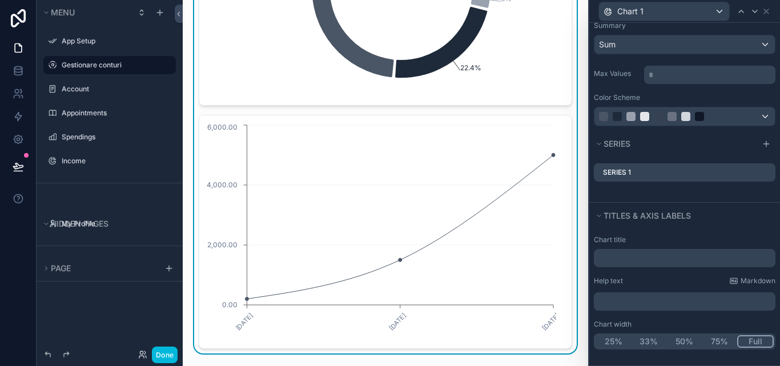
scroll to position [1313, 0]
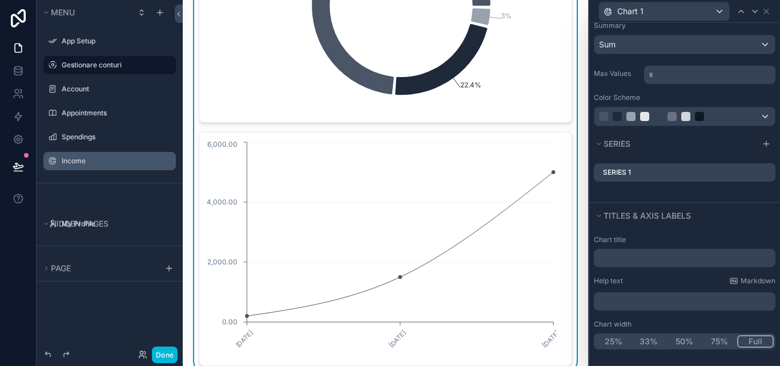
click at [82, 162] on label "Income" at bounding box center [115, 160] width 107 height 9
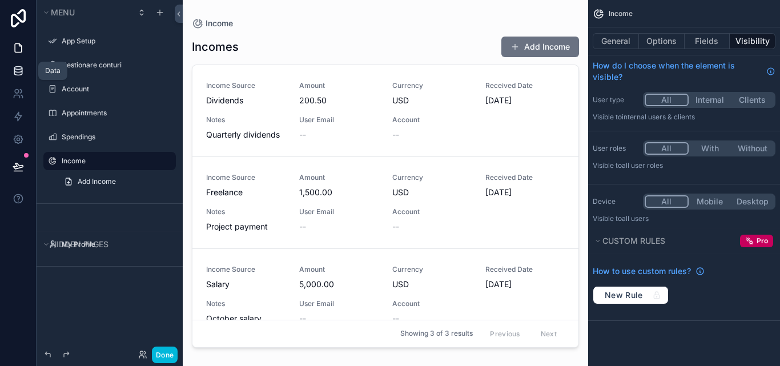
click at [6, 69] on link at bounding box center [18, 70] width 36 height 23
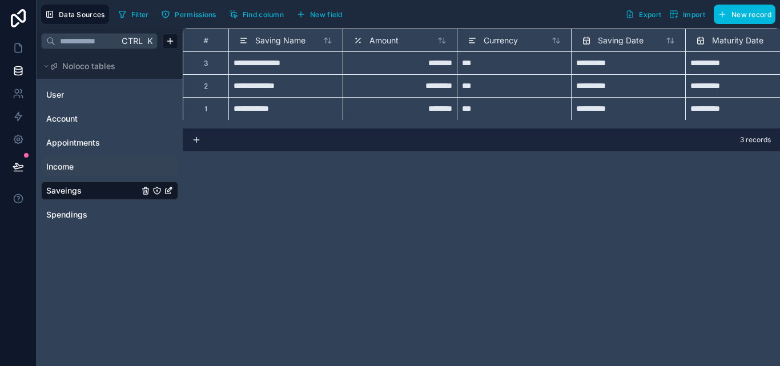
click at [69, 164] on span "Income" at bounding box center [59, 166] width 27 height 11
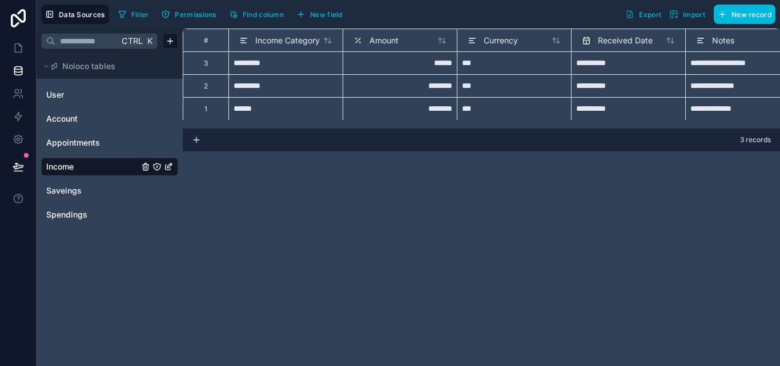
click at [580, 108] on input "**********" at bounding box center [628, 109] width 104 height 18
click at [579, 108] on input "**********" at bounding box center [628, 109] width 104 height 18
click at [584, 108] on input "**********" at bounding box center [628, 109] width 104 height 18
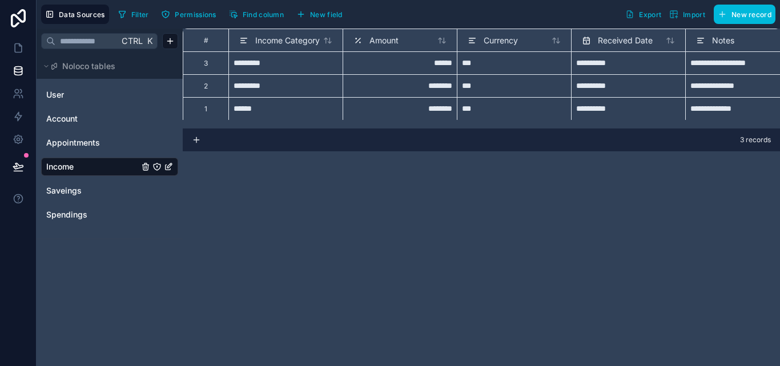
click at [584, 108] on input "**********" at bounding box center [628, 109] width 104 height 18
click at [598, 106] on input "**********" at bounding box center [628, 109] width 104 height 18
click at [598, 108] on input "**********" at bounding box center [628, 109] width 104 height 18
click at [604, 108] on input "**********" at bounding box center [628, 109] width 104 height 18
click at [659, 95] on div "**********" at bounding box center [628, 85] width 114 height 23
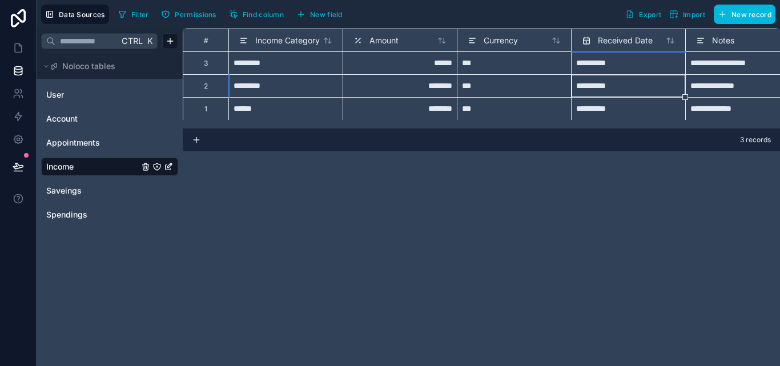
click at [648, 88] on input "**********" at bounding box center [628, 86] width 104 height 18
select select "****"
select select "*"
click at [642, 102] on input "**********" at bounding box center [628, 109] width 104 height 18
select select "****"
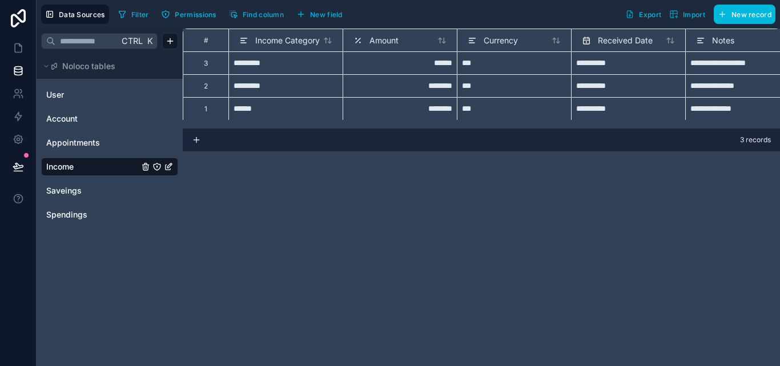
select select "*"
click at [636, 107] on input "**********" at bounding box center [628, 109] width 104 height 18
select select "****"
select select "*"
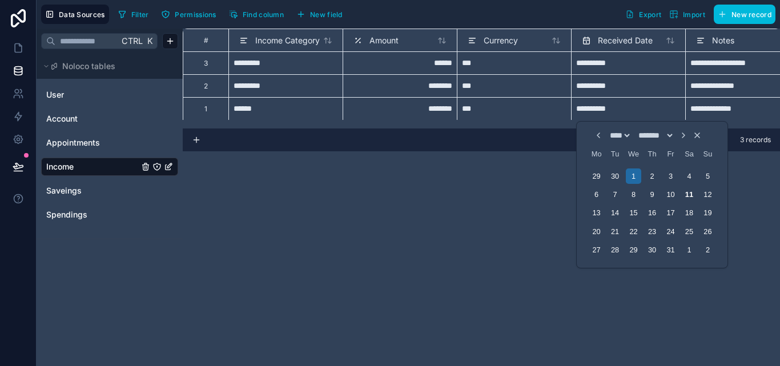
click at [594, 134] on div "**** **** **** **** **** **** **** **** **** **** **** **** **** **** **** ****…" at bounding box center [651, 135] width 137 height 9
click at [692, 236] on div "25" at bounding box center [688, 231] width 15 height 15
type input "**********"
click at [687, 234] on div "25" at bounding box center [688, 231] width 15 height 15
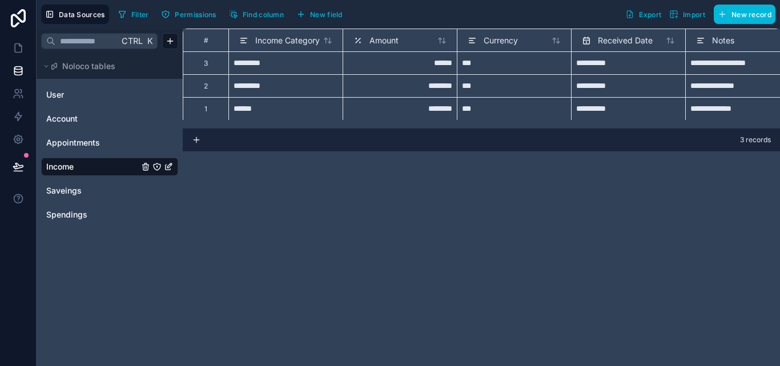
click at [506, 185] on div "**********" at bounding box center [481, 197] width 597 height 337
click at [627, 67] on input "**********" at bounding box center [628, 63] width 104 height 18
select select "****"
select select "*"
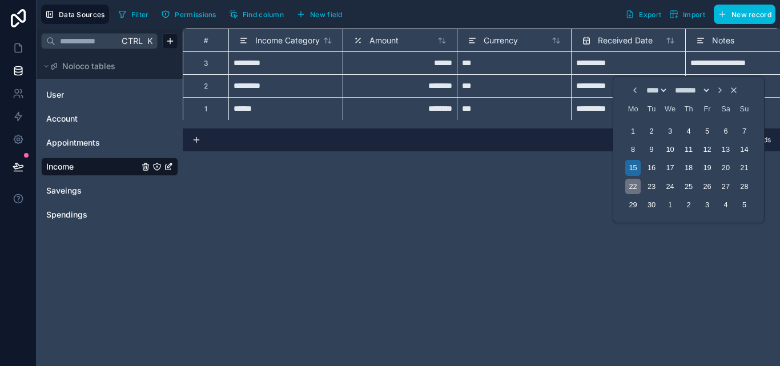
click at [633, 185] on div "22" at bounding box center [632, 186] width 15 height 15
type input "**********"
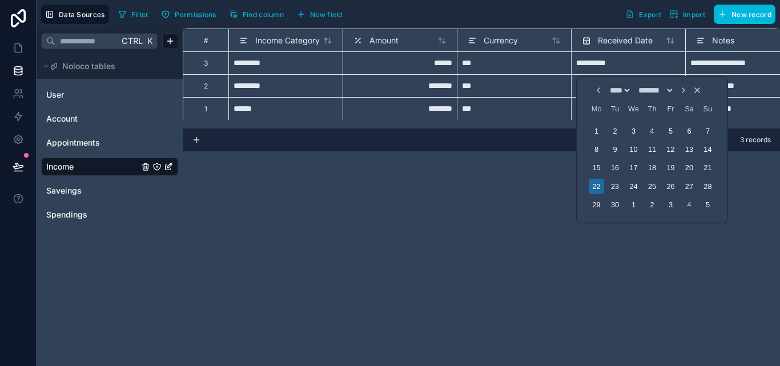
click at [546, 188] on div "**********" at bounding box center [481, 197] width 597 height 337
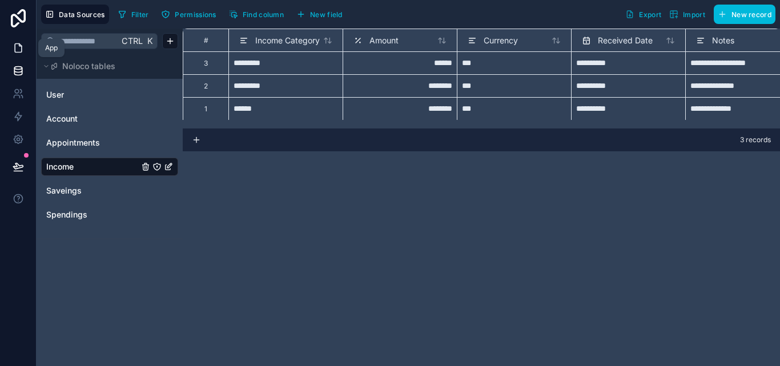
click at [14, 52] on icon at bounding box center [18, 47] width 11 height 11
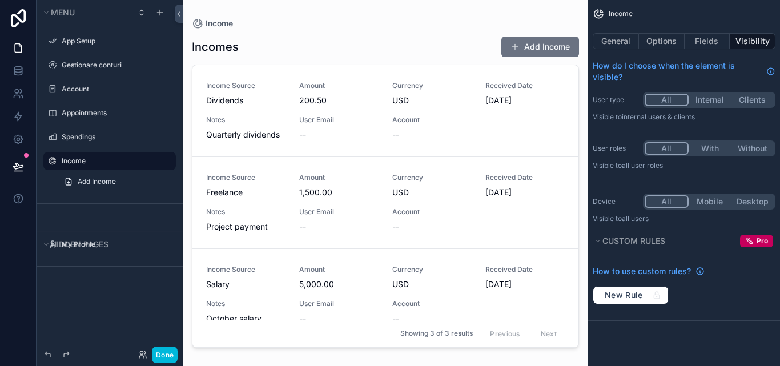
click at [580, 85] on div "scrollable content" at bounding box center [385, 176] width 405 height 352
click at [78, 63] on label "Gestionare conturi" at bounding box center [115, 65] width 107 height 9
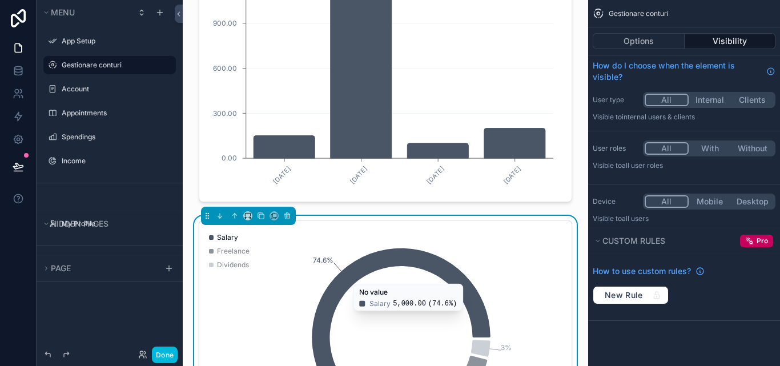
scroll to position [856, 0]
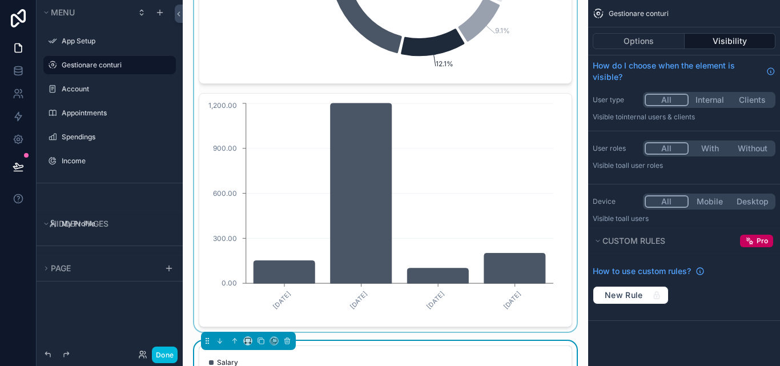
click at [376, 203] on div "scrollable content" at bounding box center [385, 88] width 387 height 486
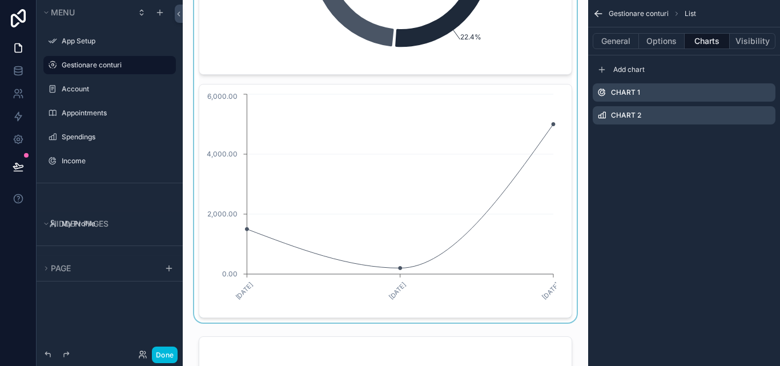
scroll to position [1370, 0]
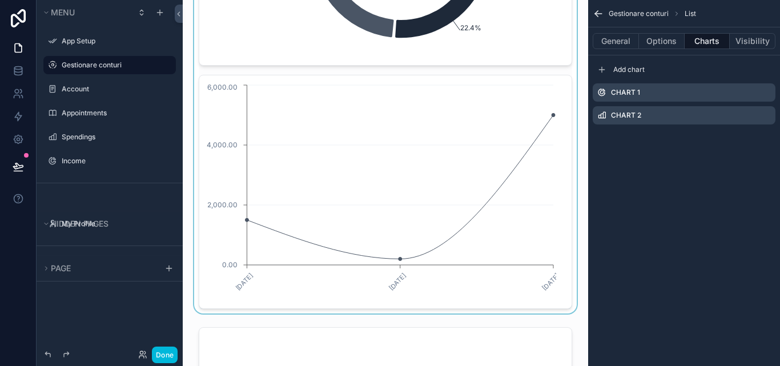
click at [502, 192] on div "scrollable content" at bounding box center [385, 70] width 387 height 486
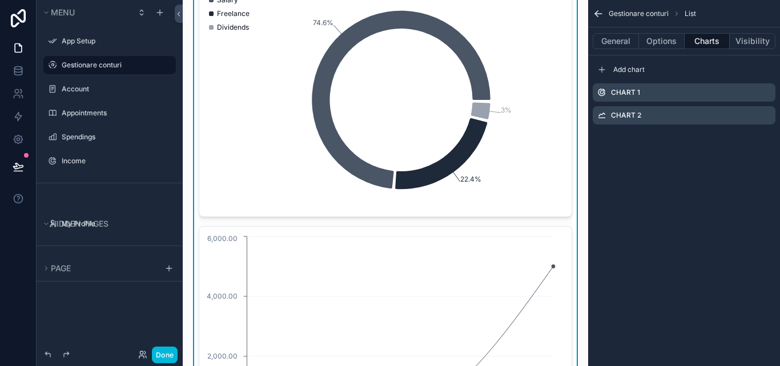
scroll to position [1199, 0]
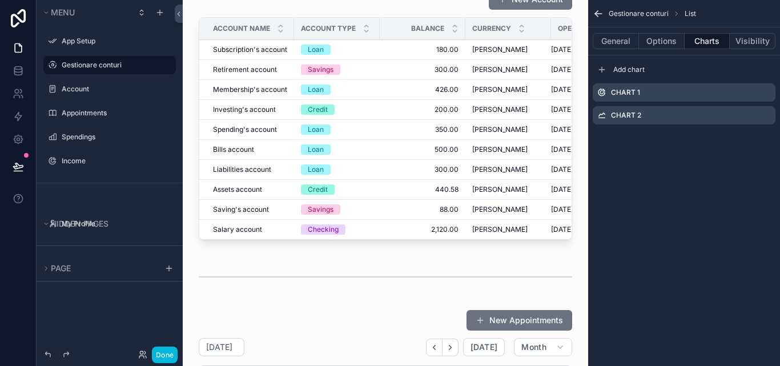
scroll to position [0, 0]
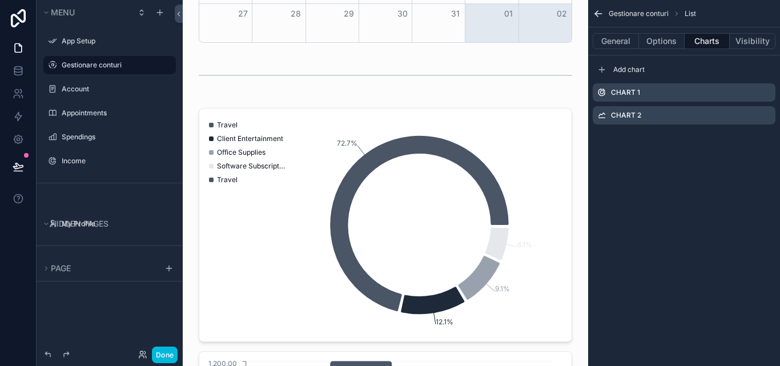
scroll to position [551, 0]
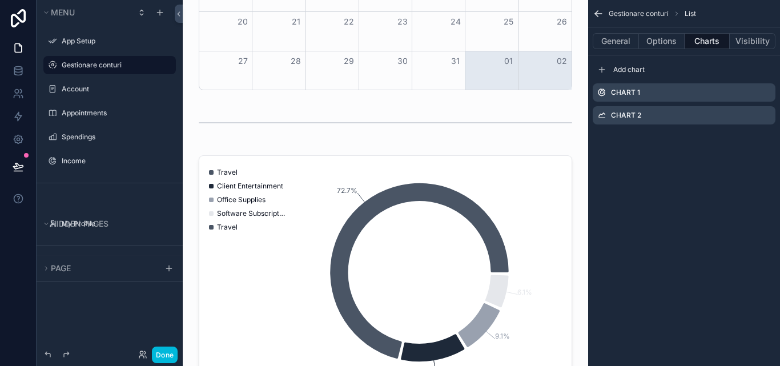
drag, startPoint x: 580, startPoint y: 46, endPoint x: 494, endPoint y: 148, distance: 133.2
click at [494, 142] on div "scrollable content" at bounding box center [385, 123] width 387 height 38
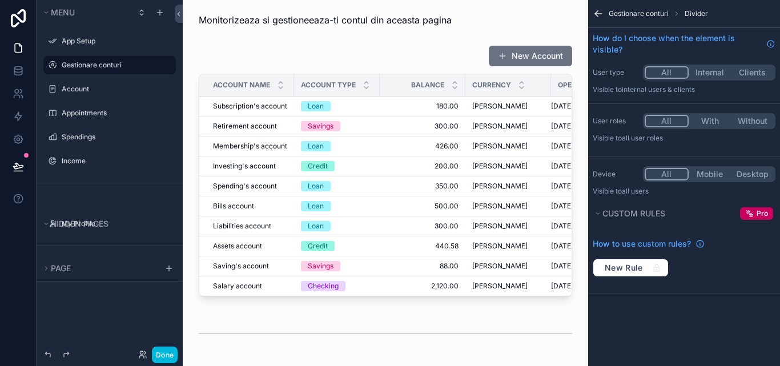
scroll to position [0, 0]
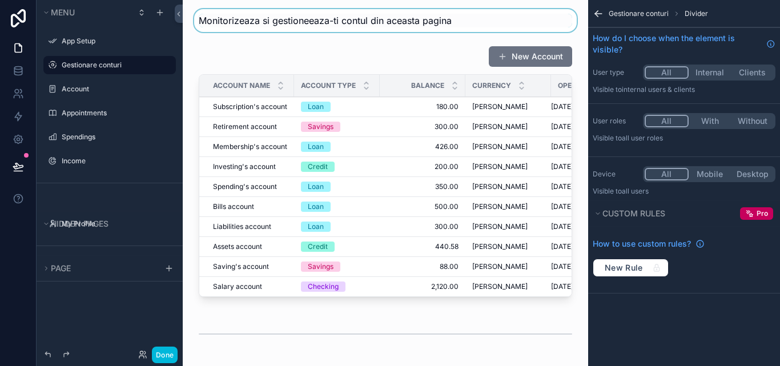
click at [563, 22] on div "scrollable content" at bounding box center [385, 20] width 387 height 23
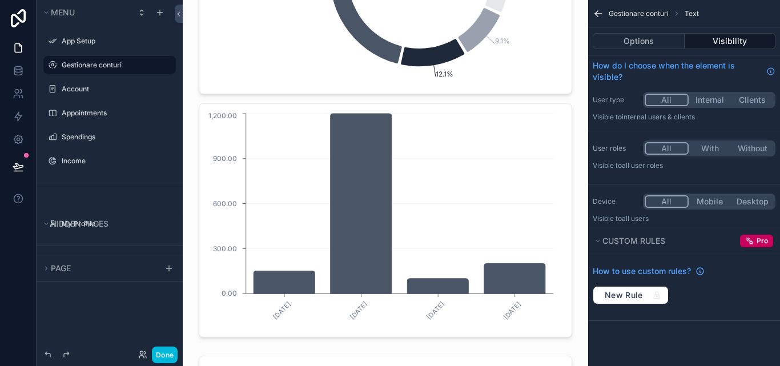
scroll to position [856, 0]
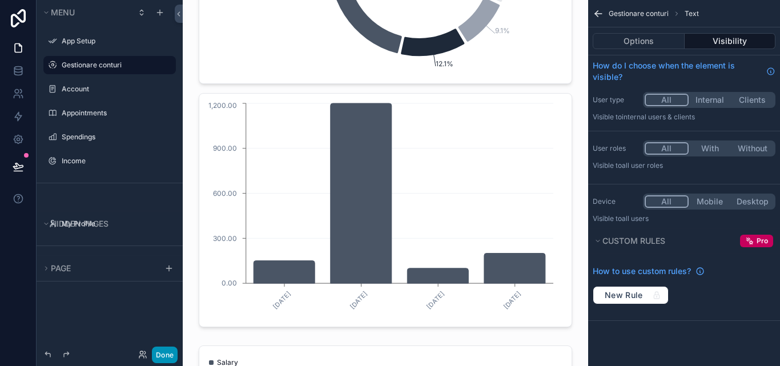
click at [168, 348] on button "Done" at bounding box center [165, 354] width 26 height 17
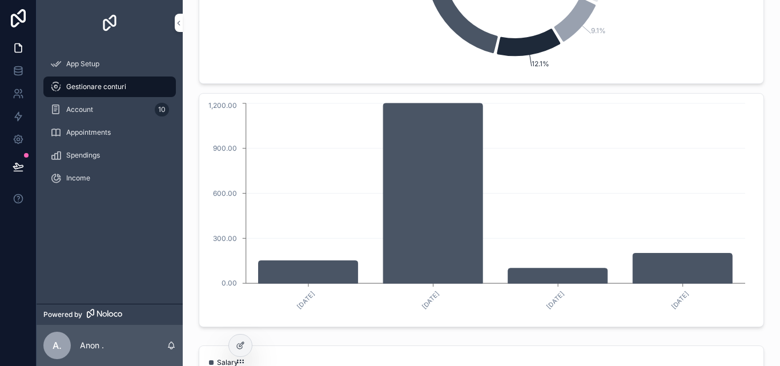
scroll to position [490, 0]
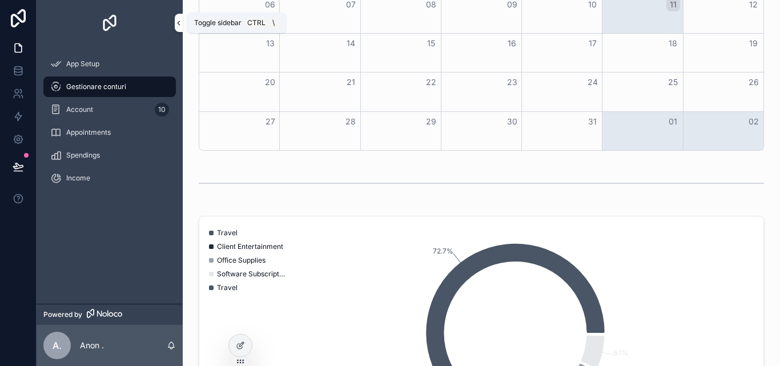
click at [176, 19] on icon "scrollable content" at bounding box center [179, 23] width 8 height 9
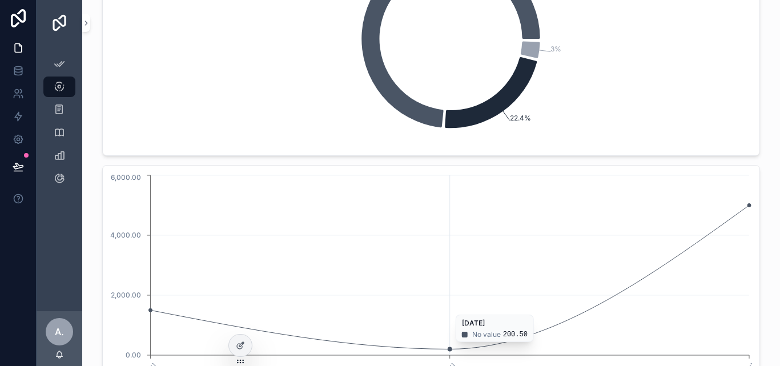
scroll to position [1142, 0]
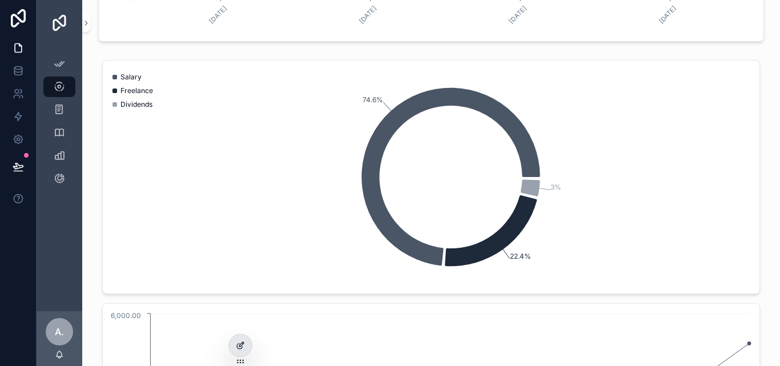
click at [243, 343] on icon at bounding box center [242, 342] width 1 height 1
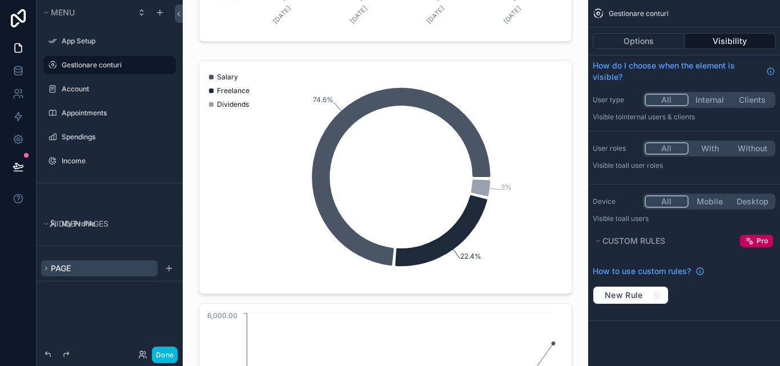
click at [100, 270] on button "Page" at bounding box center [99, 268] width 116 height 16
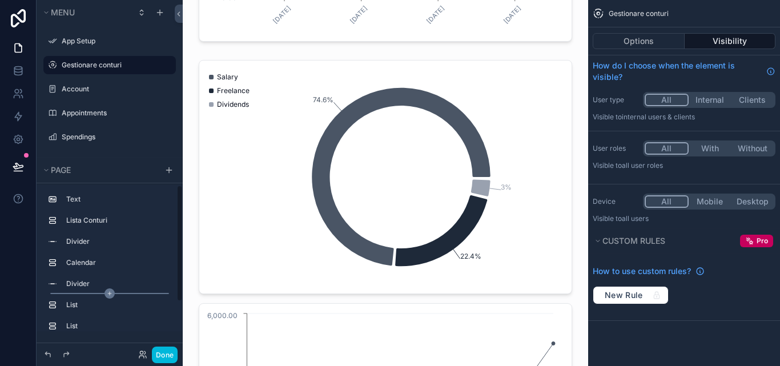
click at [86, 204] on div "Text" at bounding box center [118, 199] width 105 height 9
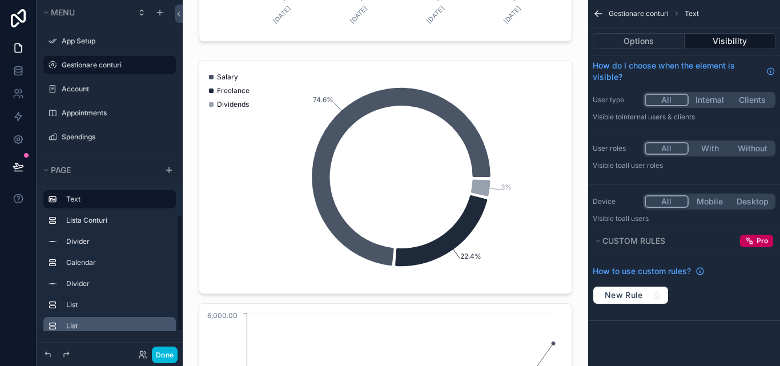
scroll to position [37, 0]
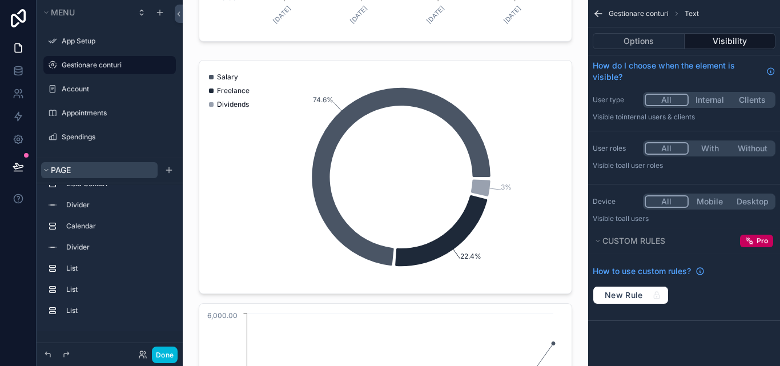
click at [54, 166] on span "Page" at bounding box center [61, 170] width 20 height 10
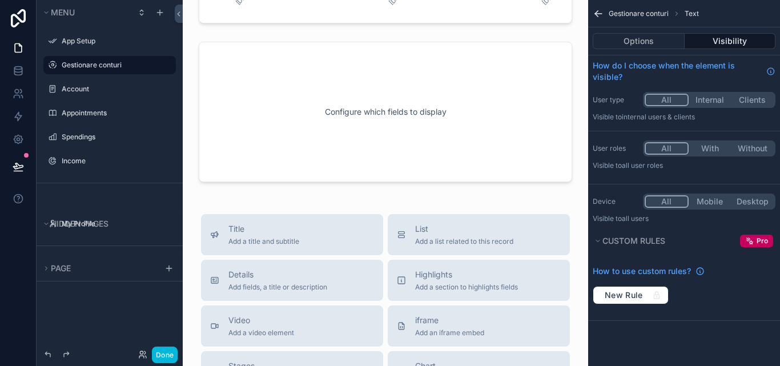
scroll to position [1712, 0]
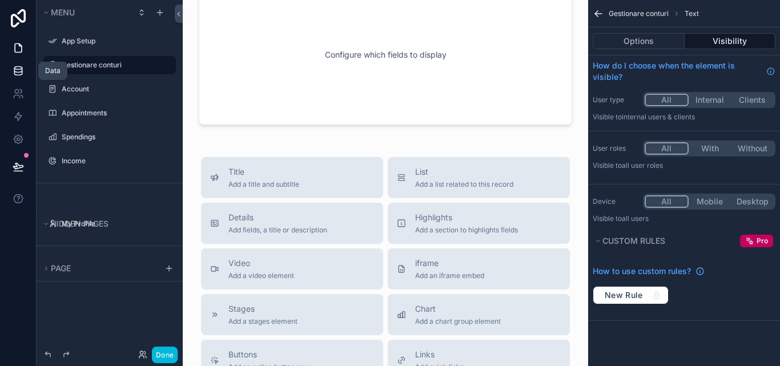
click at [23, 75] on icon at bounding box center [18, 70] width 11 height 11
click at [22, 73] on icon at bounding box center [17, 73] width 7 height 5
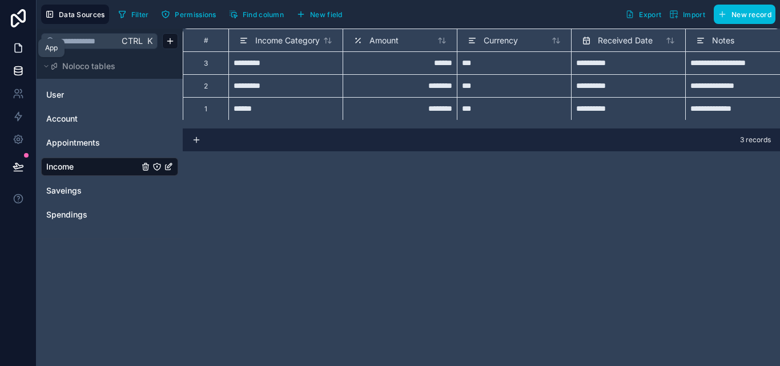
click at [22, 49] on icon at bounding box center [18, 47] width 11 height 11
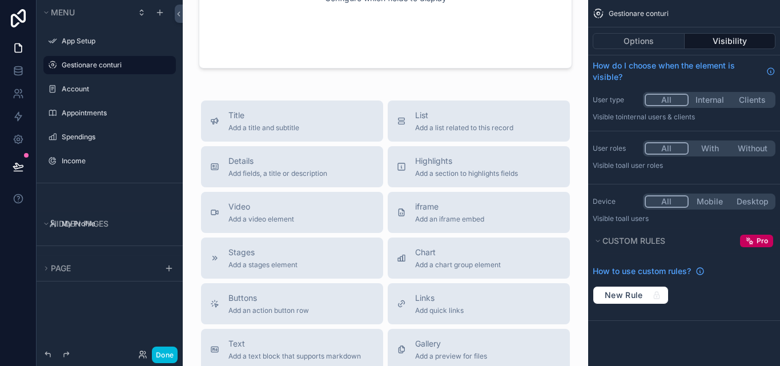
scroll to position [1769, 0]
click at [438, 253] on button "Chart Add a chart group element" at bounding box center [479, 257] width 182 height 41
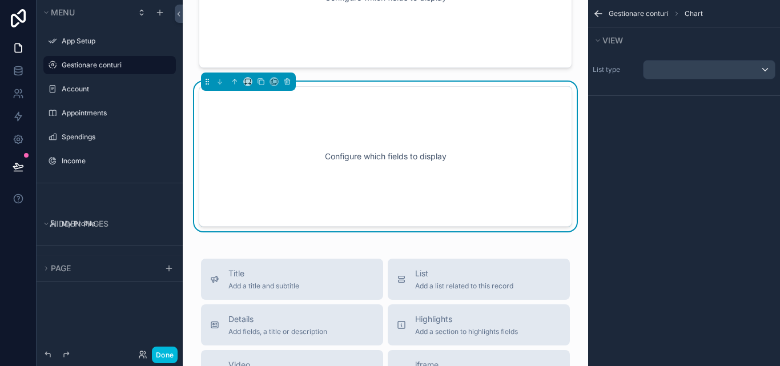
scroll to position [1751, 0]
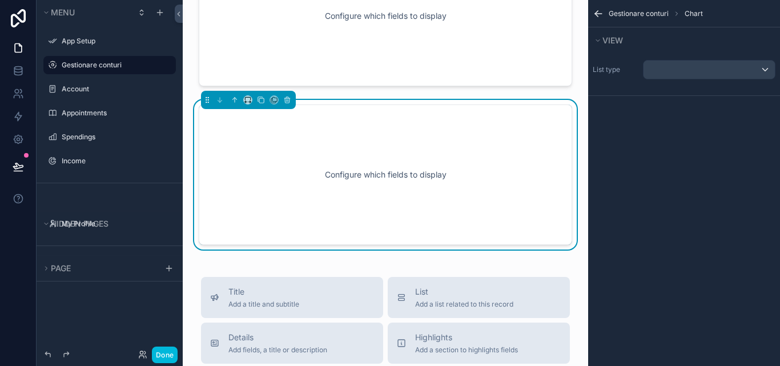
click at [451, 215] on div "Configure which fields to display" at bounding box center [385, 174] width 336 height 103
click at [749, 67] on div "scrollable content" at bounding box center [708, 70] width 131 height 18
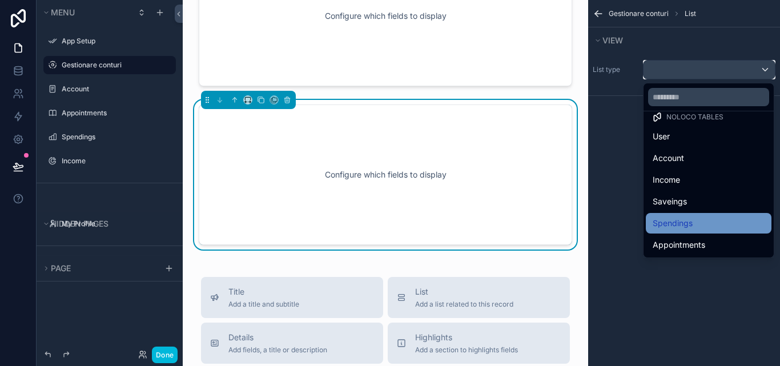
scroll to position [0, 0]
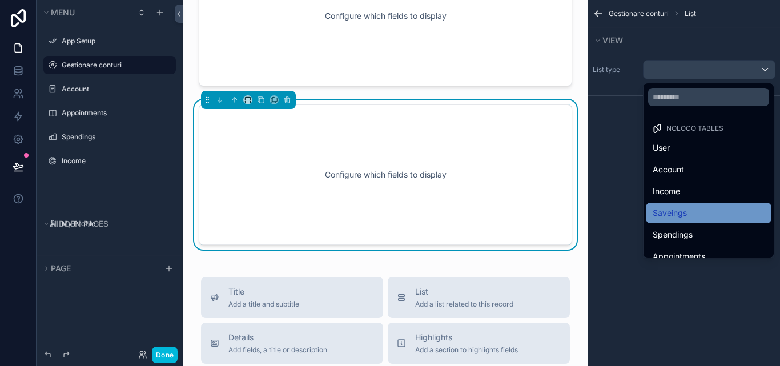
click at [706, 216] on div "Saveings" at bounding box center [708, 213] width 112 height 14
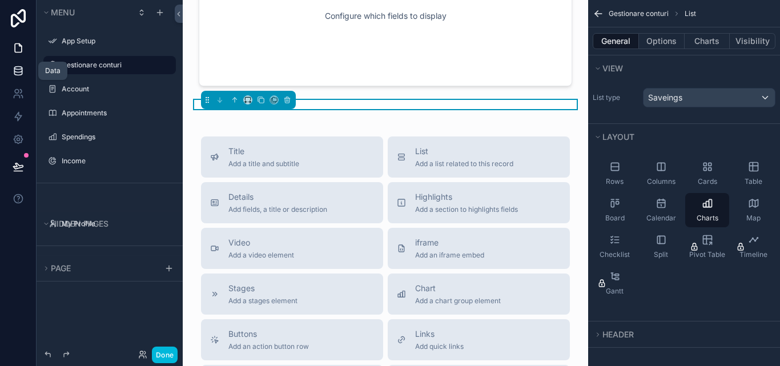
click at [0, 79] on link at bounding box center [18, 70] width 36 height 23
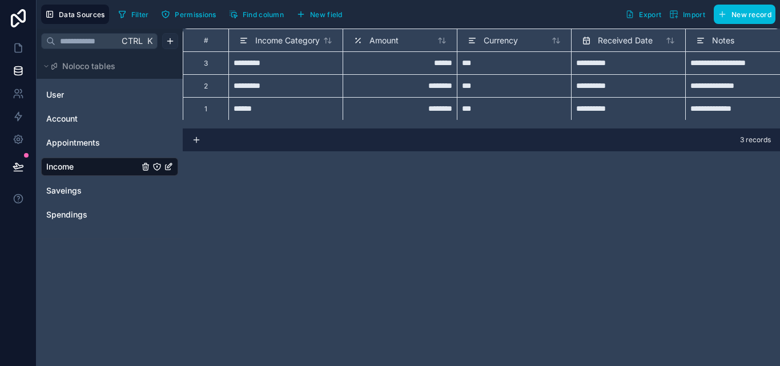
click at [173, 42] on html "**********" at bounding box center [390, 183] width 780 height 366
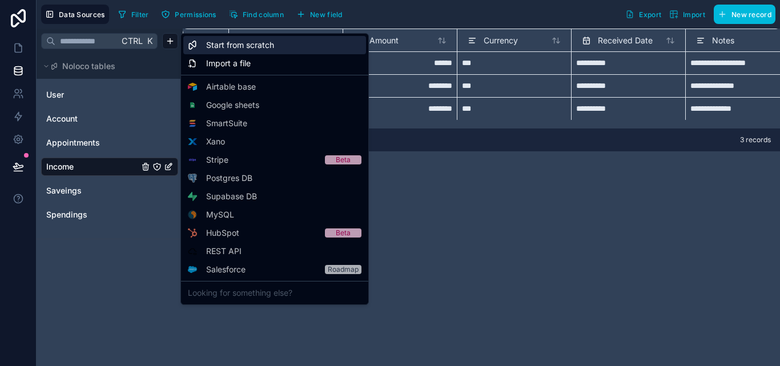
click at [231, 45] on span "Start from scratch" at bounding box center [240, 44] width 68 height 11
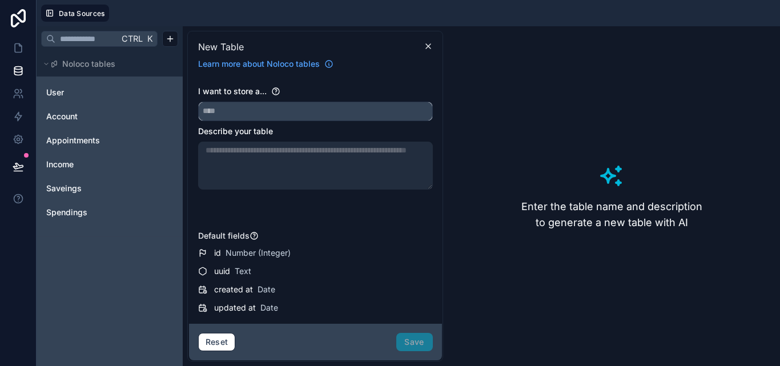
click at [276, 106] on input "text" at bounding box center [315, 111] width 233 height 18
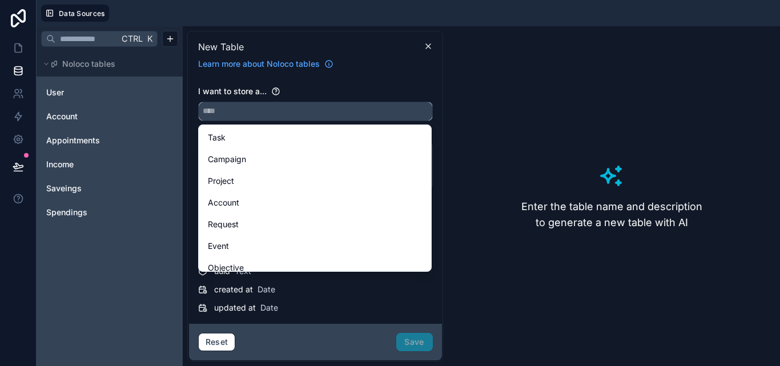
type input "*"
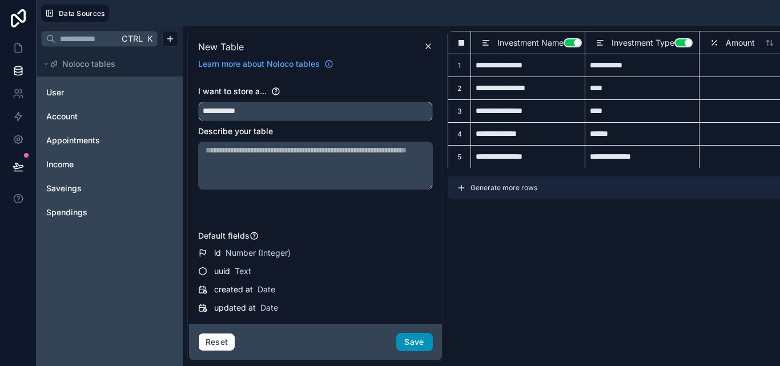
type input "**********"
click at [421, 346] on button "Save" at bounding box center [414, 342] width 37 height 18
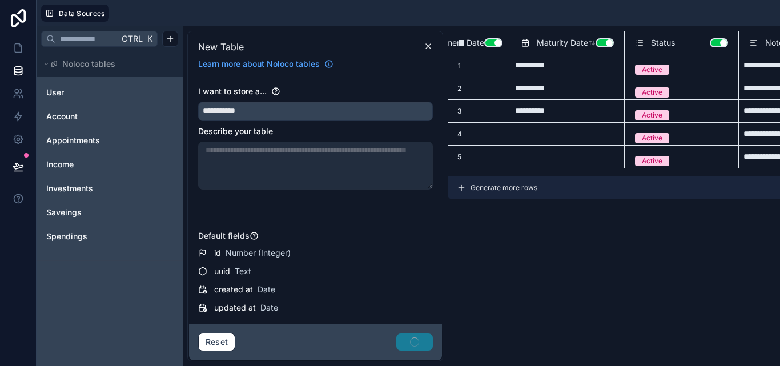
scroll to position [0, 535]
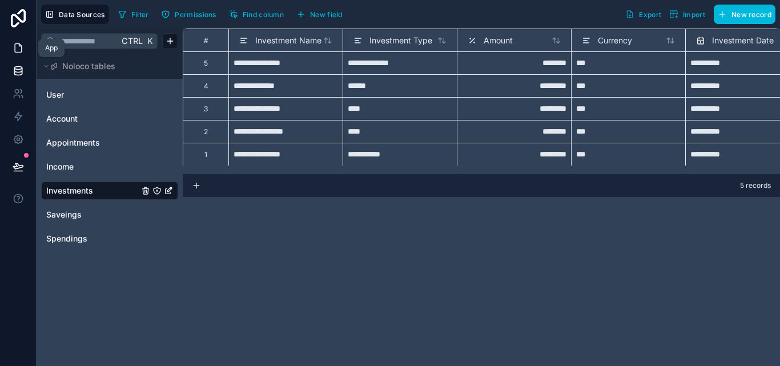
click at [16, 54] on link at bounding box center [18, 48] width 36 height 23
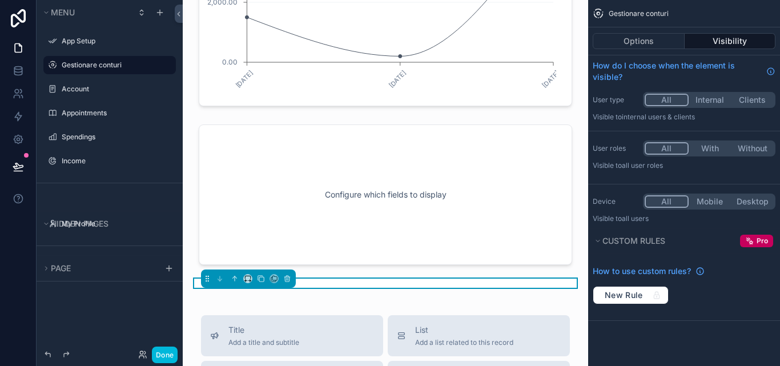
scroll to position [1655, 0]
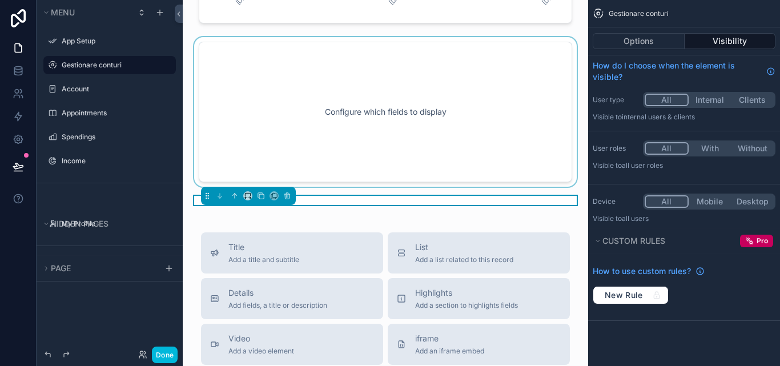
click at [311, 134] on div "scrollable content" at bounding box center [385, 112] width 387 height 150
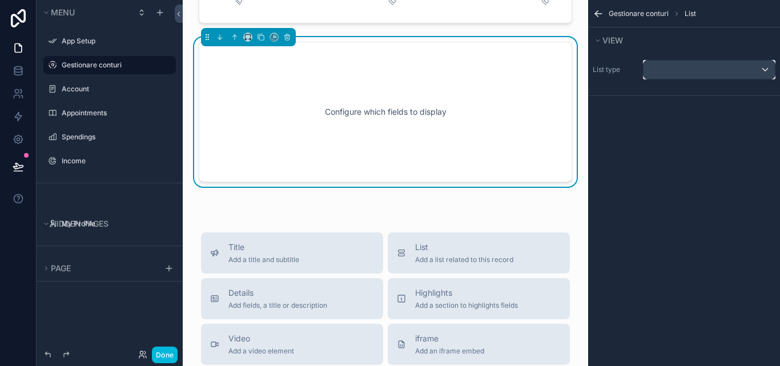
click at [687, 71] on div "scrollable content" at bounding box center [708, 70] width 131 height 18
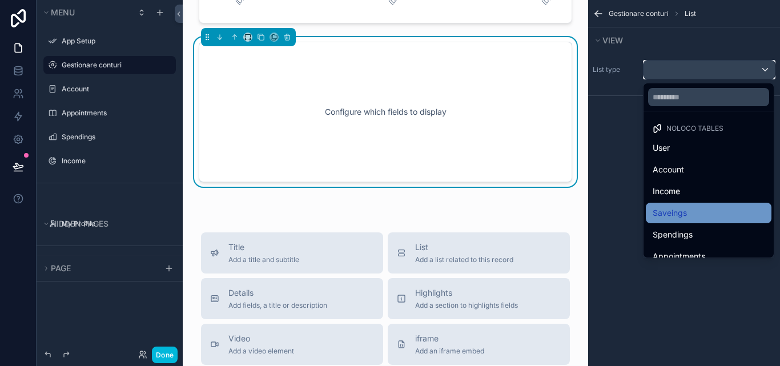
scroll to position [33, 0]
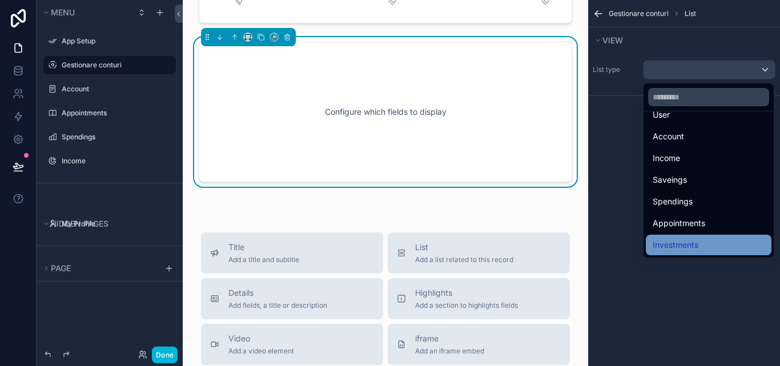
click at [703, 241] on div "Investments" at bounding box center [708, 245] width 112 height 14
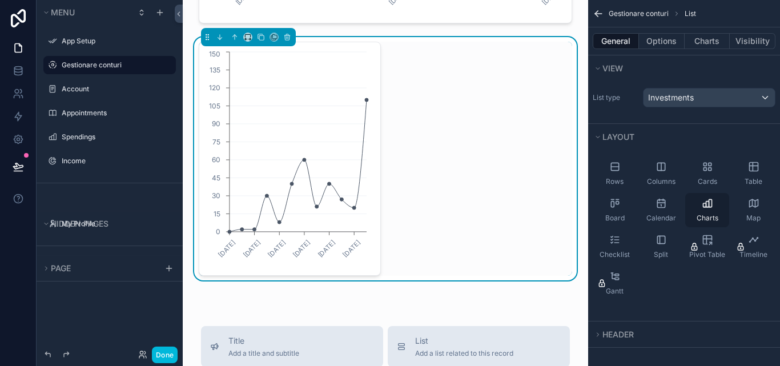
click at [709, 205] on icon "scrollable content" at bounding box center [706, 202] width 11 height 11
click at [677, 45] on button "Options" at bounding box center [662, 41] width 46 height 16
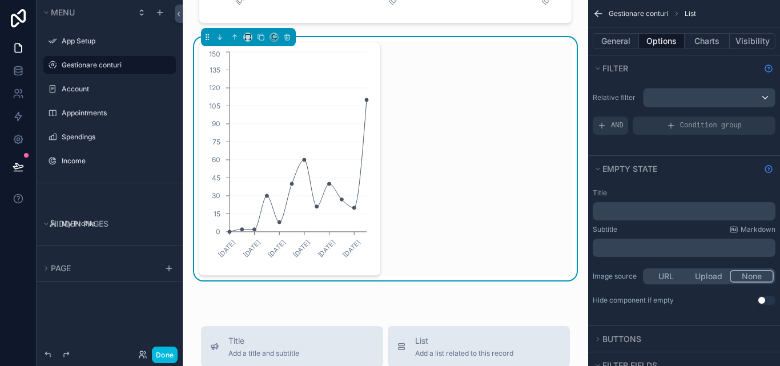
click at [620, 50] on div "General Options Charts Visibility" at bounding box center [684, 40] width 192 height 27
click at [622, 45] on button "General" at bounding box center [615, 41] width 46 height 16
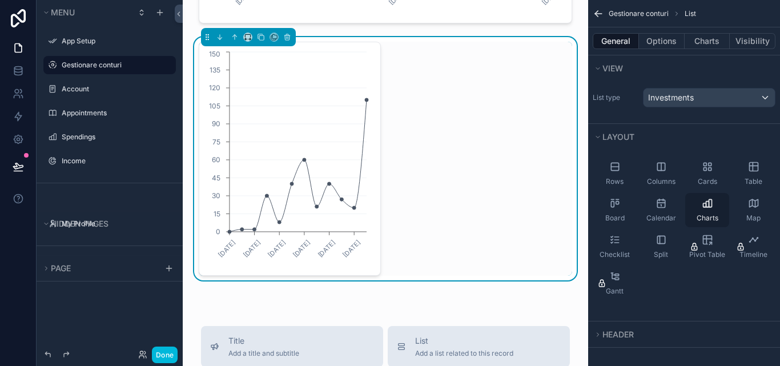
click at [693, 205] on div "Charts" at bounding box center [707, 210] width 44 height 34
click at [727, 34] on button "Charts" at bounding box center [707, 41] width 46 height 16
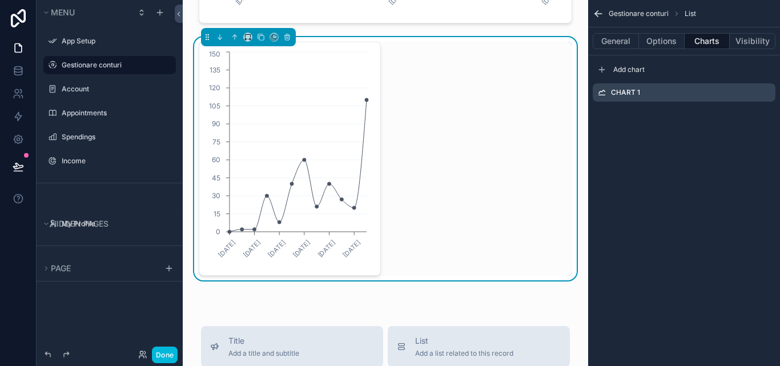
click at [0, 0] on icon "scrollable content" at bounding box center [0, 0] width 0 height 0
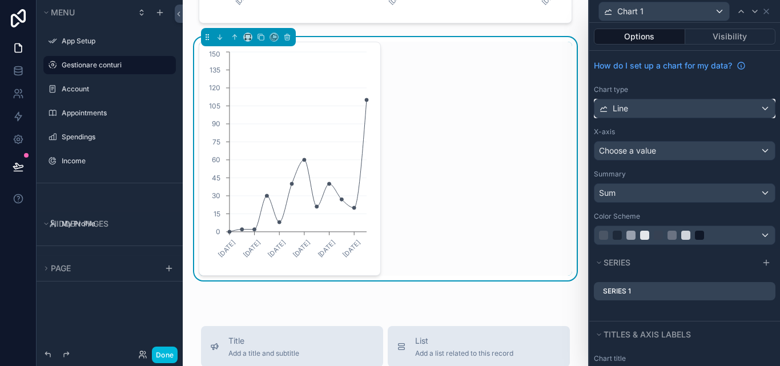
click at [761, 107] on div "Line" at bounding box center [684, 108] width 180 height 18
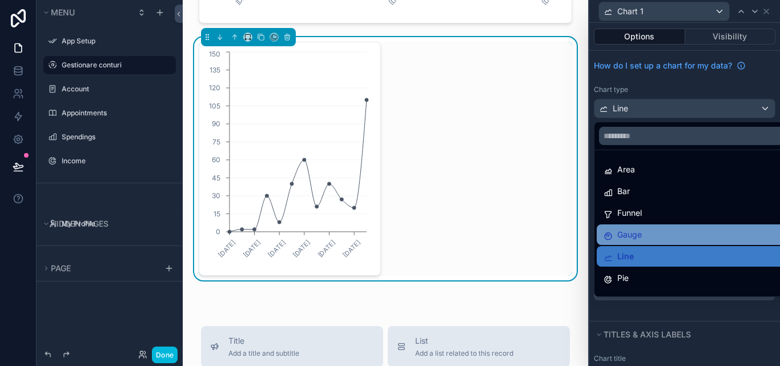
click at [680, 237] on div "Gauge" at bounding box center [693, 235] width 180 height 14
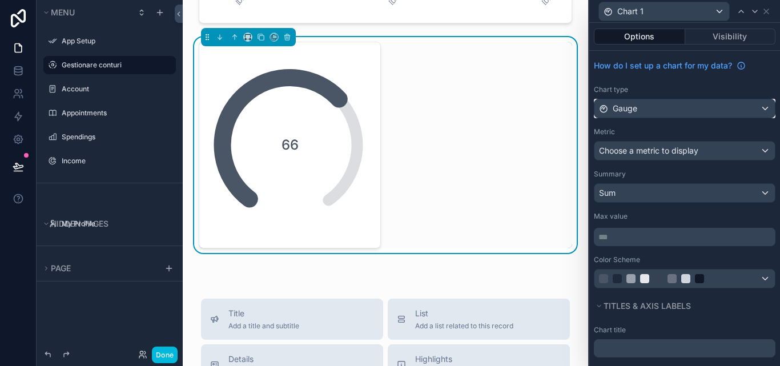
click at [750, 106] on div "Gauge" at bounding box center [684, 108] width 180 height 18
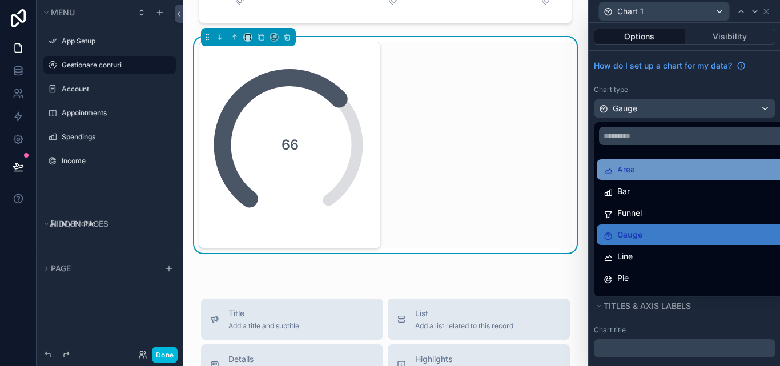
click at [713, 170] on div "Area" at bounding box center [693, 170] width 180 height 14
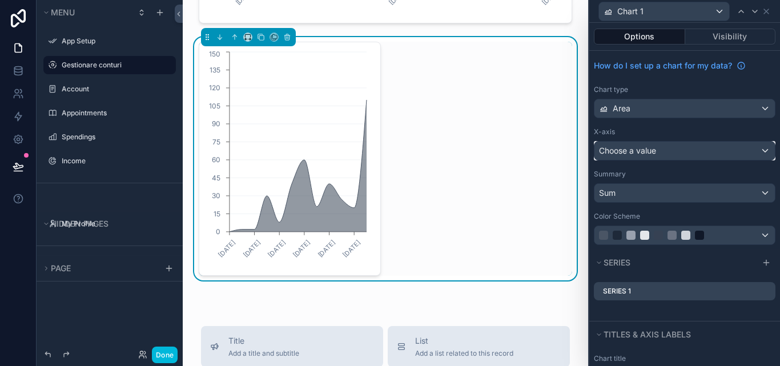
click at [753, 151] on div "Choose a value" at bounding box center [684, 151] width 180 height 18
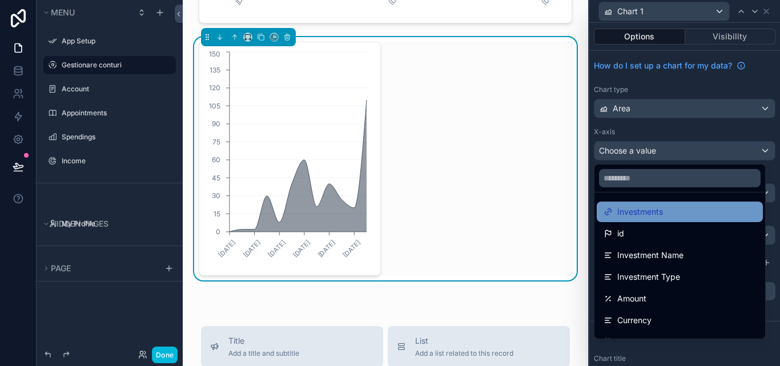
click at [694, 203] on div "Investments" at bounding box center [679, 211] width 166 height 21
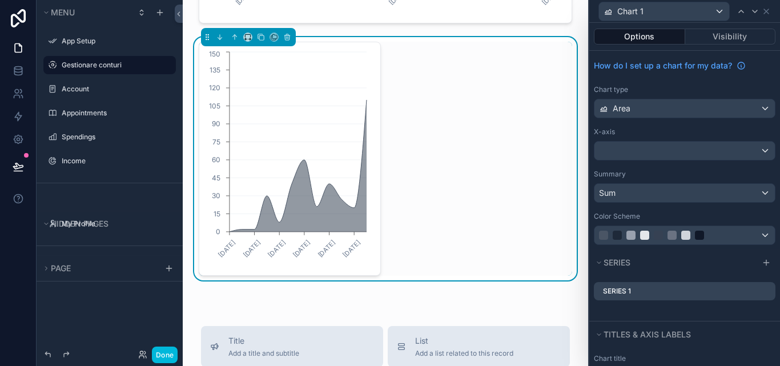
click at [754, 285] on div "Series 1" at bounding box center [685, 291] width 182 height 18
click at [0, 0] on icon at bounding box center [0, 0] width 0 height 0
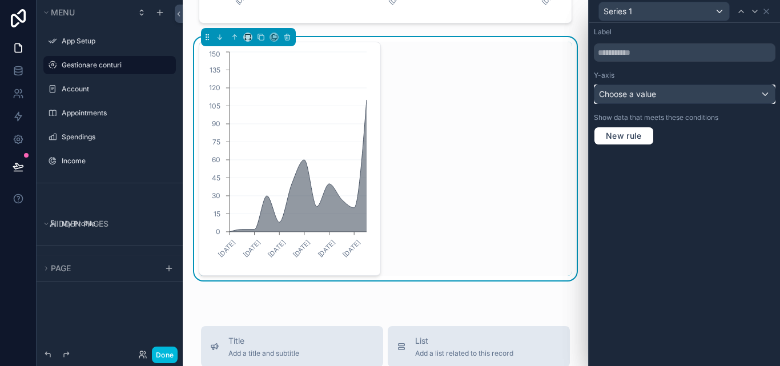
click at [692, 97] on div "Choose a value" at bounding box center [684, 94] width 180 height 18
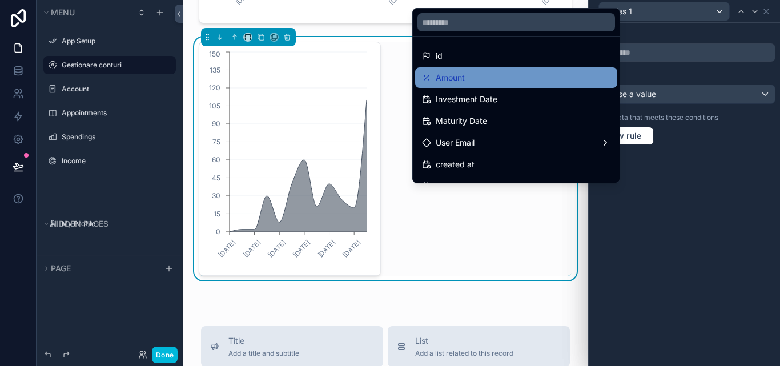
click at [521, 72] on div "Amount" at bounding box center [516, 78] width 188 height 14
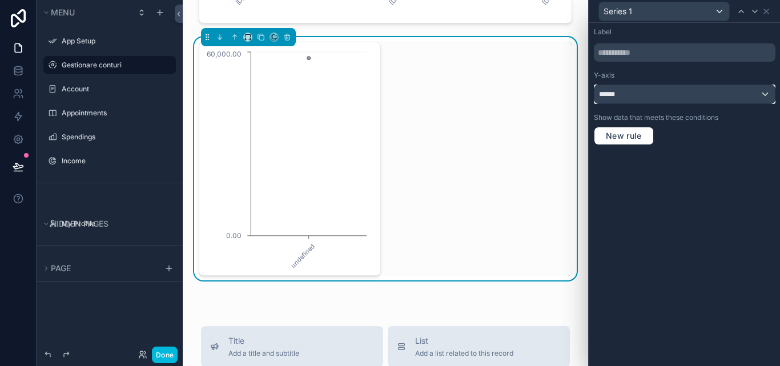
click at [767, 92] on div "******" at bounding box center [684, 94] width 180 height 18
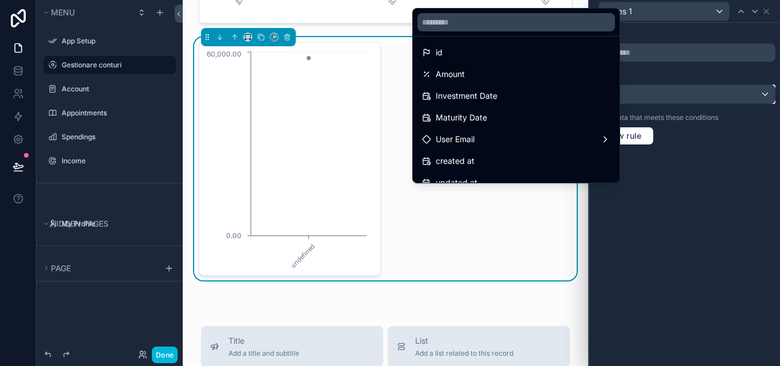
scroll to position [0, 0]
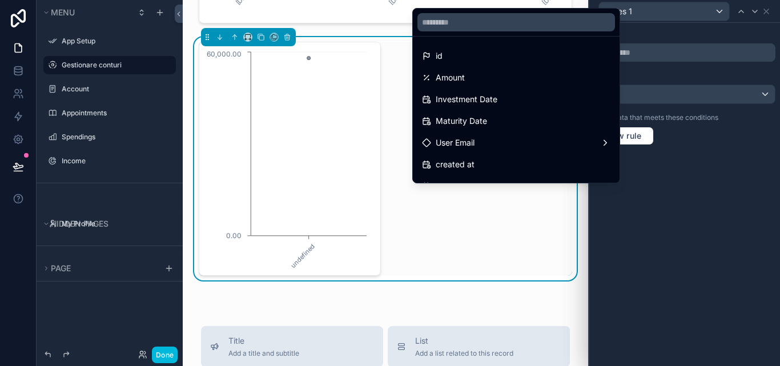
click at [699, 182] on div at bounding box center [684, 183] width 191 height 366
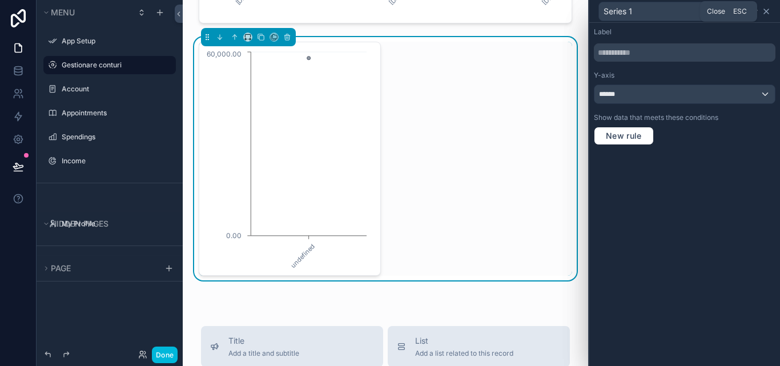
click at [765, 9] on icon at bounding box center [765, 11] width 9 height 9
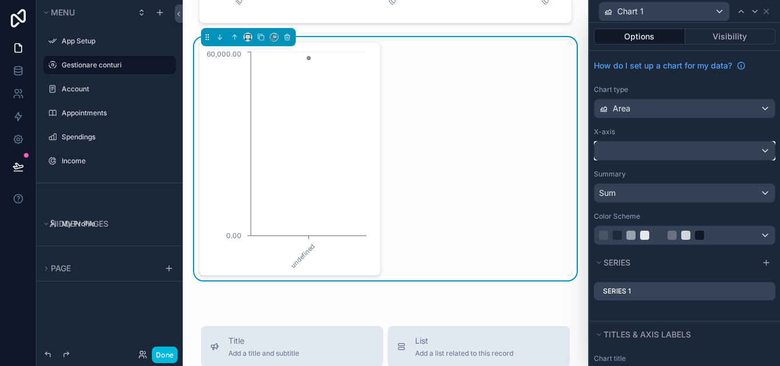
click at [755, 149] on div at bounding box center [684, 151] width 180 height 18
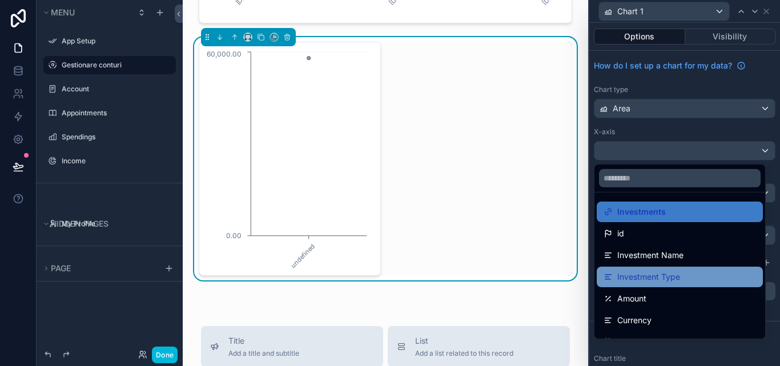
click at [678, 272] on span "Investment Type" at bounding box center [648, 277] width 63 height 14
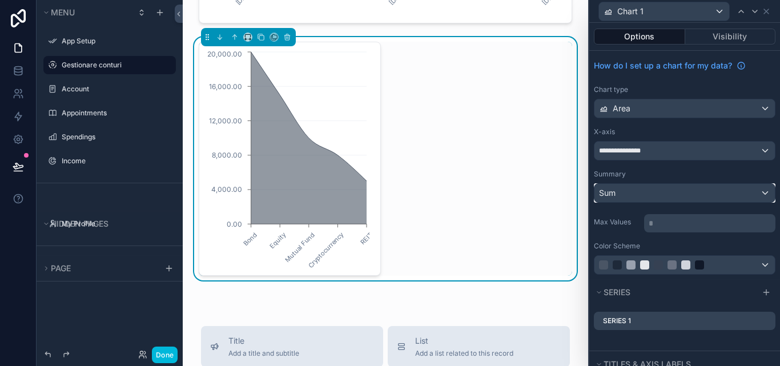
click at [756, 191] on div "Sum" at bounding box center [684, 193] width 180 height 18
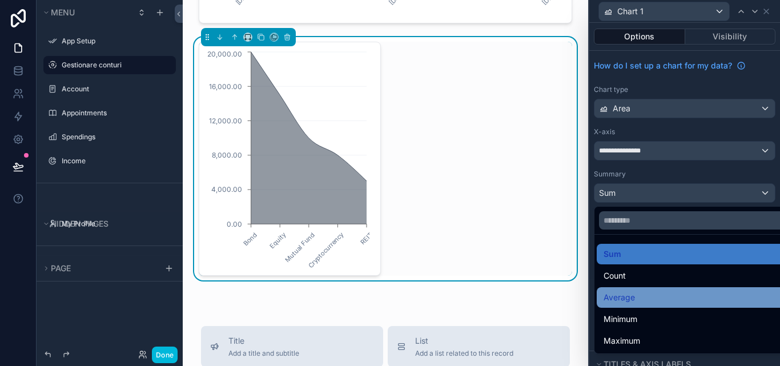
click at [679, 287] on div "Average" at bounding box center [692, 297] width 193 height 21
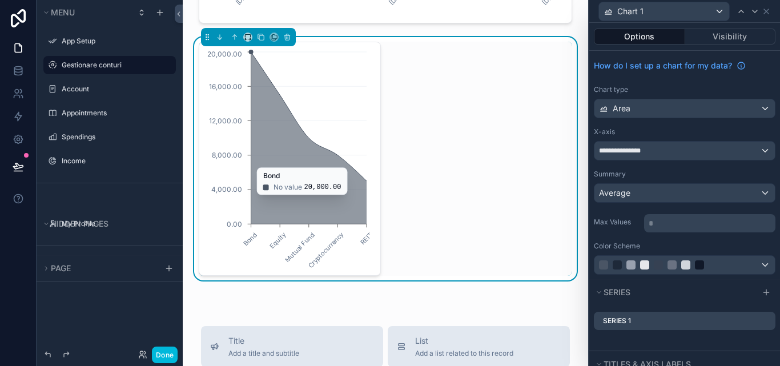
click at [300, 224] on icon "chart" at bounding box center [308, 138] width 115 height 172
click at [713, 221] on p "* ﻿" at bounding box center [710, 222] width 124 height 11
click at [638, 233] on div "**********" at bounding box center [684, 165] width 191 height 228
click at [499, 180] on div "Bond Equity Mutual Fund Cryptocurrency REIT 0.00 4,000.00 8,000.00 12,000.00 16…" at bounding box center [385, 159] width 373 height 234
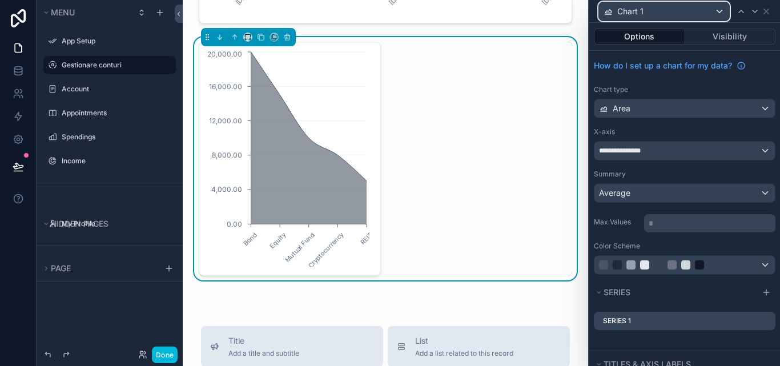
click at [711, 7] on div "Chart 1" at bounding box center [664, 11] width 130 height 18
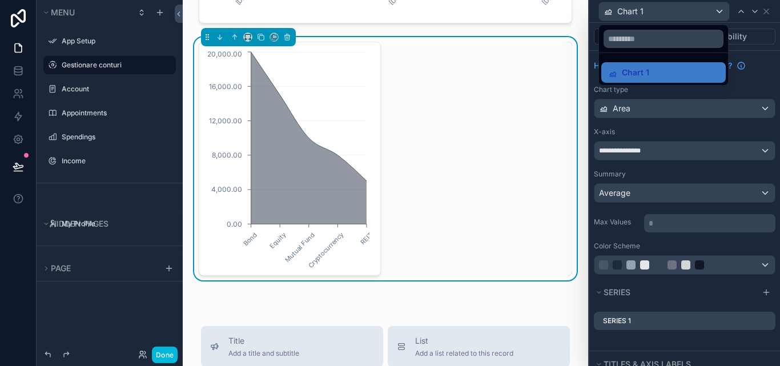
click at [713, 11] on div at bounding box center [684, 183] width 191 height 366
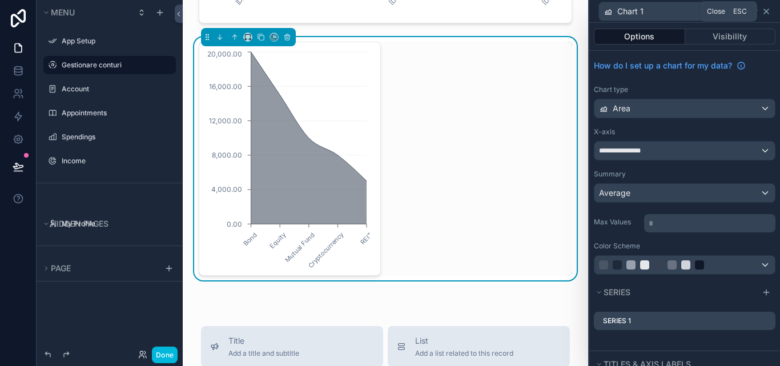
click at [767, 9] on icon at bounding box center [765, 11] width 9 height 9
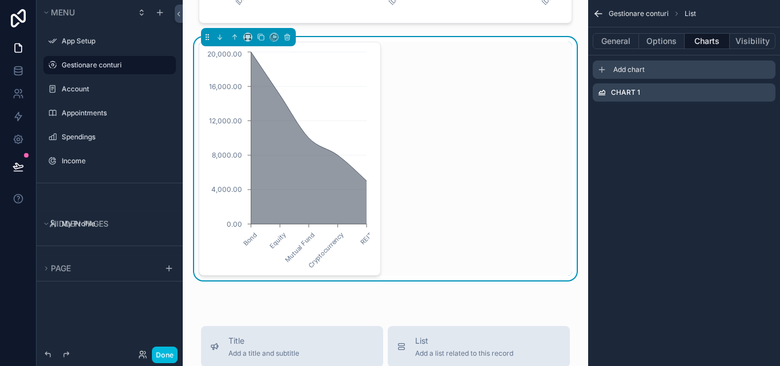
click at [647, 68] on div "Add chart" at bounding box center [683, 70] width 183 height 18
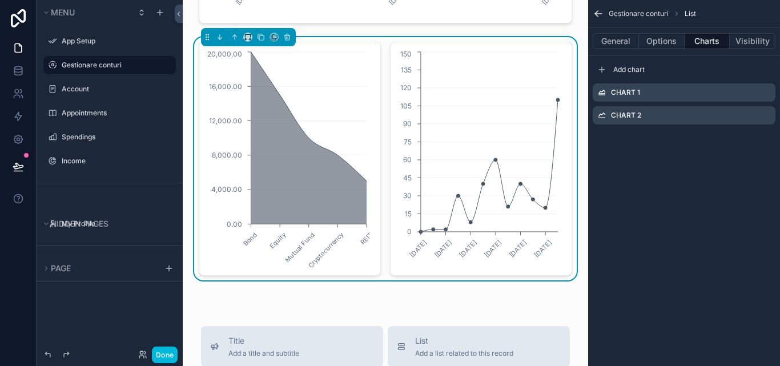
click at [0, 0] on icon "scrollable content" at bounding box center [0, 0] width 0 height 0
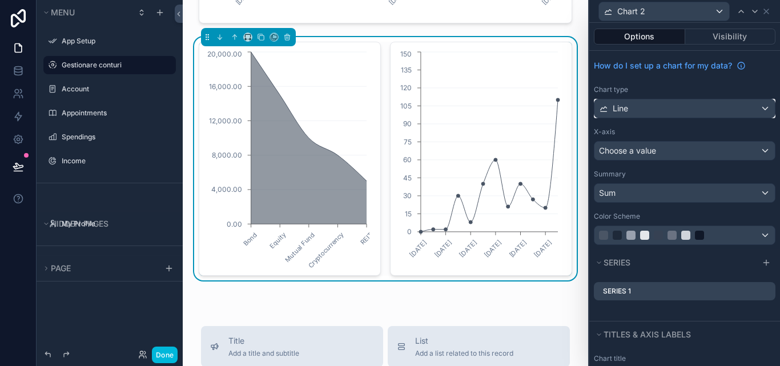
click at [689, 110] on div "Line" at bounding box center [684, 108] width 180 height 18
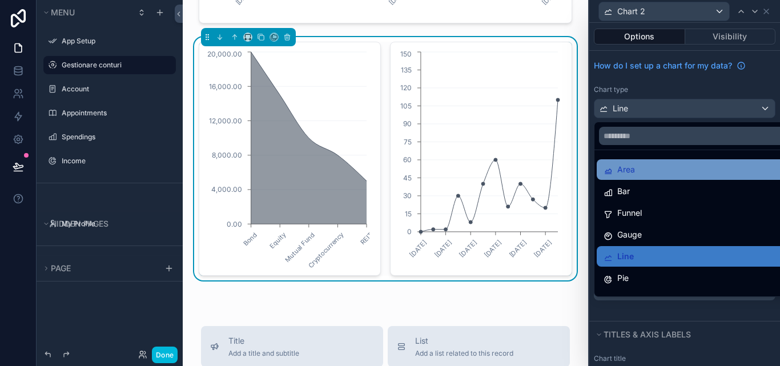
click at [655, 174] on div "Area" at bounding box center [693, 170] width 180 height 14
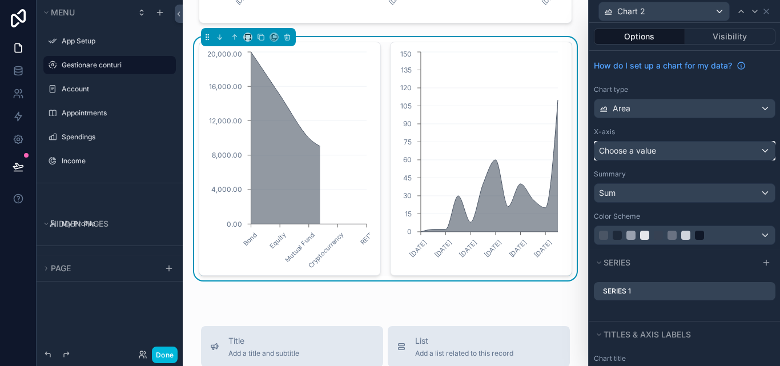
click at [744, 150] on div "Choose a value" at bounding box center [684, 151] width 180 height 18
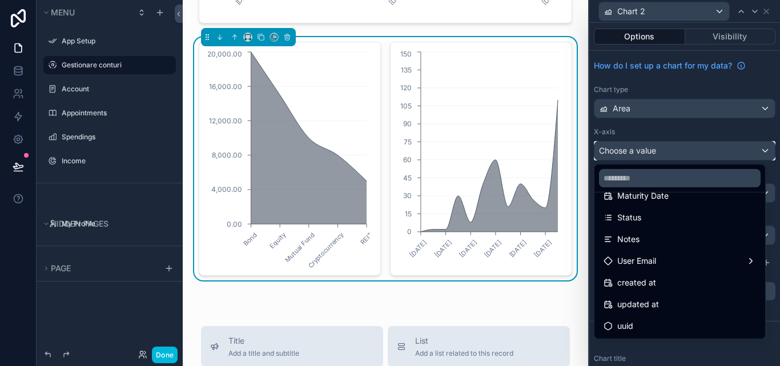
scroll to position [111, 0]
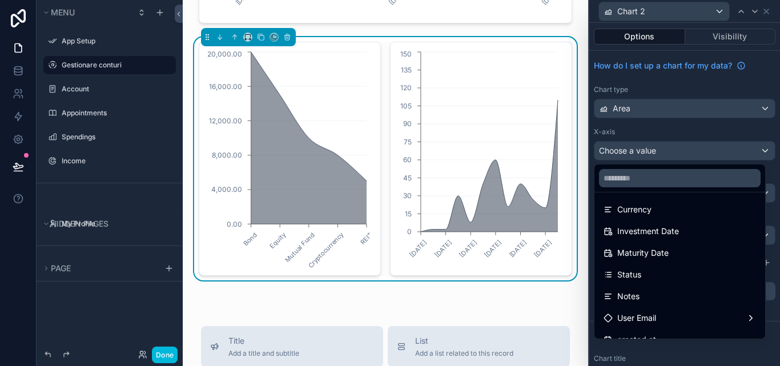
click at [750, 154] on div at bounding box center [684, 183] width 191 height 366
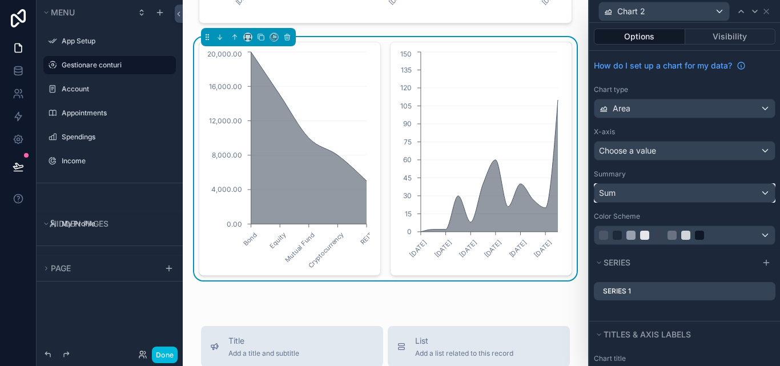
click at [707, 200] on div "Sum" at bounding box center [684, 193] width 180 height 18
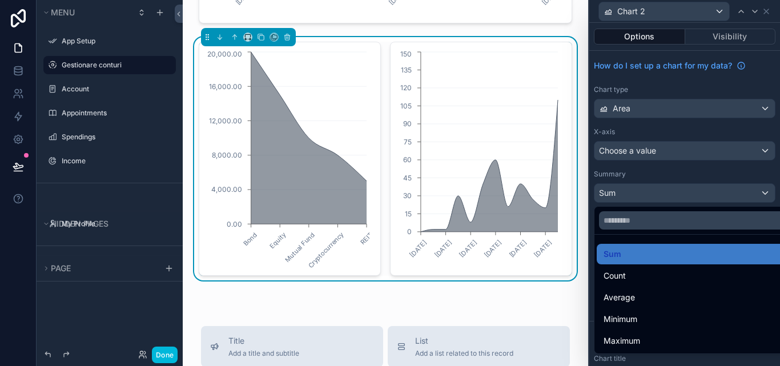
click at [707, 200] on div at bounding box center [684, 183] width 191 height 366
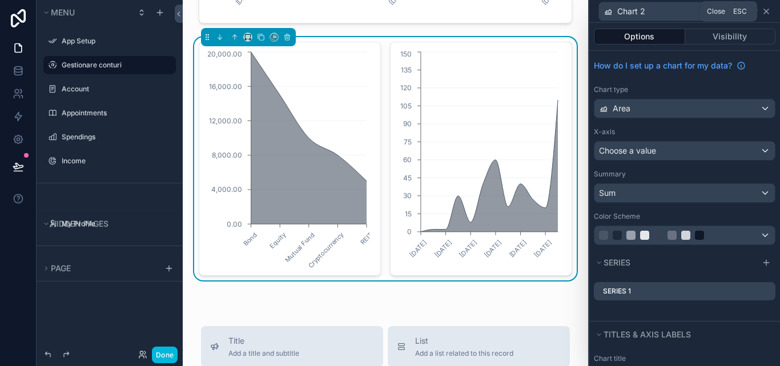
click at [767, 14] on icon at bounding box center [765, 11] width 9 height 9
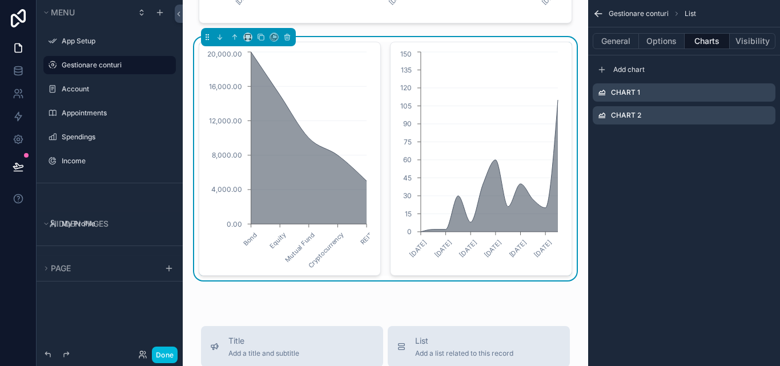
click at [599, 15] on icon "scrollable content" at bounding box center [597, 13] width 11 height 11
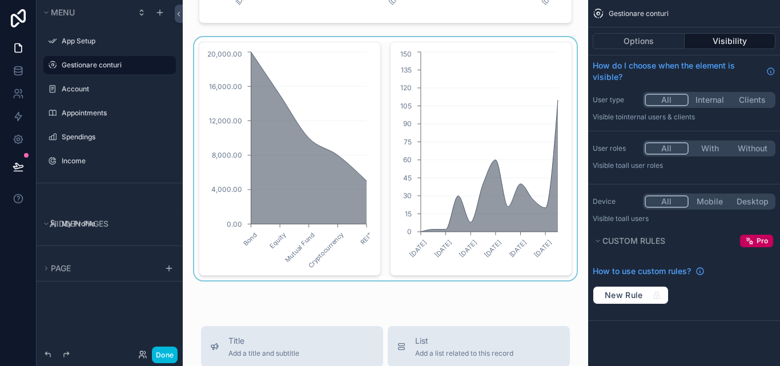
click at [513, 57] on div "scrollable content" at bounding box center [385, 158] width 387 height 243
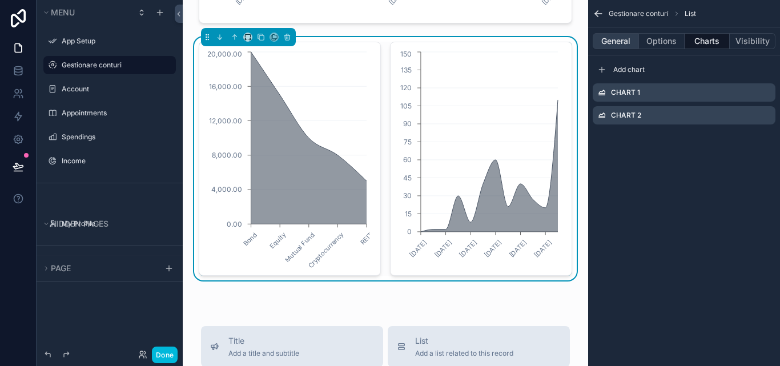
click at [604, 43] on button "General" at bounding box center [615, 41] width 46 height 16
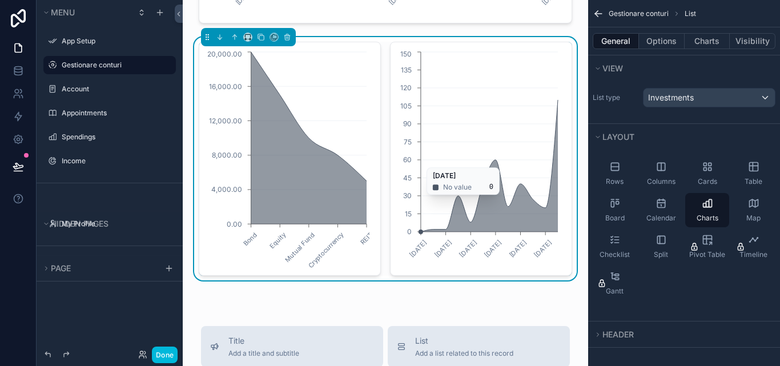
drag, startPoint x: 532, startPoint y: 124, endPoint x: 521, endPoint y: 95, distance: 31.3
click at [508, 99] on icon "06/01/2025 10/03/2025 05/05/2025 07/07/2025 08/09/2025 10/11/2025 0 15 30 45 60…" at bounding box center [478, 158] width 163 height 219
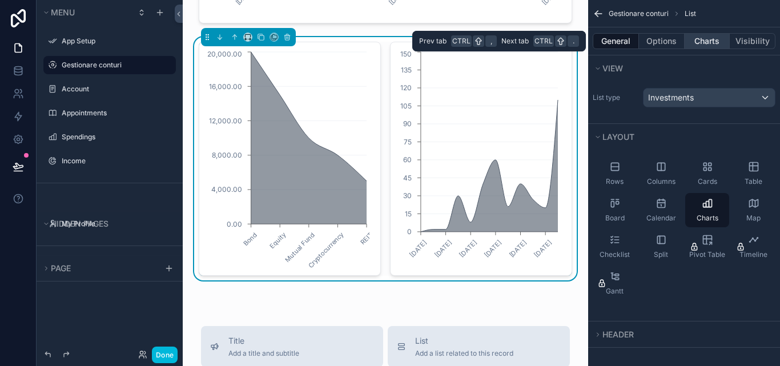
click at [700, 40] on button "Charts" at bounding box center [707, 41] width 46 height 16
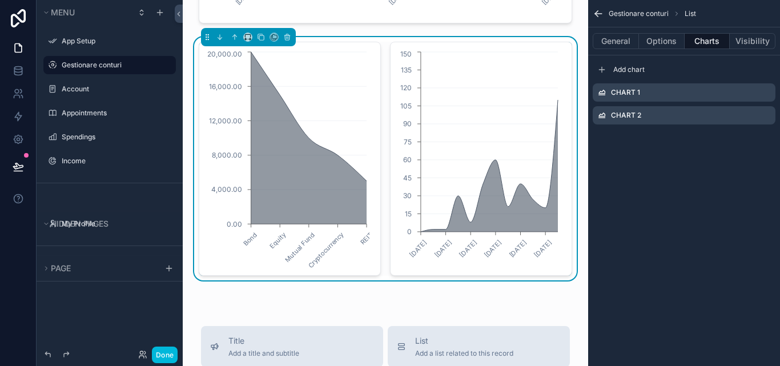
click at [0, 0] on icon "scrollable content" at bounding box center [0, 0] width 0 height 0
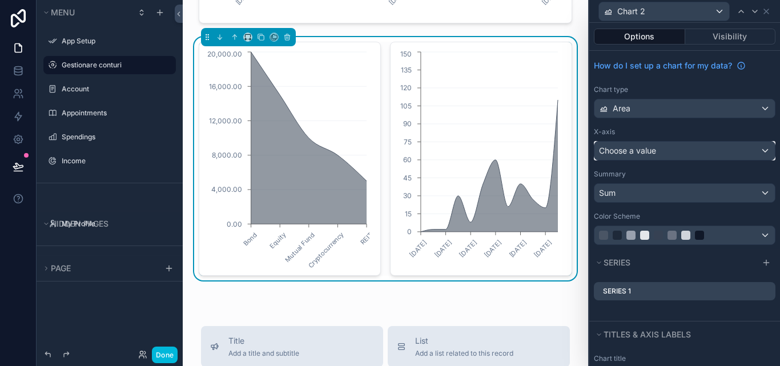
click at [753, 149] on div "Choose a value" at bounding box center [684, 151] width 180 height 18
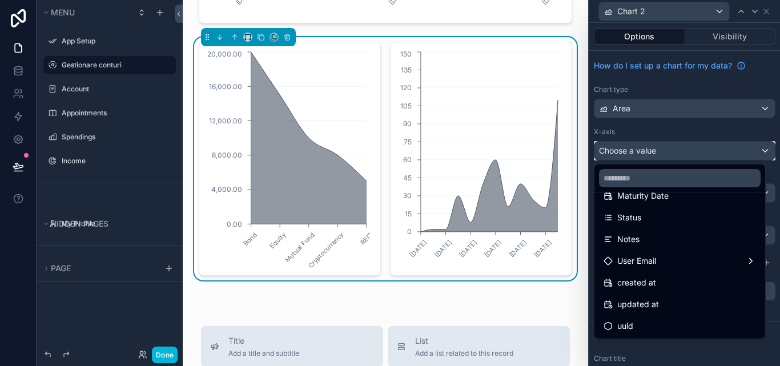
scroll to position [0, 0]
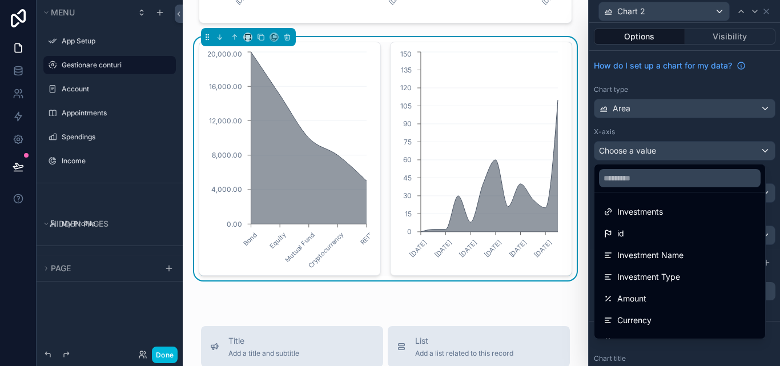
click at [716, 11] on div at bounding box center [684, 183] width 191 height 366
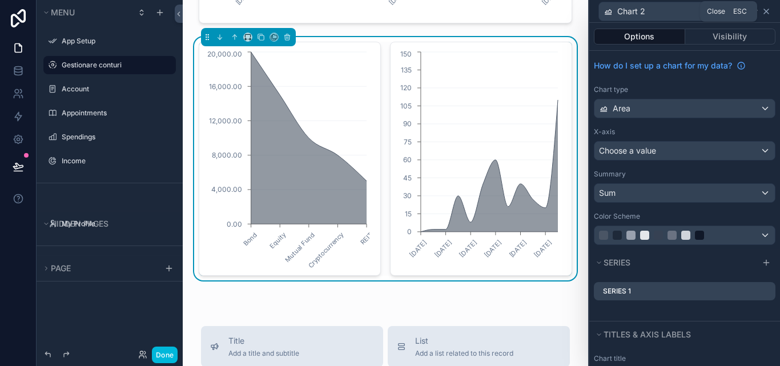
click at [764, 13] on icon at bounding box center [766, 11] width 5 height 5
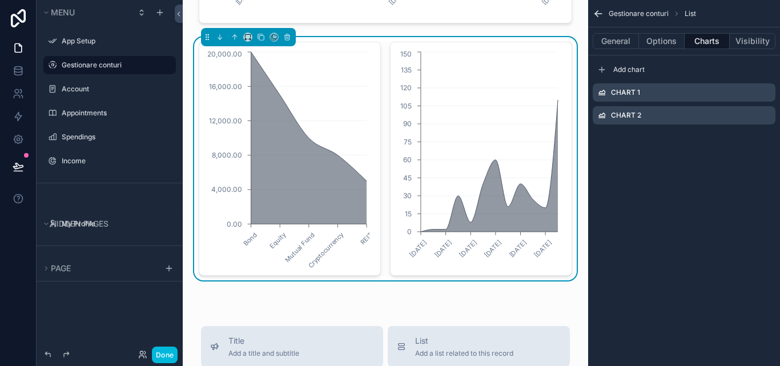
click at [0, 0] on icon "scrollable content" at bounding box center [0, 0] width 0 height 0
click at [750, 98] on icon at bounding box center [747, 97] width 5 height 5
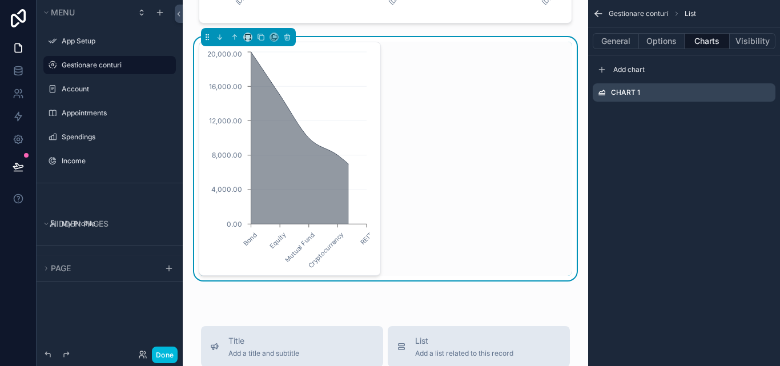
click at [647, 179] on div "Gestionare conturi List General Options Charts Visibility Add chart Chart 1" at bounding box center [684, 183] width 192 height 366
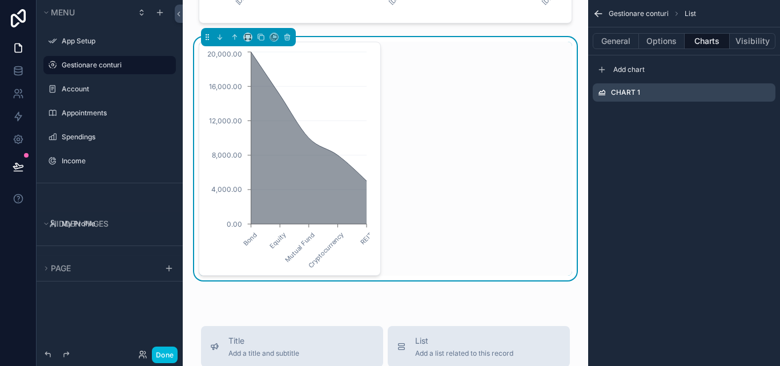
click at [521, 76] on div "Bond Equity Mutual Fund Cryptocurrency REIT 0.00 4,000.00 8,000.00 12,000.00 16…" at bounding box center [385, 159] width 373 height 234
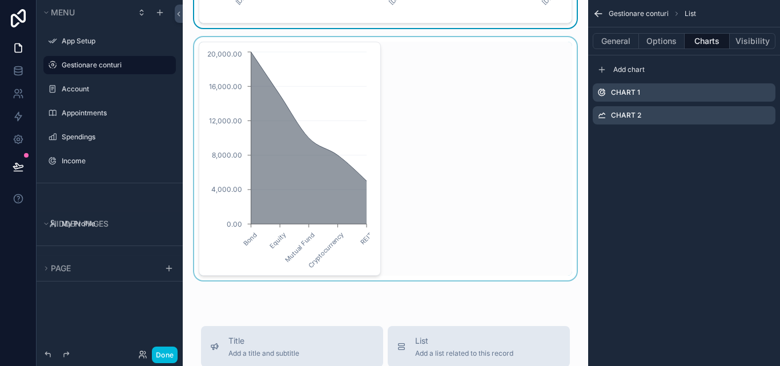
click at [361, 165] on div "scrollable content" at bounding box center [385, 158] width 387 height 243
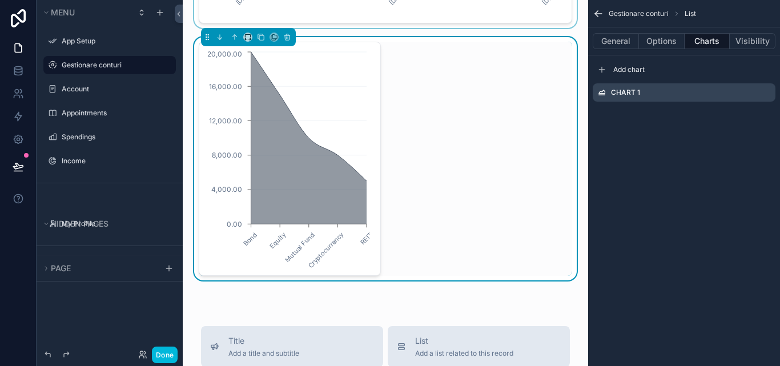
click at [0, 0] on icon "scrollable content" at bounding box center [0, 0] width 0 height 0
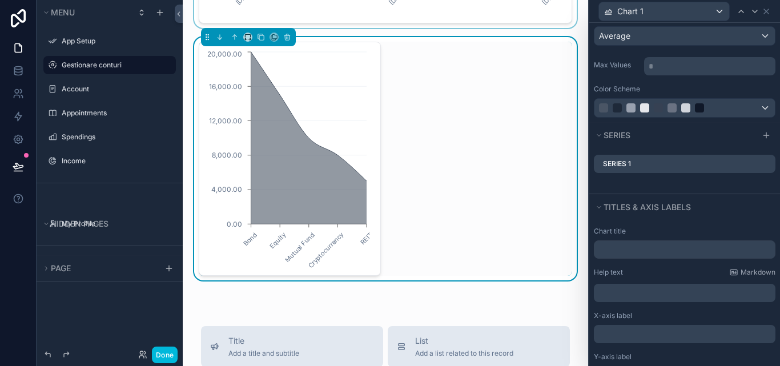
scroll to position [231, 0]
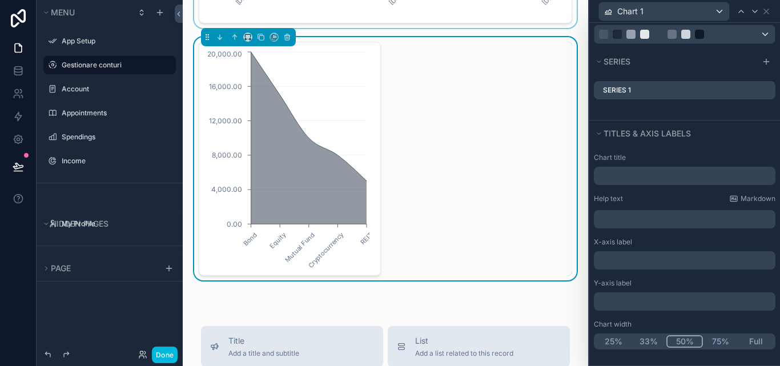
click at [759, 344] on button "Full" at bounding box center [755, 341] width 35 height 13
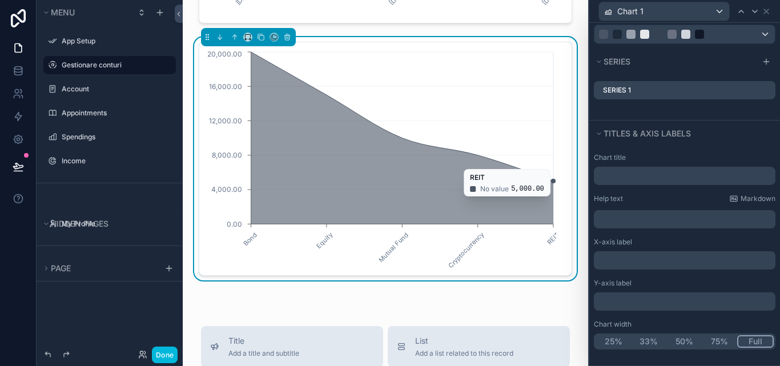
click at [522, 172] on icon "Bond Equity Mutual Fund Cryptocurrency REIT 0.00 4,000.00 8,000.00 12,000.00 16…" at bounding box center [381, 158] width 350 height 219
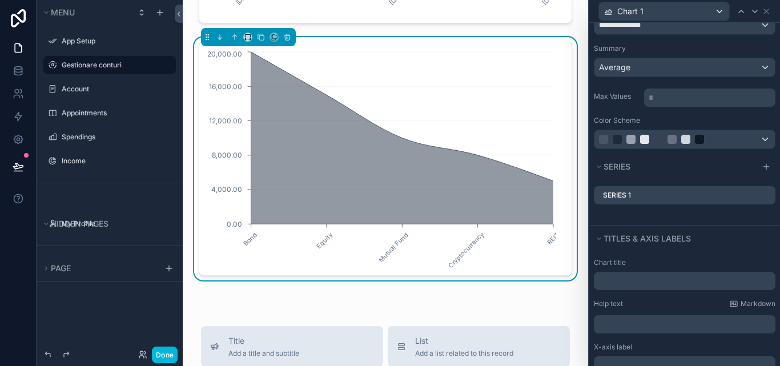
scroll to position [116, 0]
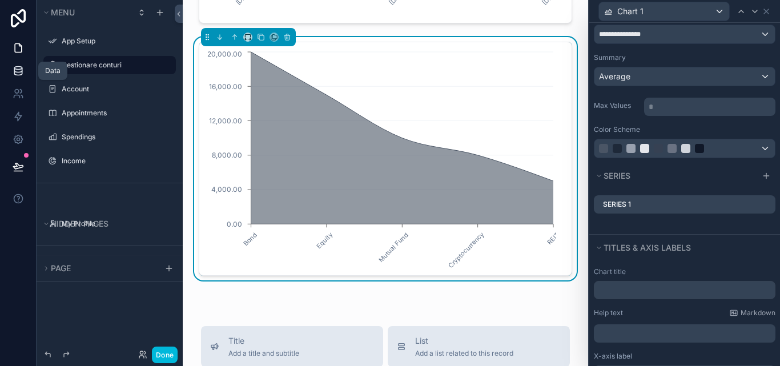
click at [15, 72] on icon at bounding box center [18, 70] width 11 height 11
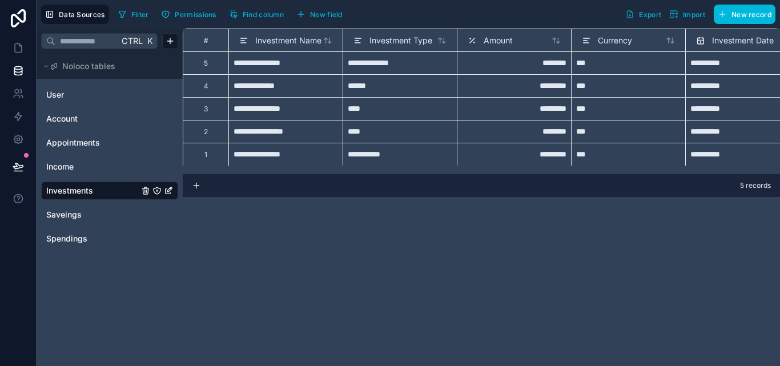
click at [535, 153] on div "*********" at bounding box center [514, 154] width 114 height 23
click at [535, 155] on div "*********" at bounding box center [514, 154] width 114 height 23
click at [535, 155] on input "*********" at bounding box center [514, 154] width 104 height 13
type input "********"
click at [549, 131] on div "********" at bounding box center [514, 131] width 114 height 23
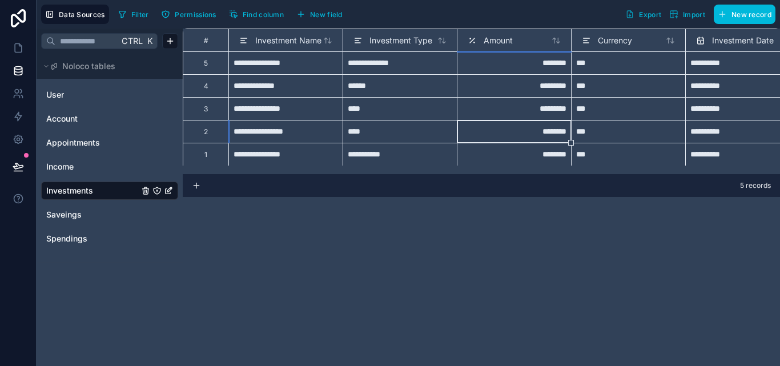
click at [549, 131] on div "********" at bounding box center [514, 131] width 114 height 23
click at [553, 136] on input "********" at bounding box center [514, 131] width 104 height 13
type input "*******"
click at [547, 107] on div "*********" at bounding box center [514, 108] width 114 height 23
click at [548, 108] on div "*********" at bounding box center [514, 108] width 114 height 23
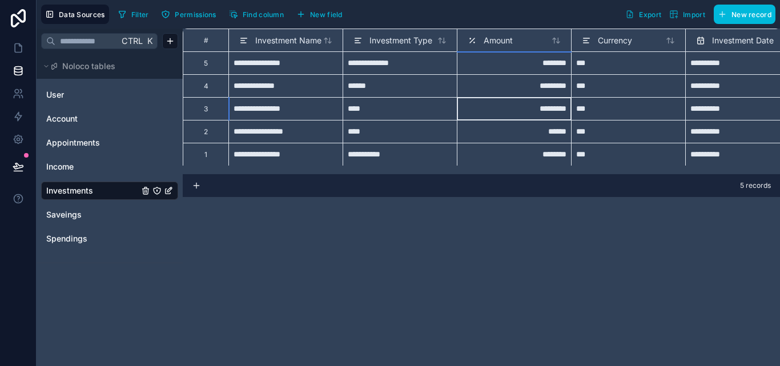
click at [548, 108] on input "*********" at bounding box center [514, 108] width 104 height 13
type input "********"
click at [552, 85] on div "*********" at bounding box center [514, 85] width 114 height 23
click at [546, 87] on div "*********" at bounding box center [514, 85] width 114 height 23
click at [546, 90] on input "*********" at bounding box center [514, 85] width 104 height 13
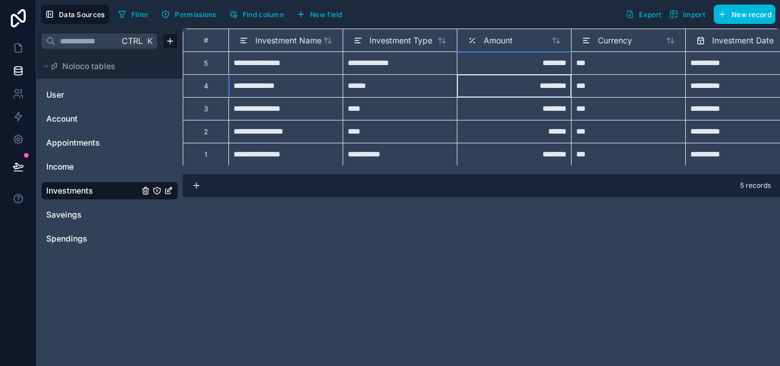
type input "********"
click at [547, 63] on div "********" at bounding box center [514, 62] width 114 height 23
click at [550, 68] on input "********" at bounding box center [514, 63] width 104 height 13
type input "*******"
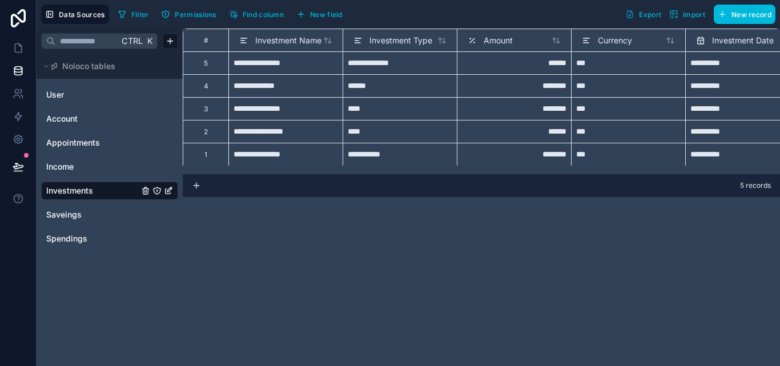
click at [563, 224] on div "**********" at bounding box center [481, 197] width 597 height 337
click at [27, 49] on link at bounding box center [18, 48] width 36 height 23
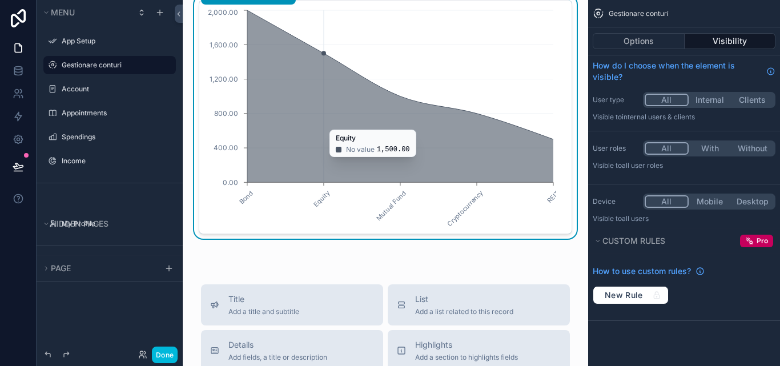
scroll to position [1712, 0]
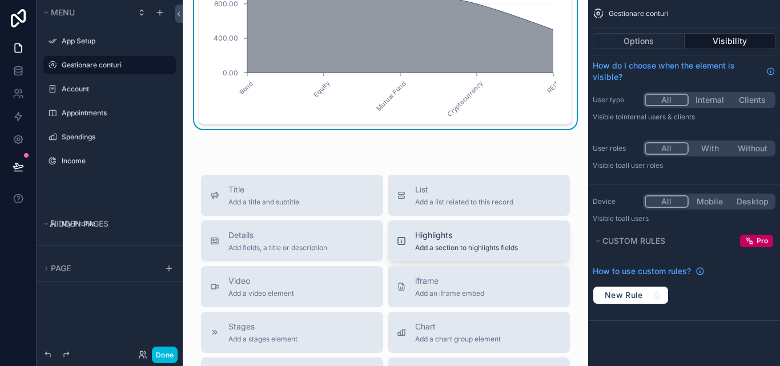
scroll to position [1827, 0]
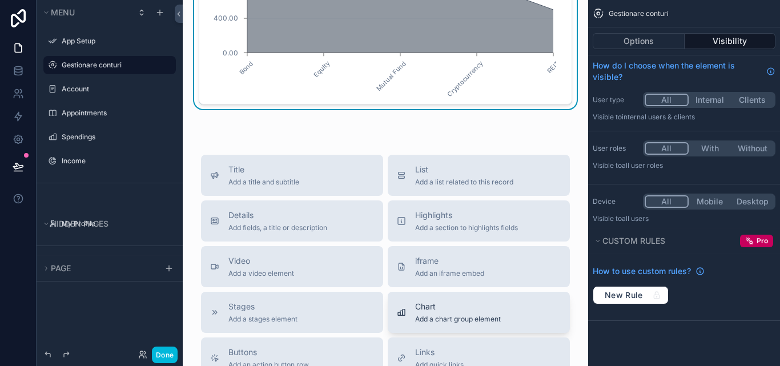
click at [495, 323] on span "Add a chart group element" at bounding box center [458, 319] width 86 height 9
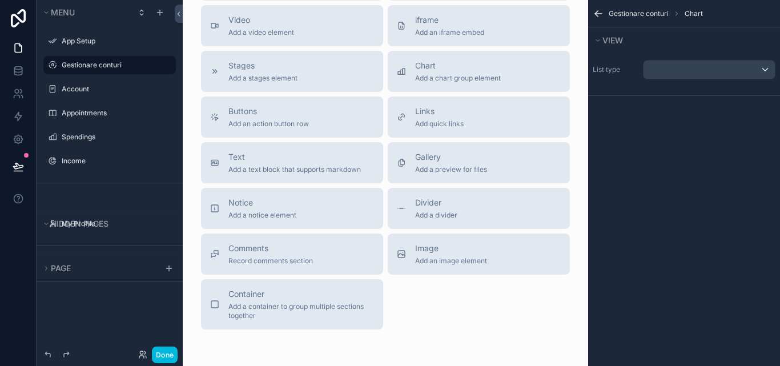
scroll to position [1863, 0]
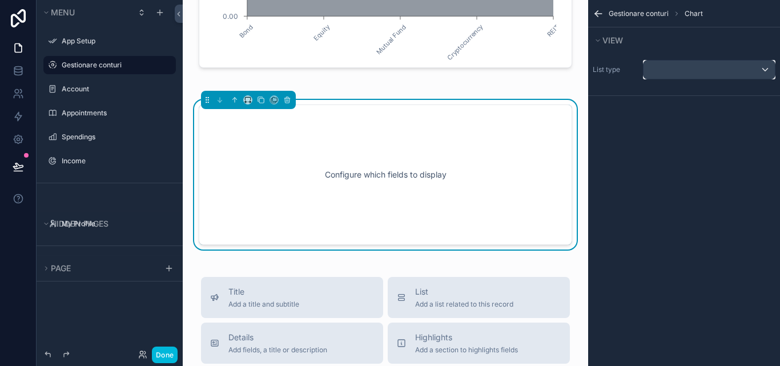
click at [762, 68] on div "scrollable content" at bounding box center [708, 70] width 131 height 18
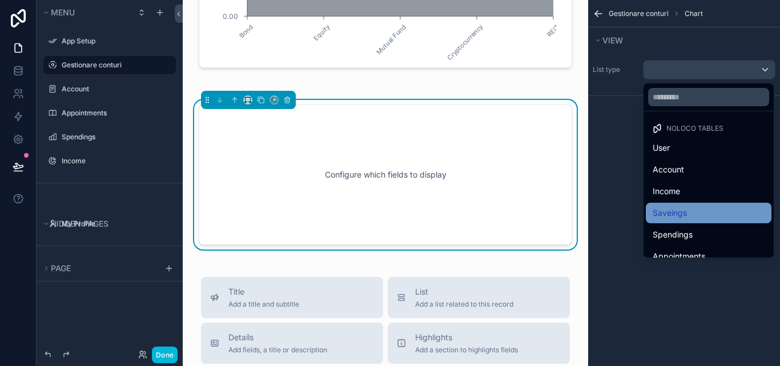
click at [687, 215] on div "Saveings" at bounding box center [708, 213] width 112 height 14
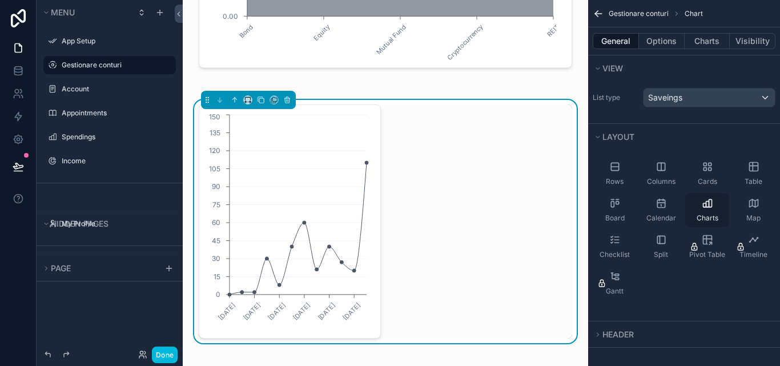
click at [701, 208] on icon "scrollable content" at bounding box center [706, 202] width 11 height 11
click at [703, 40] on button "Charts" at bounding box center [707, 41] width 46 height 16
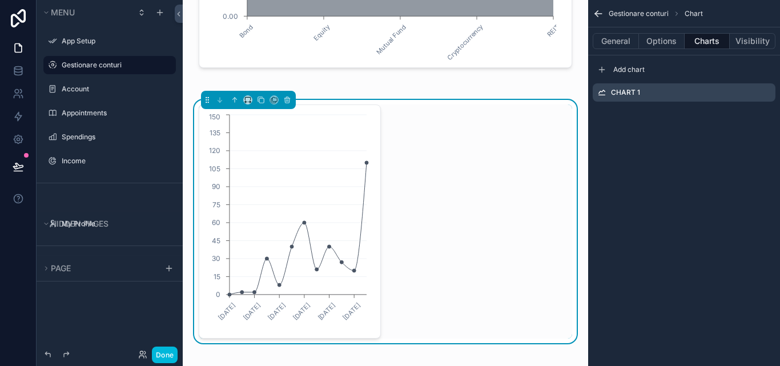
click at [767, 97] on div "Chart 1" at bounding box center [683, 92] width 183 height 18
click at [0, 0] on icon "scrollable content" at bounding box center [0, 0] width 0 height 0
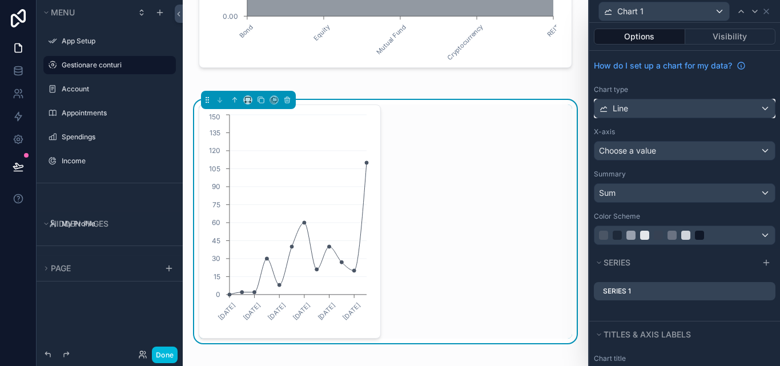
click at [755, 108] on div "Line" at bounding box center [684, 108] width 180 height 18
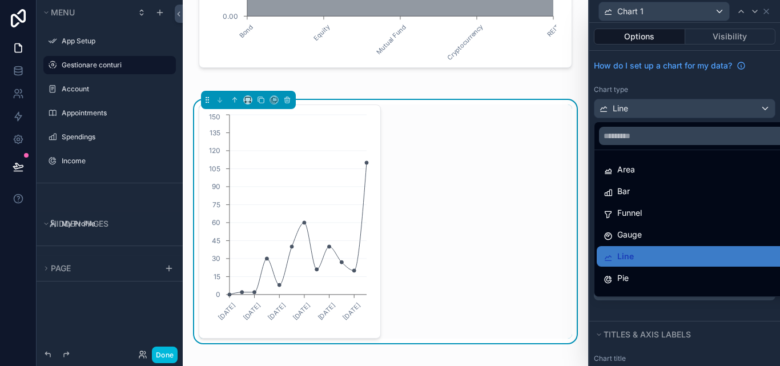
click at [755, 108] on div at bounding box center [684, 183] width 191 height 366
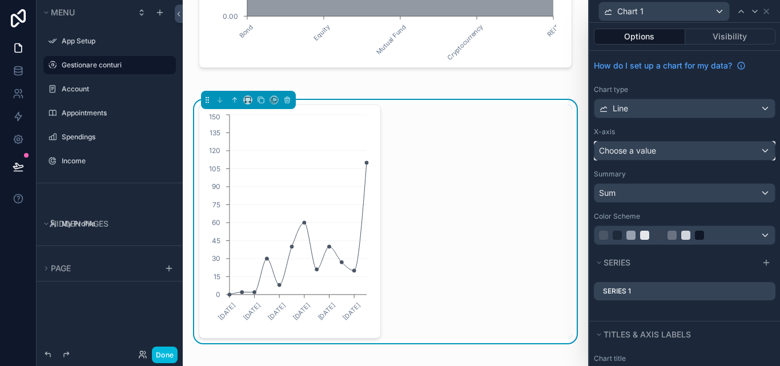
click at [753, 146] on div "Choose a value" at bounding box center [684, 151] width 180 height 18
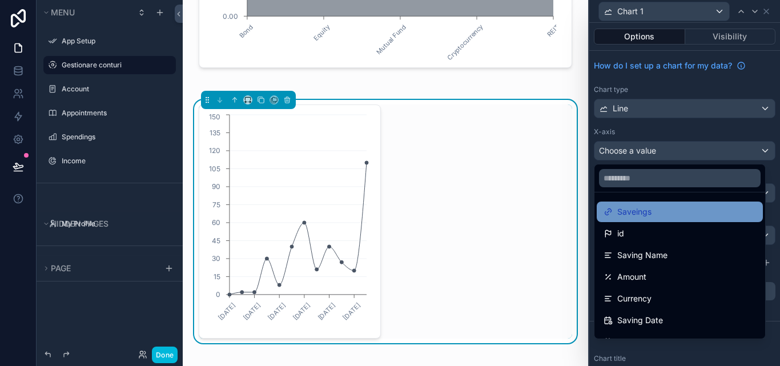
click at [671, 219] on div "Saveings" at bounding box center [679, 211] width 166 height 21
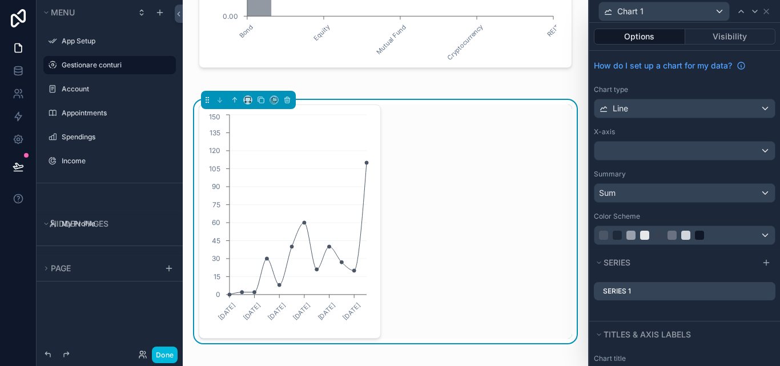
click at [756, 286] on div "Series 1" at bounding box center [685, 291] width 182 height 18
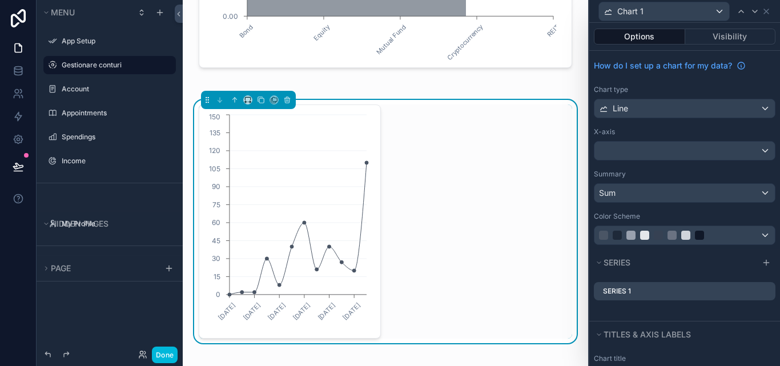
click at [0, 0] on icon at bounding box center [0, 0] width 0 height 0
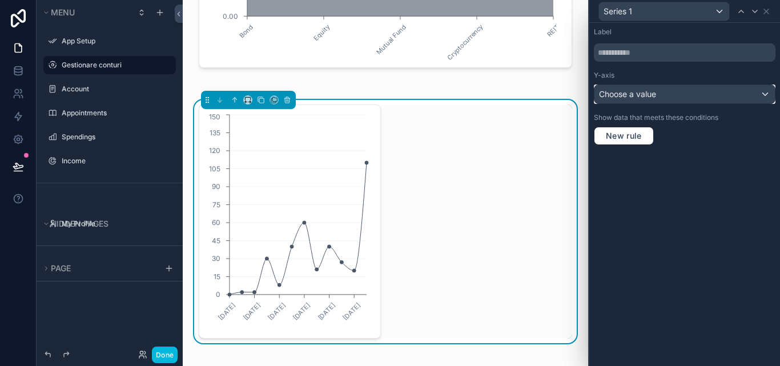
click at [758, 99] on div "Choose a value" at bounding box center [684, 94] width 180 height 18
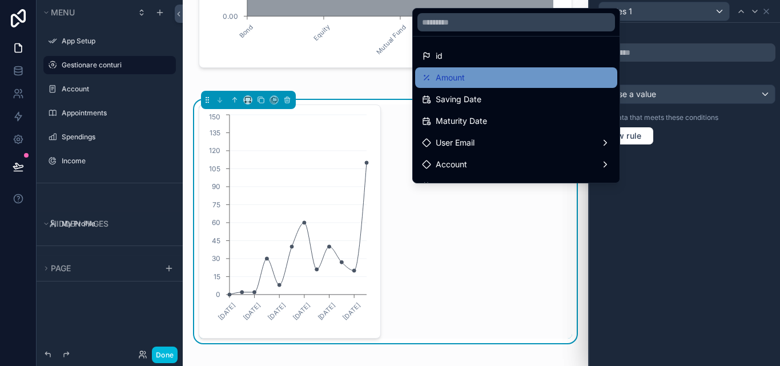
click at [497, 83] on div "Amount" at bounding box center [516, 78] width 188 height 14
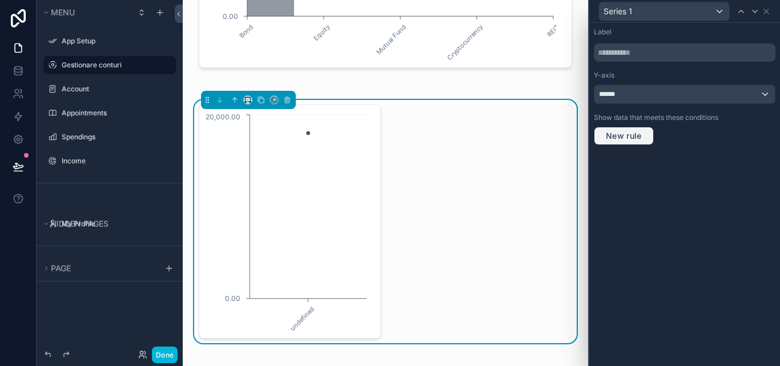
click at [642, 138] on span "New rule" at bounding box center [623, 136] width 45 height 10
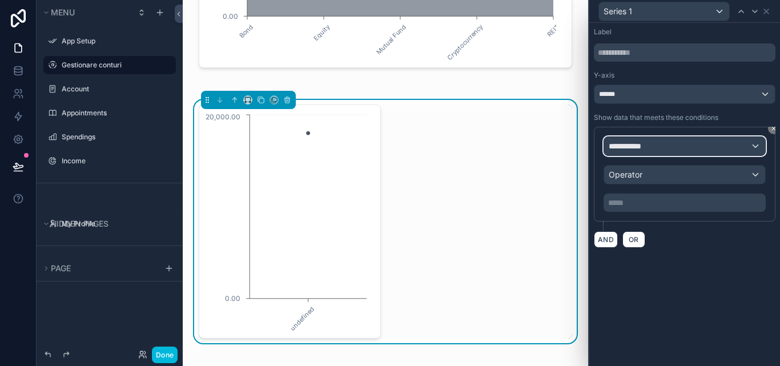
click at [759, 146] on div "**********" at bounding box center [684, 146] width 161 height 18
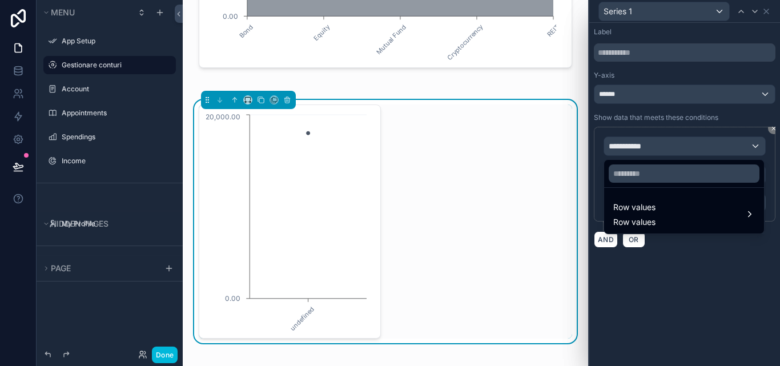
click at [757, 146] on div at bounding box center [684, 183] width 191 height 366
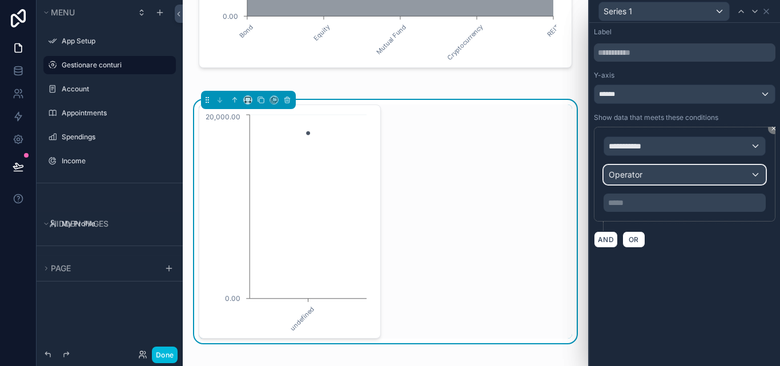
click at [753, 172] on div "Operator" at bounding box center [684, 175] width 161 height 18
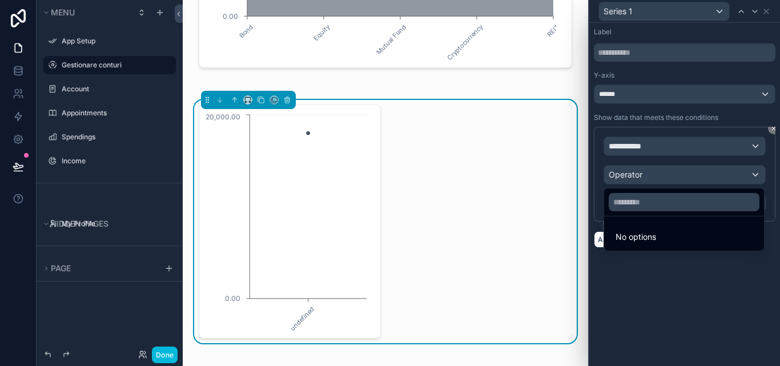
click at [753, 172] on div at bounding box center [684, 183] width 191 height 366
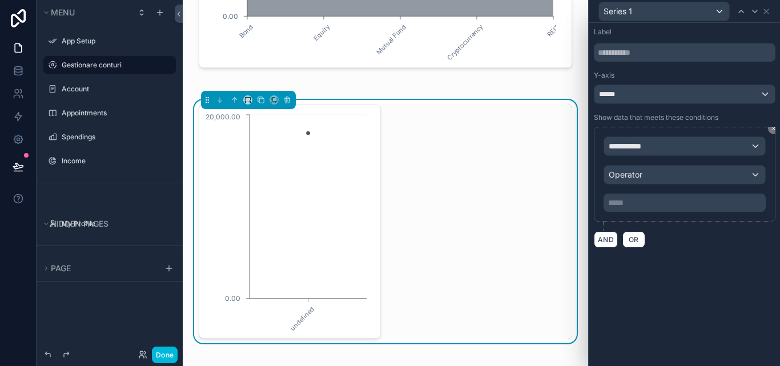
click at [739, 199] on p "***** ﻿" at bounding box center [685, 202] width 155 height 11
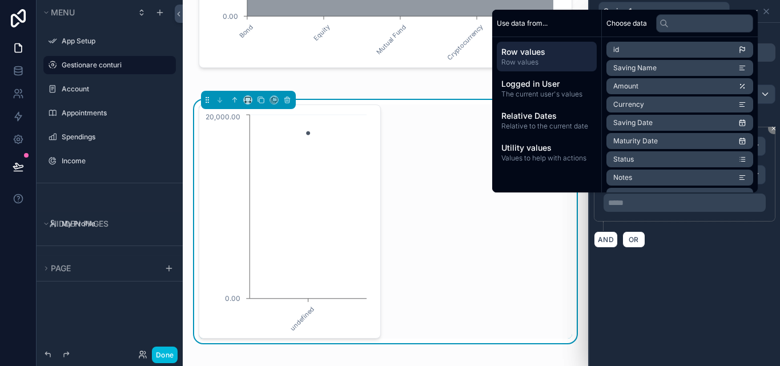
click at [676, 239] on div "AND OR" at bounding box center [685, 239] width 182 height 17
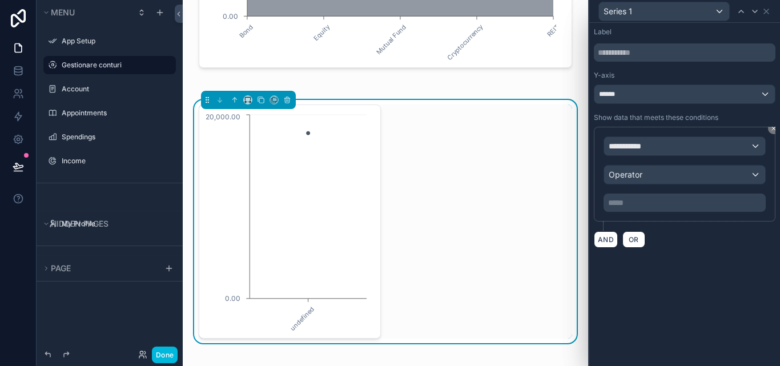
click at [728, 195] on div "***** ﻿" at bounding box center [684, 202] width 162 height 18
click at [728, 199] on p "***** ﻿" at bounding box center [685, 202] width 155 height 11
drag, startPoint x: 711, startPoint y: 276, endPoint x: 766, endPoint y: 150, distance: 137.5
click at [712, 273] on div "**********" at bounding box center [684, 194] width 191 height 343
click at [772, 130] on icon at bounding box center [773, 128] width 3 height 3
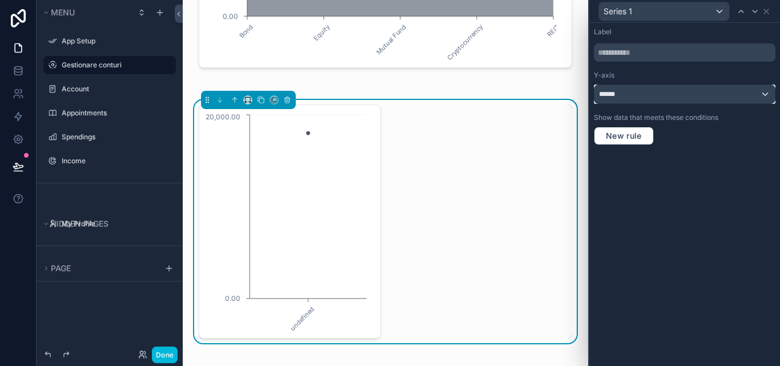
click at [764, 96] on div "******" at bounding box center [684, 94] width 180 height 18
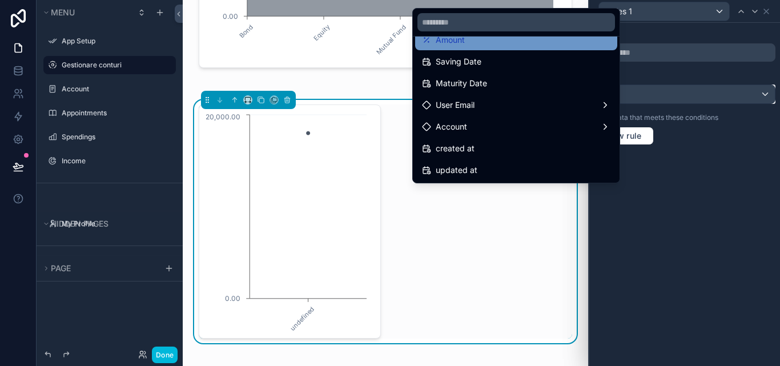
scroll to position [0, 0]
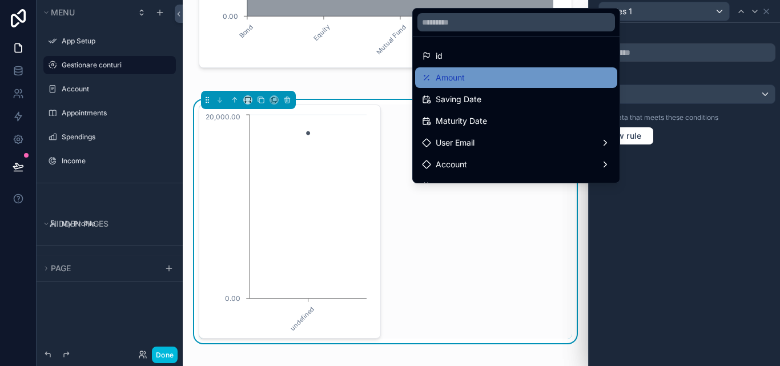
click at [508, 76] on div "Amount" at bounding box center [516, 78] width 188 height 14
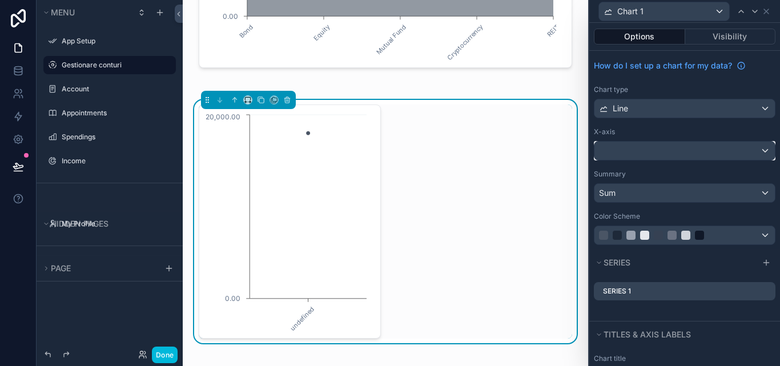
click at [757, 148] on div at bounding box center [684, 151] width 180 height 18
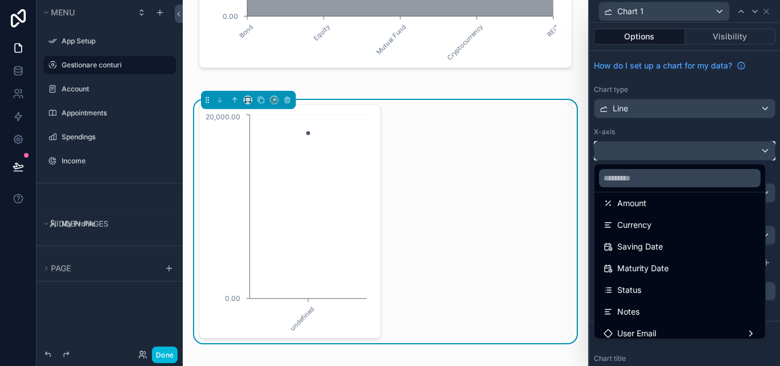
scroll to position [54, 0]
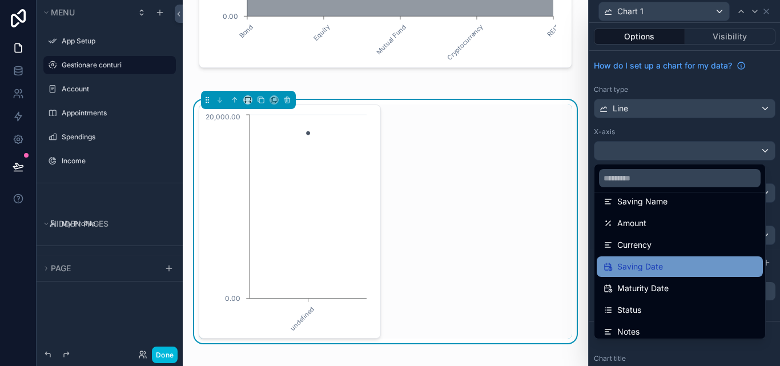
click at [682, 271] on div "Saving Date" at bounding box center [679, 267] width 152 height 14
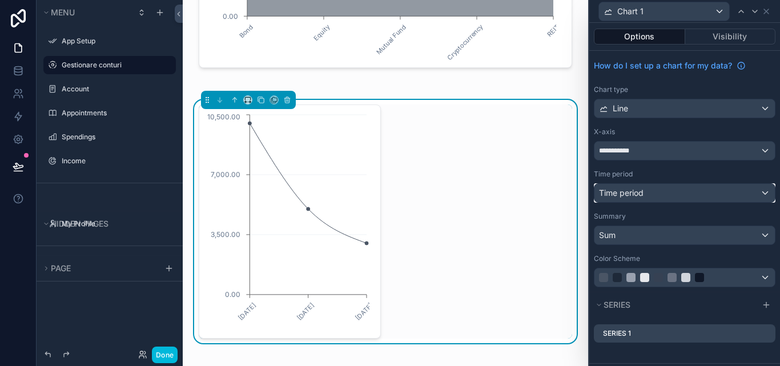
click at [752, 193] on div "Time period" at bounding box center [684, 193] width 180 height 18
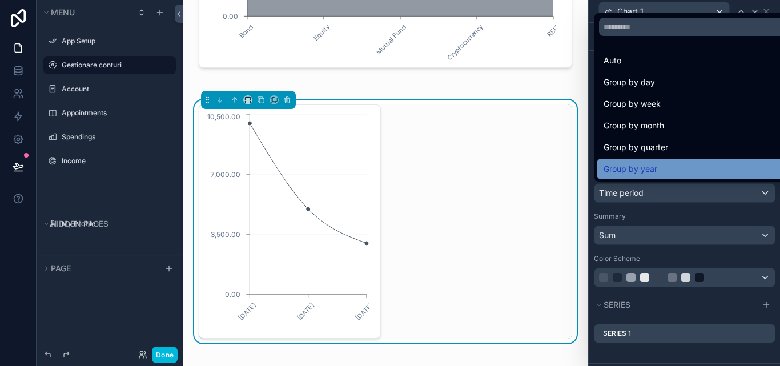
click at [699, 170] on div "Group by year" at bounding box center [693, 169] width 180 height 14
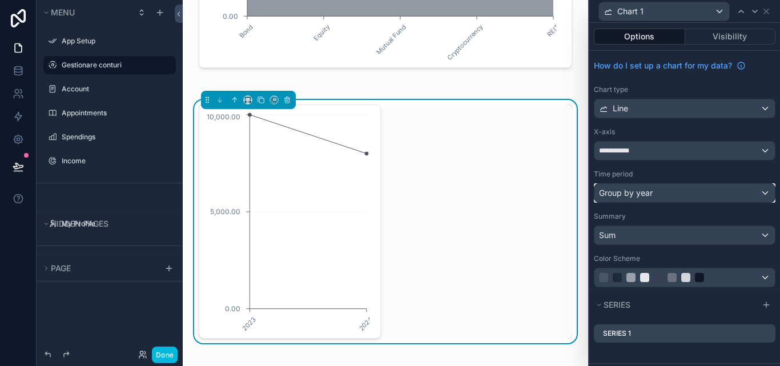
click at [755, 199] on div "Group by year" at bounding box center [684, 193] width 180 height 18
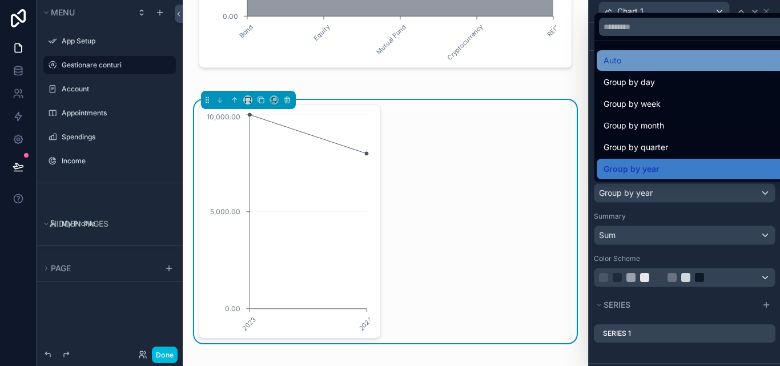
click at [622, 58] on div "Auto" at bounding box center [693, 61] width 180 height 14
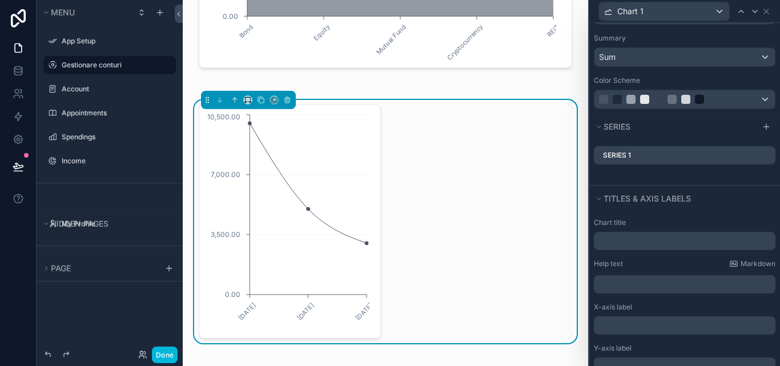
scroll to position [243, 0]
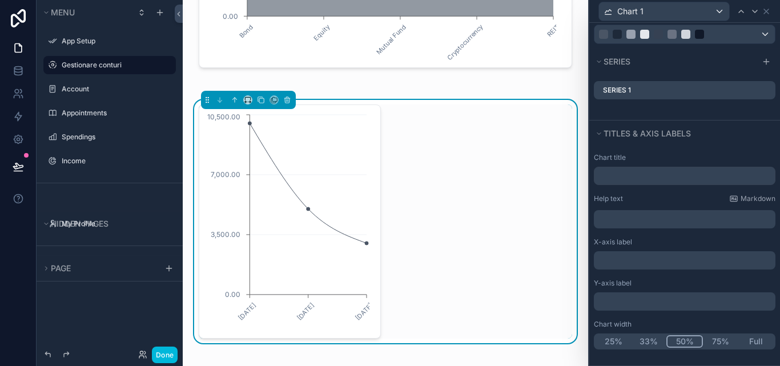
click at [758, 341] on button "Full" at bounding box center [755, 341] width 35 height 13
click at [9, 75] on link at bounding box center [18, 70] width 36 height 23
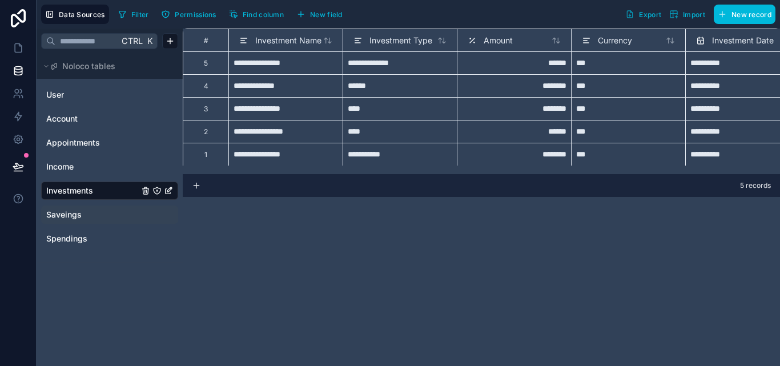
click at [66, 214] on span "Saveings" at bounding box center [63, 214] width 35 height 11
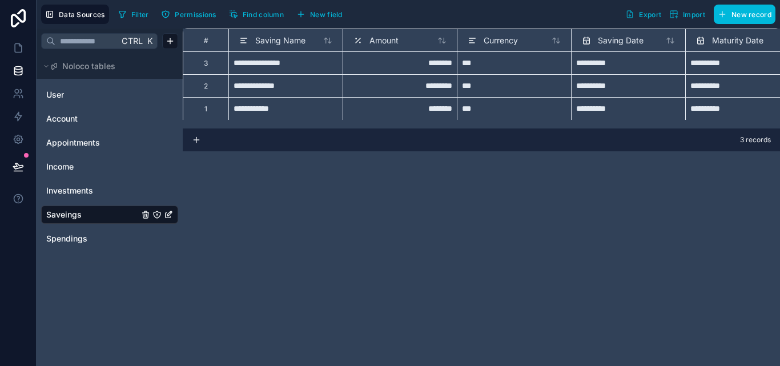
click at [620, 88] on input "**********" at bounding box center [628, 86] width 104 height 18
select select "****"
select select "*"
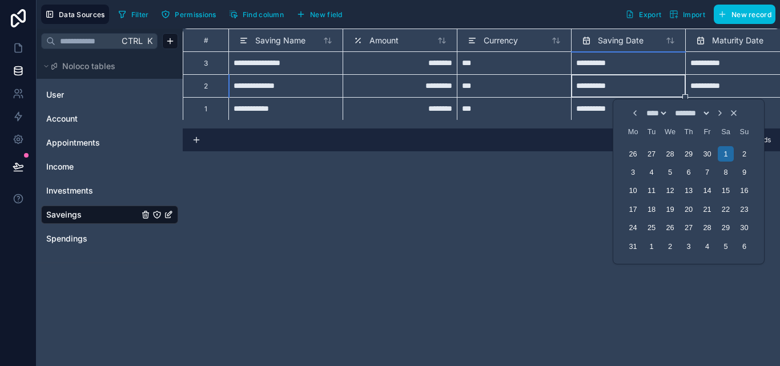
click at [620, 88] on input "**********" at bounding box center [628, 86] width 104 height 18
select select "****"
select select "*"
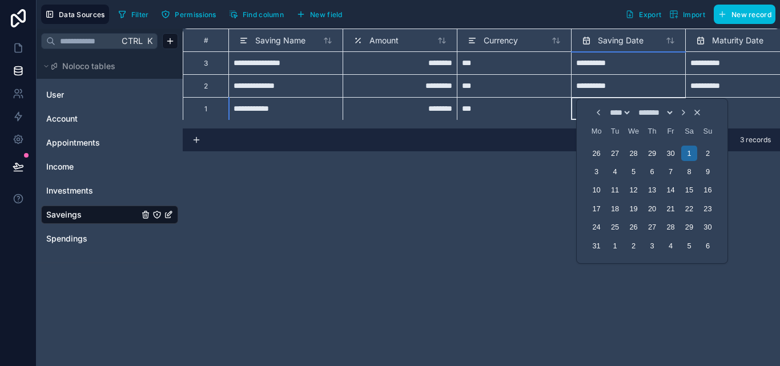
click at [623, 112] on select "**** **** **** **** **** **** **** **** **** **** **** **** **** **** **** ****…" at bounding box center [619, 112] width 24 height 9
click at [614, 110] on select "**** **** **** **** **** **** **** **** **** **** **** **** **** **** **** ****…" at bounding box center [619, 112] width 24 height 9
click at [626, 110] on select "**** **** **** **** **** **** **** **** **** **** **** **** **** **** **** ****…" at bounding box center [619, 112] width 24 height 9
click at [626, 112] on select "**** **** **** **** **** **** **** **** **** **** **** **** **** **** **** ****…" at bounding box center [619, 112] width 24 height 9
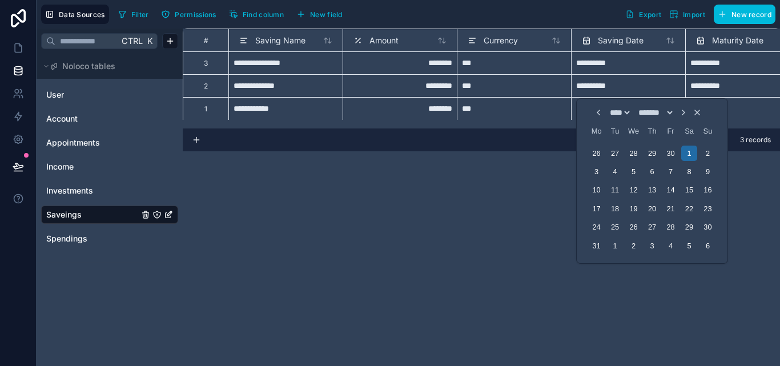
select select "****"
click at [607, 108] on select "**** **** **** **** **** **** **** **** **** **** **** **** **** **** **** ****…" at bounding box center [619, 112] width 24 height 9
click at [675, 160] on div "1" at bounding box center [670, 153] width 15 height 15
type input "**********"
click at [750, 205] on div "**********" at bounding box center [481, 197] width 597 height 337
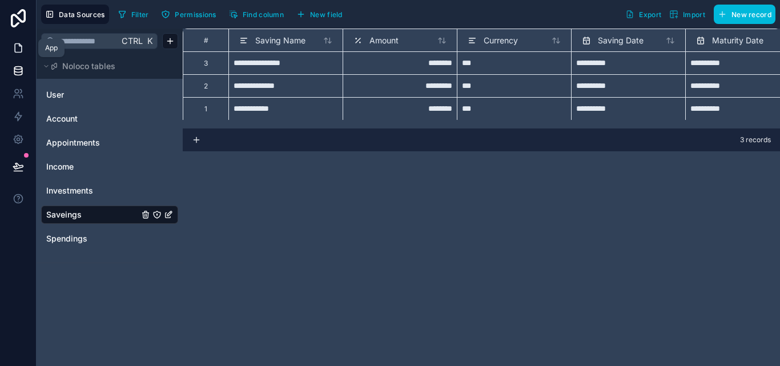
click at [11, 37] on link at bounding box center [18, 48] width 36 height 23
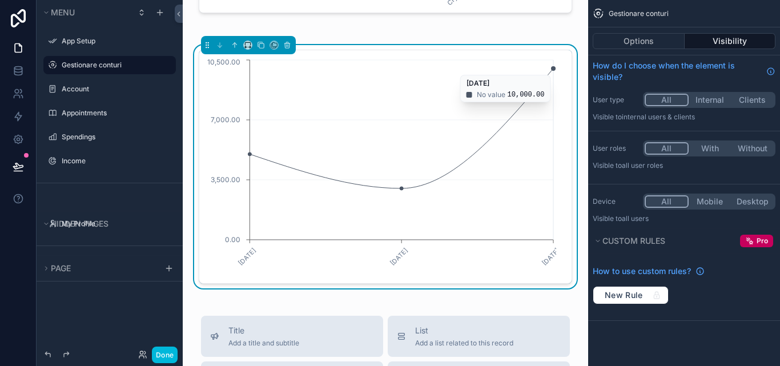
scroll to position [1941, 0]
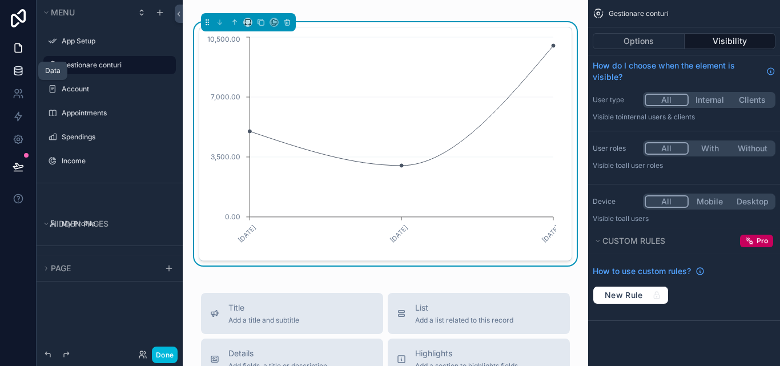
click at [17, 70] on icon at bounding box center [18, 70] width 11 height 11
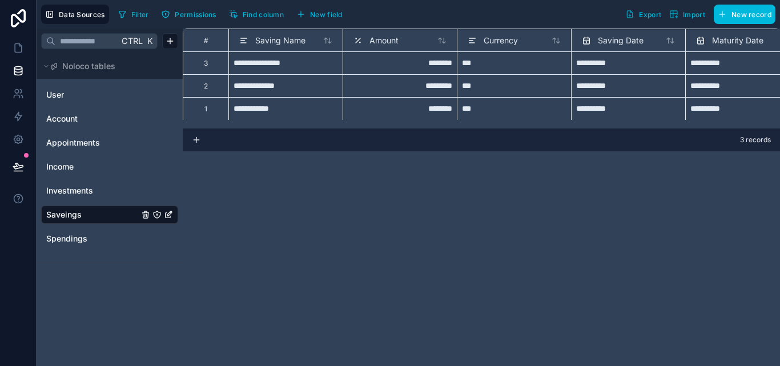
click at [433, 111] on div "********" at bounding box center [399, 108] width 114 height 23
click at [436, 111] on div "********" at bounding box center [399, 108] width 114 height 23
click at [436, 111] on input "********" at bounding box center [400, 108] width 104 height 13
type input "*******"
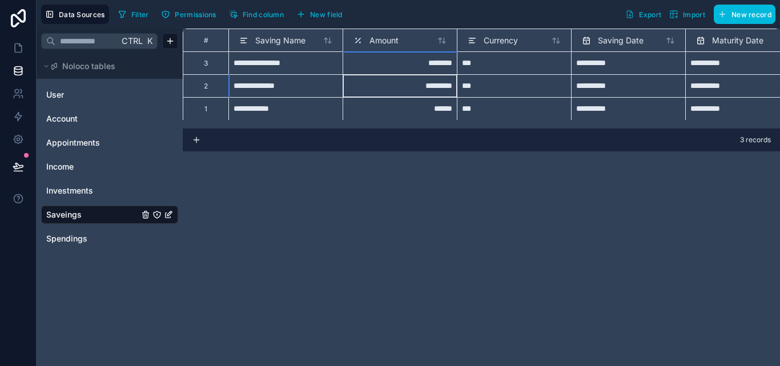
click at [437, 87] on div "*********" at bounding box center [399, 85] width 114 height 23
click at [437, 87] on input "*********" at bounding box center [400, 85] width 104 height 13
click at [436, 86] on input "*********" at bounding box center [400, 85] width 104 height 13
type input "********"
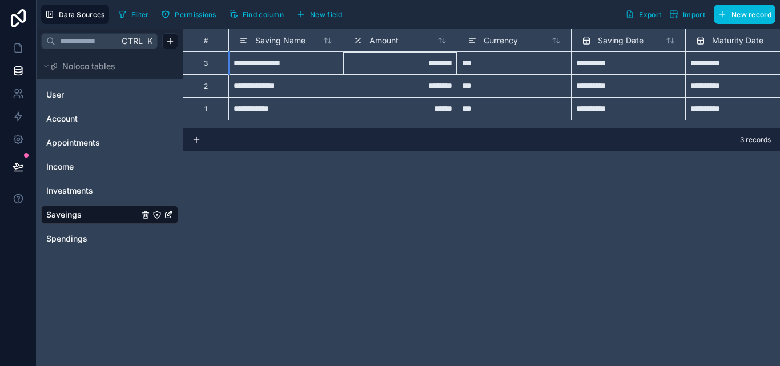
click at [437, 62] on div "********" at bounding box center [399, 62] width 114 height 23
click at [437, 62] on input "********" at bounding box center [400, 63] width 104 height 13
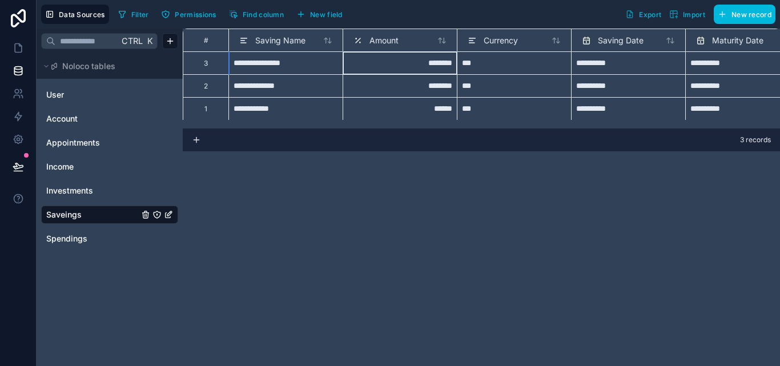
type input "*******"
click at [449, 207] on div "**********" at bounding box center [481, 197] width 597 height 337
click at [169, 44] on html "**********" at bounding box center [390, 183] width 780 height 366
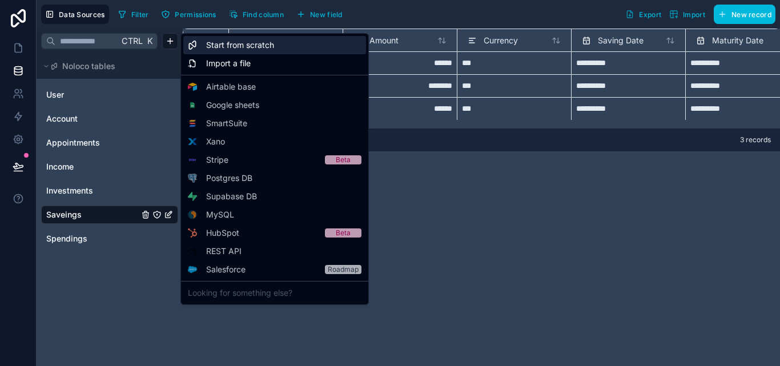
click at [214, 51] on div "Start from scratch" at bounding box center [274, 45] width 183 height 18
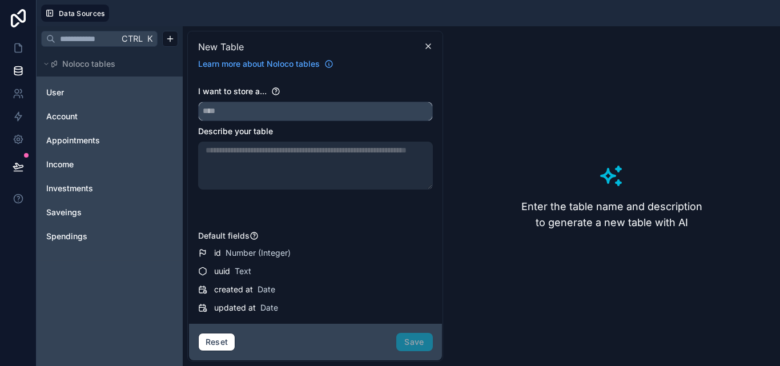
click at [261, 114] on input "text" at bounding box center [315, 111] width 233 height 18
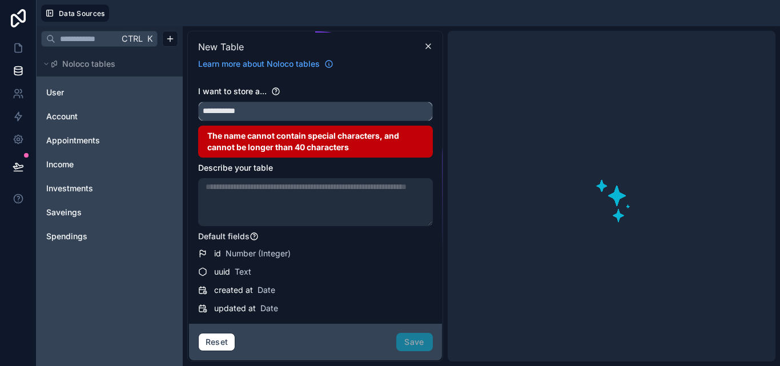
click at [198, 102] on button "**********" at bounding box center [315, 111] width 235 height 19
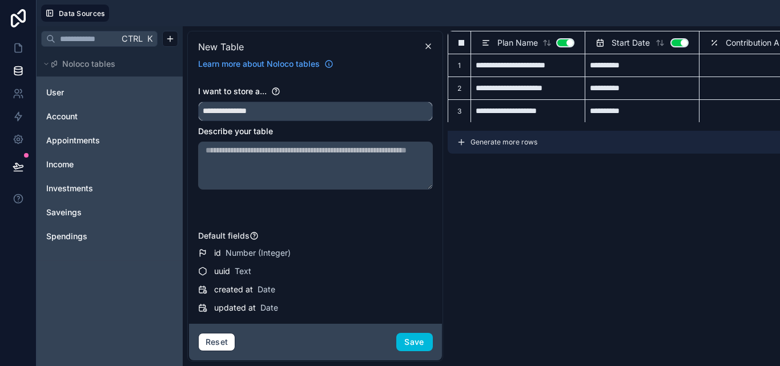
type input "**********"
click at [289, 154] on textarea at bounding box center [315, 166] width 235 height 48
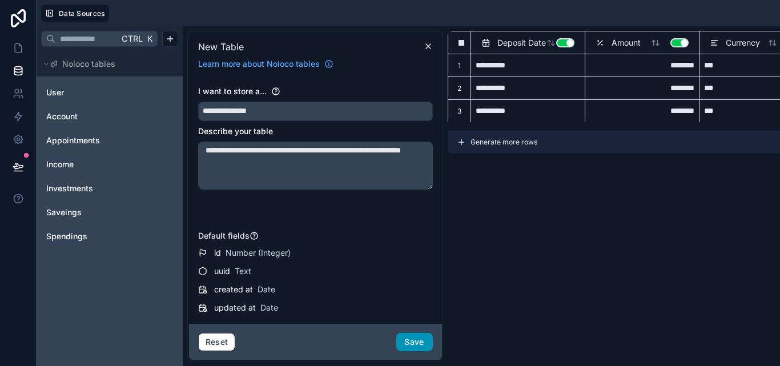
type textarea "**********"
click at [417, 342] on button "Save" at bounding box center [414, 342] width 37 height 18
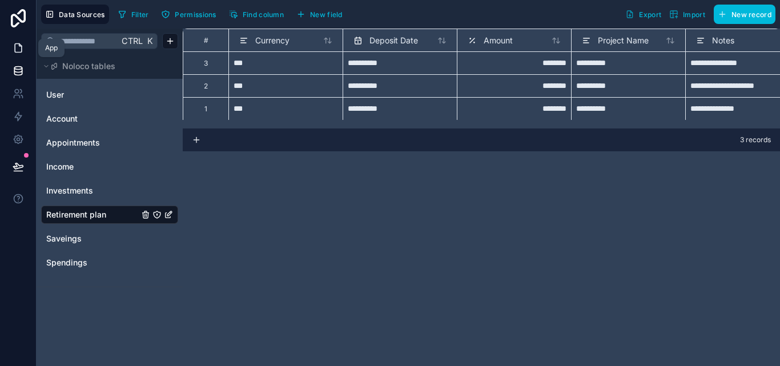
click at [17, 41] on link at bounding box center [18, 48] width 36 height 23
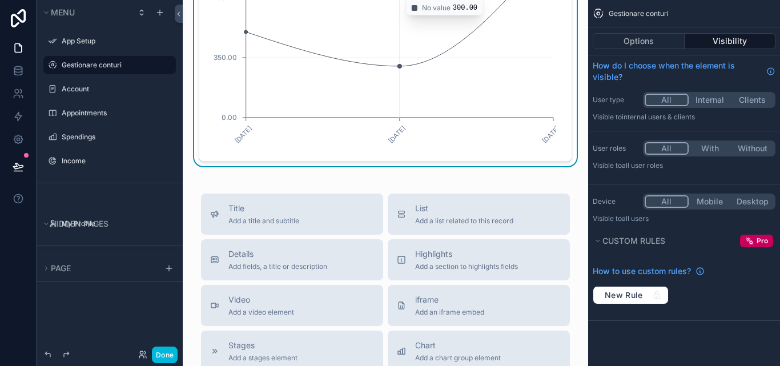
scroll to position [2112, 0]
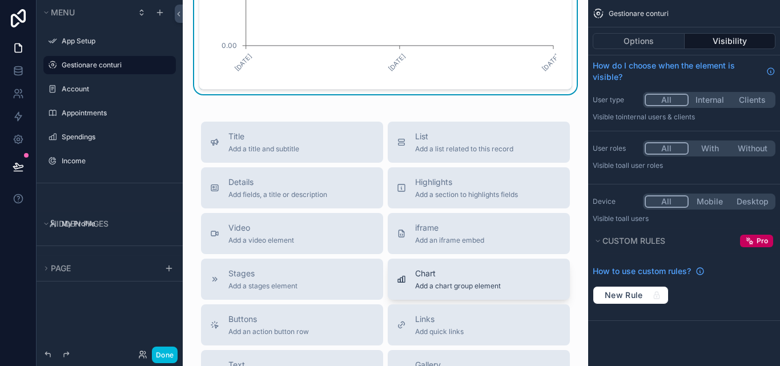
click at [461, 279] on span "Chart" at bounding box center [458, 273] width 86 height 11
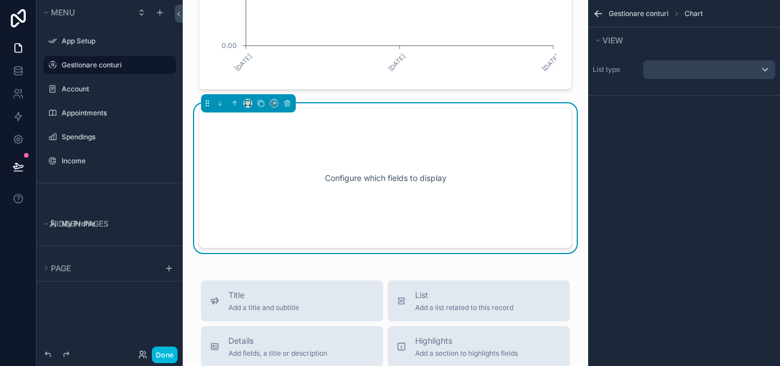
scroll to position [2115, 0]
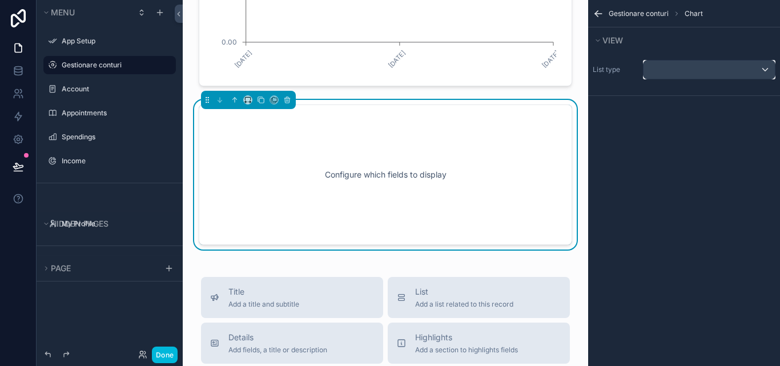
click at [758, 70] on div "scrollable content" at bounding box center [708, 70] width 131 height 18
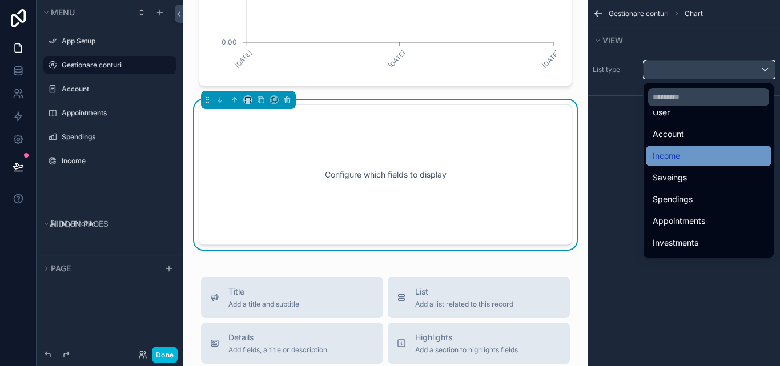
scroll to position [55, 0]
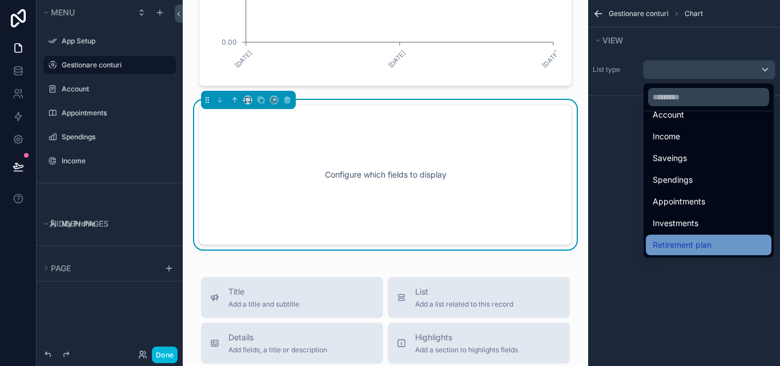
click at [701, 244] on span "Retirement plan" at bounding box center [681, 245] width 59 height 14
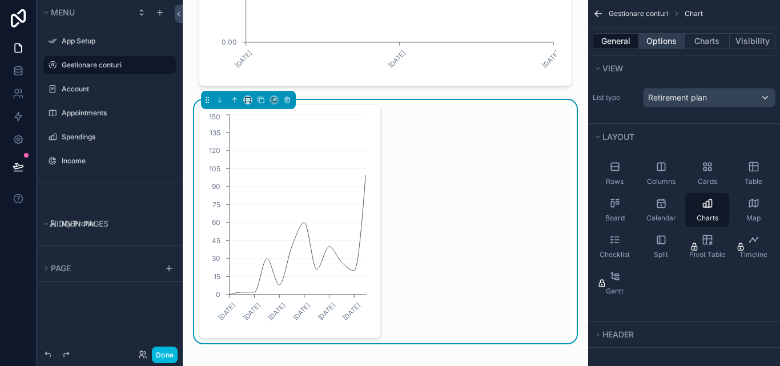
click at [666, 43] on button "Options" at bounding box center [662, 41] width 46 height 16
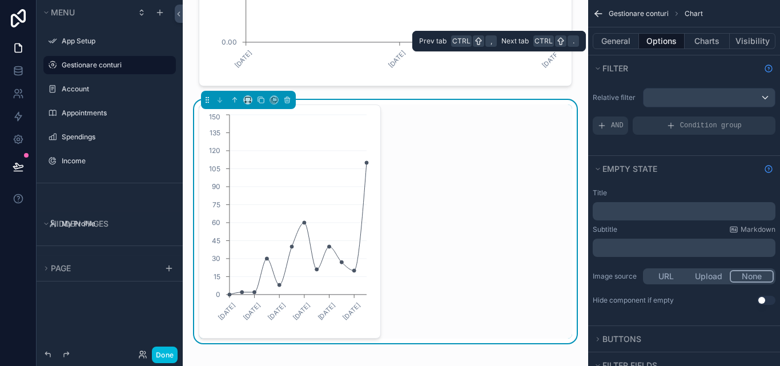
drag, startPoint x: 691, startPoint y: 42, endPoint x: 695, endPoint y: 54, distance: 12.1
click at [692, 42] on button "Charts" at bounding box center [707, 41] width 46 height 16
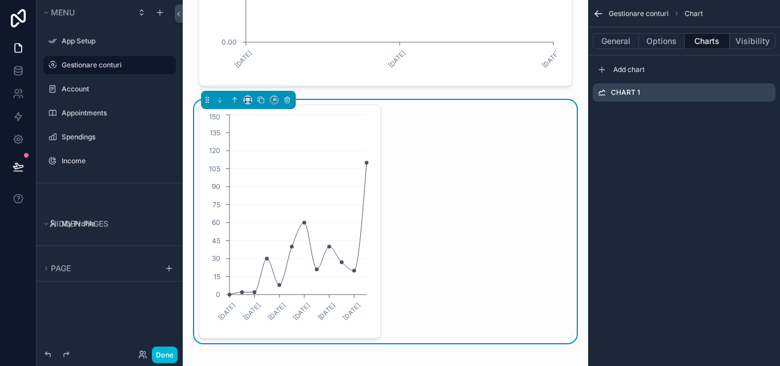
click at [732, 91] on div "Chart 1" at bounding box center [683, 92] width 183 height 18
click at [0, 0] on icon "scrollable content" at bounding box center [0, 0] width 0 height 0
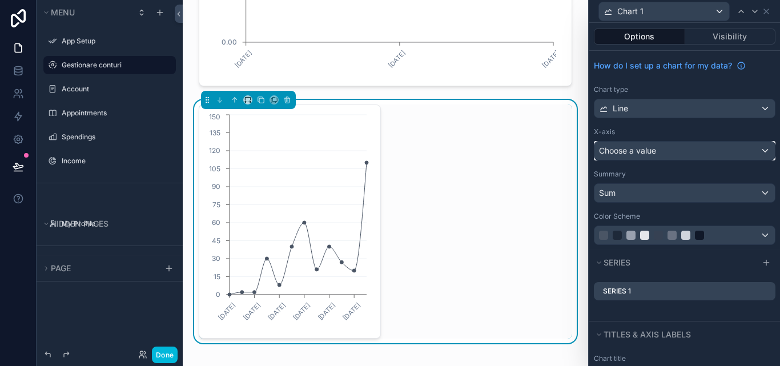
click at [756, 156] on div "Choose a value" at bounding box center [684, 151] width 180 height 18
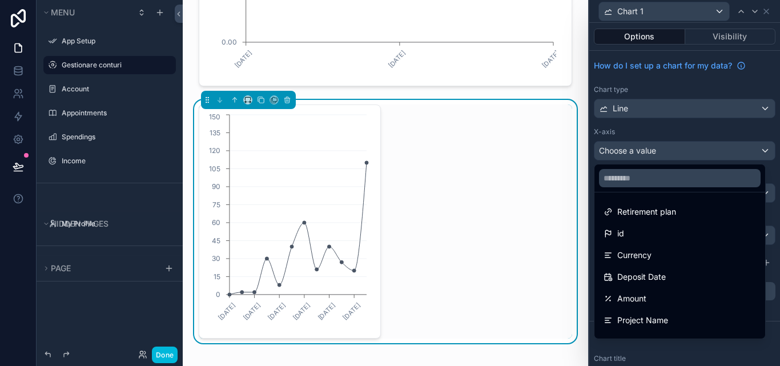
click at [761, 106] on div at bounding box center [684, 183] width 191 height 366
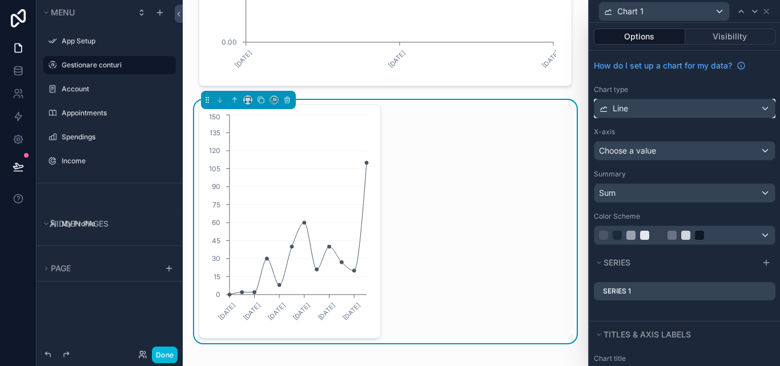
click at [760, 108] on div "Line" at bounding box center [684, 108] width 180 height 18
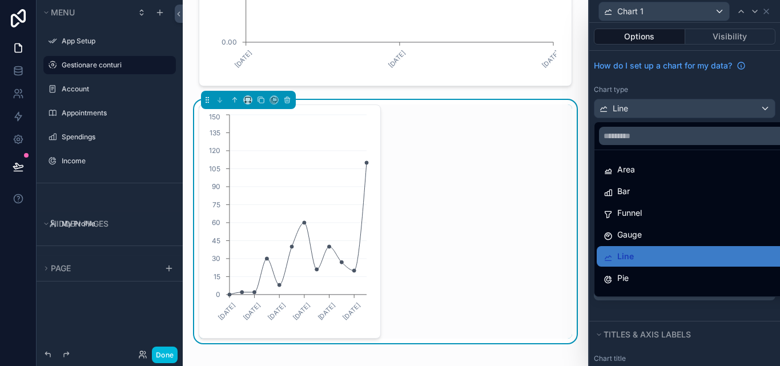
click at [742, 111] on div at bounding box center [684, 183] width 191 height 366
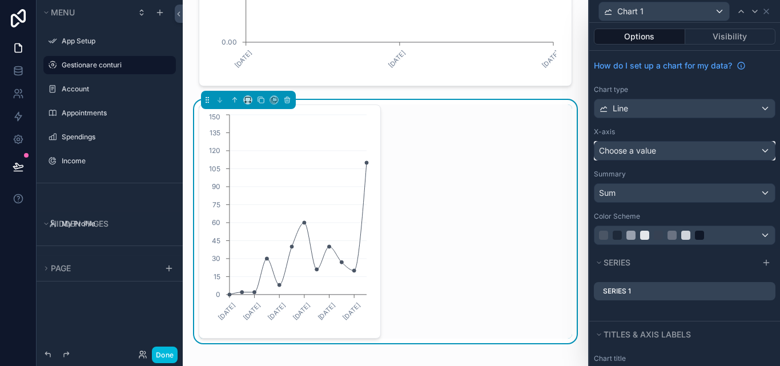
click at [752, 159] on div "Choose a value" at bounding box center [684, 151] width 180 height 18
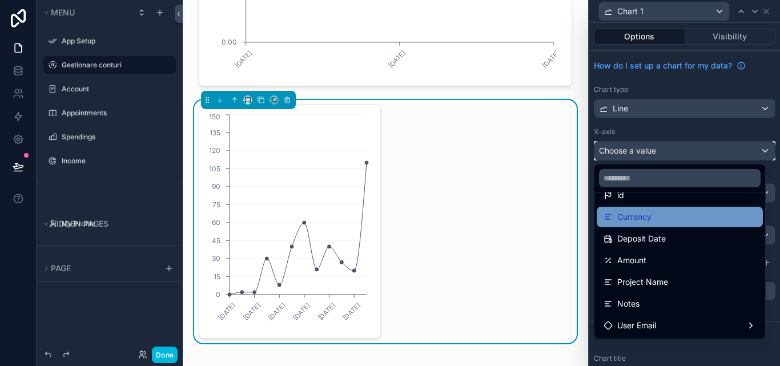
scroll to position [57, 0]
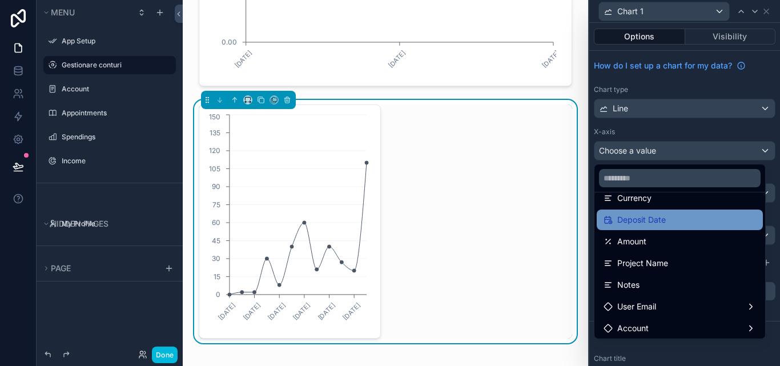
click at [682, 224] on div "Deposit Date" at bounding box center [679, 220] width 152 height 14
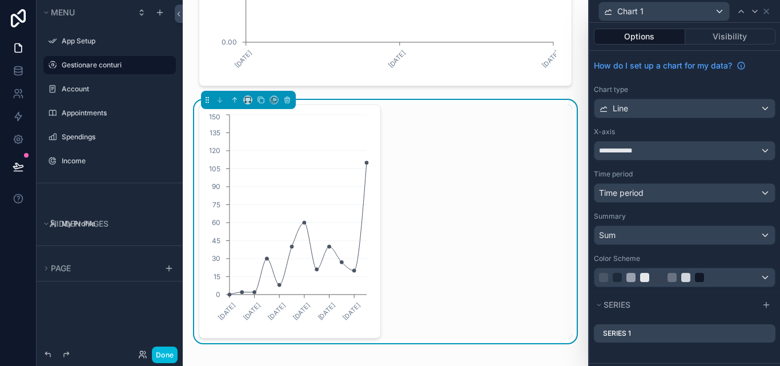
scroll to position [171, 0]
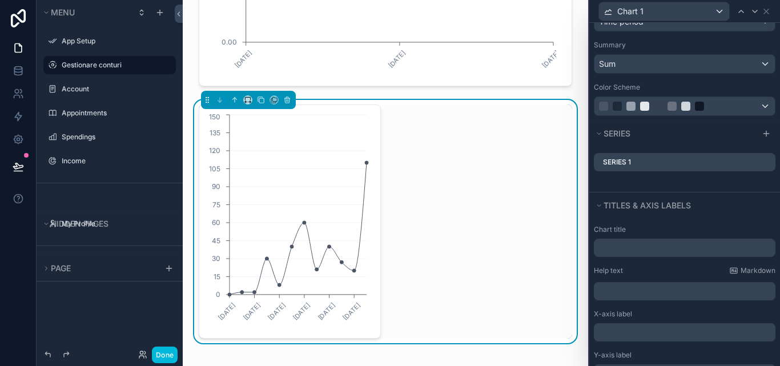
click at [0, 0] on icon at bounding box center [0, 0] width 0 height 0
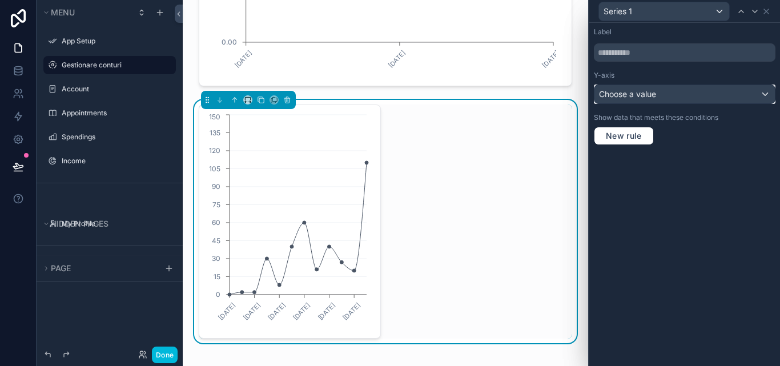
click at [754, 86] on div "Choose a value" at bounding box center [684, 94] width 180 height 18
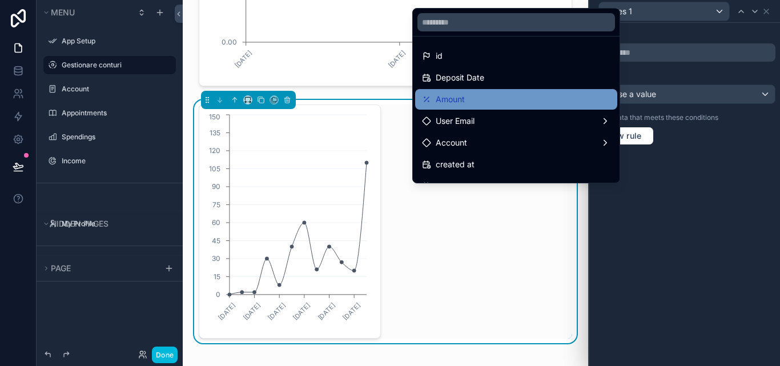
click at [458, 101] on span "Amount" at bounding box center [450, 99] width 29 height 14
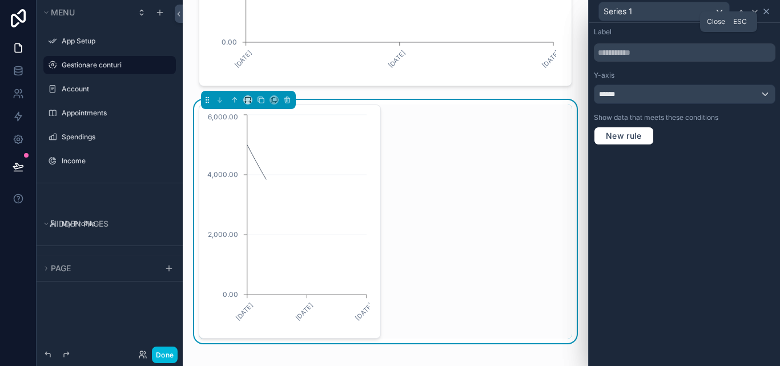
click at [764, 10] on icon at bounding box center [765, 11] width 9 height 9
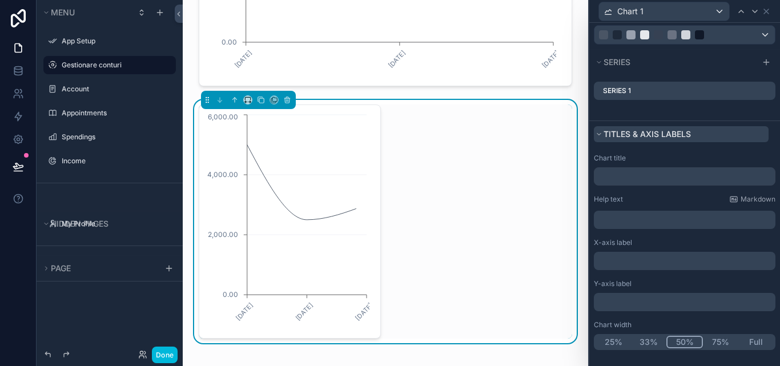
scroll to position [243, 0]
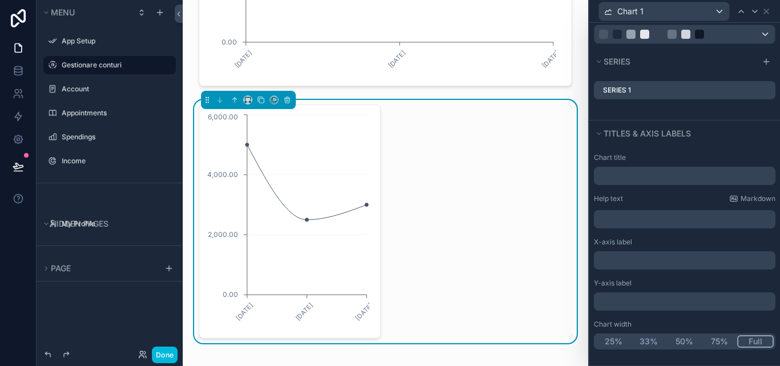
click at [755, 341] on button "Full" at bounding box center [755, 341] width 37 height 13
click at [17, 62] on link at bounding box center [18, 70] width 36 height 23
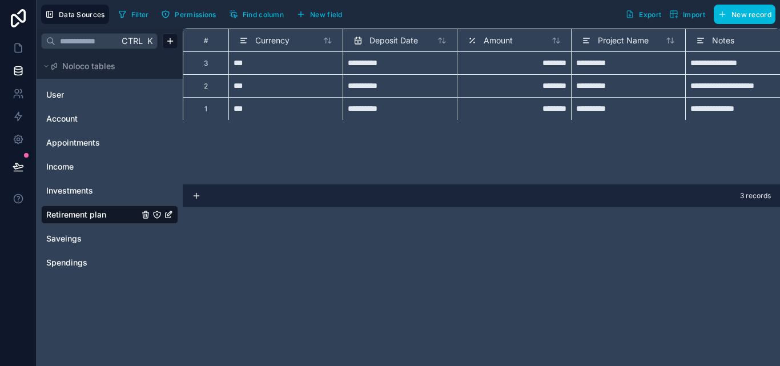
click at [404, 62] on input "**********" at bounding box center [400, 63] width 104 height 18
click at [385, 63] on input "**********" at bounding box center [400, 63] width 104 height 18
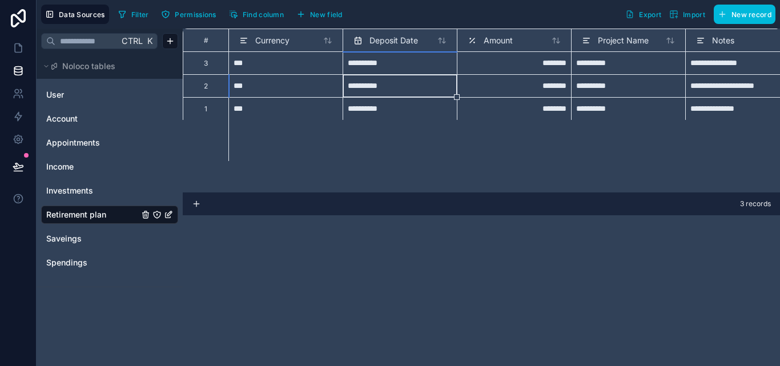
click at [386, 65] on input "**********" at bounding box center [400, 63] width 104 height 18
select select "****"
select select "*"
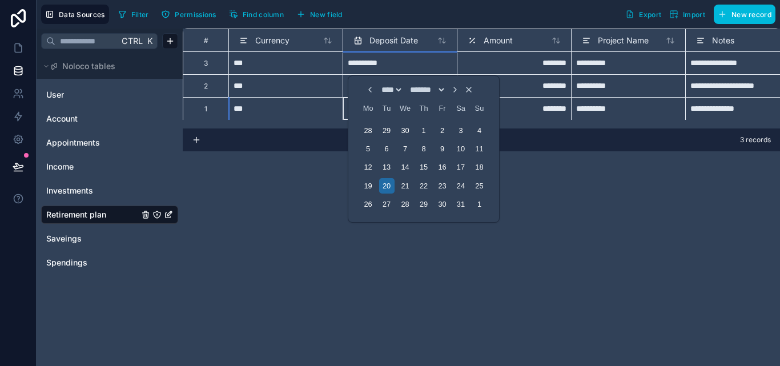
scroll to position [1, 0]
click at [549, 67] on div "********" at bounding box center [514, 62] width 114 height 23
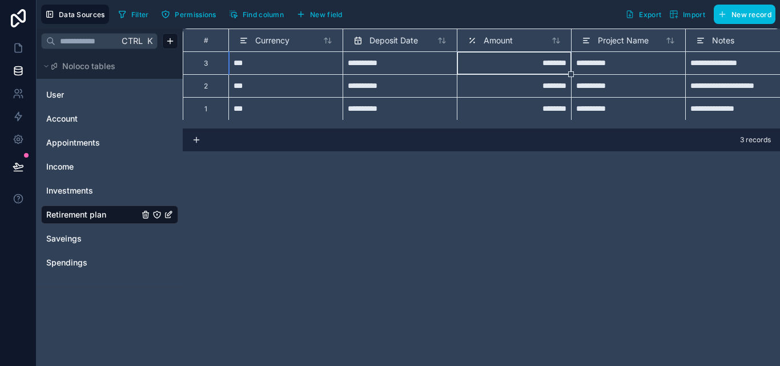
click at [549, 67] on div "********" at bounding box center [514, 62] width 114 height 23
click at [551, 67] on div "********" at bounding box center [514, 62] width 114 height 23
click at [551, 65] on input "********" at bounding box center [514, 63] width 104 height 13
type input "*******"
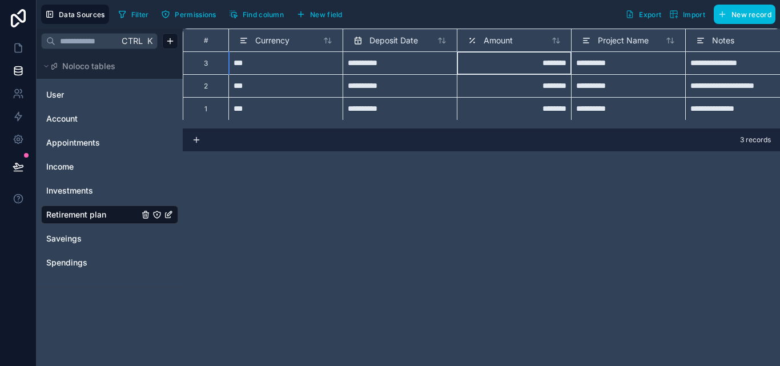
click at [549, 86] on div "********" at bounding box center [514, 85] width 114 height 23
click at [549, 86] on input "********" at bounding box center [514, 85] width 104 height 13
type input "*******"
click at [549, 111] on div "********" at bounding box center [514, 108] width 114 height 23
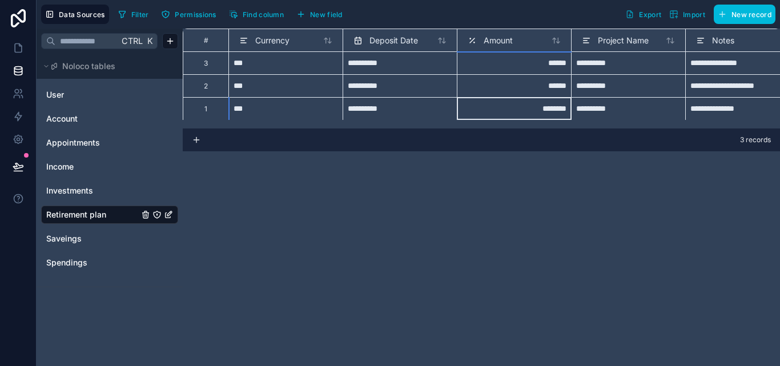
scroll to position [1, 0]
click at [549, 111] on div "********" at bounding box center [514, 108] width 114 height 23
click at [551, 106] on input "********" at bounding box center [514, 108] width 104 height 13
click at [553, 106] on input "********" at bounding box center [514, 108] width 104 height 13
type input "**"
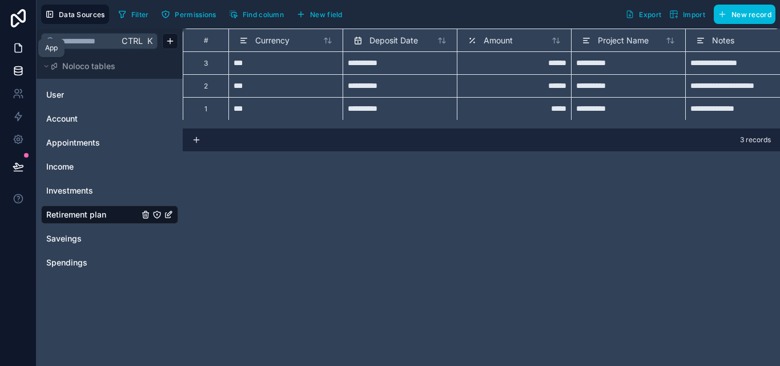
click at [13, 43] on icon at bounding box center [18, 47] width 11 height 11
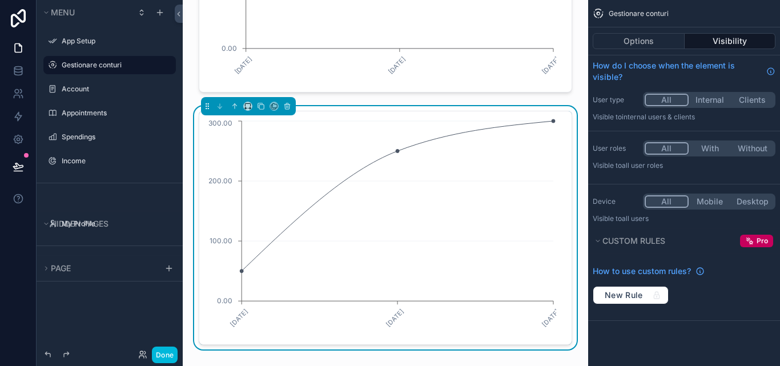
scroll to position [2169, 0]
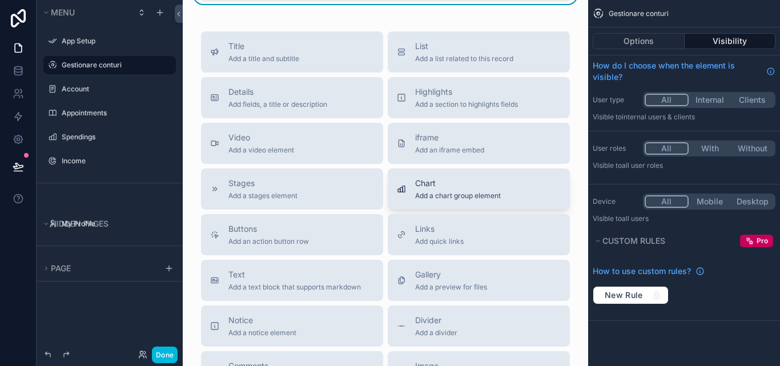
scroll to position [2511, 0]
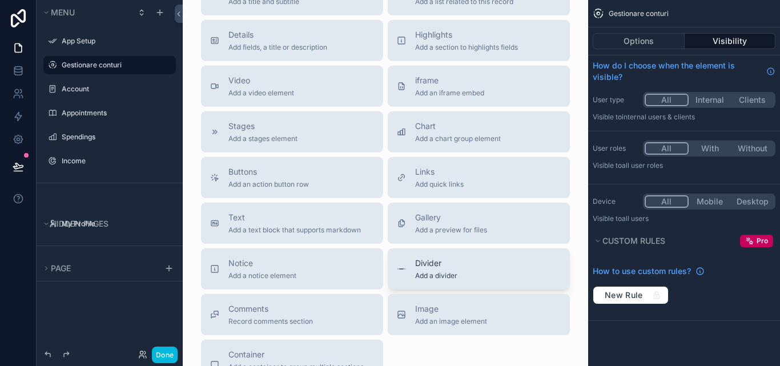
drag, startPoint x: 456, startPoint y: 262, endPoint x: 449, endPoint y: 279, distance: 18.7
click at [449, 279] on button "Divider Add a divider" at bounding box center [479, 268] width 182 height 41
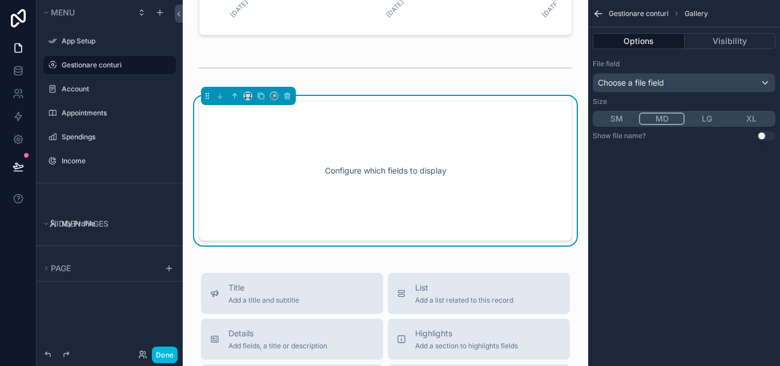
scroll to position [2414, 0]
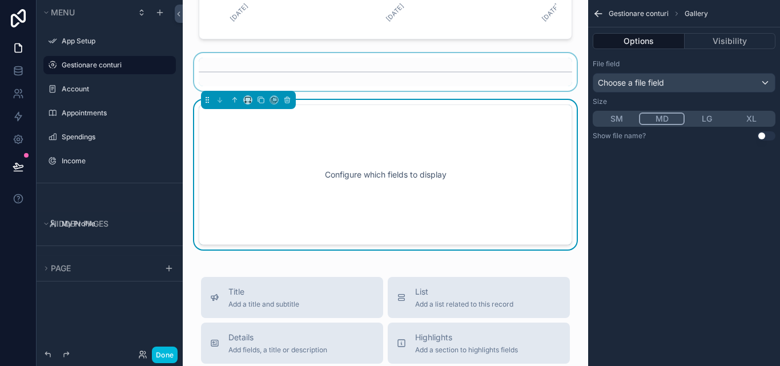
click at [524, 71] on div "scrollable content" at bounding box center [385, 72] width 387 height 38
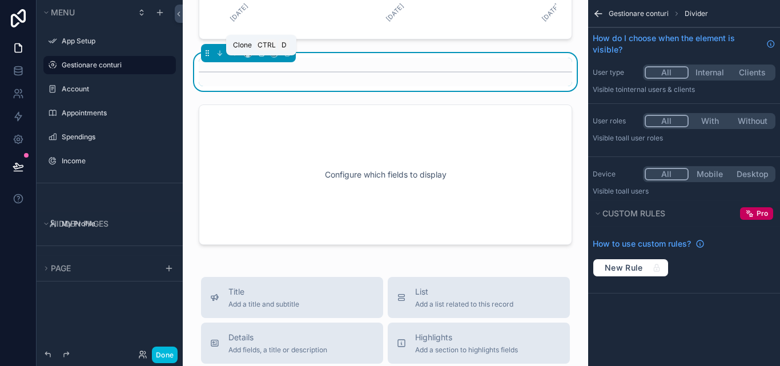
click at [260, 57] on icon "scrollable content" at bounding box center [261, 53] width 8 height 8
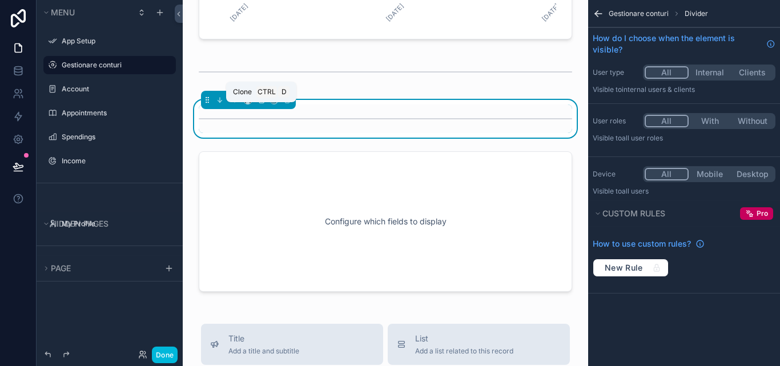
click at [259, 104] on icon "scrollable content" at bounding box center [261, 100] width 8 height 8
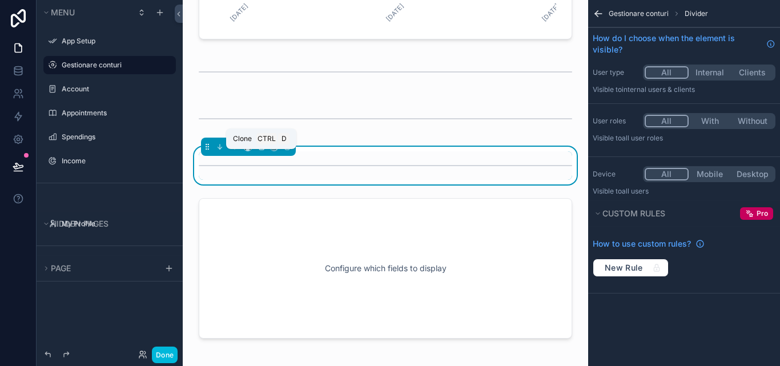
click at [262, 150] on icon "scrollable content" at bounding box center [261, 147] width 5 height 5
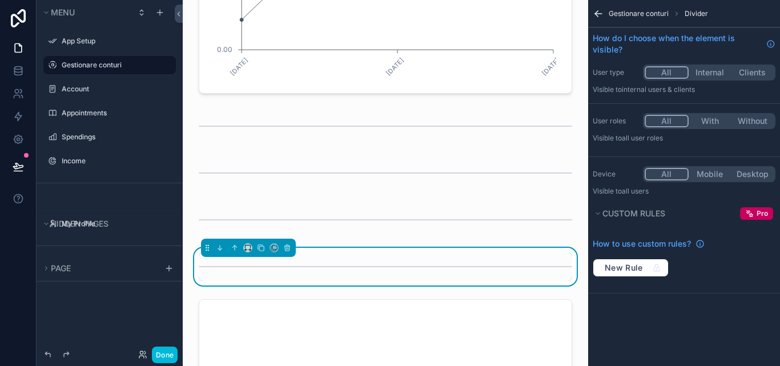
scroll to position [2357, 0]
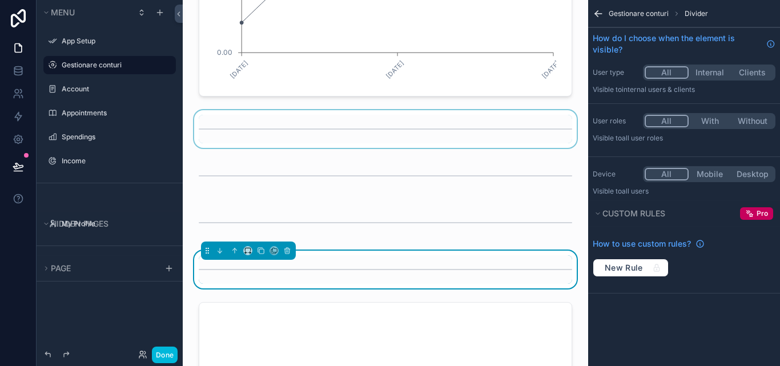
click at [319, 148] on div "scrollable content" at bounding box center [385, 129] width 387 height 38
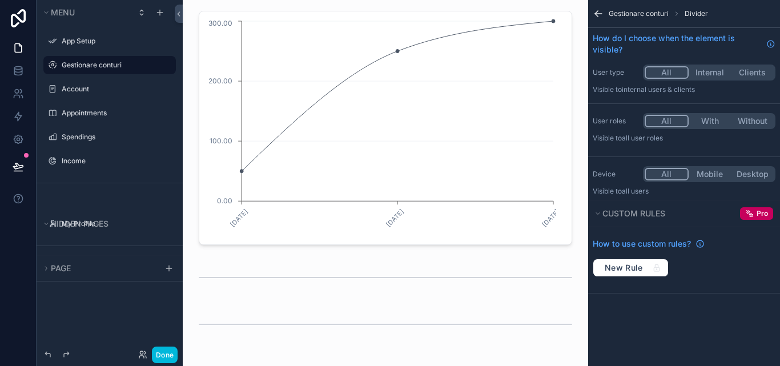
scroll to position [2336, 0]
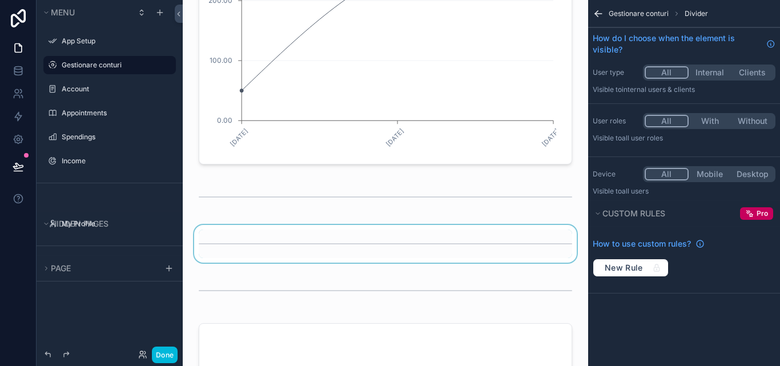
click at [216, 249] on div "scrollable content" at bounding box center [385, 244] width 387 height 38
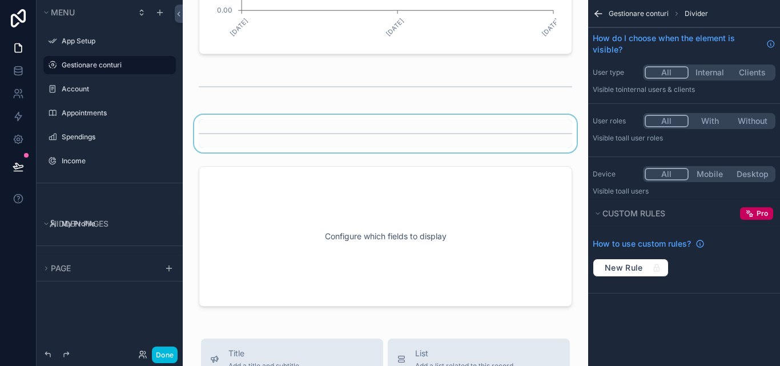
scroll to position [2473, 0]
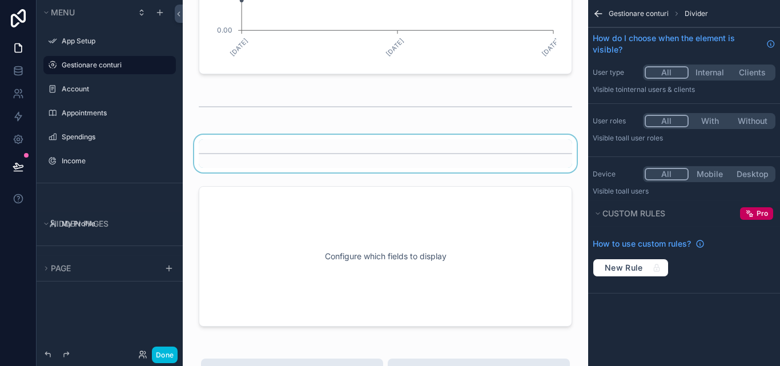
click at [260, 103] on div "scrollable content" at bounding box center [385, 107] width 387 height 38
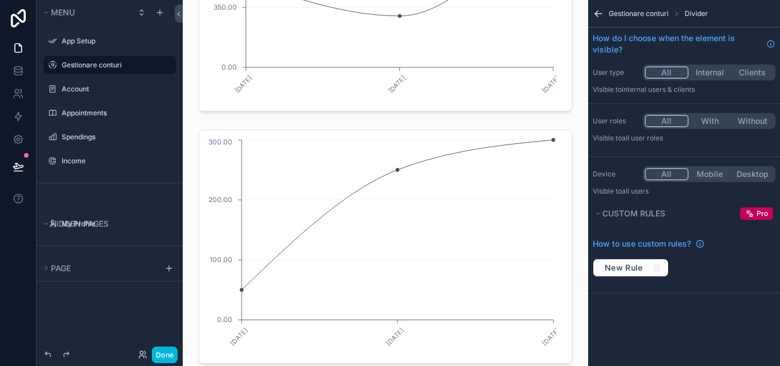
scroll to position [2341, 0]
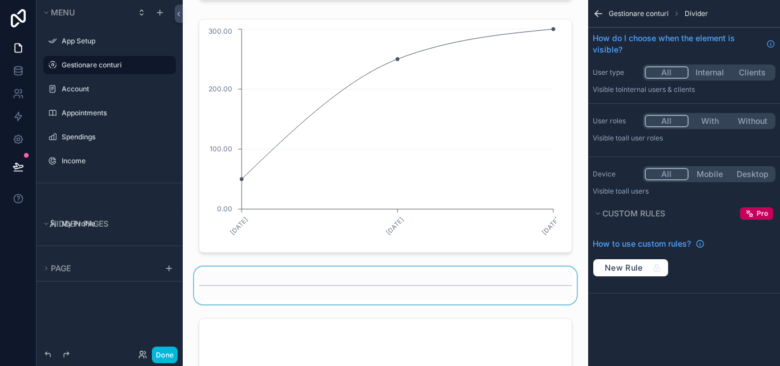
click at [220, 297] on div "scrollable content" at bounding box center [385, 286] width 387 height 38
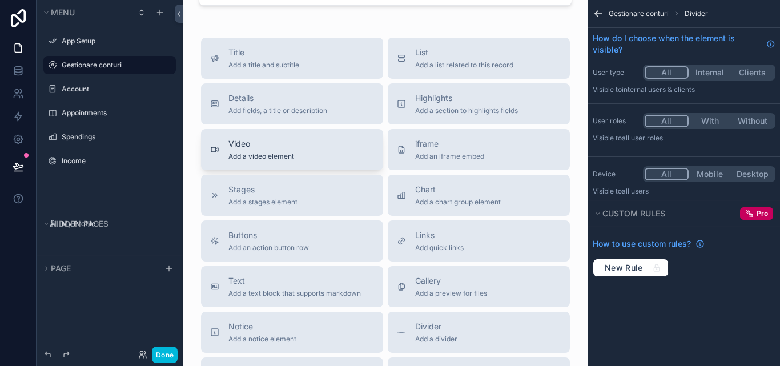
scroll to position [2797, 0]
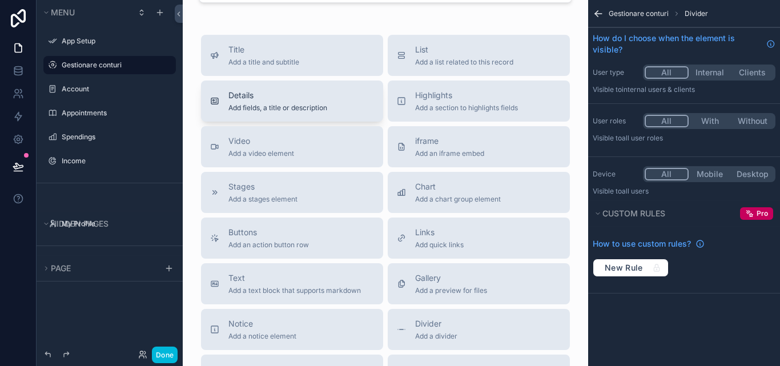
click at [303, 112] on span "Add fields, a title or description" at bounding box center [277, 107] width 99 height 9
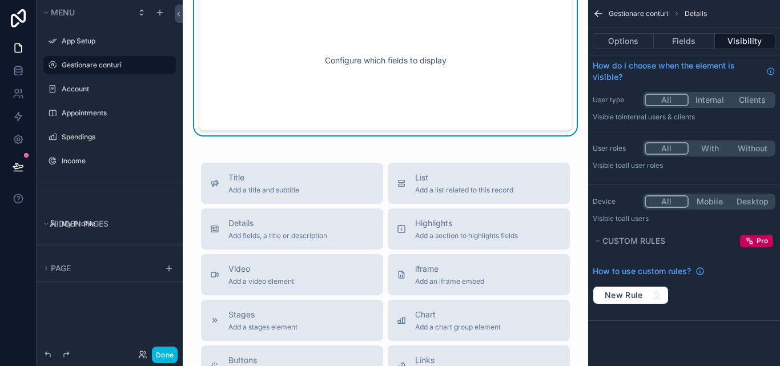
scroll to position [2713, 0]
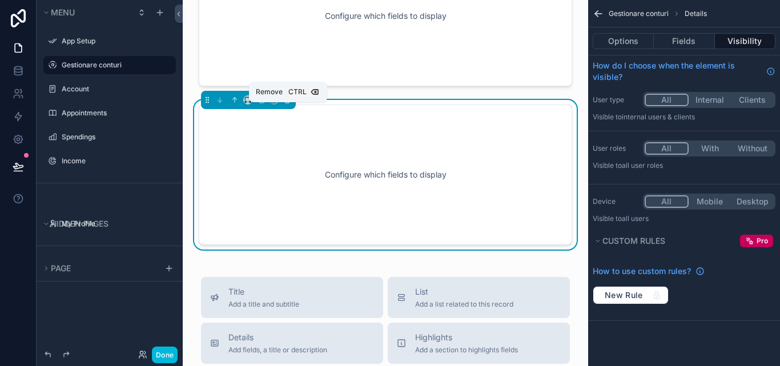
click at [288, 98] on icon "scrollable content" at bounding box center [287, 97] width 2 height 1
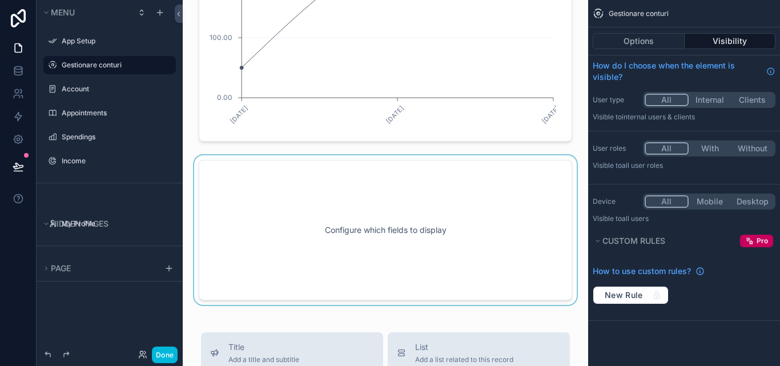
scroll to position [2485, 0]
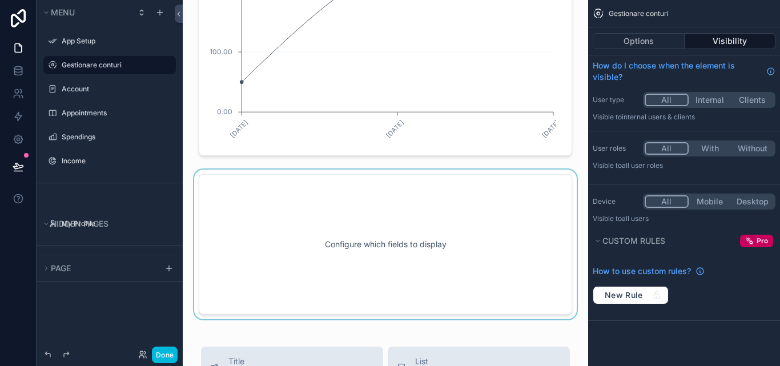
click at [271, 178] on div "scrollable content" at bounding box center [385, 245] width 387 height 150
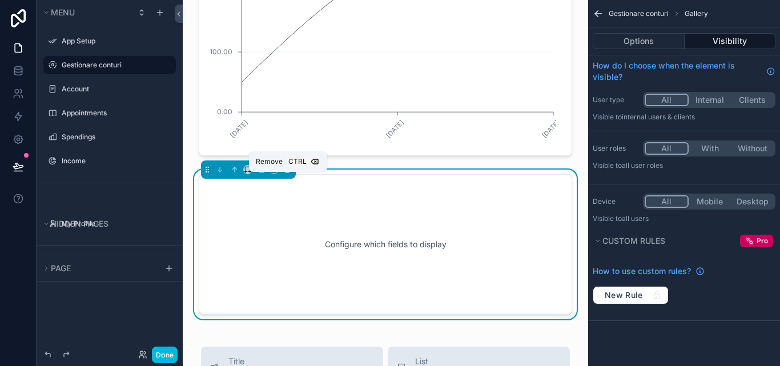
click at [285, 172] on icon "scrollable content" at bounding box center [287, 170] width 5 height 5
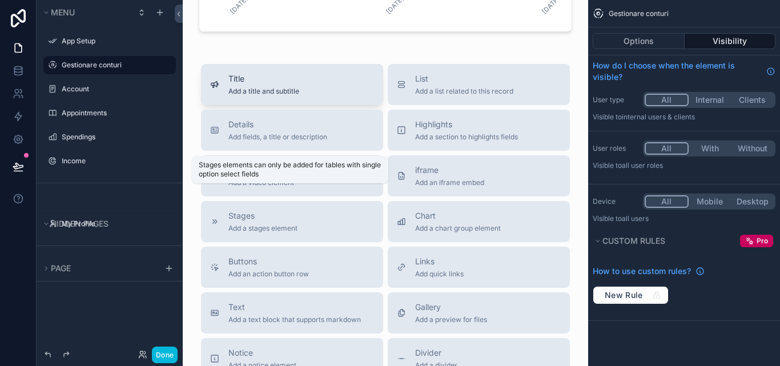
scroll to position [2656, 0]
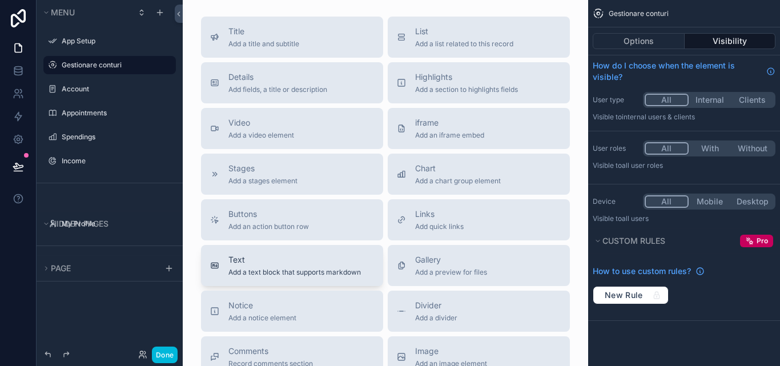
click at [302, 265] on span "Text" at bounding box center [294, 259] width 132 height 11
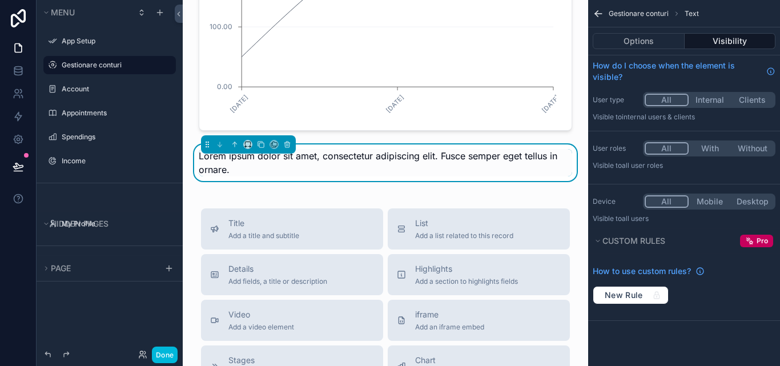
scroll to position [2339, 0]
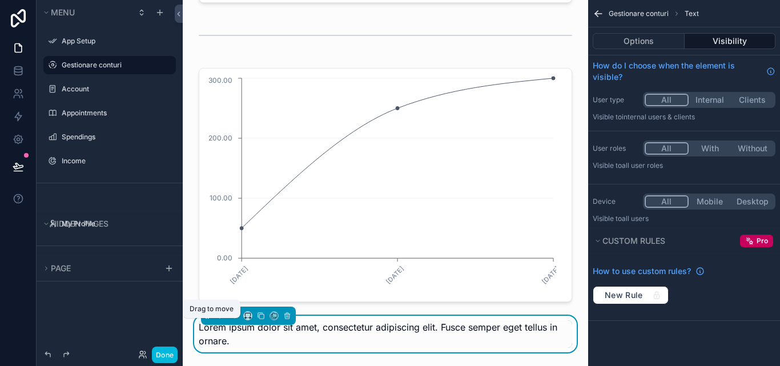
click at [203, 325] on div "scrollable content" at bounding box center [248, 316] width 95 height 18
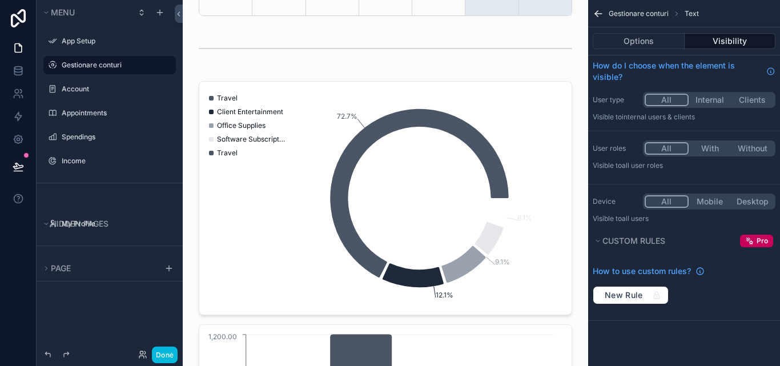
scroll to position [625, 0]
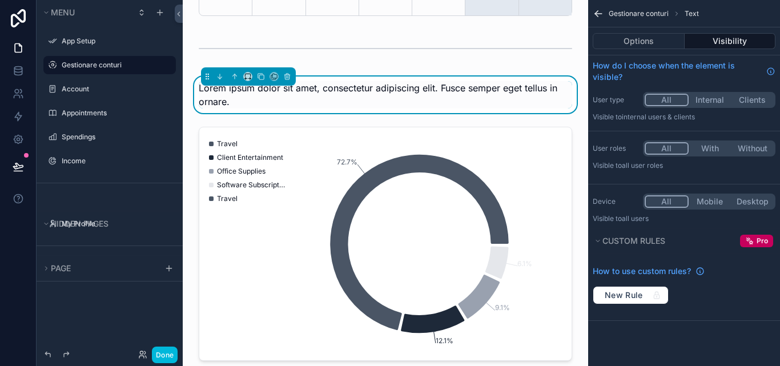
click at [305, 103] on div "Lorem ipsum dolor sit amet, consectetur adipiscing elit. Fusce semper eget tell…" at bounding box center [385, 94] width 373 height 27
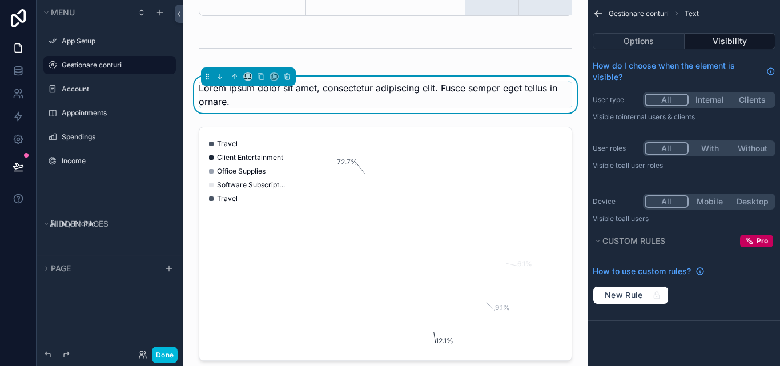
click at [322, 94] on span "Lorem ipsum dolor sit amet, consectetur adipiscing elit. Fusce semper eget tell…" at bounding box center [378, 94] width 358 height 25
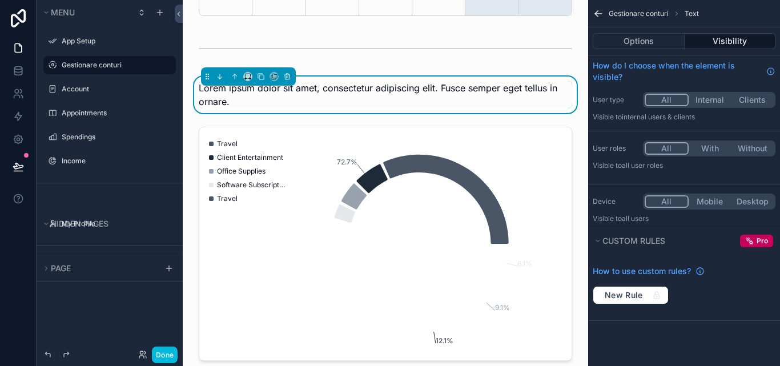
click at [342, 100] on span "Lorem ipsum dolor sit amet, consectetur adipiscing elit. Fusce semper eget tell…" at bounding box center [378, 94] width 358 height 25
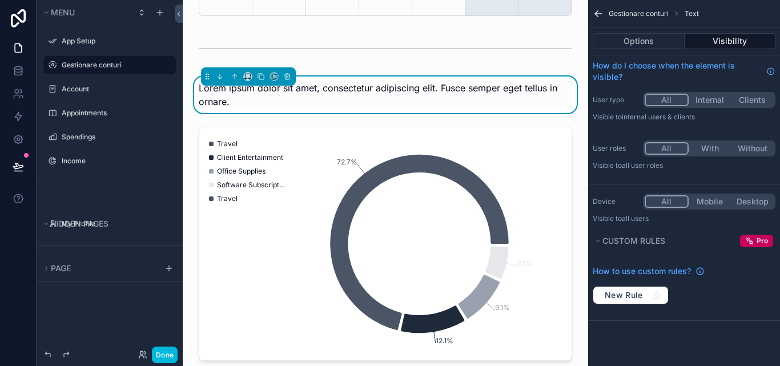
click at [601, 16] on icon "scrollable content" at bounding box center [597, 13] width 11 height 11
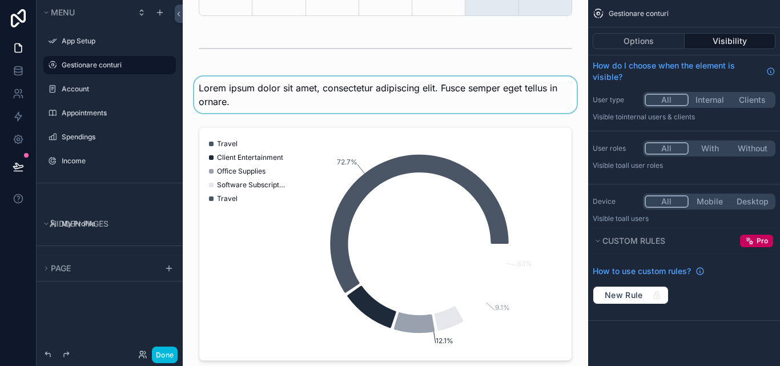
click at [512, 98] on div "scrollable content" at bounding box center [385, 94] width 387 height 37
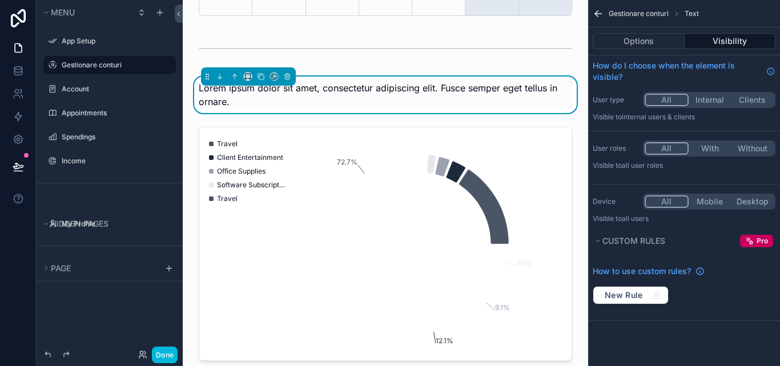
click at [711, 37] on button "Visibility" at bounding box center [729, 41] width 91 height 16
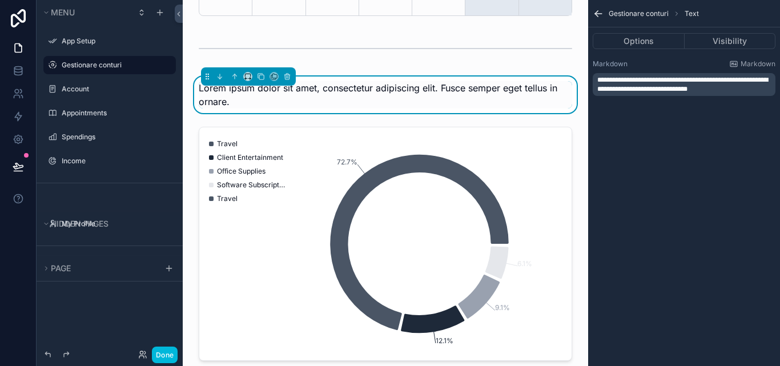
click at [732, 88] on p "**********" at bounding box center [685, 84] width 176 height 18
drag, startPoint x: 732, startPoint y: 88, endPoint x: 586, endPoint y: 79, distance: 146.9
click at [586, 79] on div "App Setup Gestionare conturi Account 10 Appointments Spendings Income My Profil…" at bounding box center [481, 183] width 597 height 366
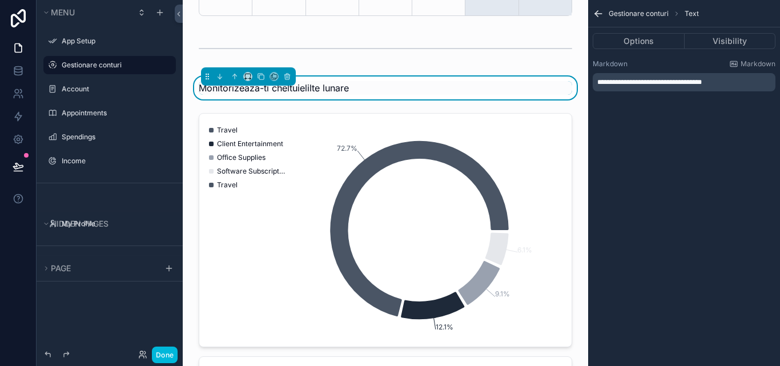
click at [656, 80] on span "**********" at bounding box center [649, 82] width 104 height 7
drag, startPoint x: 634, startPoint y: 83, endPoint x: 627, endPoint y: 82, distance: 6.9
click at [627, 82] on span "**********" at bounding box center [625, 82] width 56 height 7
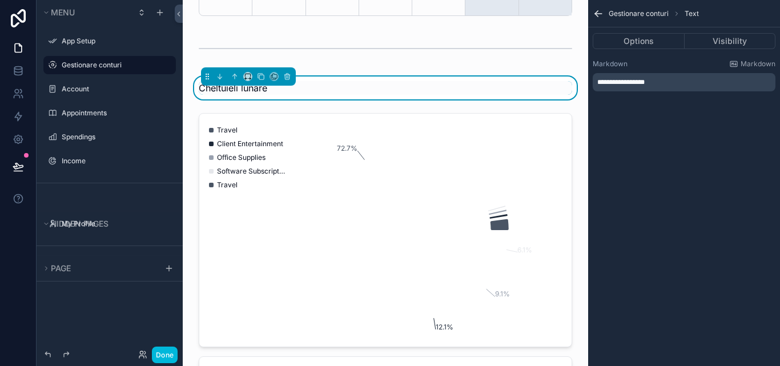
click at [661, 82] on p "**********" at bounding box center [685, 82] width 176 height 9
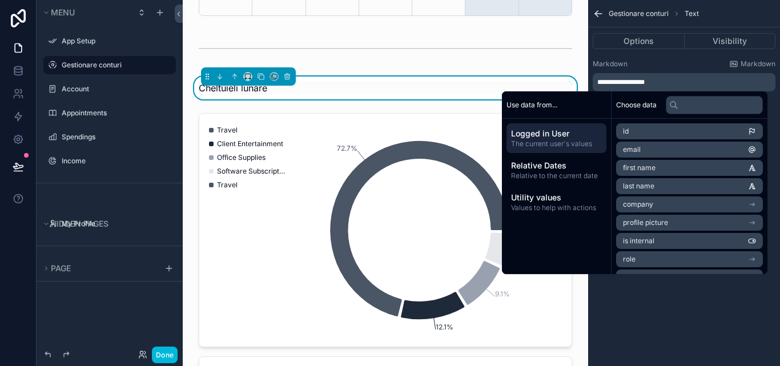
click at [651, 62] on div "Markdown Markdown" at bounding box center [683, 63] width 183 height 9
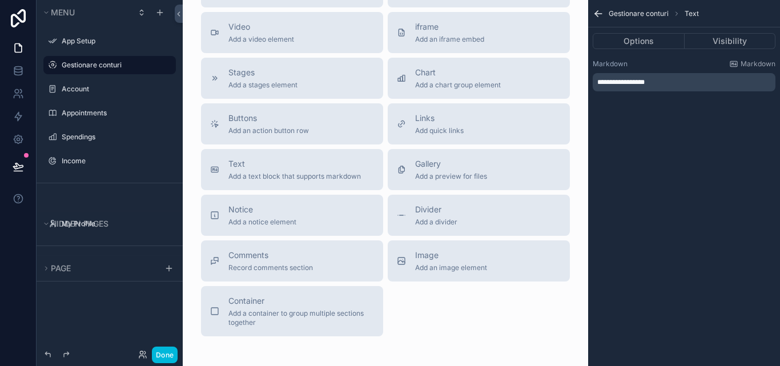
scroll to position [2794, 0]
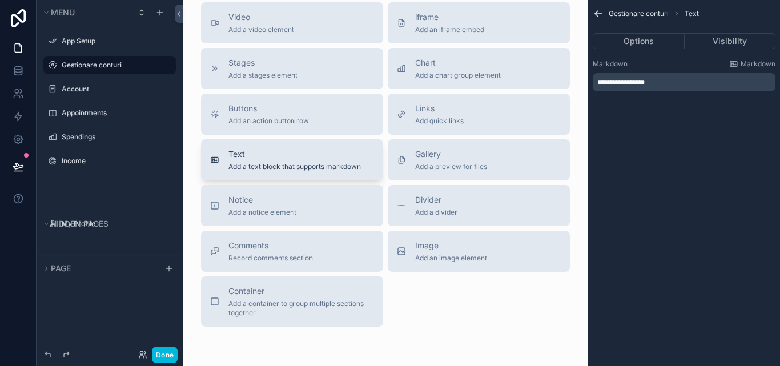
click at [342, 160] on span "Text" at bounding box center [294, 153] width 132 height 11
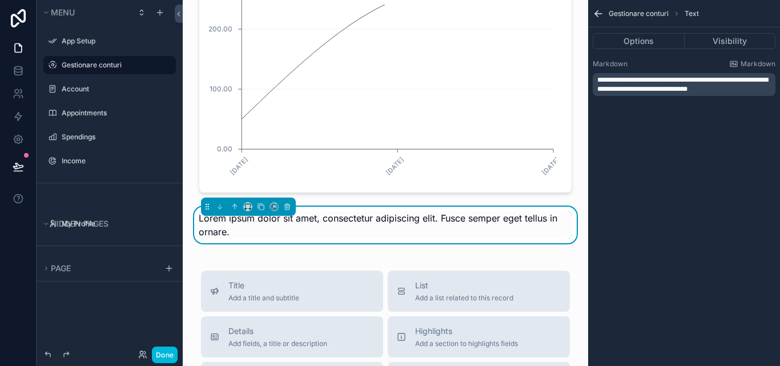
scroll to position [2416, 0]
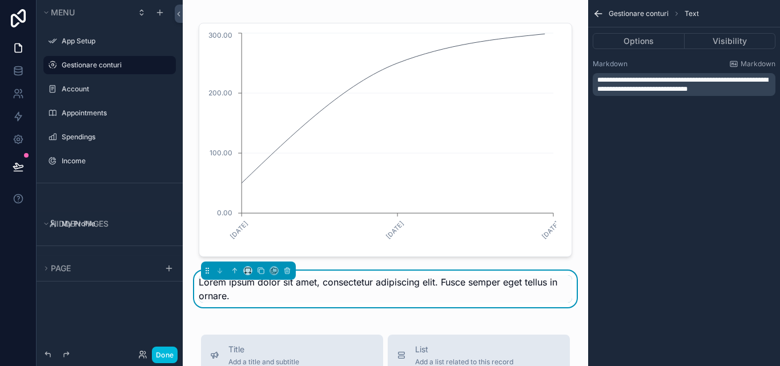
click at [205, 280] on div "scrollable content" at bounding box center [248, 270] width 95 height 18
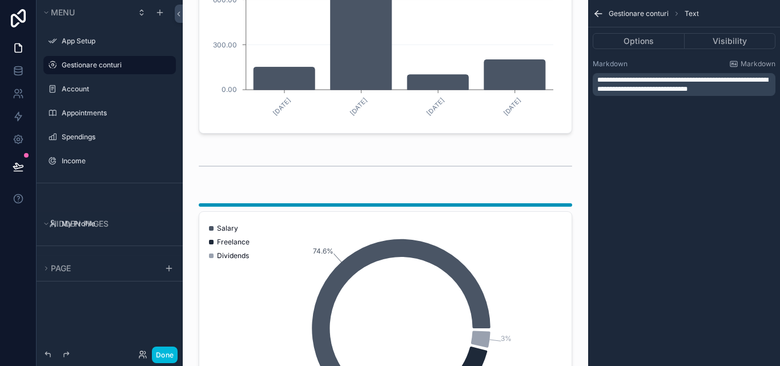
scroll to position [1066, 0]
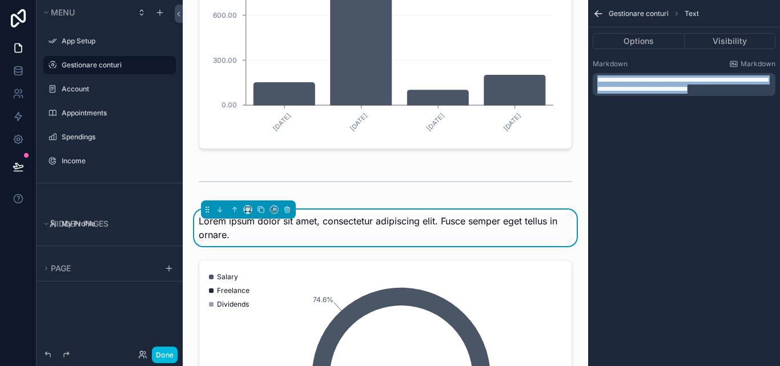
drag, startPoint x: 732, startPoint y: 91, endPoint x: 576, endPoint y: 78, distance: 156.4
click at [576, 78] on div "App Setup Gestionare conturi Account 10 Appointments Spendings Income My Profil…" at bounding box center [481, 183] width 597 height 366
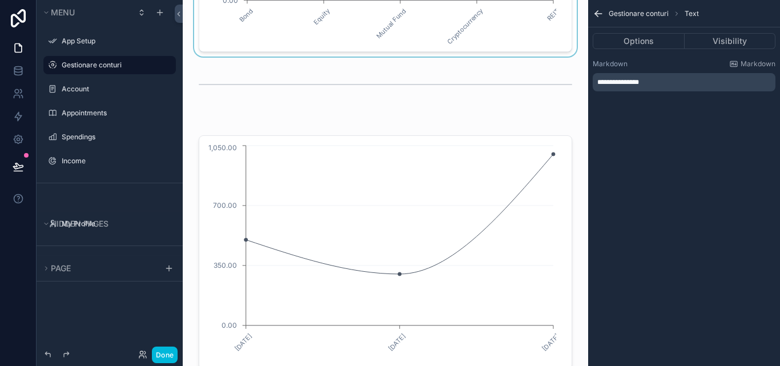
scroll to position [2094, 0]
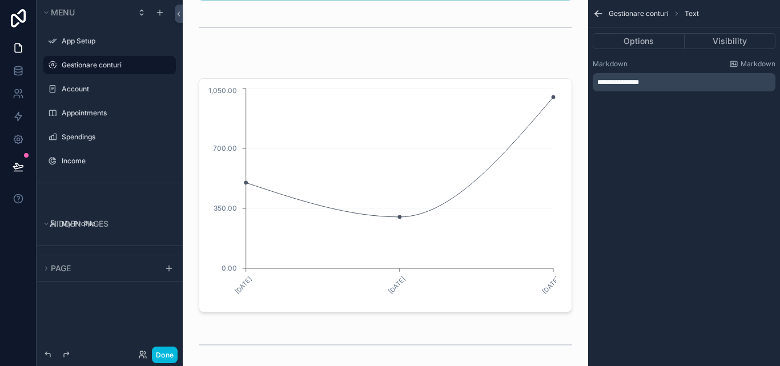
click at [427, 108] on div "scrollable content" at bounding box center [385, 195] width 387 height 243
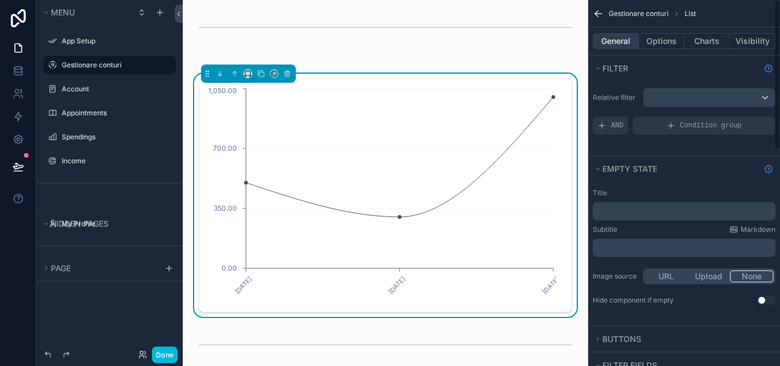
click at [628, 34] on button "General" at bounding box center [615, 41] width 46 height 16
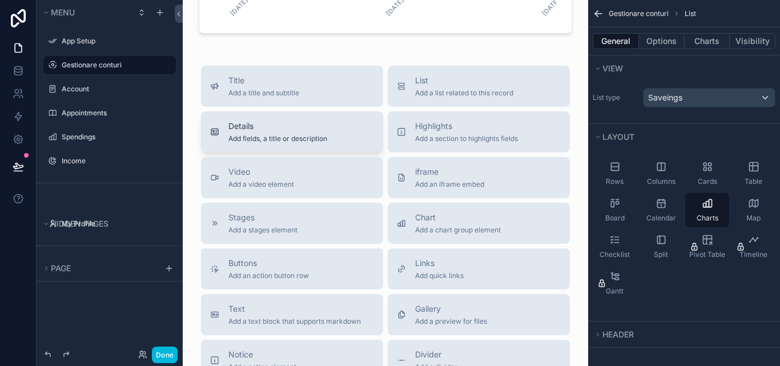
scroll to position [2721, 0]
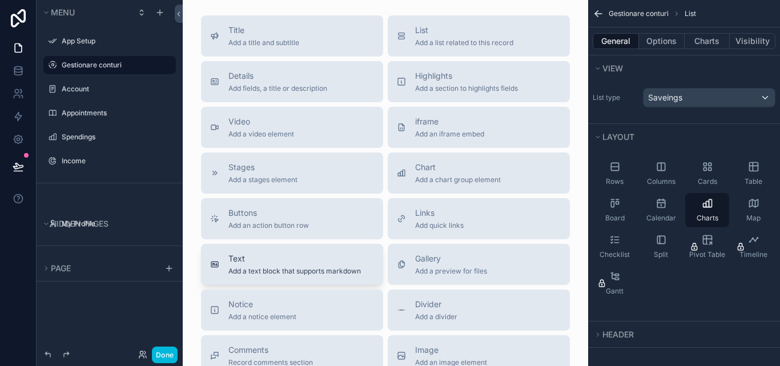
click at [315, 261] on span "Text" at bounding box center [294, 258] width 132 height 11
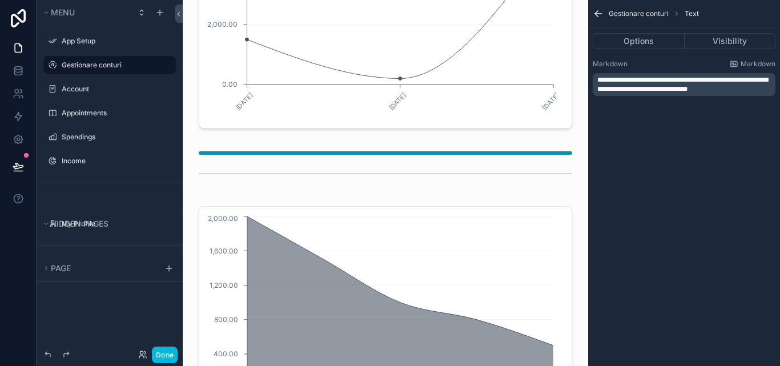
scroll to position [1648, 0]
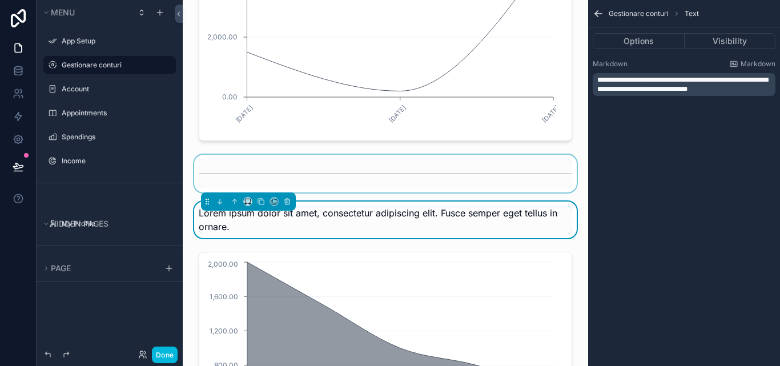
drag, startPoint x: 245, startPoint y: 236, endPoint x: 312, endPoint y: 197, distance: 77.5
click at [247, 233] on div "Lorem ipsum dolor sit amet, consectetur adipiscing elit. Fusce semper eget tell…" at bounding box center [385, 219] width 373 height 27
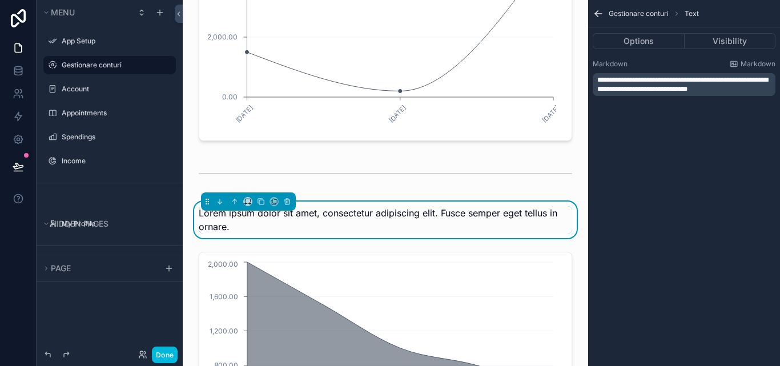
click at [739, 95] on div "**********" at bounding box center [683, 84] width 183 height 23
click at [736, 94] on div "**********" at bounding box center [683, 84] width 183 height 23
click at [736, 93] on p "**********" at bounding box center [685, 84] width 176 height 18
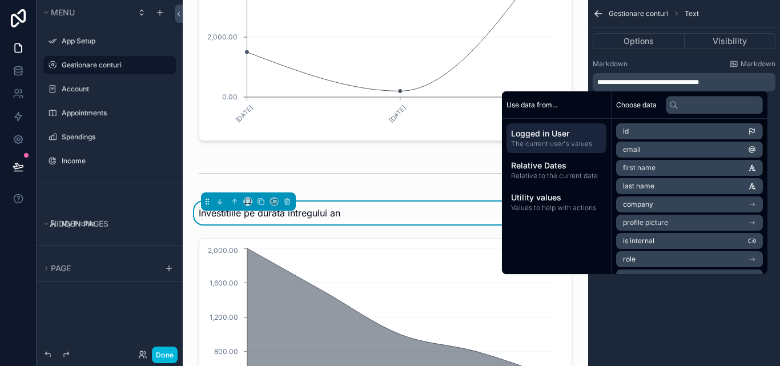
click at [736, 309] on div "**********" at bounding box center [684, 183] width 192 height 366
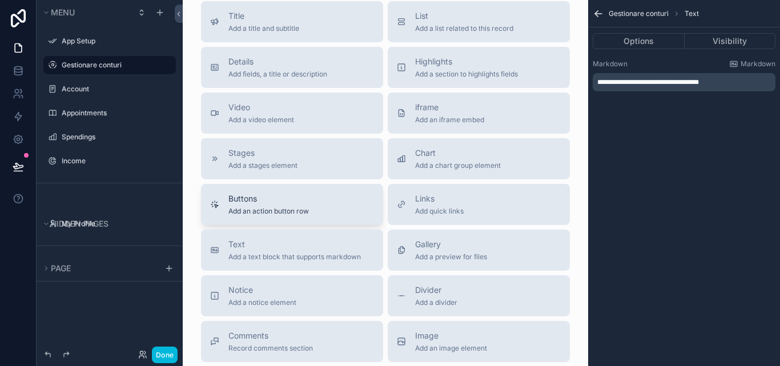
scroll to position [2790, 0]
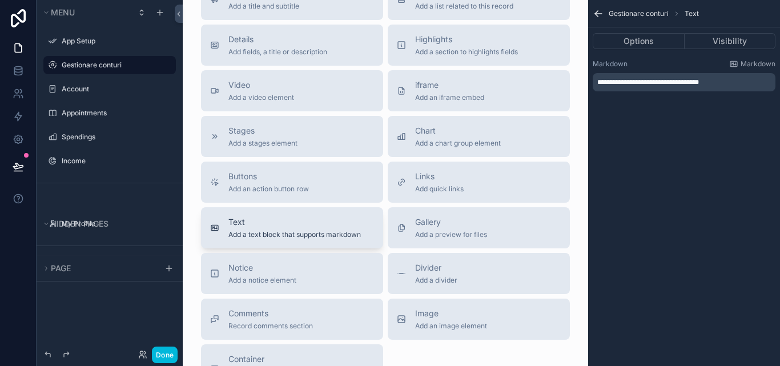
click at [312, 239] on span "Add a text block that supports markdown" at bounding box center [294, 234] width 132 height 9
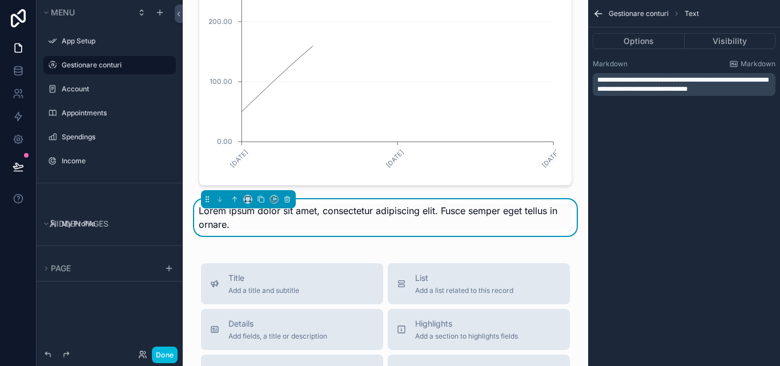
scroll to position [2481, 0]
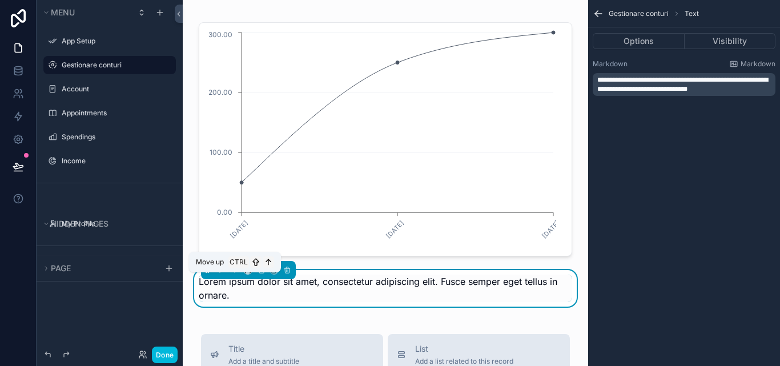
click at [237, 274] on icon "scrollable content" at bounding box center [235, 270] width 8 height 8
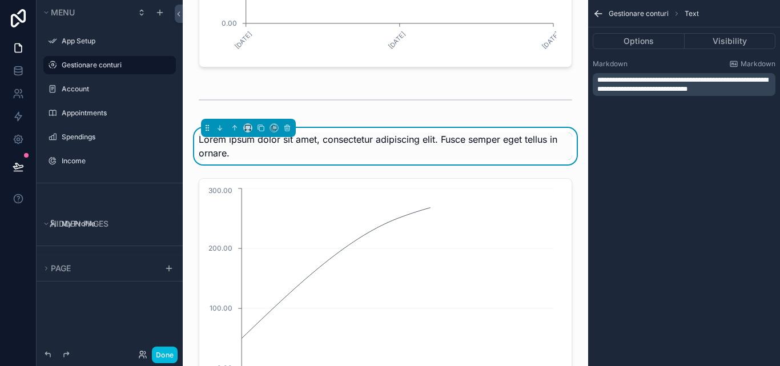
scroll to position [2366, 0]
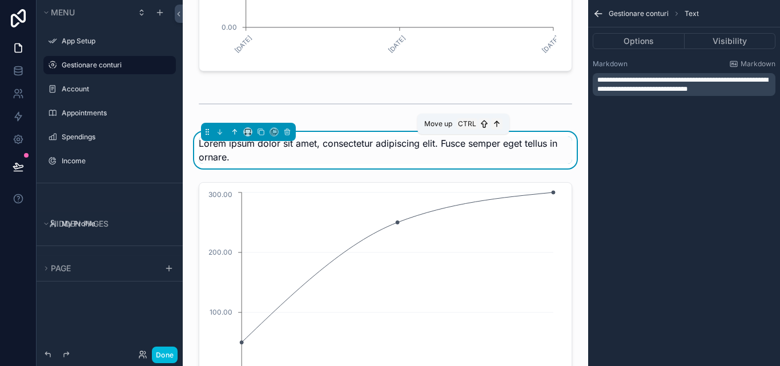
click at [233, 136] on icon "scrollable content" at bounding box center [235, 132] width 8 height 8
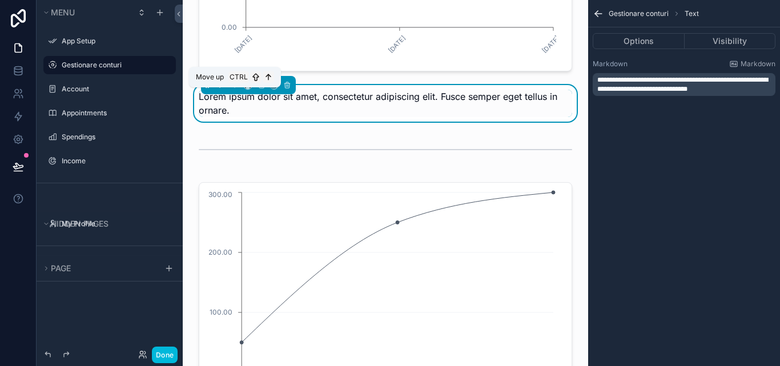
click at [233, 89] on icon "scrollable content" at bounding box center [235, 85] width 8 height 8
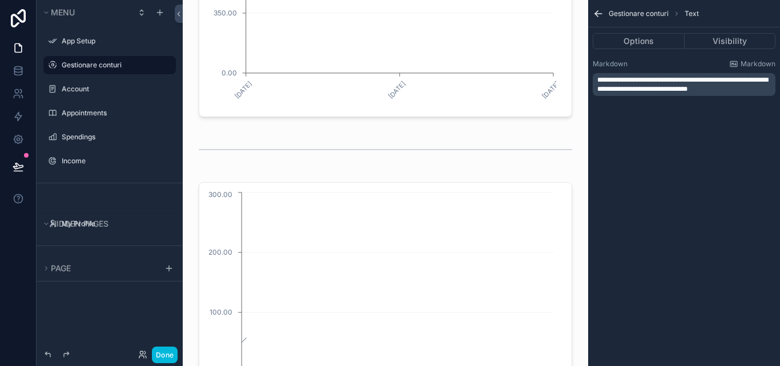
scroll to position [2081, 0]
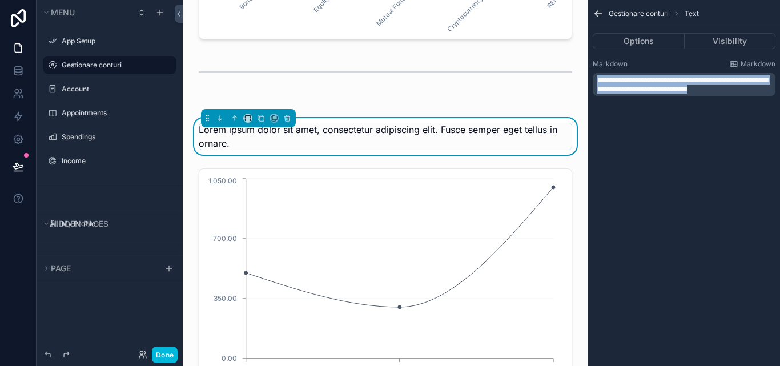
drag, startPoint x: 728, startPoint y: 90, endPoint x: 583, endPoint y: 76, distance: 145.6
click at [583, 76] on div "App Setup Gestionare conturi Account 10 Appointments Spendings Income My Profil…" at bounding box center [481, 183] width 597 height 366
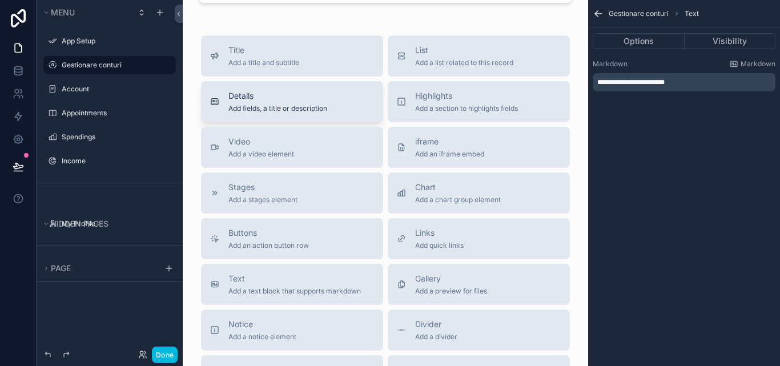
scroll to position [2766, 0]
click at [272, 282] on span "Text" at bounding box center [294, 277] width 132 height 11
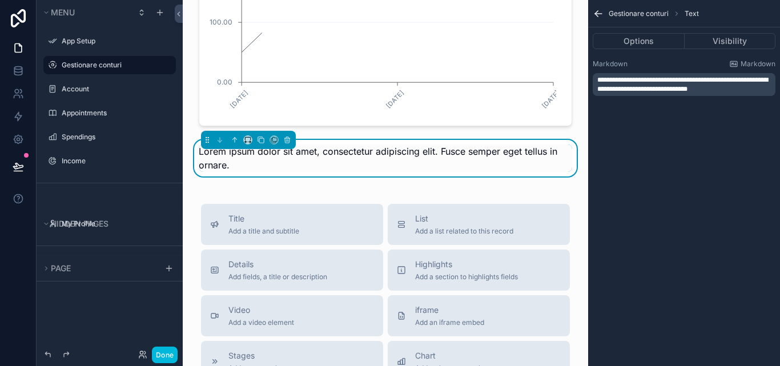
scroll to position [2626, 0]
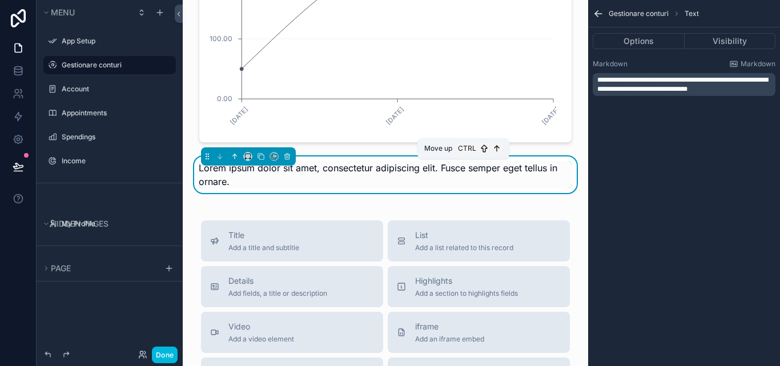
click at [239, 162] on button "scrollable content" at bounding box center [234, 156] width 13 height 13
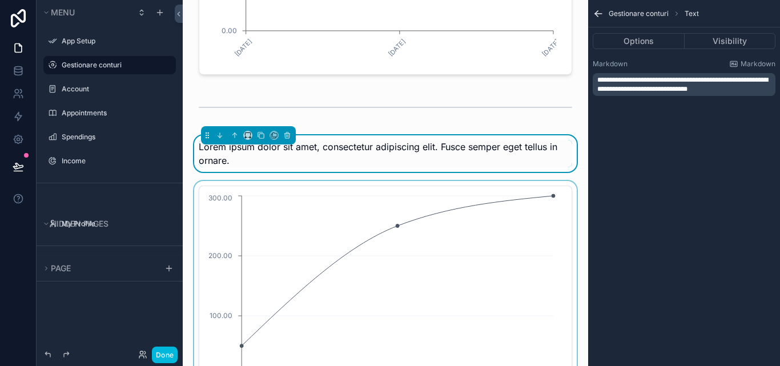
scroll to position [2398, 0]
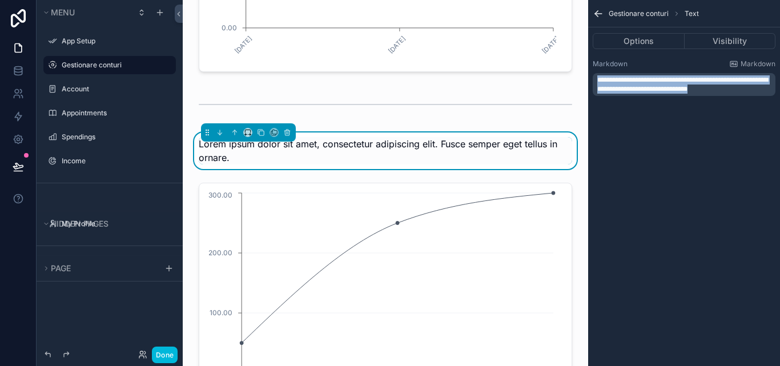
drag, startPoint x: 732, startPoint y: 89, endPoint x: 591, endPoint y: 81, distance: 140.6
click at [591, 81] on div "**********" at bounding box center [684, 78] width 192 height 46
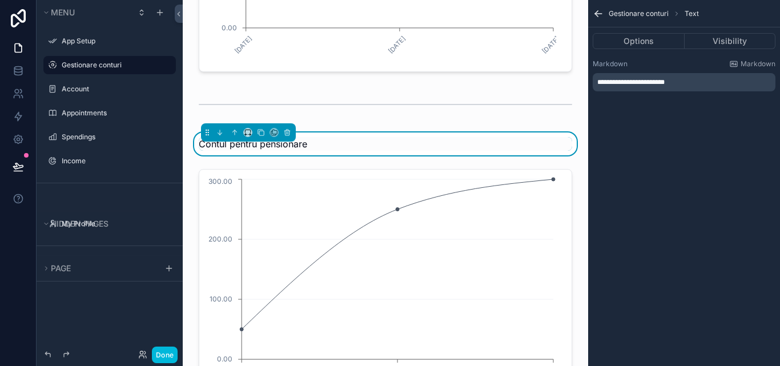
click at [592, 15] on div "Gestionare conturi Text" at bounding box center [684, 13] width 192 height 27
click at [601, 14] on icon "scrollable content" at bounding box center [597, 13] width 11 height 11
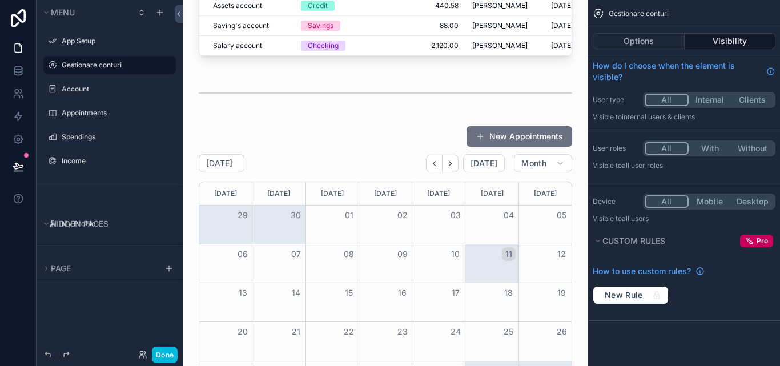
scroll to position [172, 0]
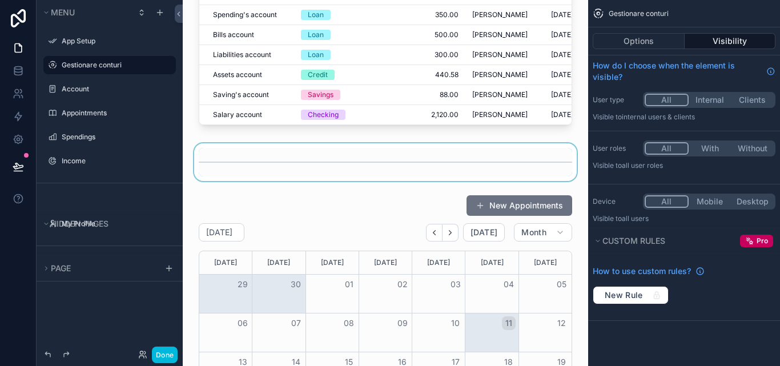
click at [378, 181] on div "scrollable content" at bounding box center [385, 162] width 387 height 38
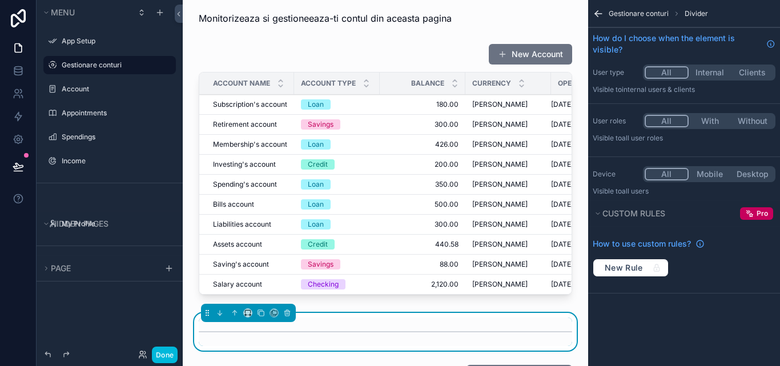
scroll to position [0, 0]
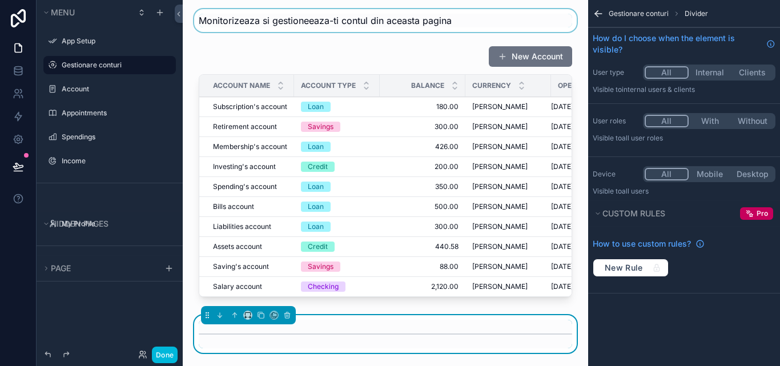
click at [370, 19] on div "scrollable content" at bounding box center [385, 20] width 387 height 23
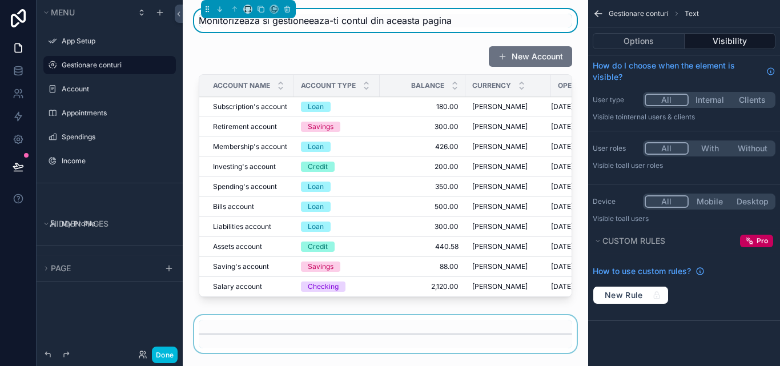
click at [695, 19] on div "Gestionare conturi Text" at bounding box center [684, 13] width 192 height 27
drag, startPoint x: 700, startPoint y: 37, endPoint x: 696, endPoint y: 51, distance: 15.5
click at [701, 37] on button "Visibility" at bounding box center [729, 41] width 91 height 16
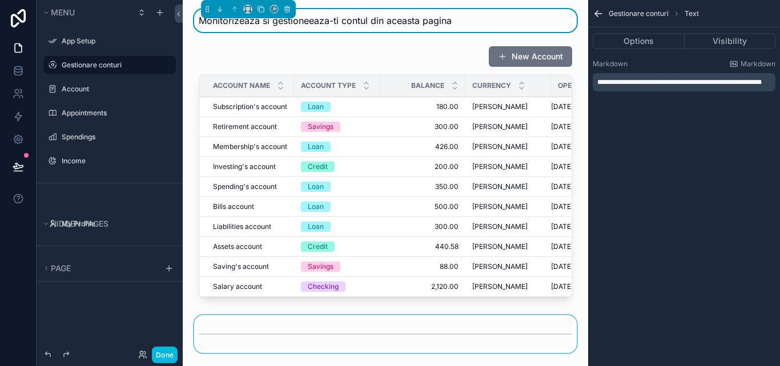
click at [723, 80] on span "**********" at bounding box center [679, 82] width 164 height 7
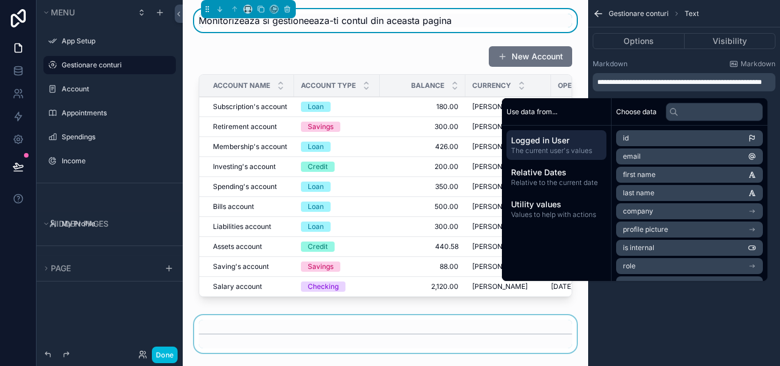
click at [725, 80] on span "**********" at bounding box center [679, 82] width 164 height 7
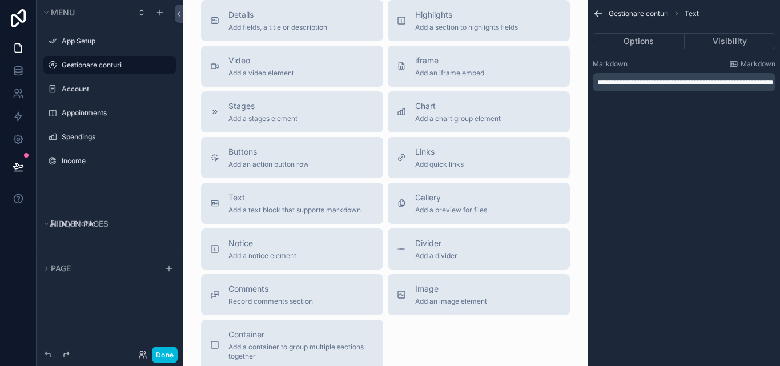
scroll to position [2911, 0]
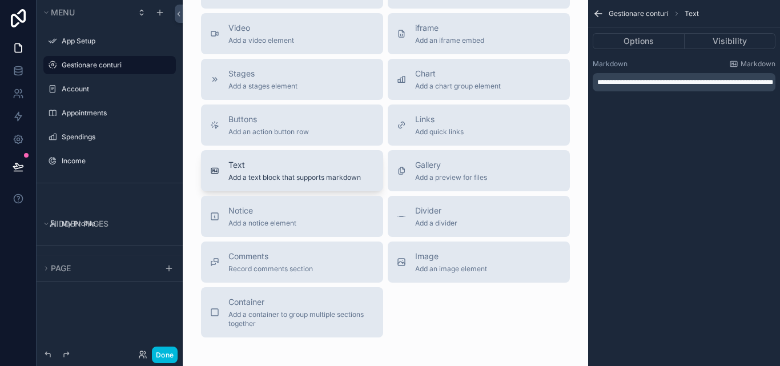
click at [287, 171] on span "Text" at bounding box center [294, 164] width 132 height 11
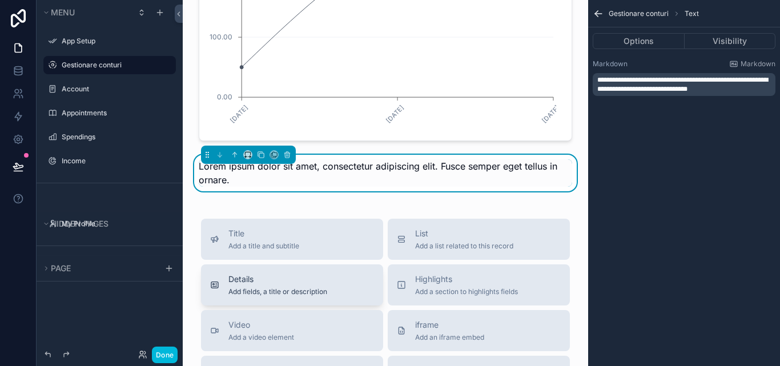
scroll to position [2658, 0]
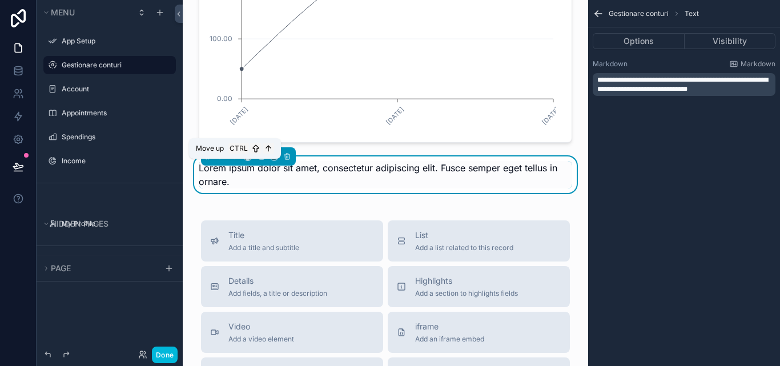
click at [229, 163] on button "scrollable content" at bounding box center [234, 156] width 13 height 13
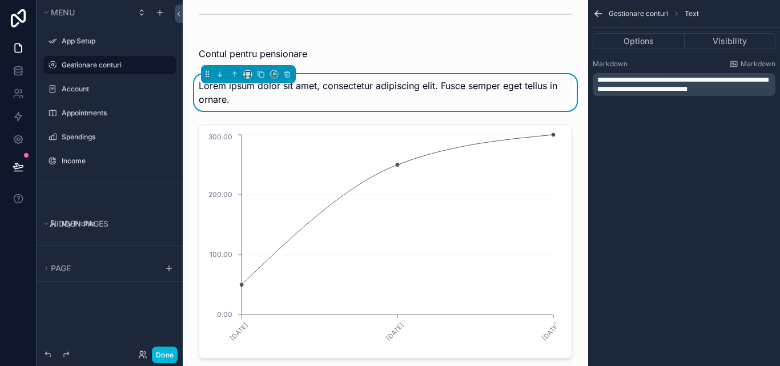
scroll to position [2487, 0]
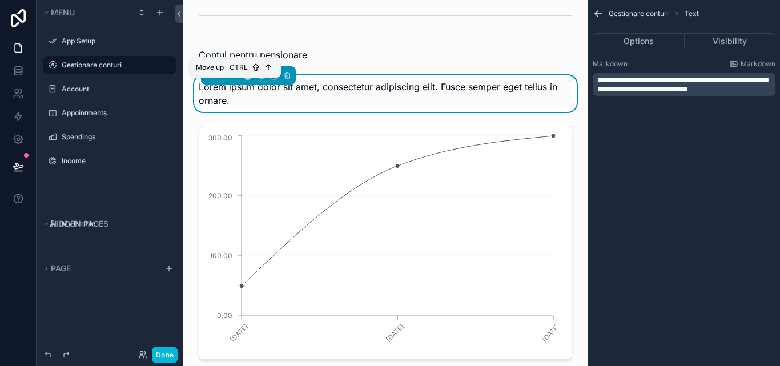
click at [237, 79] on icon "scrollable content" at bounding box center [235, 75] width 8 height 8
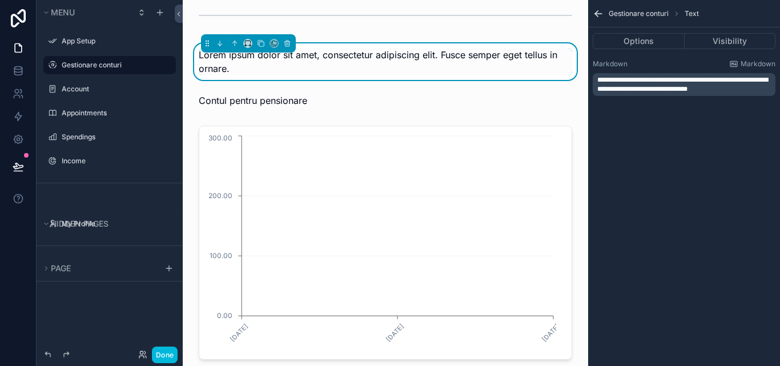
scroll to position [2202, 0]
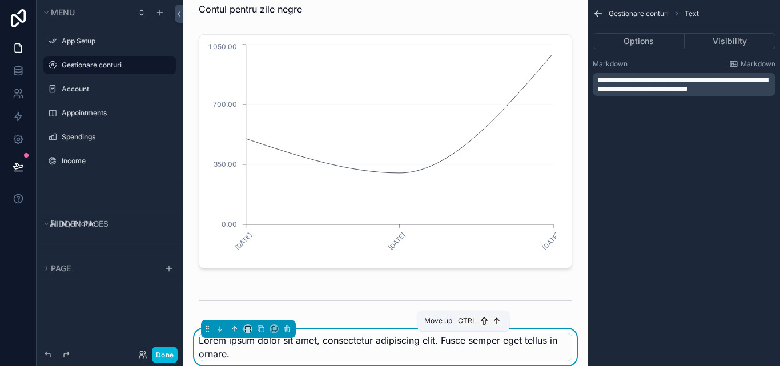
click at [235, 331] on icon "scrollable content" at bounding box center [235, 328] width 0 height 5
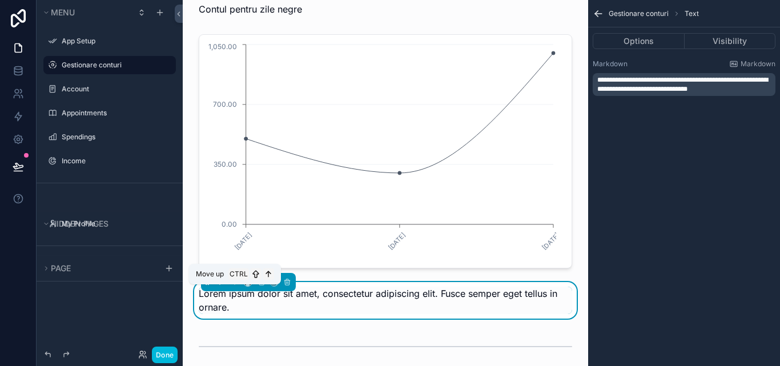
click at [235, 288] on button "scrollable content" at bounding box center [234, 282] width 13 height 13
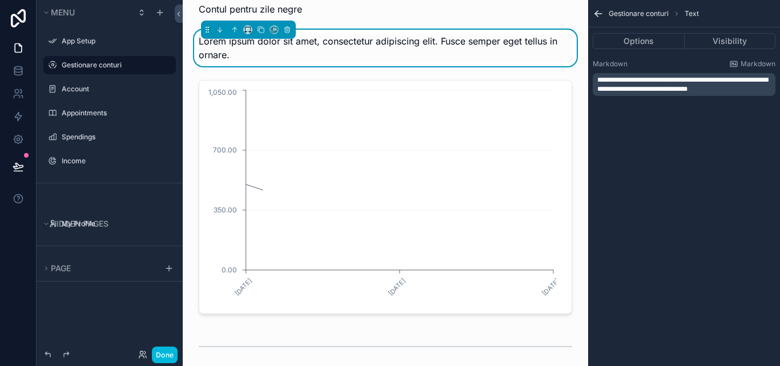
scroll to position [1916, 0]
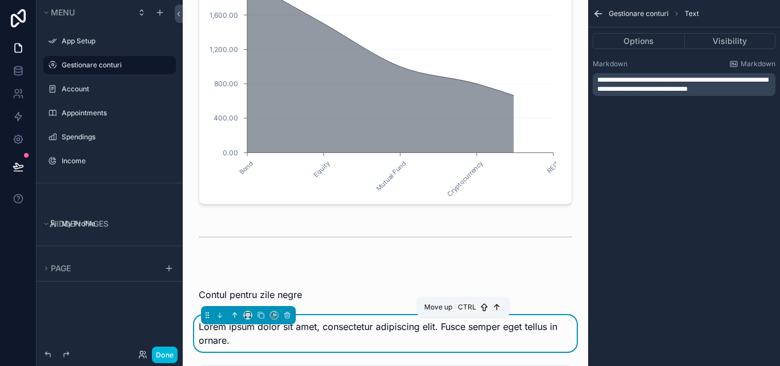
click at [235, 319] on icon "scrollable content" at bounding box center [235, 315] width 8 height 8
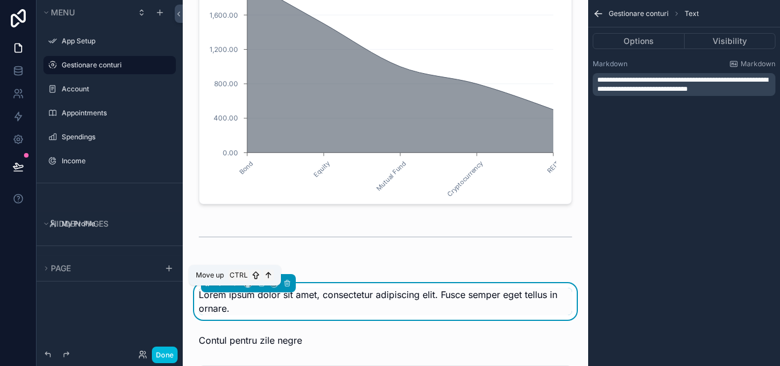
click at [236, 289] on button "scrollable content" at bounding box center [234, 283] width 13 height 13
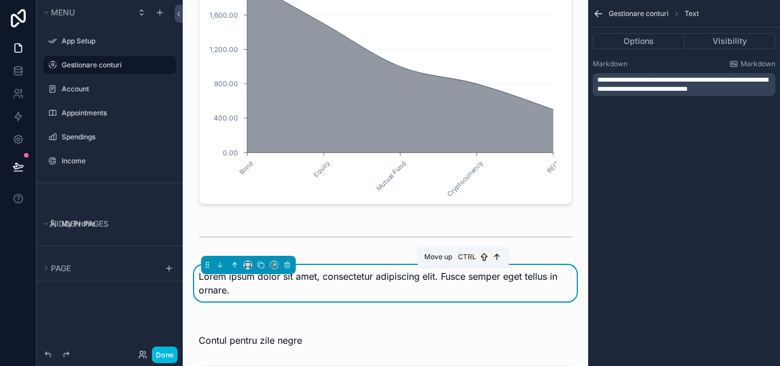
click at [233, 271] on button "scrollable content" at bounding box center [234, 265] width 13 height 13
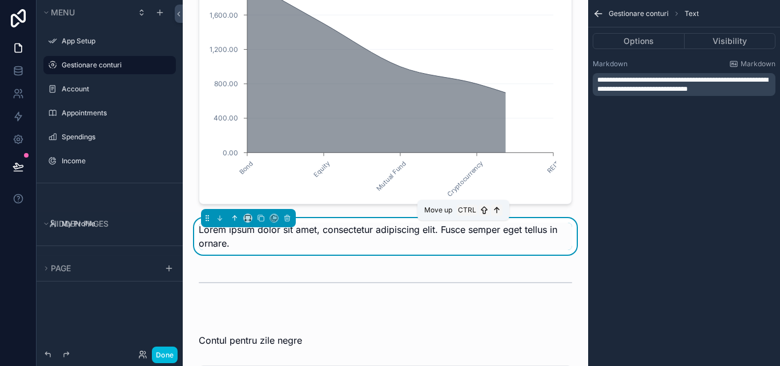
click at [234, 222] on icon "scrollable content" at bounding box center [235, 218] width 8 height 8
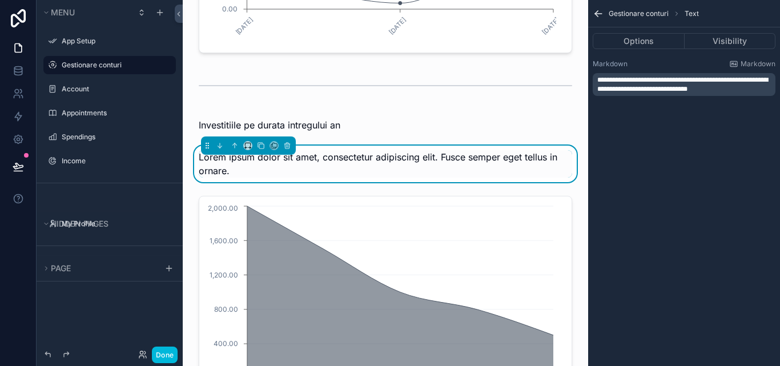
scroll to position [1688, 0]
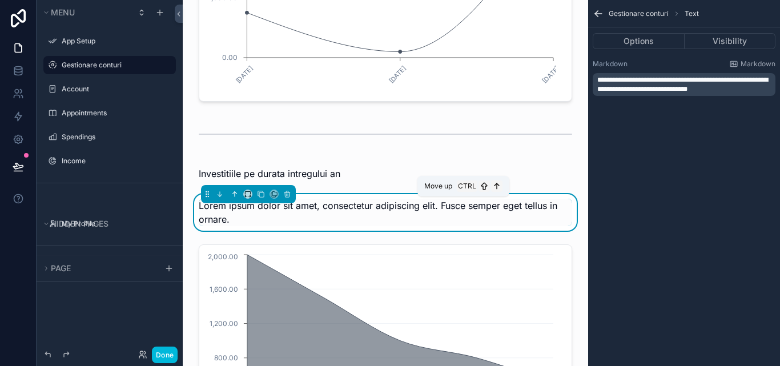
click at [235, 198] on icon "scrollable content" at bounding box center [235, 194] width 8 height 8
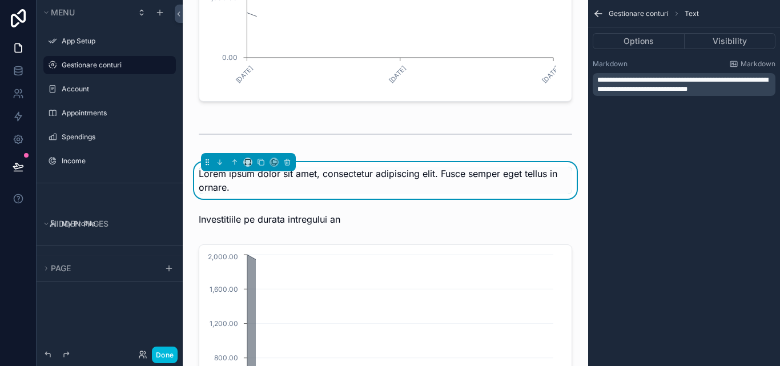
scroll to position [1517, 0]
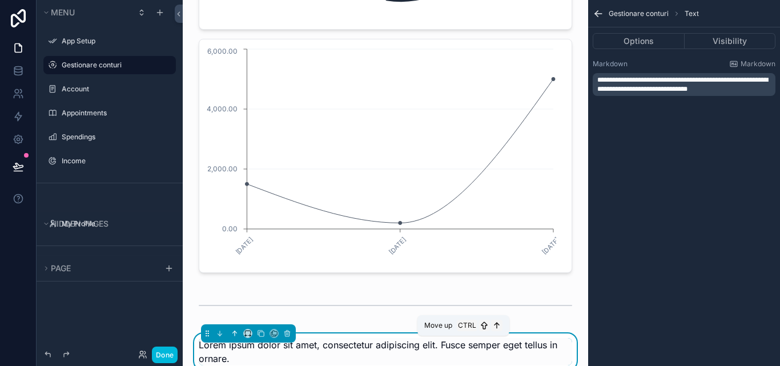
click at [237, 337] on icon "scrollable content" at bounding box center [235, 333] width 8 height 8
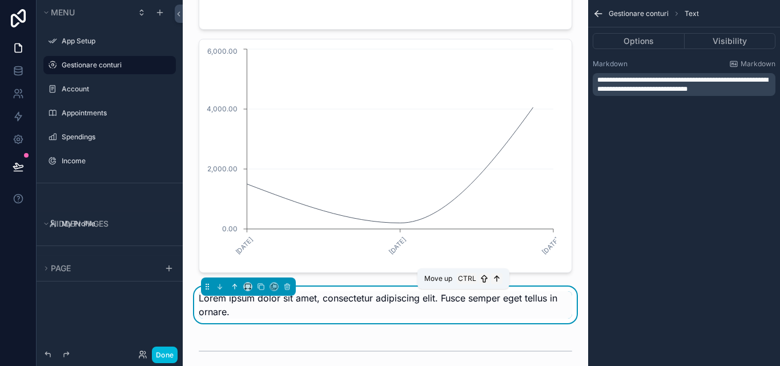
click at [234, 291] on icon "scrollable content" at bounding box center [235, 287] width 8 height 8
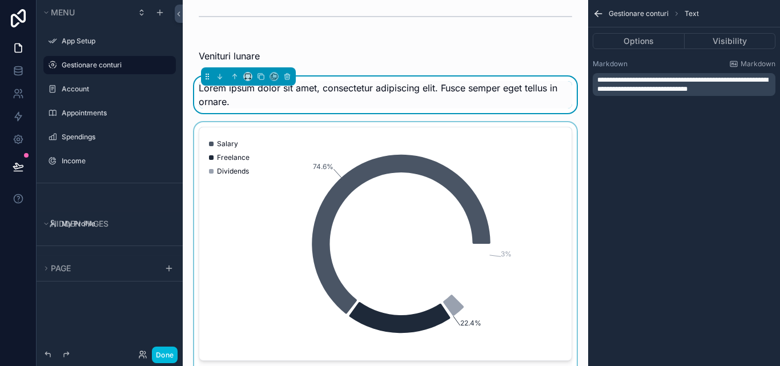
scroll to position [1174, 0]
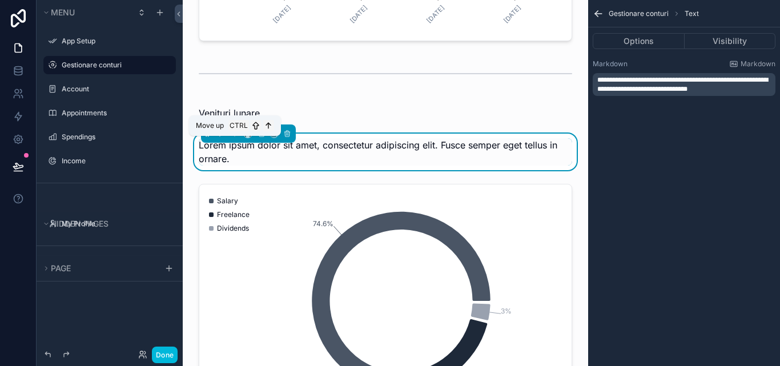
click at [235, 138] on icon "scrollable content" at bounding box center [235, 134] width 8 height 8
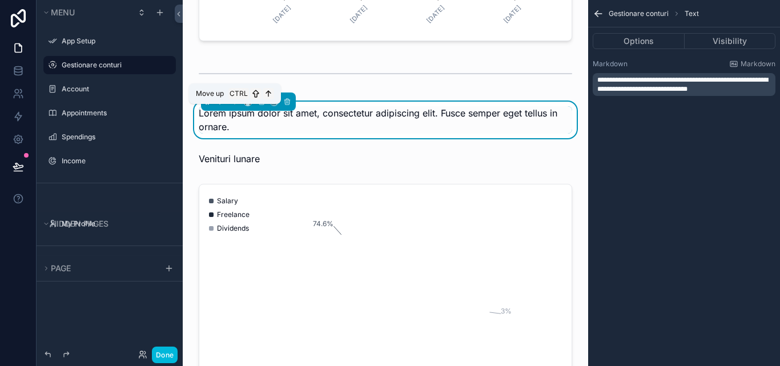
click at [231, 106] on icon "scrollable content" at bounding box center [235, 102] width 8 height 8
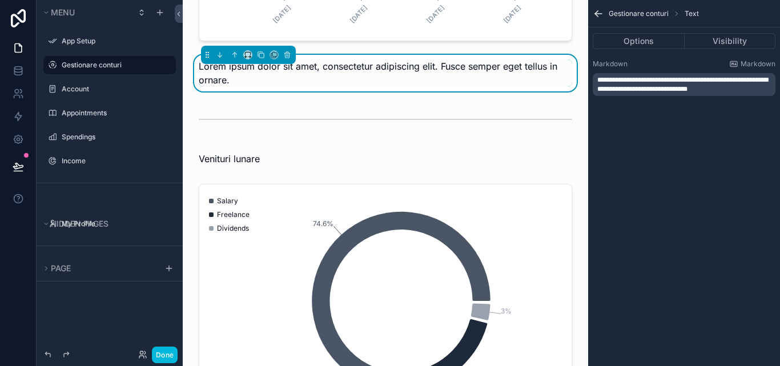
scroll to position [889, 0]
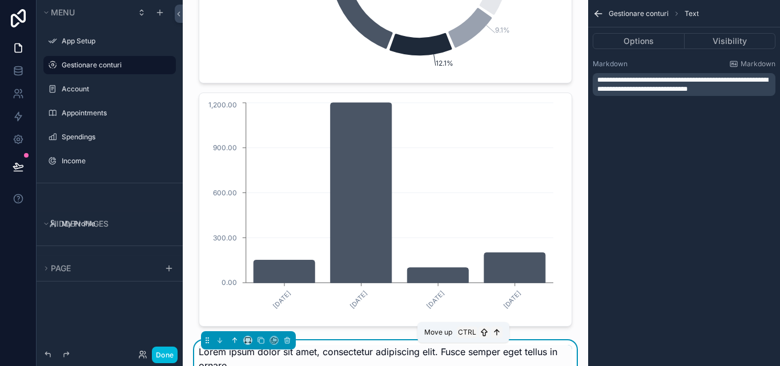
click at [235, 340] on icon "scrollable content" at bounding box center [236, 339] width 2 height 2
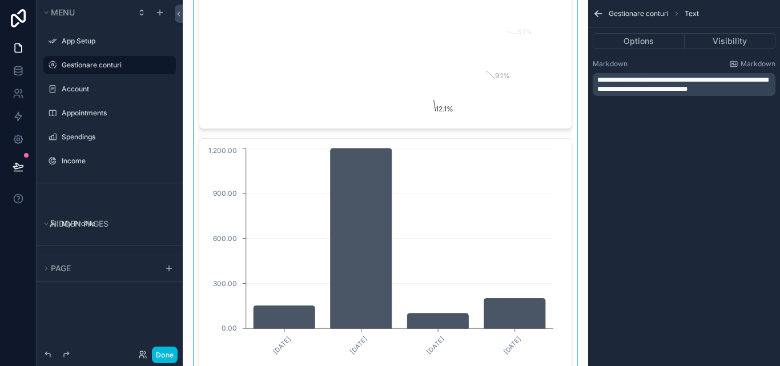
scroll to position [660, 0]
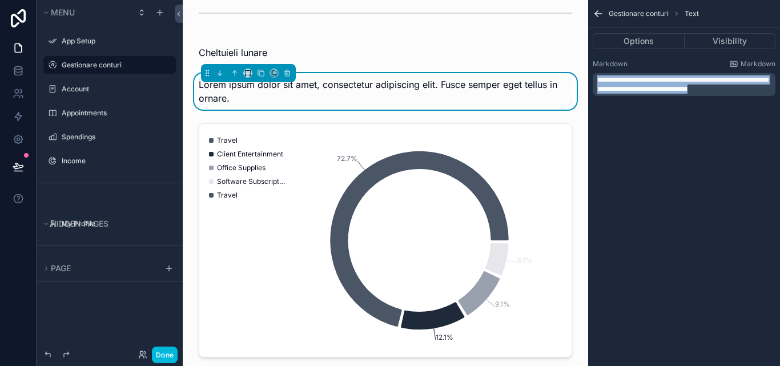
drag, startPoint x: 726, startPoint y: 91, endPoint x: 593, endPoint y: 71, distance: 134.5
click at [593, 71] on div "**********" at bounding box center [683, 77] width 183 height 37
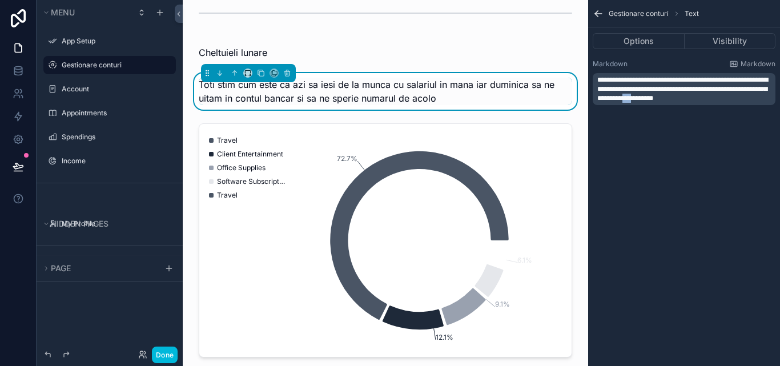
drag, startPoint x: 697, startPoint y: 99, endPoint x: 691, endPoint y: 98, distance: 6.3
click at [691, 98] on span "**********" at bounding box center [682, 88] width 171 height 25
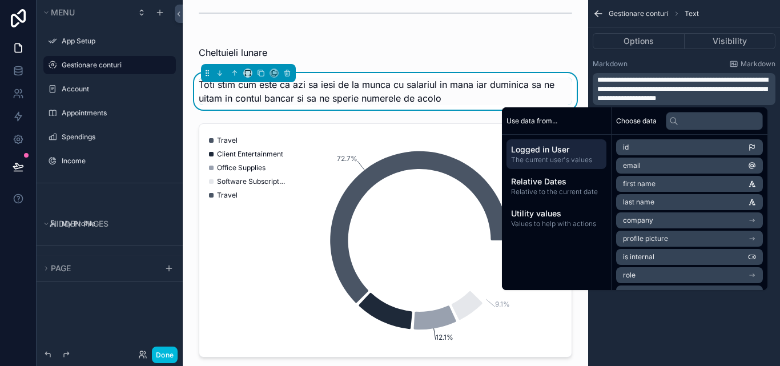
click at [737, 101] on p "**********" at bounding box center [685, 88] width 176 height 27
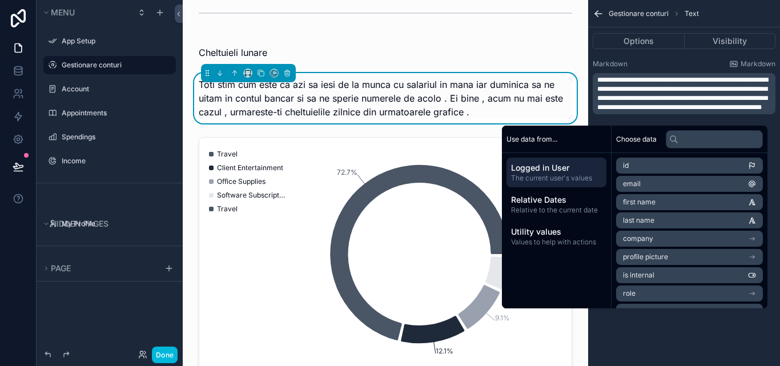
click at [699, 80] on span "**********" at bounding box center [682, 93] width 171 height 34
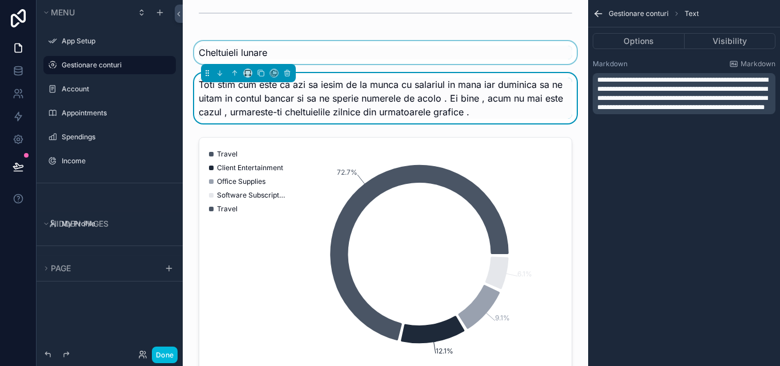
click at [567, 53] on div "scrollable content" at bounding box center [385, 52] width 387 height 23
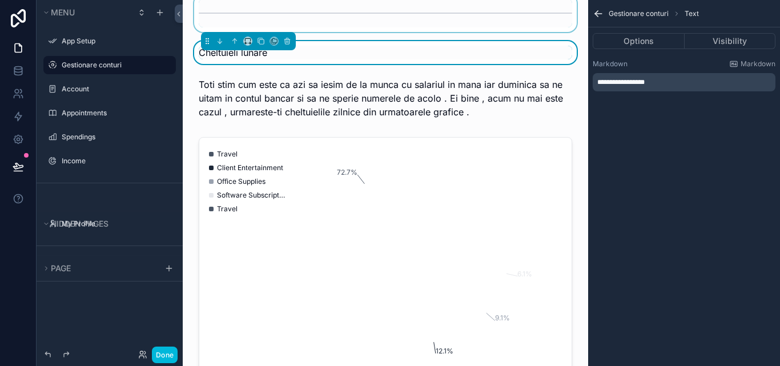
click at [565, 22] on div "scrollable content" at bounding box center [385, 13] width 387 height 38
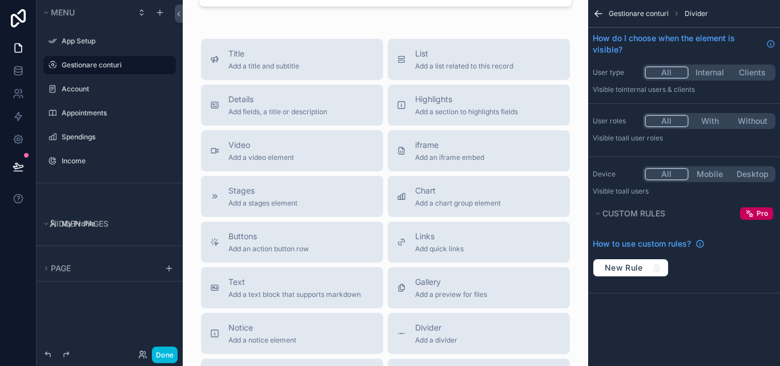
scroll to position [3049, 0]
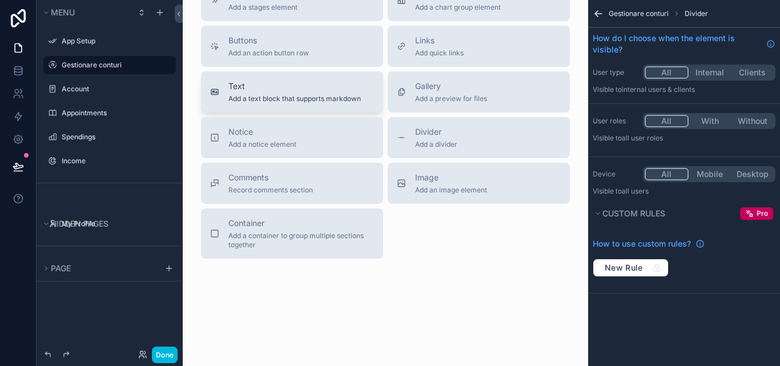
click at [330, 112] on button "Text Add a text block that supports markdown" at bounding box center [292, 91] width 182 height 41
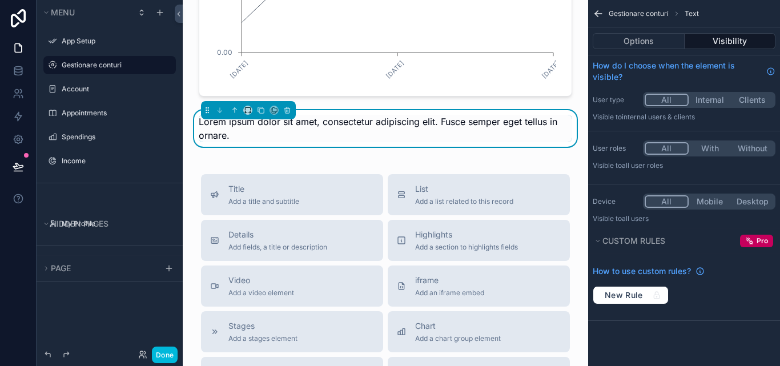
scroll to position [2717, 0]
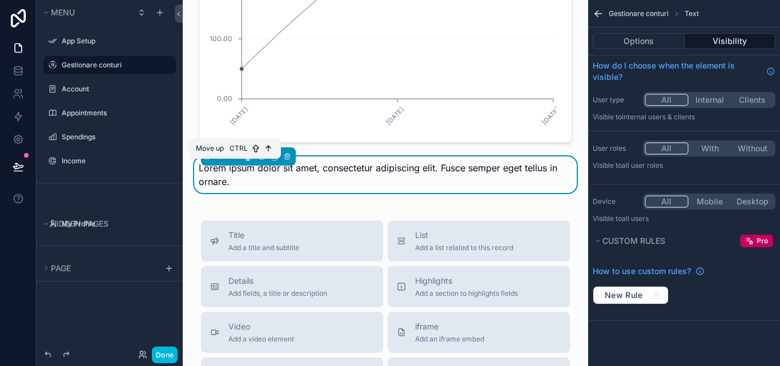
click at [233, 160] on icon "scrollable content" at bounding box center [235, 156] width 8 height 8
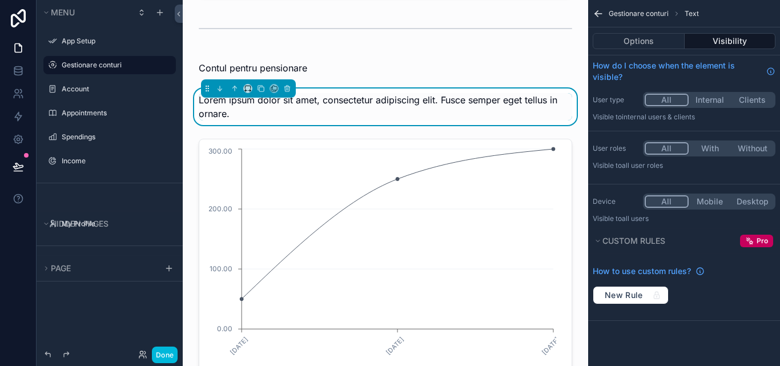
scroll to position [2489, 0]
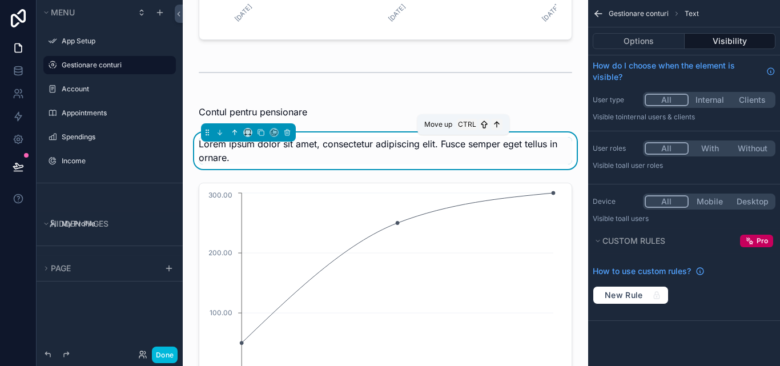
click at [233, 136] on icon "scrollable content" at bounding box center [235, 132] width 8 height 8
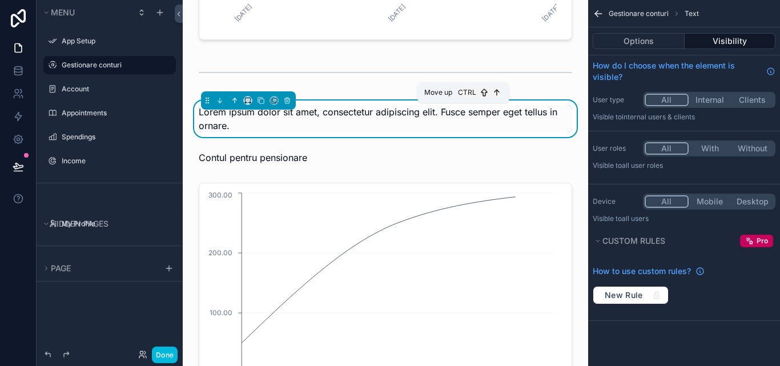
click at [235, 104] on icon "scrollable content" at bounding box center [235, 100] width 8 height 8
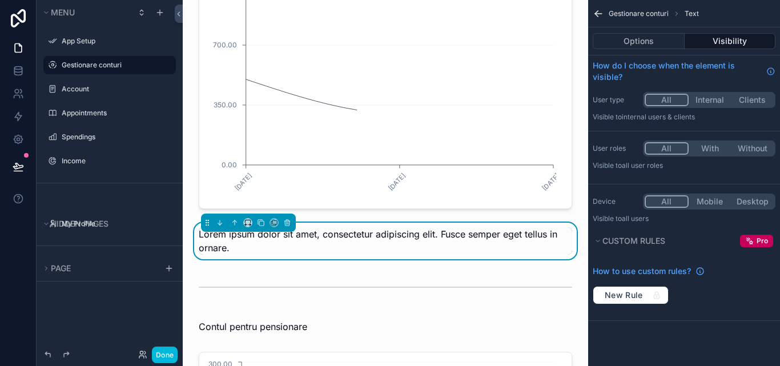
scroll to position [2318, 0]
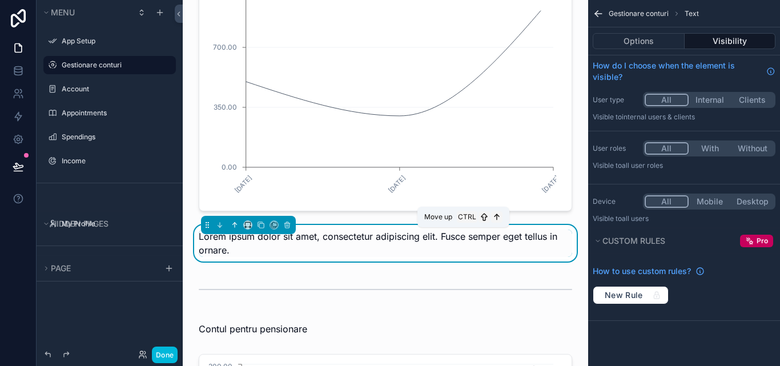
click at [234, 231] on button "scrollable content" at bounding box center [234, 225] width 13 height 13
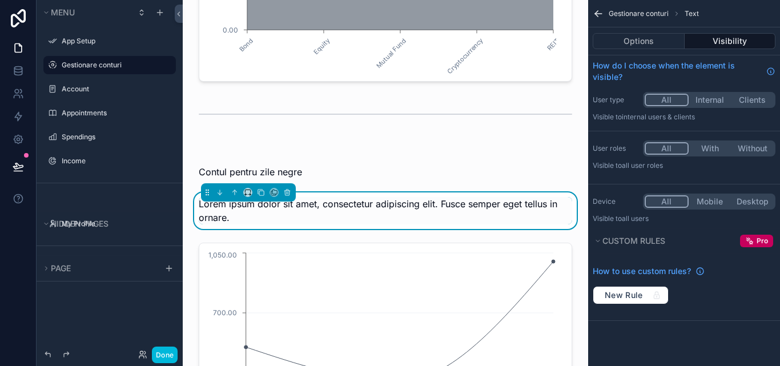
scroll to position [2090, 0]
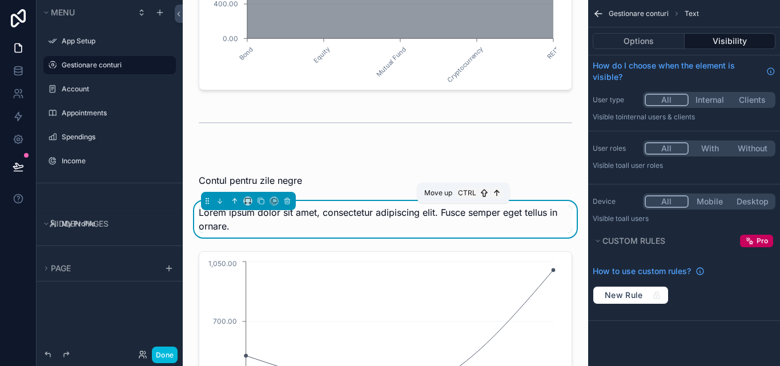
click at [237, 205] on icon "scrollable content" at bounding box center [235, 201] width 8 height 8
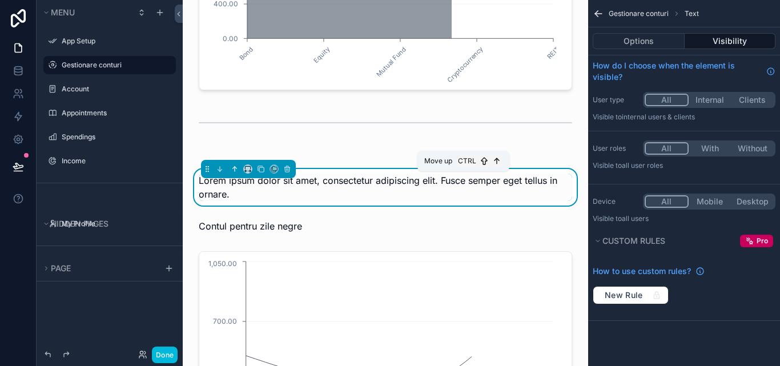
click at [238, 175] on button "scrollable content" at bounding box center [234, 169] width 13 height 13
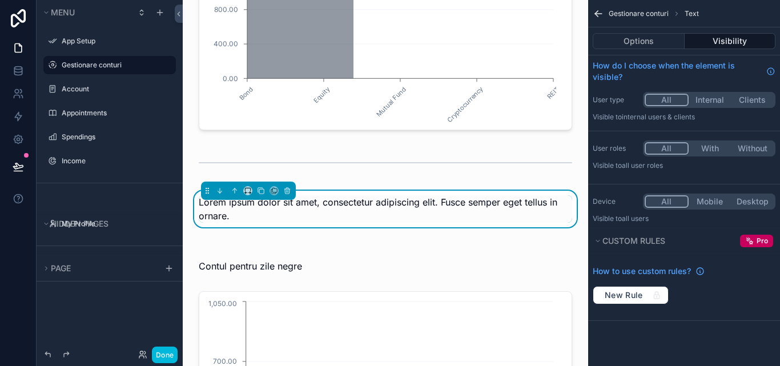
scroll to position [2033, 0]
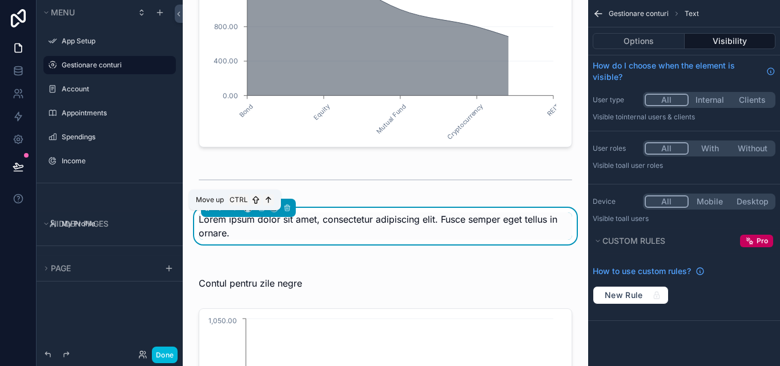
click at [231, 212] on icon "scrollable content" at bounding box center [235, 208] width 8 height 8
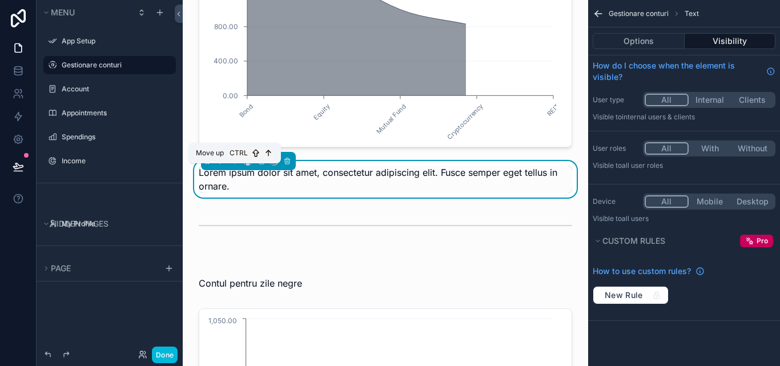
click at [237, 165] on icon "scrollable content" at bounding box center [235, 161] width 8 height 8
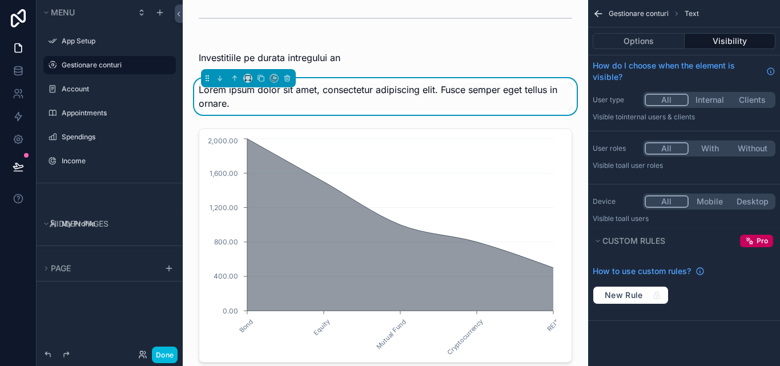
scroll to position [1861, 0]
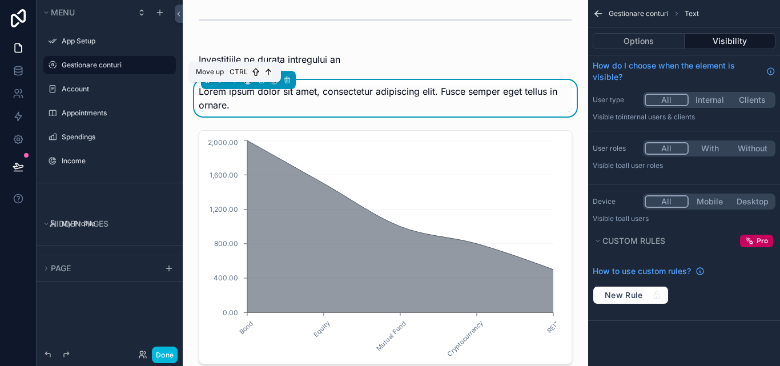
click at [236, 84] on icon "scrollable content" at bounding box center [235, 80] width 8 height 8
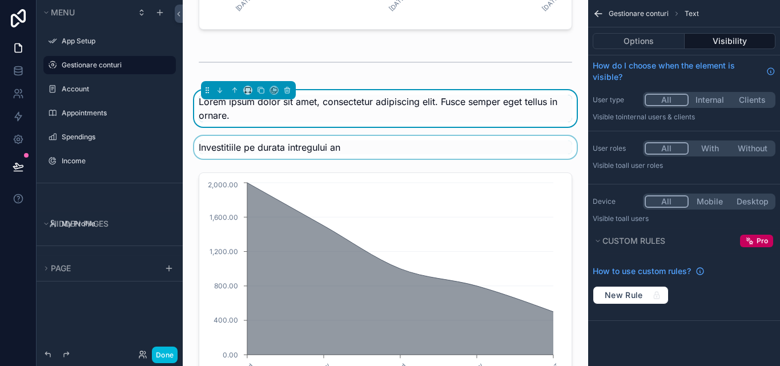
scroll to position [1747, 0]
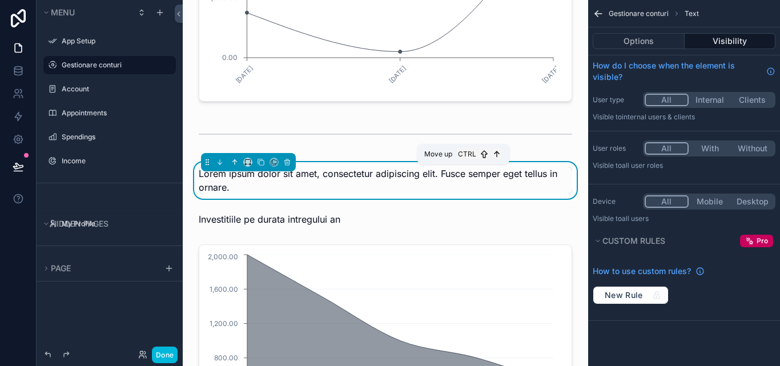
click at [233, 162] on icon "scrollable content" at bounding box center [234, 161] width 2 height 2
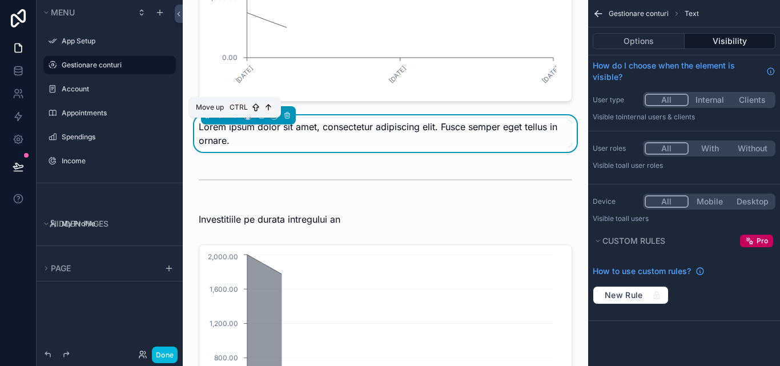
click at [235, 122] on button "scrollable content" at bounding box center [234, 115] width 13 height 13
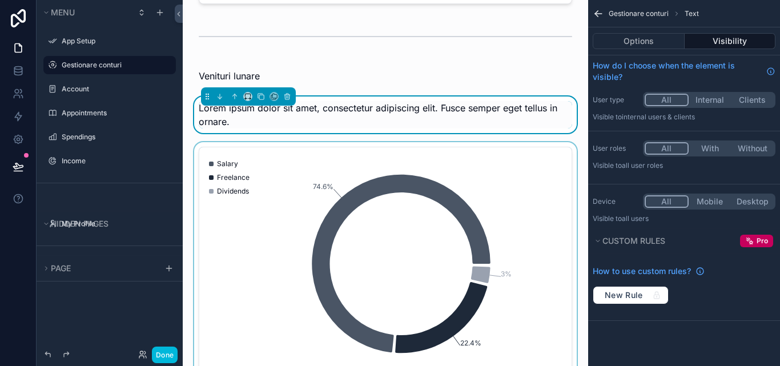
scroll to position [1233, 0]
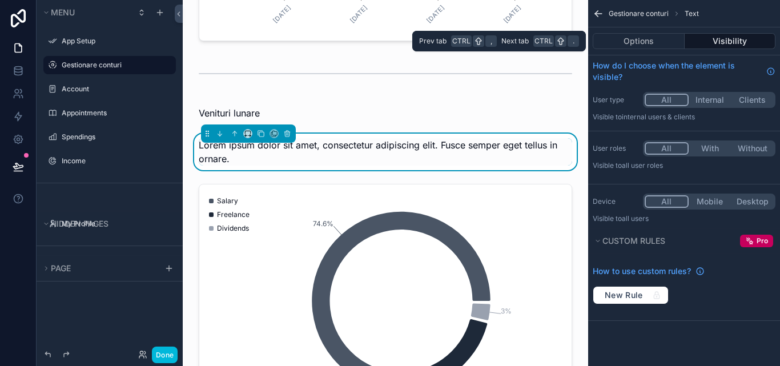
click at [724, 42] on button "Visibility" at bounding box center [729, 41] width 91 height 16
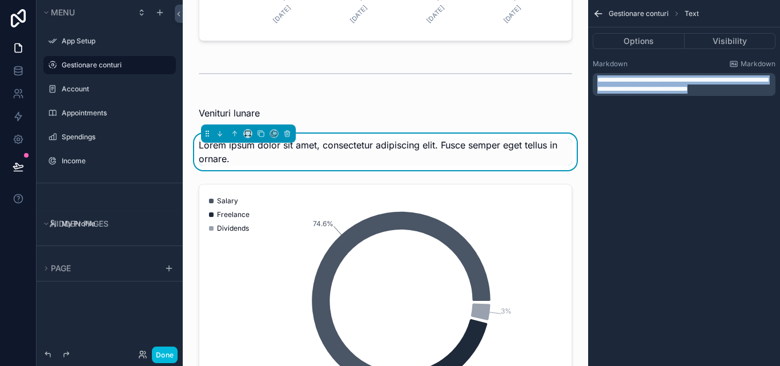
drag, startPoint x: 729, startPoint y: 89, endPoint x: 592, endPoint y: 74, distance: 137.3
click at [592, 74] on div "**********" at bounding box center [683, 84] width 183 height 23
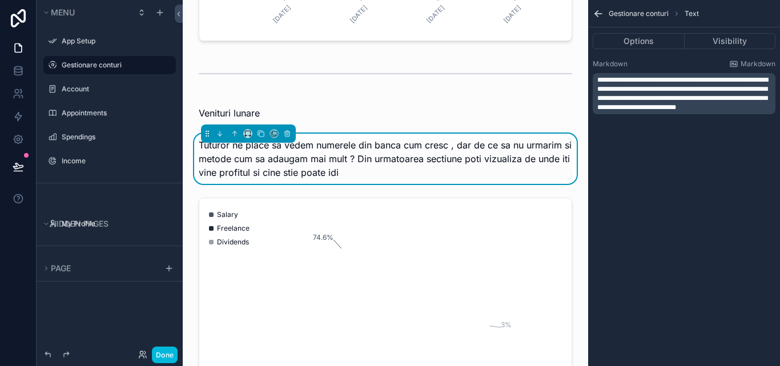
scroll to position [0, 0]
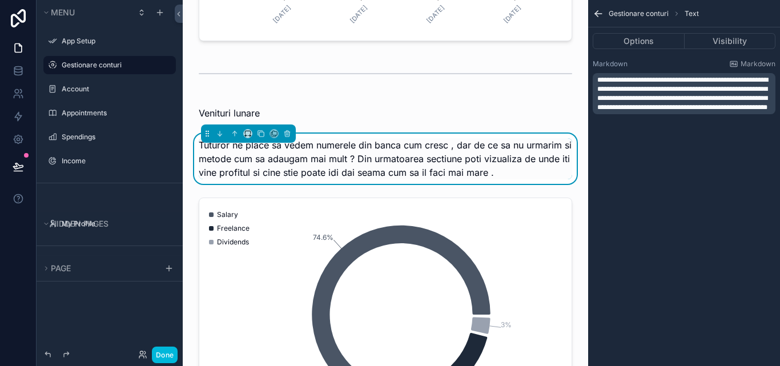
click at [602, 13] on icon "scrollable content" at bounding box center [597, 13] width 11 height 11
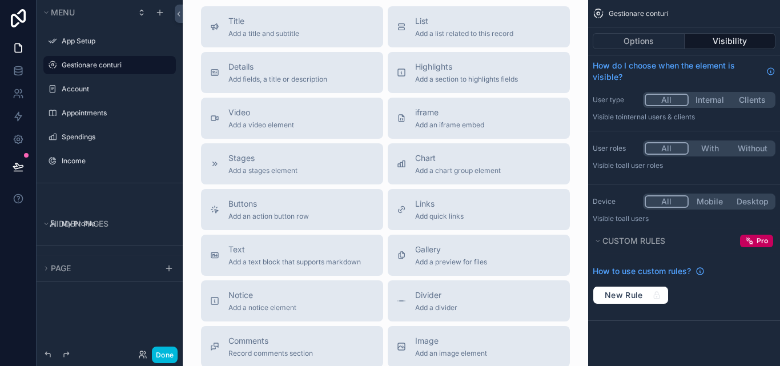
scroll to position [2946, 0]
click at [293, 266] on span "Add a text block that supports markdown" at bounding box center [294, 261] width 132 height 9
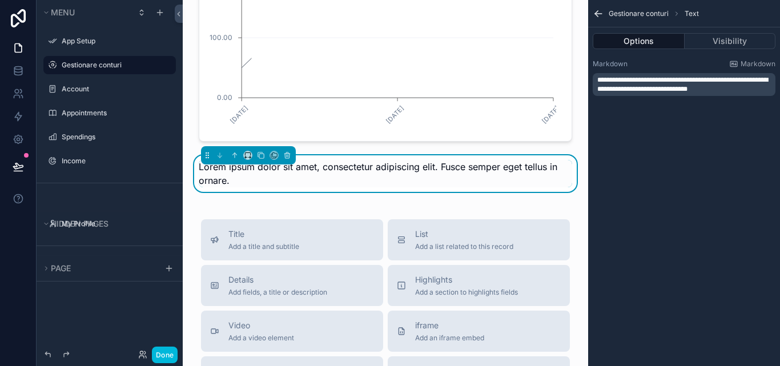
scroll to position [2777, 0]
click at [230, 163] on button "scrollable content" at bounding box center [234, 156] width 13 height 13
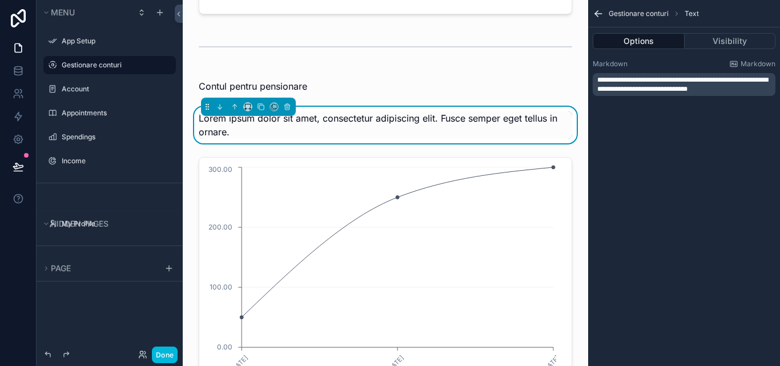
scroll to position [2549, 0]
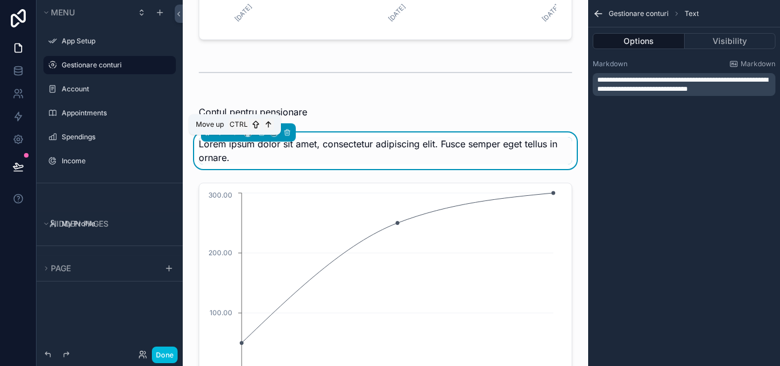
click at [234, 136] on icon "scrollable content" at bounding box center [235, 132] width 8 height 8
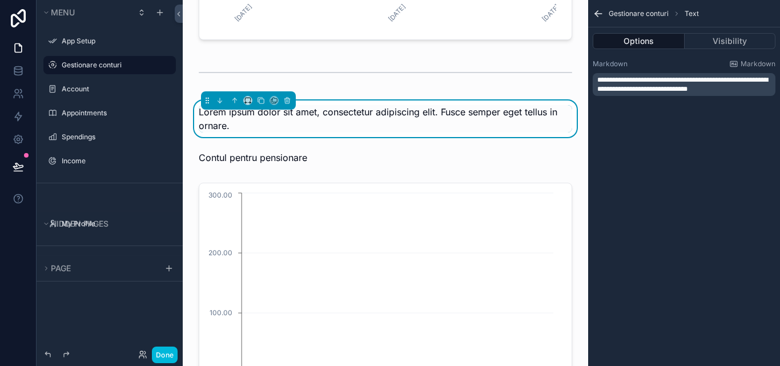
scroll to position [2491, 0]
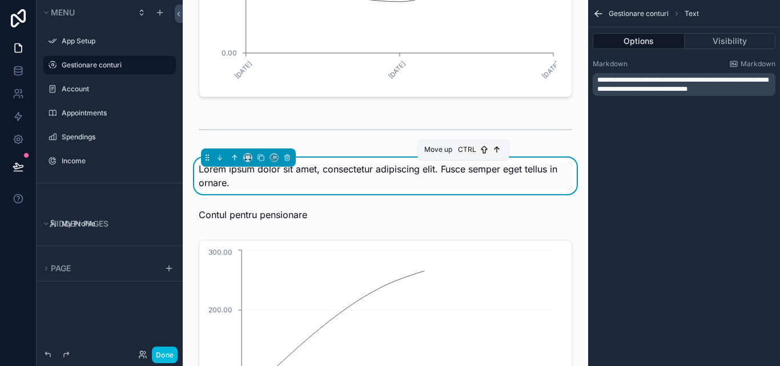
click at [235, 162] on icon "scrollable content" at bounding box center [235, 158] width 8 height 8
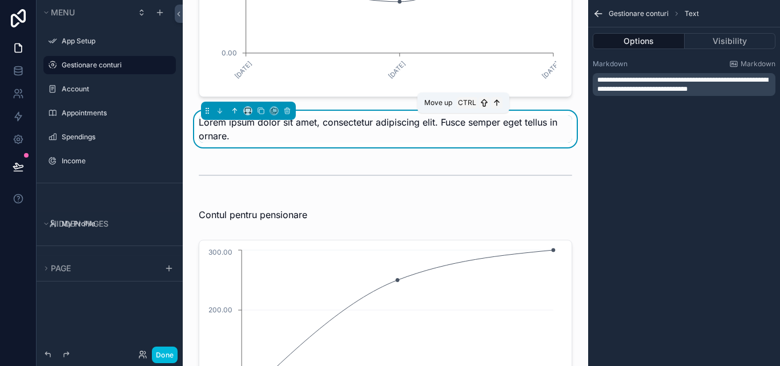
click at [239, 114] on button "scrollable content" at bounding box center [234, 110] width 13 height 13
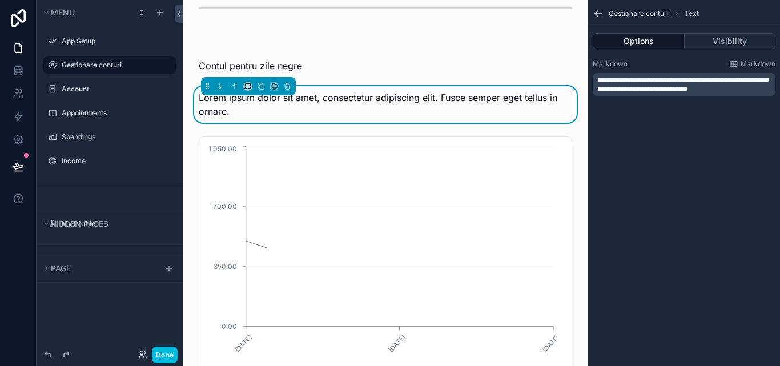
scroll to position [2263, 0]
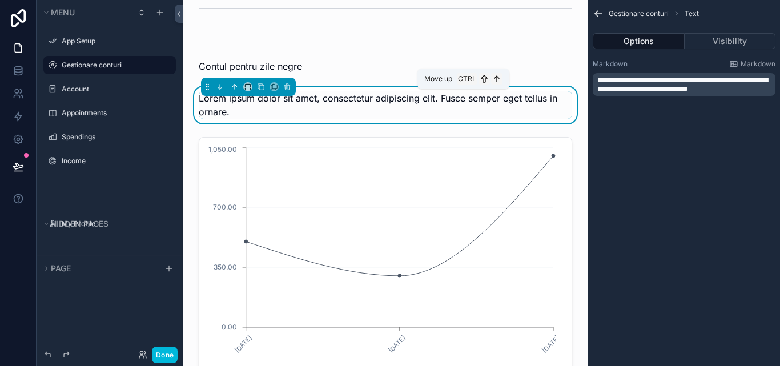
click at [232, 93] on button "scrollable content" at bounding box center [234, 86] width 13 height 13
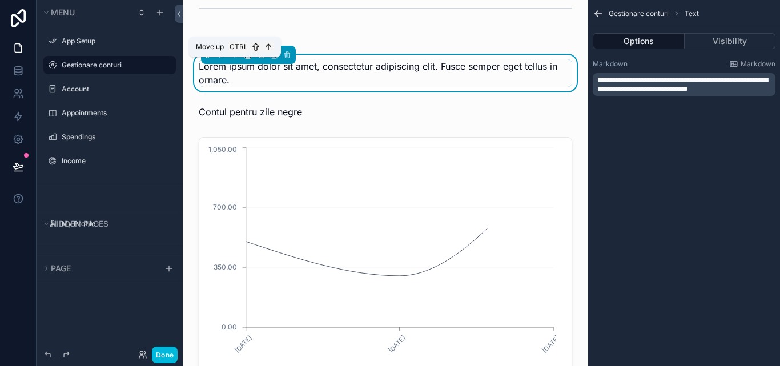
click at [237, 55] on icon "scrollable content" at bounding box center [236, 54] width 2 height 2
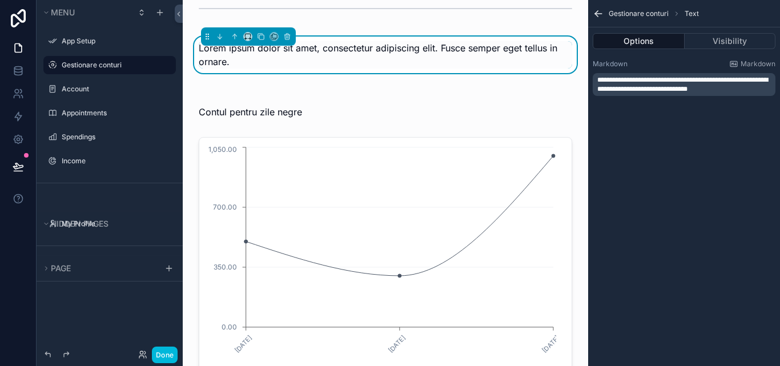
scroll to position [2149, 0]
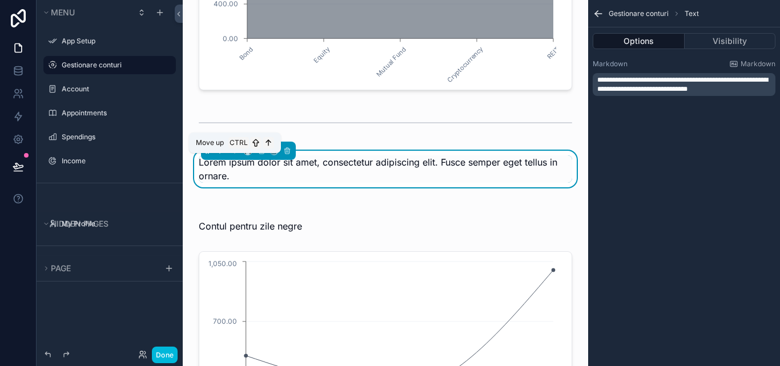
click at [234, 157] on button "scrollable content" at bounding box center [234, 150] width 13 height 13
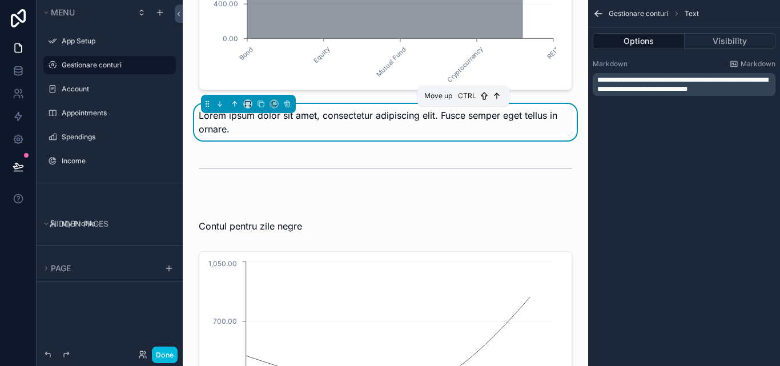
click at [236, 108] on icon "scrollable content" at bounding box center [235, 104] width 8 height 8
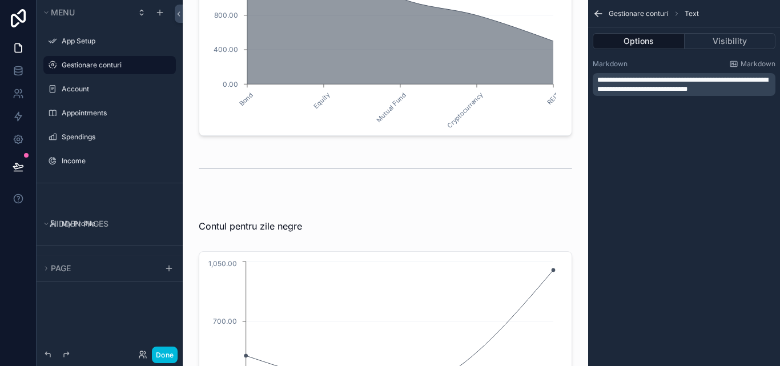
scroll to position [1864, 0]
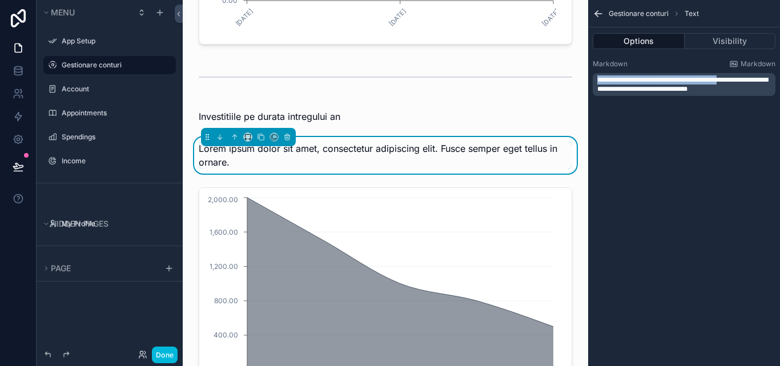
drag, startPoint x: 737, startPoint y: 84, endPoint x: 551, endPoint y: 64, distance: 187.1
click at [551, 64] on div "App Setup Gestionare conturi Account 10 Appointments Spendings Income My Profil…" at bounding box center [481, 183] width 597 height 366
click at [732, 95] on div "**********" at bounding box center [683, 84] width 183 height 23
click at [732, 88] on p "**********" at bounding box center [685, 84] width 176 height 18
drag, startPoint x: 732, startPoint y: 88, endPoint x: 580, endPoint y: 63, distance: 153.3
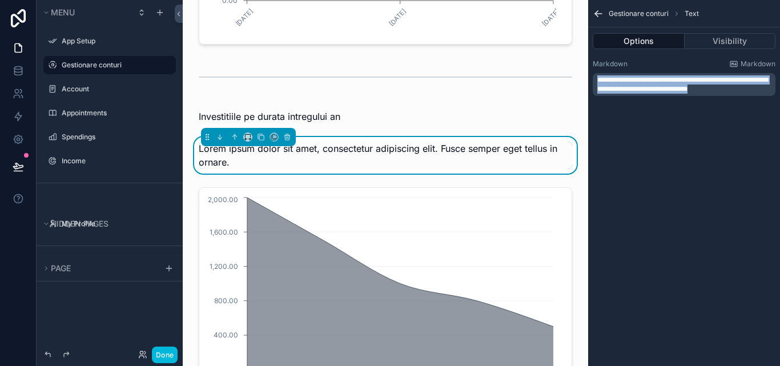
click at [580, 63] on div "App Setup Gestionare conturi Account 10 Appointments Spendings Income My Profil…" at bounding box center [481, 183] width 597 height 366
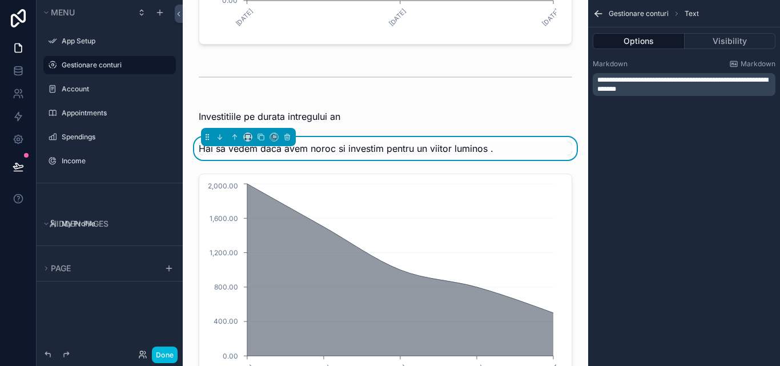
click at [594, 12] on icon "scrollable content" at bounding box center [597, 13] width 11 height 11
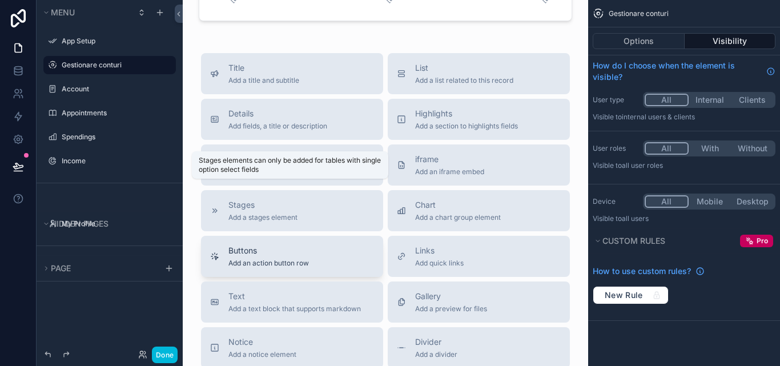
scroll to position [2948, 0]
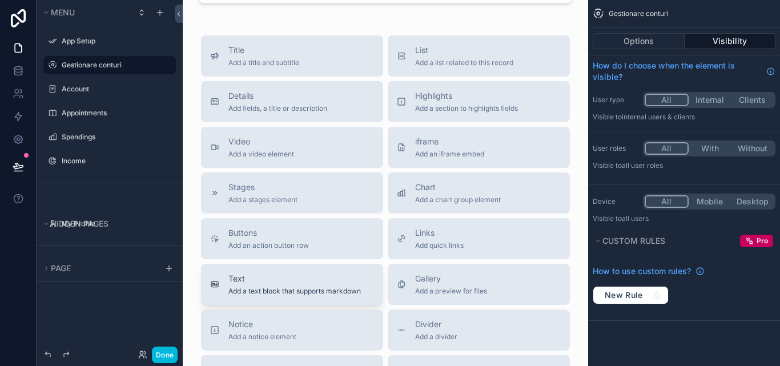
click at [273, 282] on span "Text" at bounding box center [294, 278] width 132 height 11
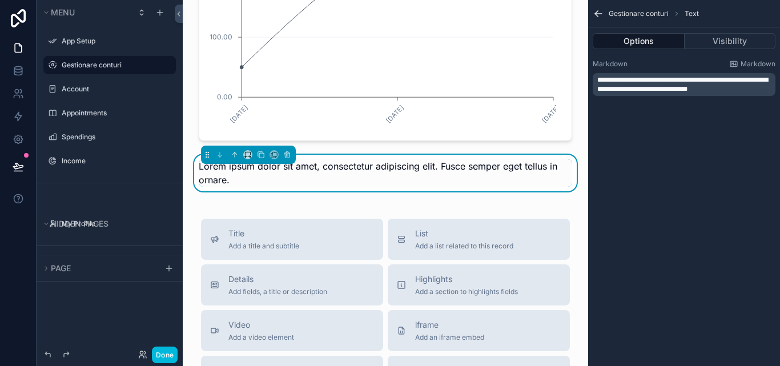
scroll to position [2809, 0]
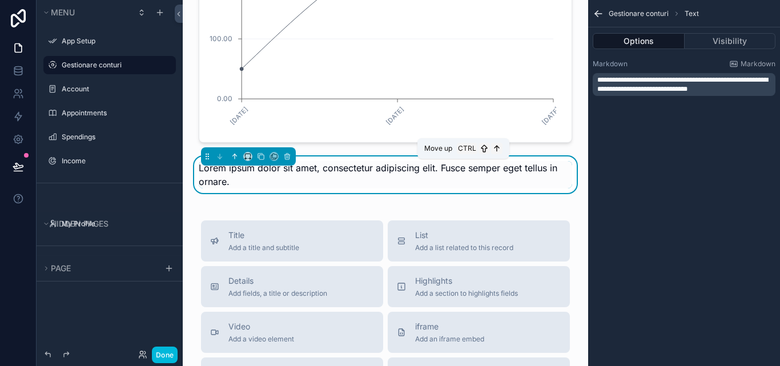
click at [234, 156] on icon "scrollable content" at bounding box center [234, 155] width 2 height 2
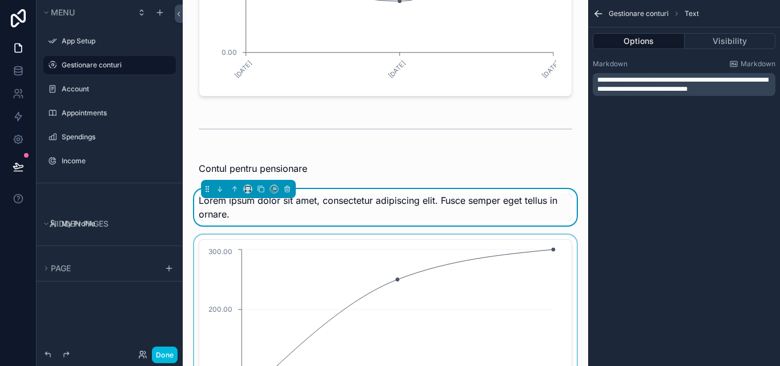
scroll to position [2523, 0]
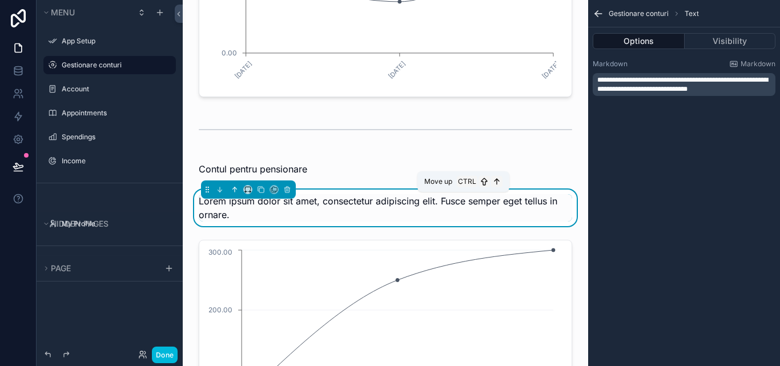
click at [232, 196] on button "scrollable content" at bounding box center [234, 189] width 13 height 13
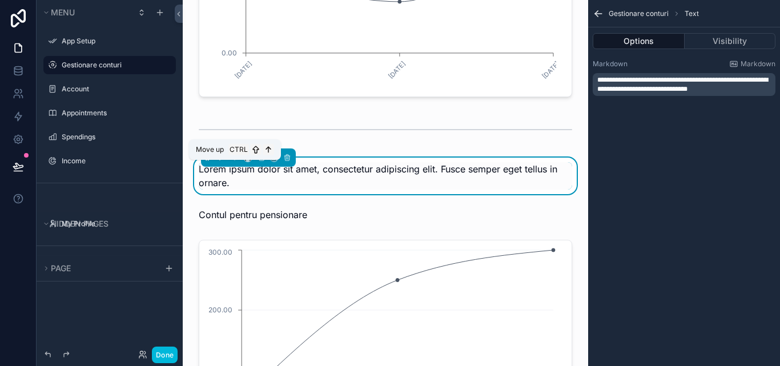
click at [235, 162] on icon "scrollable content" at bounding box center [235, 158] width 8 height 8
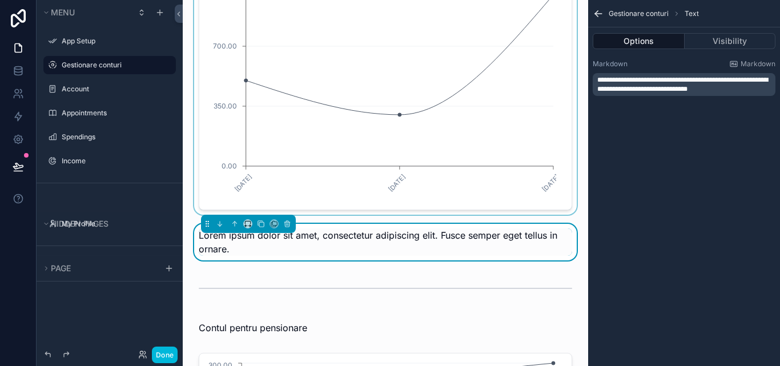
scroll to position [2409, 0]
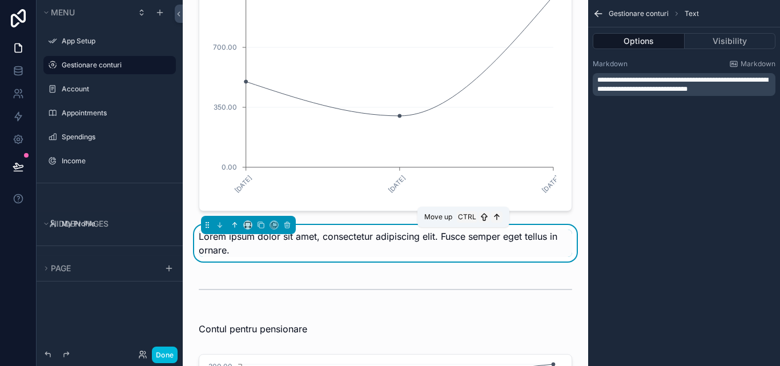
click at [235, 229] on icon "scrollable content" at bounding box center [235, 225] width 8 height 8
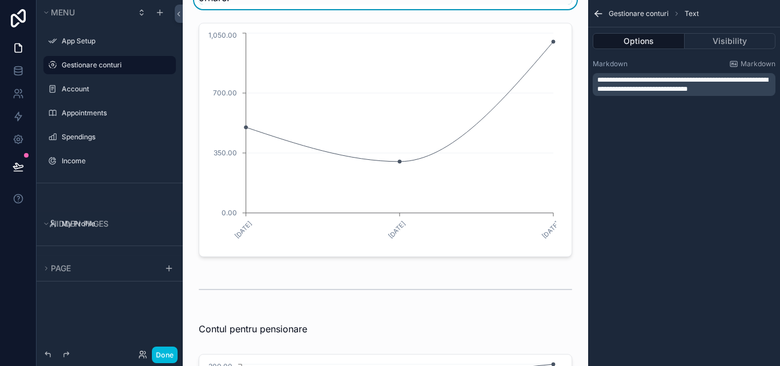
scroll to position [2124, 0]
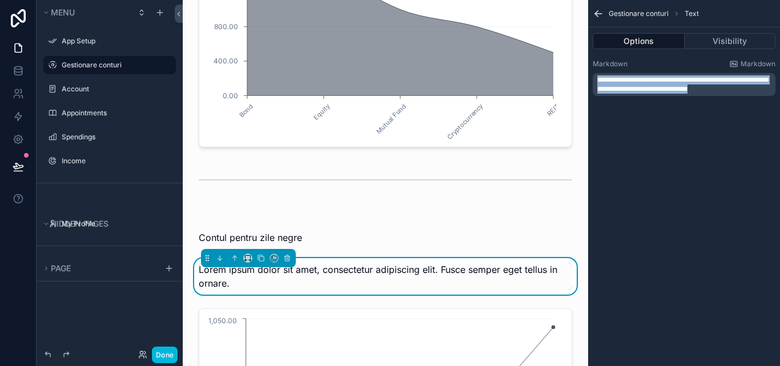
drag, startPoint x: 731, startPoint y: 86, endPoint x: 593, endPoint y: 74, distance: 138.6
click at [593, 74] on div "**********" at bounding box center [683, 84] width 183 height 23
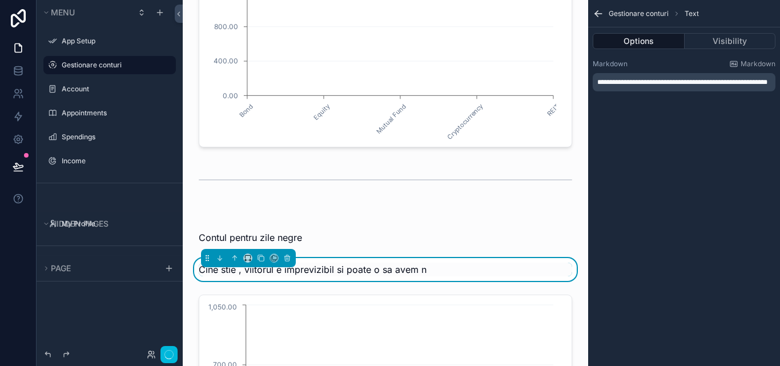
scroll to position [0, 0]
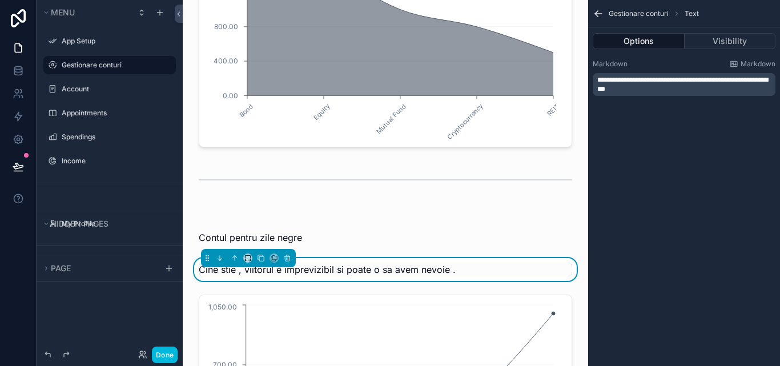
click at [598, 18] on icon "scrollable content" at bounding box center [597, 13] width 11 height 11
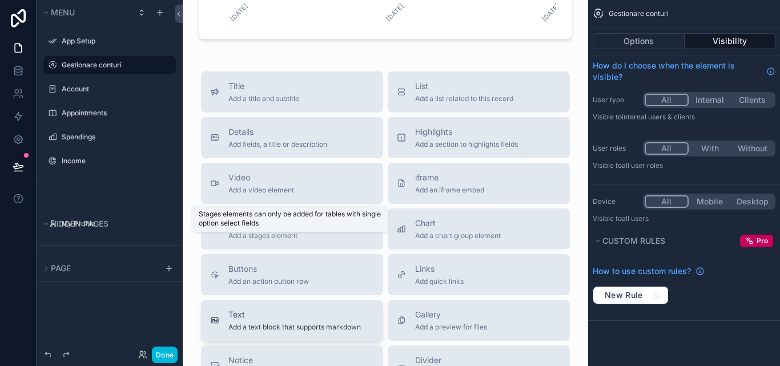
scroll to position [2980, 0]
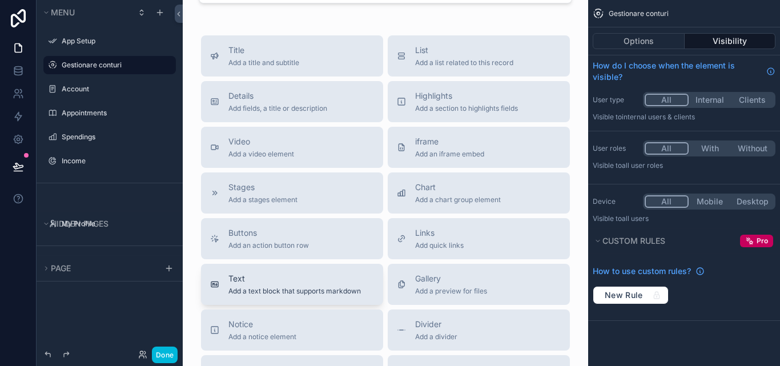
click at [318, 281] on span "Text" at bounding box center [294, 278] width 132 height 11
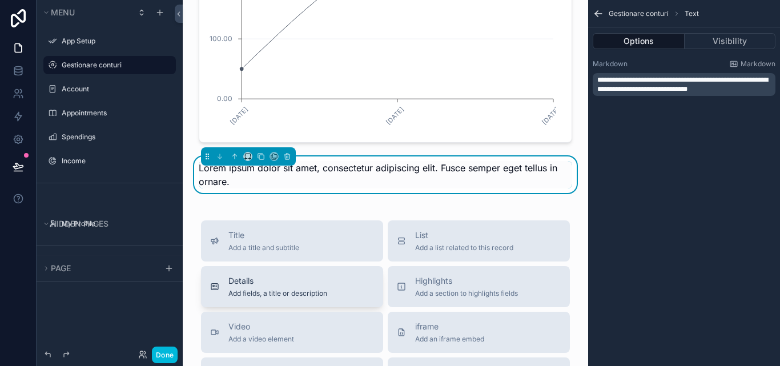
scroll to position [2727, 0]
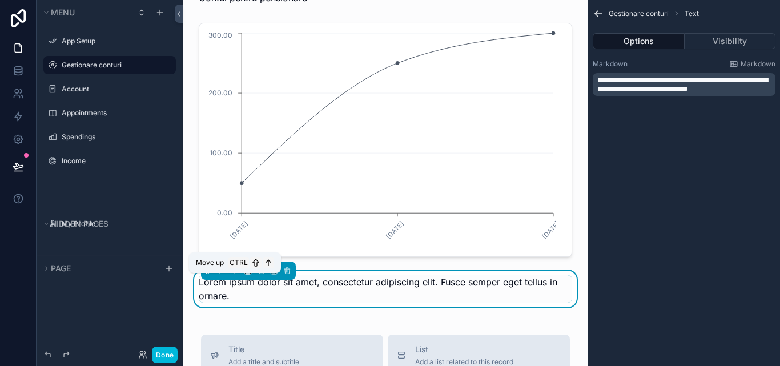
click at [231, 275] on icon "scrollable content" at bounding box center [235, 271] width 8 height 8
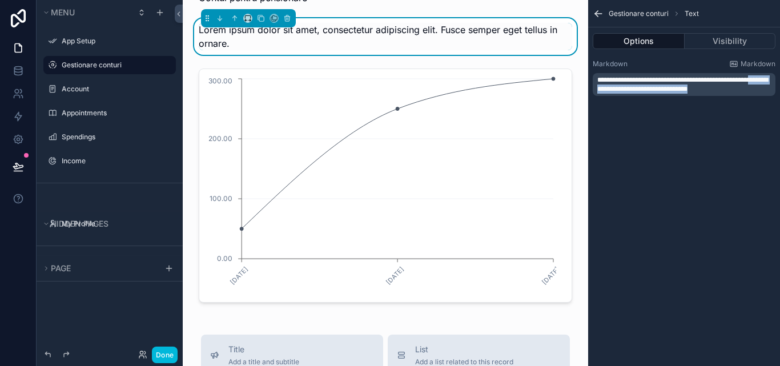
drag, startPoint x: 725, startPoint y: 91, endPoint x: 603, endPoint y: 87, distance: 122.8
click at [603, 87] on p "**********" at bounding box center [685, 84] width 176 height 18
click at [733, 86] on p "**********" at bounding box center [685, 84] width 176 height 18
drag, startPoint x: 728, startPoint y: 89, endPoint x: 593, endPoint y: 79, distance: 135.6
click at [593, 79] on div "**********" at bounding box center [683, 84] width 183 height 23
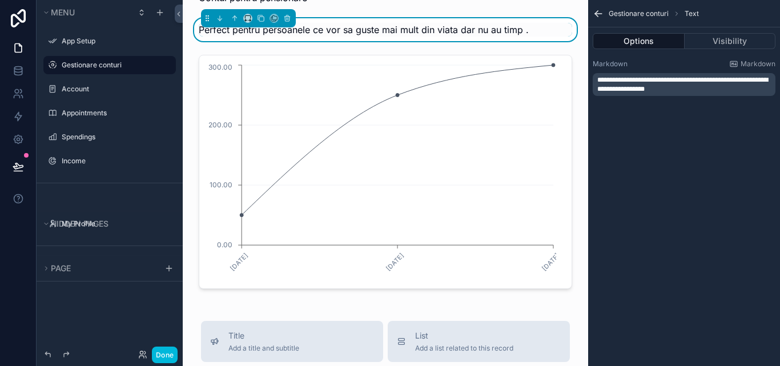
click at [599, 14] on icon "scrollable content" at bounding box center [598, 14] width 7 height 0
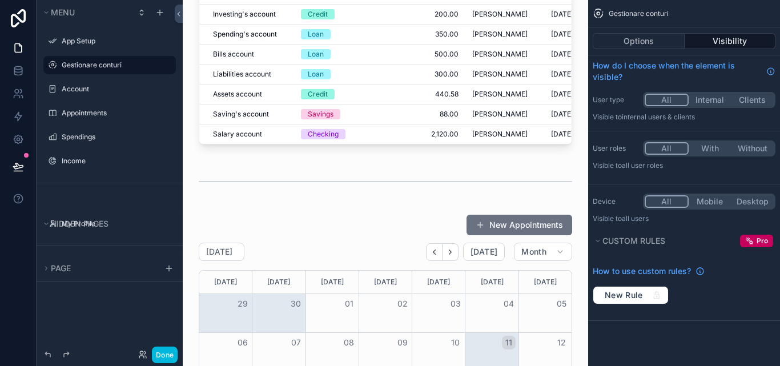
scroll to position [0, 0]
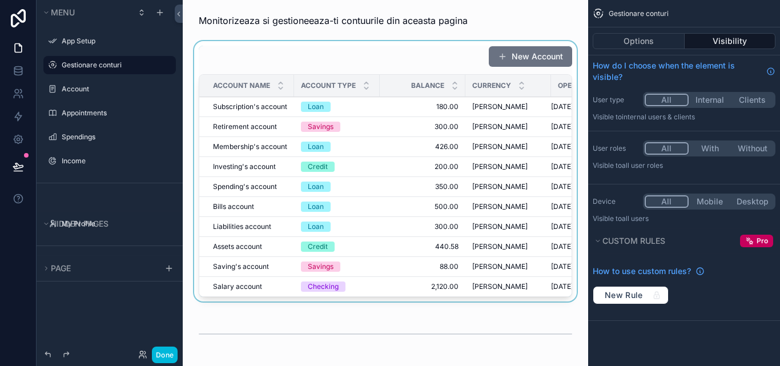
click at [471, 52] on div "scrollable content" at bounding box center [385, 173] width 387 height 265
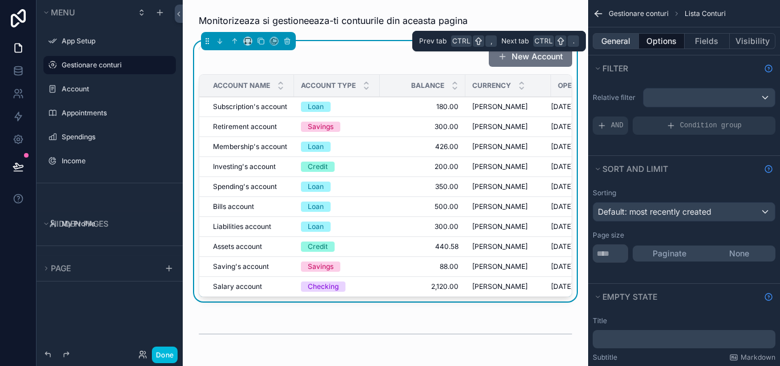
click at [626, 43] on button "General" at bounding box center [615, 41] width 46 height 16
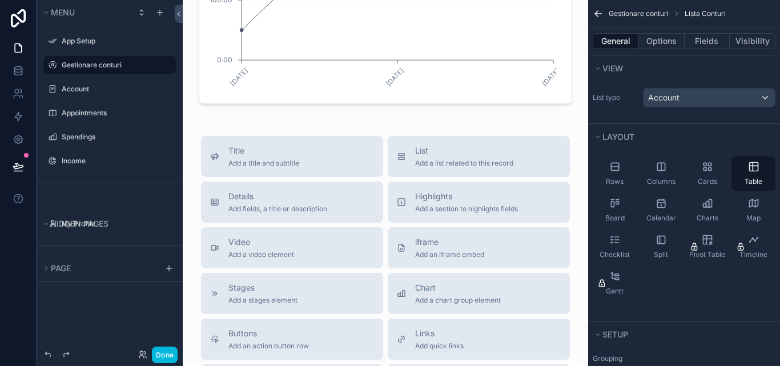
scroll to position [3082, 0]
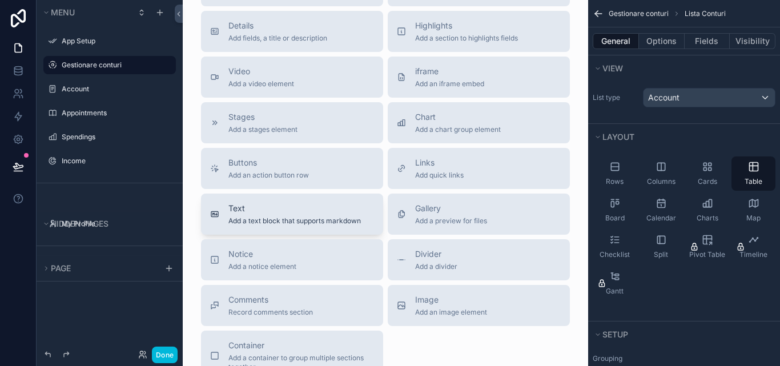
click at [304, 214] on span "Text" at bounding box center [294, 208] width 132 height 11
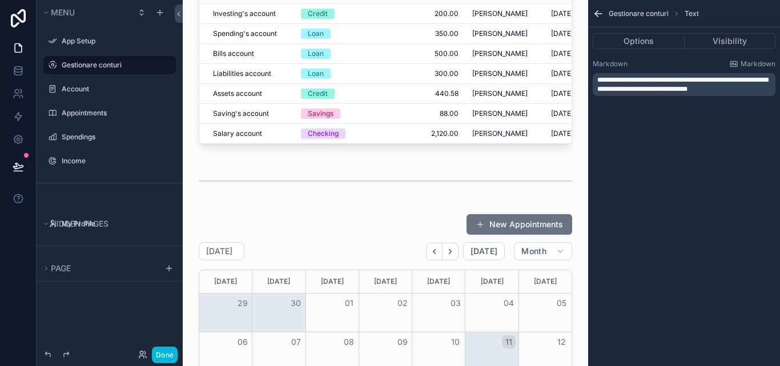
scroll to position [153, 0]
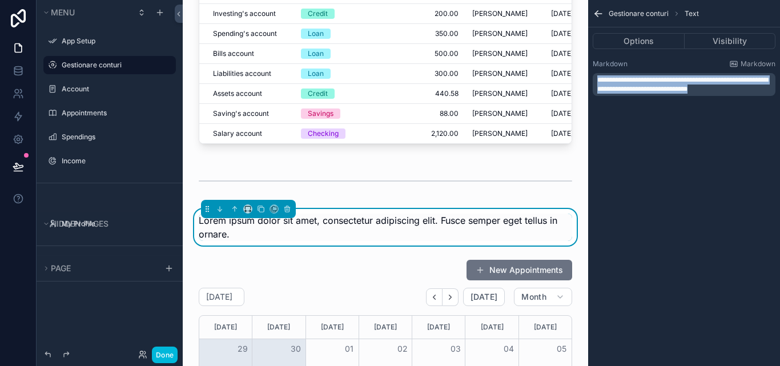
drag, startPoint x: 735, startPoint y: 88, endPoint x: 585, endPoint y: 76, distance: 150.0
click at [585, 76] on div "App Setup Gestionare conturi Account 10 Appointments Spendings Income My Profil…" at bounding box center [481, 183] width 597 height 366
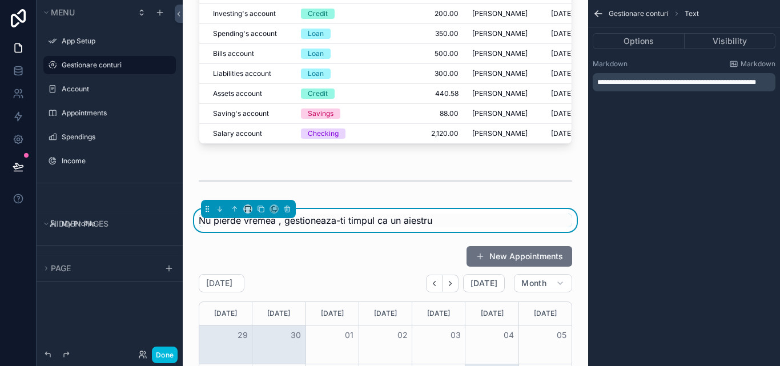
scroll to position [0, 0]
click at [263, 213] on icon "scrollable content" at bounding box center [261, 209] width 8 height 8
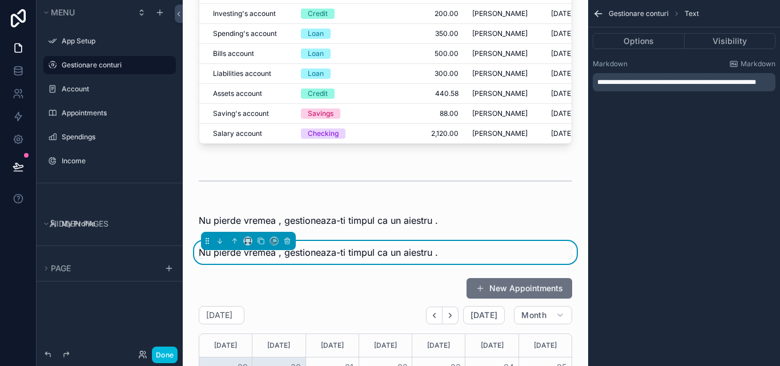
click at [442, 256] on div "Nu pierde vremea , gestioneaza-ti timpul ca un aiestru ." at bounding box center [385, 252] width 373 height 14
drag, startPoint x: 619, startPoint y: 87, endPoint x: 594, endPoint y: 75, distance: 27.1
click at [594, 75] on div "**********" at bounding box center [683, 82] width 183 height 18
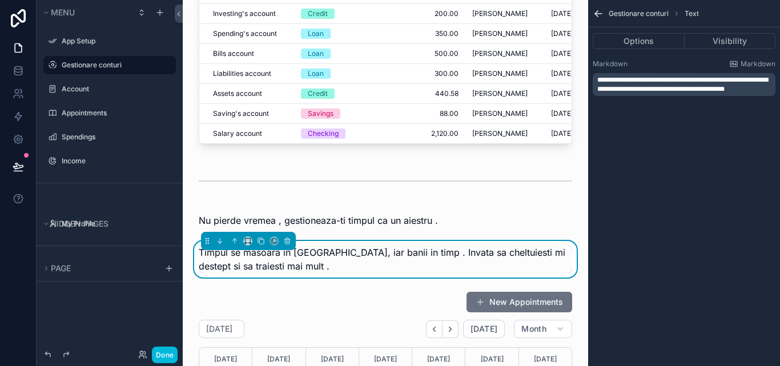
click at [750, 82] on span "**********" at bounding box center [682, 84] width 171 height 16
drag, startPoint x: 750, startPoint y: 82, endPoint x: 759, endPoint y: 103, distance: 23.5
click at [759, 103] on div "**********" at bounding box center [684, 59] width 192 height 119
click at [595, 13] on icon "scrollable content" at bounding box center [597, 13] width 11 height 11
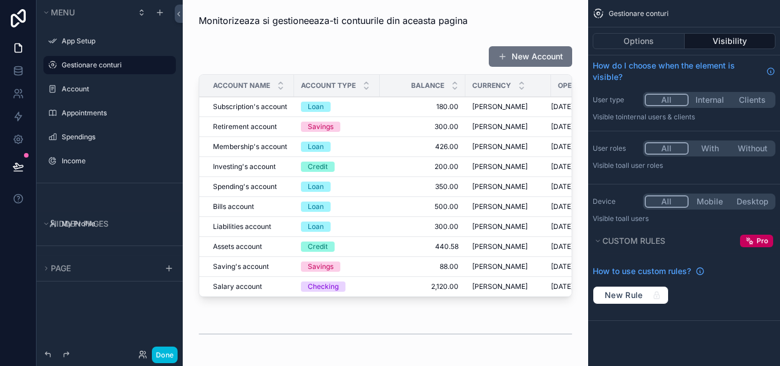
scroll to position [153, 0]
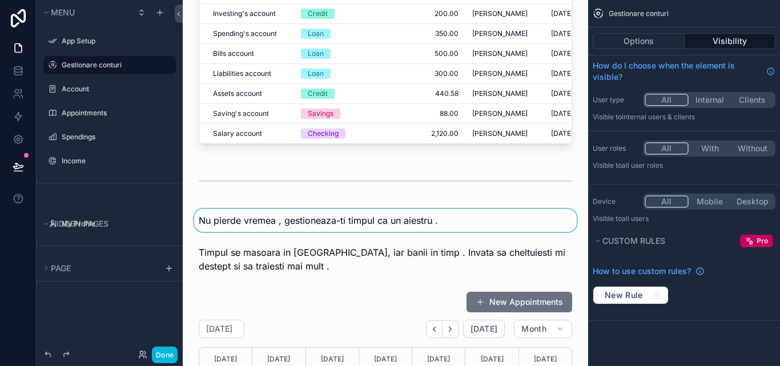
click at [415, 227] on div "scrollable content" at bounding box center [385, 220] width 387 height 23
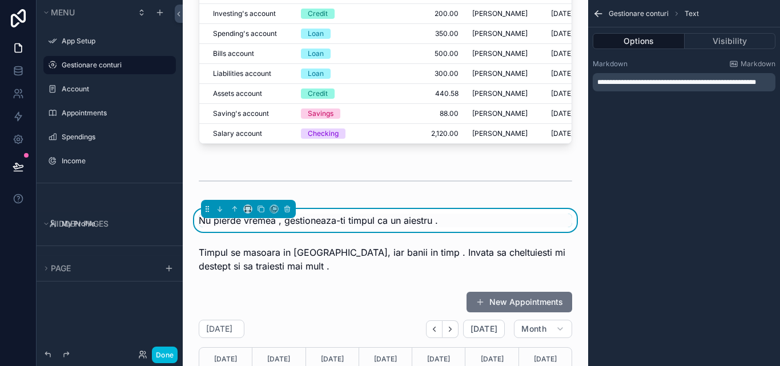
click at [752, 79] on span "**********" at bounding box center [676, 82] width 159 height 7
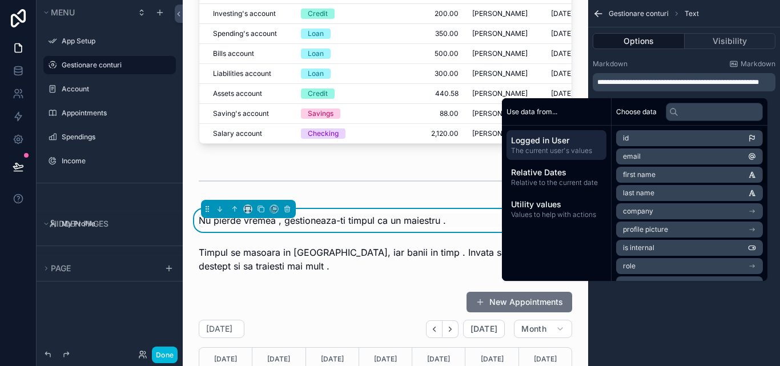
click at [775, 123] on div "**********" at bounding box center [684, 183] width 192 height 366
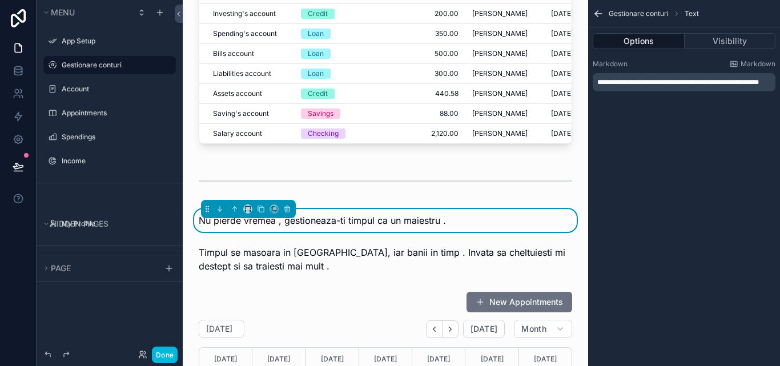
click at [596, 16] on icon "scrollable content" at bounding box center [597, 13] width 11 height 11
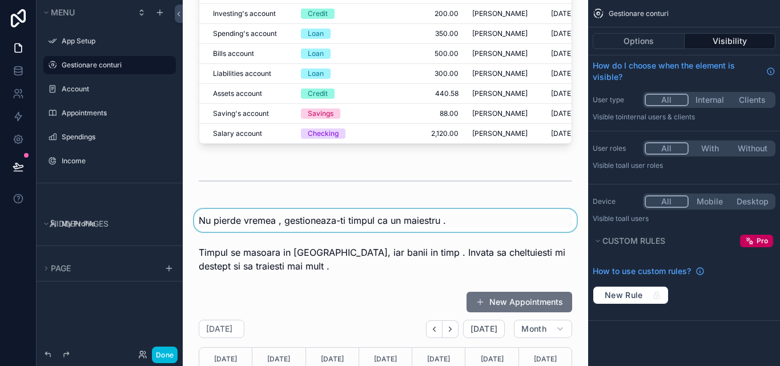
click at [499, 231] on div "scrollable content" at bounding box center [385, 220] width 387 height 23
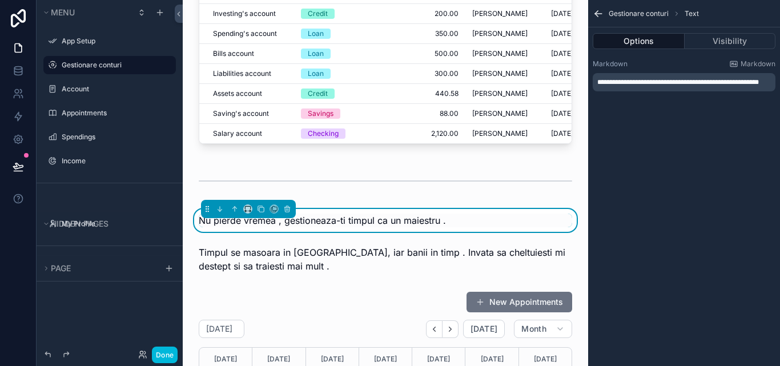
click at [610, 86] on span "**********" at bounding box center [678, 82] width 162 height 7
click at [595, 10] on icon "scrollable content" at bounding box center [597, 13] width 11 height 11
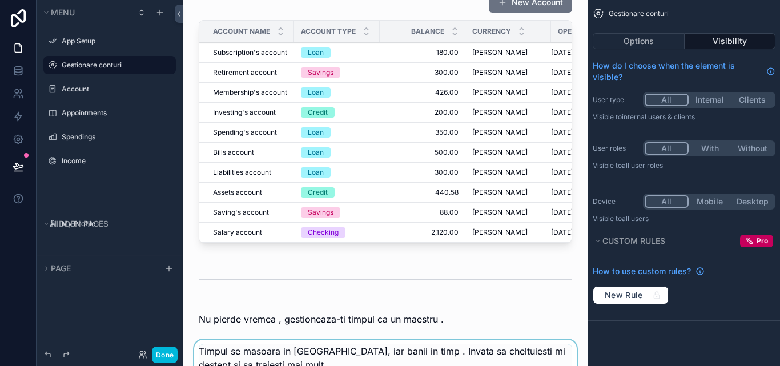
scroll to position [0, 0]
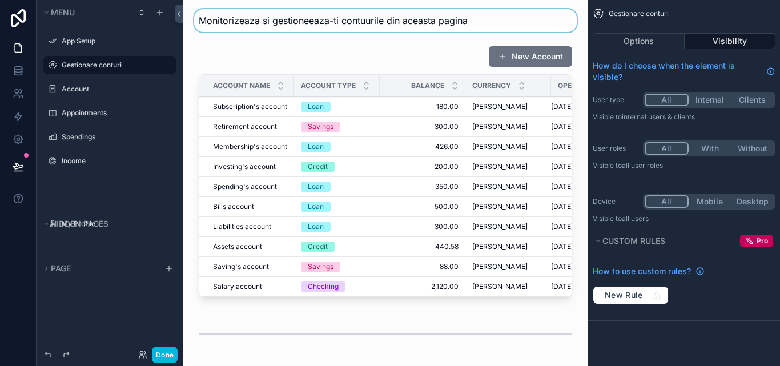
click at [378, 25] on div "scrollable content" at bounding box center [385, 20] width 387 height 23
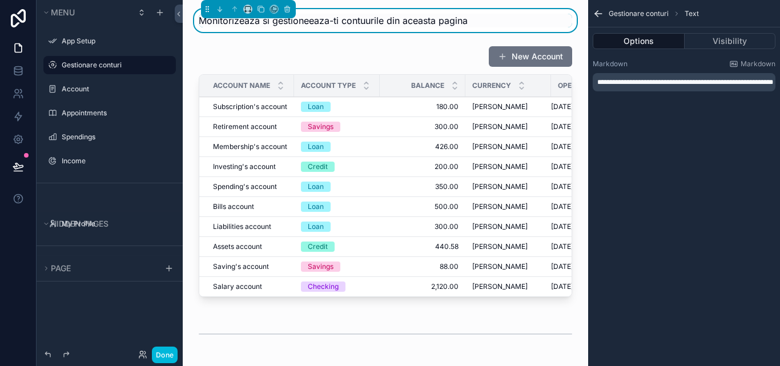
click at [489, 23] on div "Monitorizeaza si gestioneeaza-ti contuurile din aceasta pagina" at bounding box center [385, 21] width 373 height 14
click at [679, 87] on p "**********" at bounding box center [685, 82] width 176 height 9
click at [598, 80] on span "**********" at bounding box center [685, 82] width 176 height 7
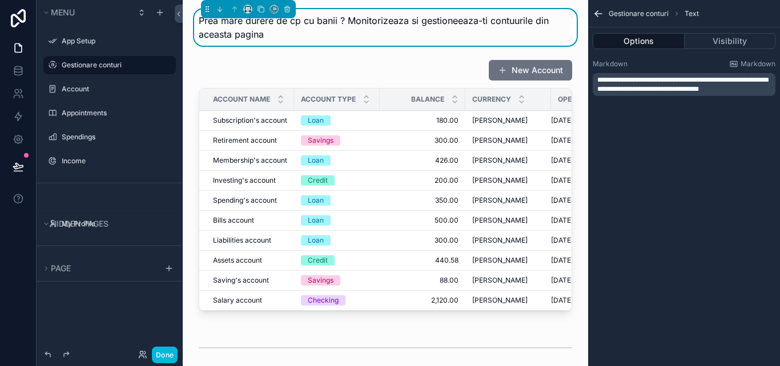
click at [751, 86] on p "**********" at bounding box center [685, 84] width 176 height 18
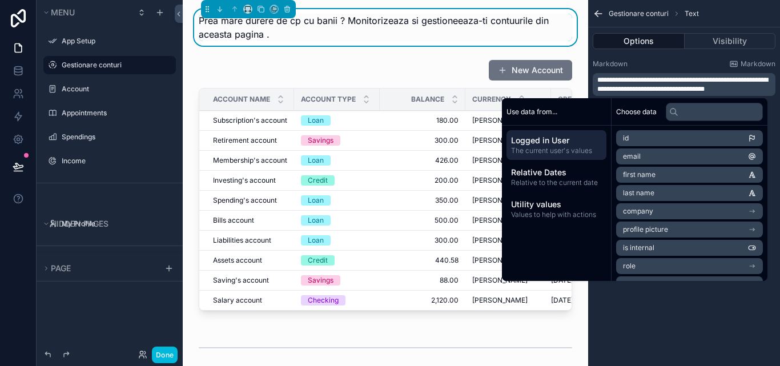
click at [591, 11] on div "Gestionare conturi Text" at bounding box center [684, 13] width 192 height 27
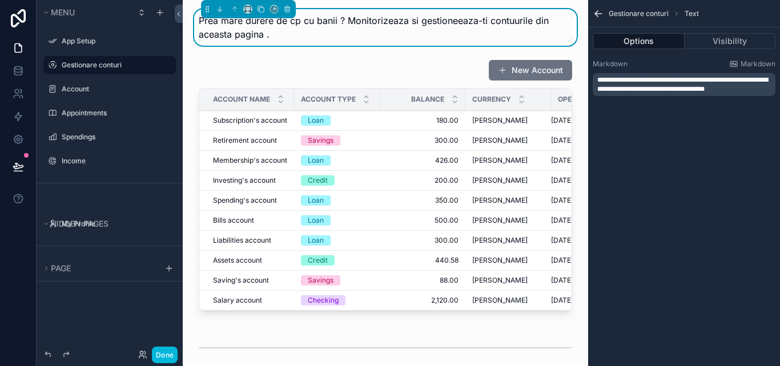
click at [595, 11] on icon "scrollable content" at bounding box center [597, 13] width 11 height 11
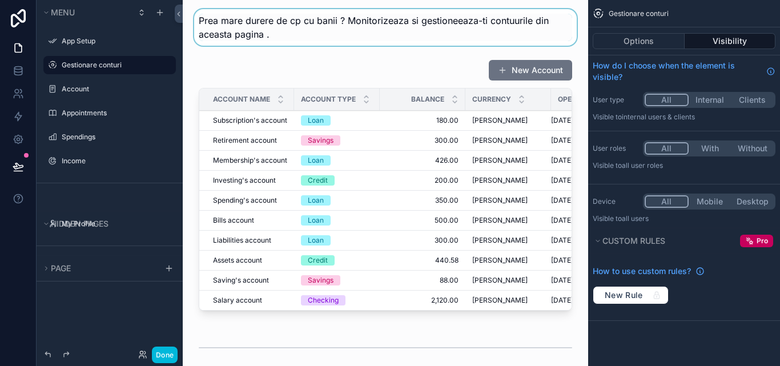
click at [505, 24] on div "scrollable content" at bounding box center [385, 27] width 387 height 37
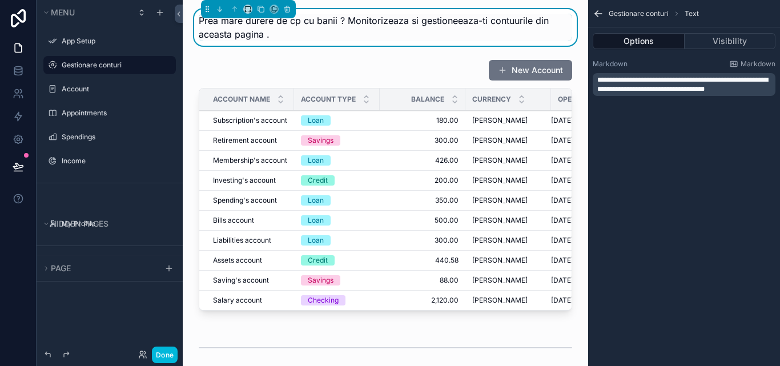
click at [672, 78] on span "**********" at bounding box center [682, 84] width 171 height 16
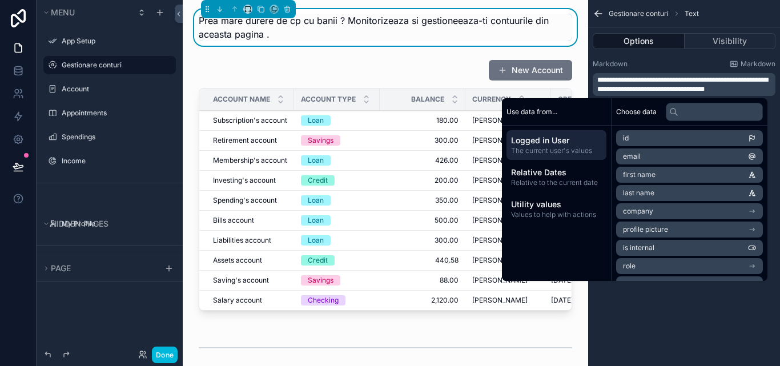
click at [669, 78] on span "**********" at bounding box center [682, 84] width 171 height 16
click at [774, 110] on div "**********" at bounding box center [684, 59] width 192 height 119
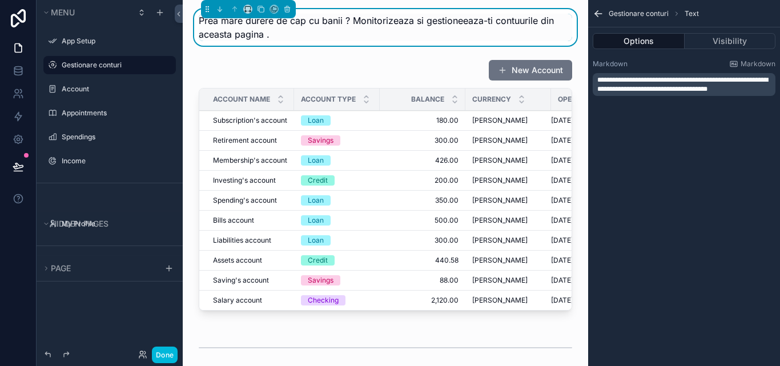
click at [596, 17] on icon "scrollable content" at bounding box center [597, 13] width 11 height 11
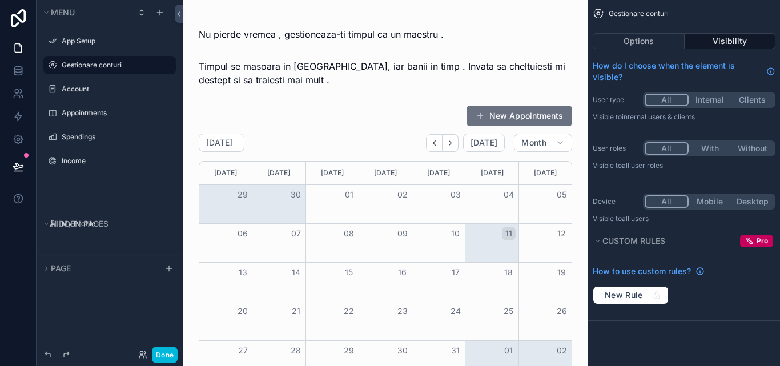
scroll to position [335, 0]
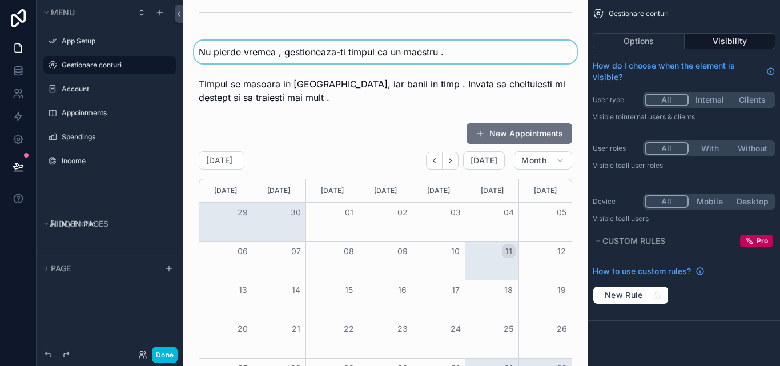
click at [526, 53] on div "scrollable content" at bounding box center [385, 52] width 387 height 23
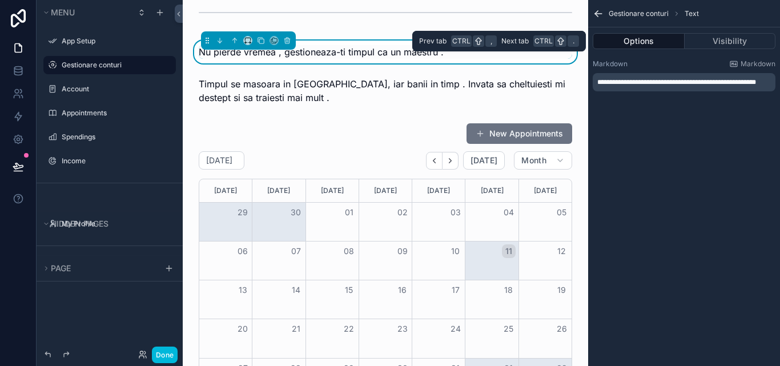
click at [656, 40] on button "Options" at bounding box center [638, 41] width 92 height 16
click at [707, 37] on button "Visibility" at bounding box center [729, 41] width 91 height 16
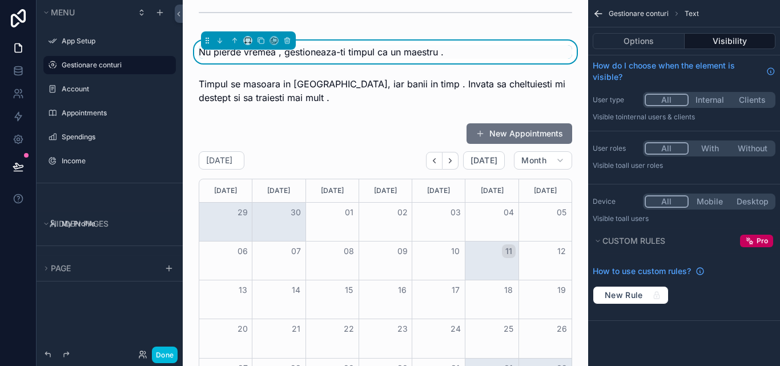
click at [600, 14] on icon "scrollable content" at bounding box center [598, 14] width 7 height 0
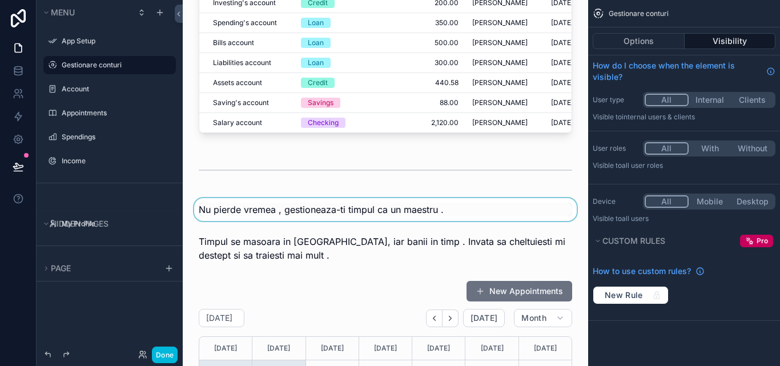
scroll to position [285, 0]
